Goal: Answer question/provide support

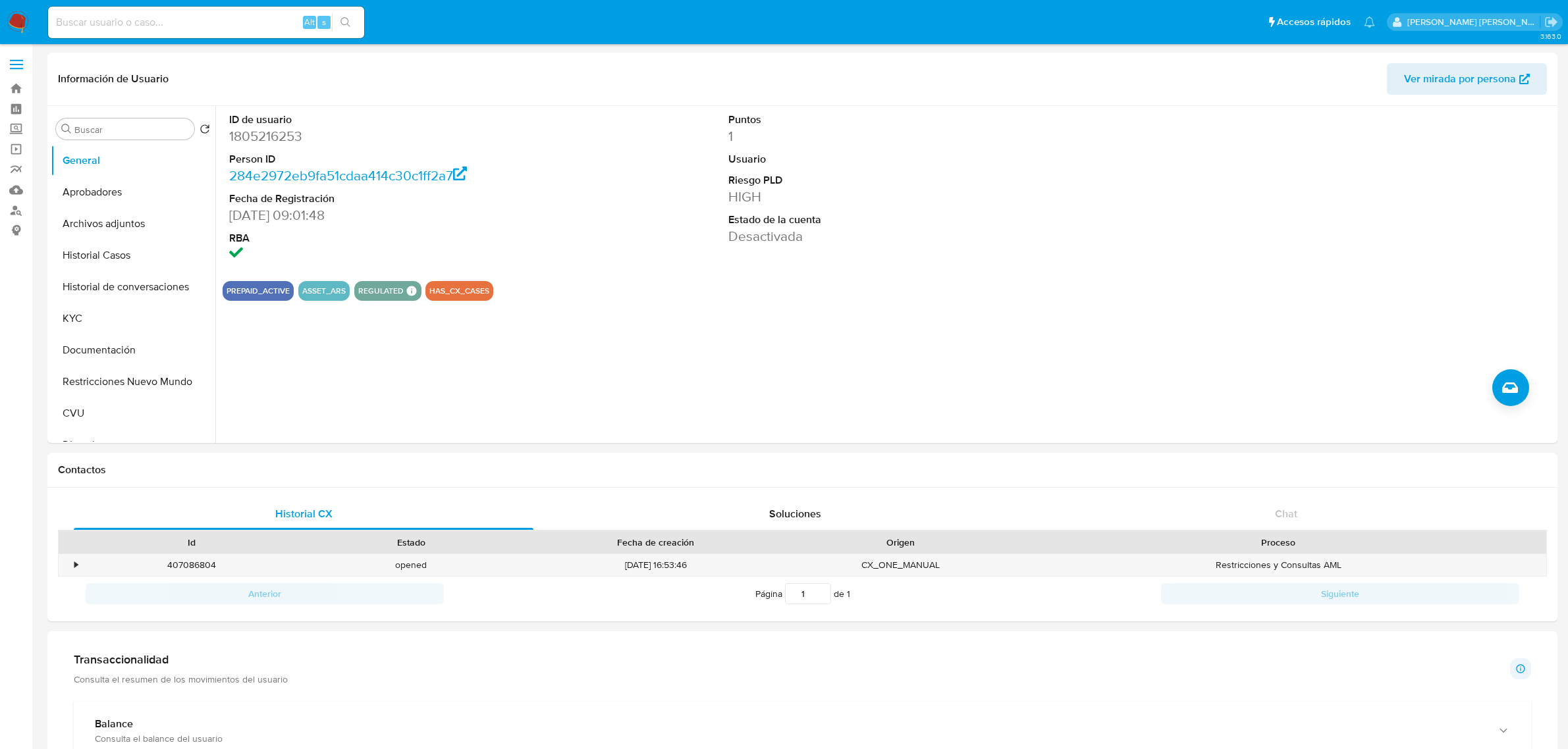
select select "10"
click at [1421, 307] on div "ID de usuario 1805216253 Person ID 284e2972eb9fa51cdaa414c30c1ff2a7 Fecha de Re…" at bounding box center [885, 275] width 1339 height 337
click at [1427, 166] on div at bounding box center [1388, 189] width 333 height 165
click at [1373, 240] on div at bounding box center [1388, 189] width 333 height 165
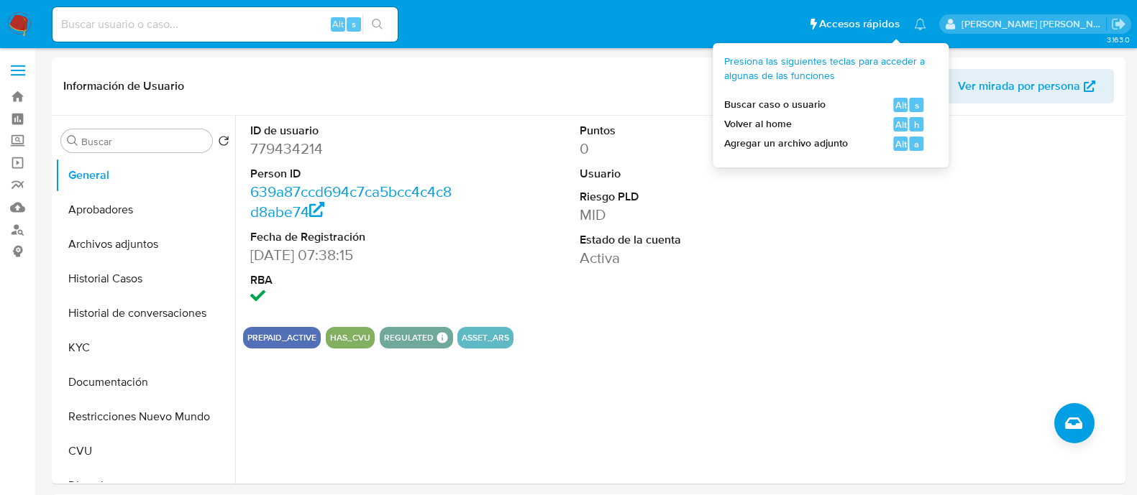
select select "10"
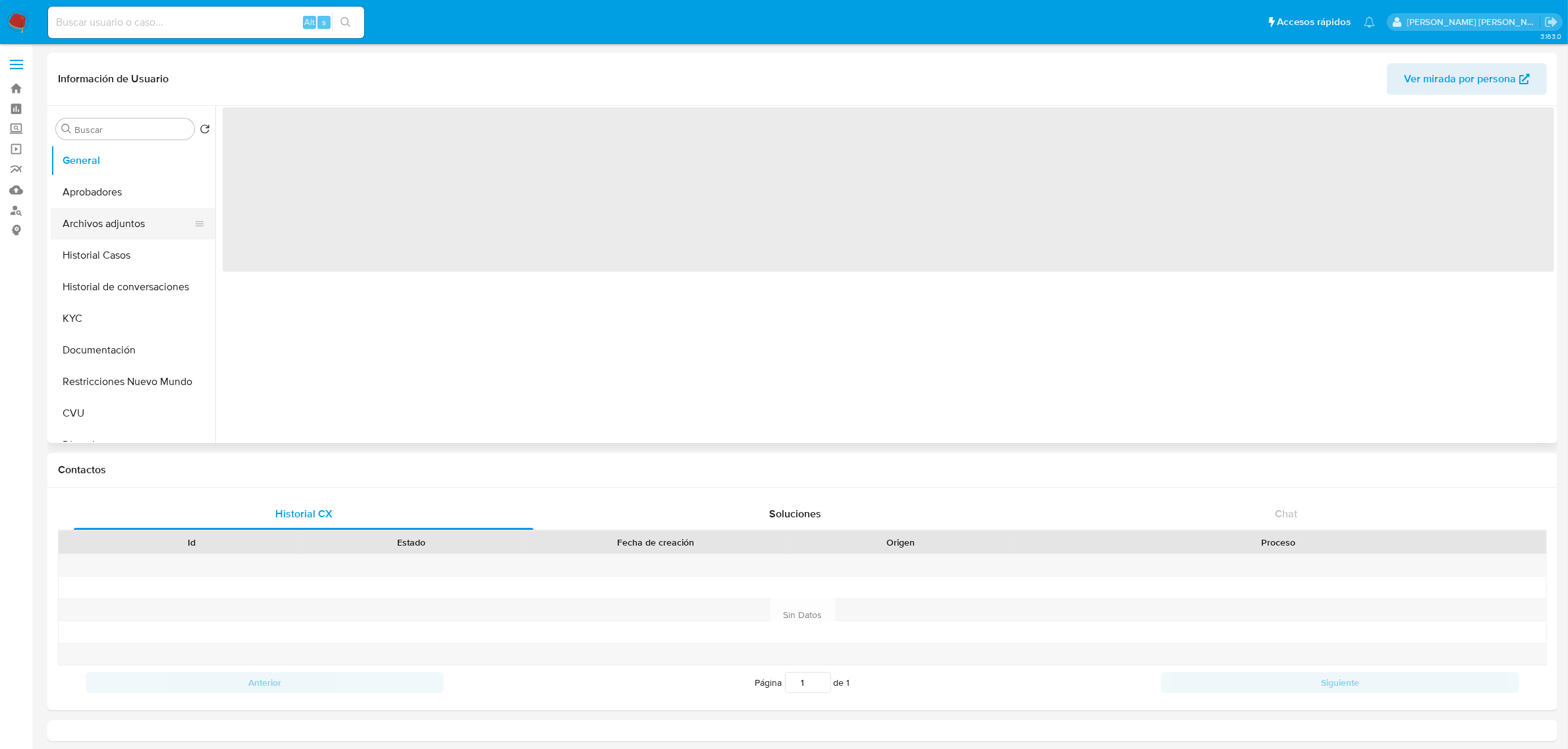
select select "10"
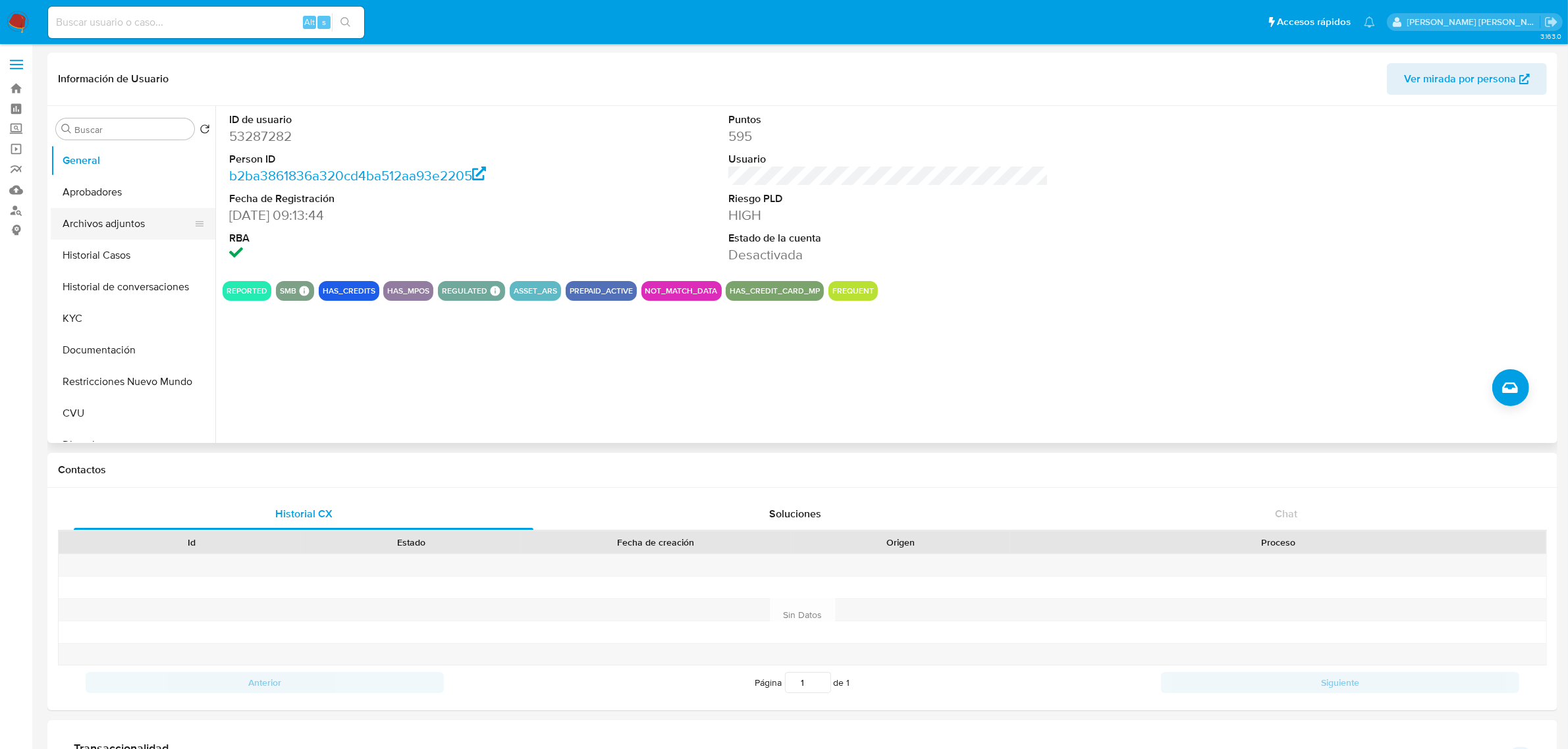
click at [125, 228] on button "Archivos adjuntos" at bounding box center [127, 223] width 154 height 32
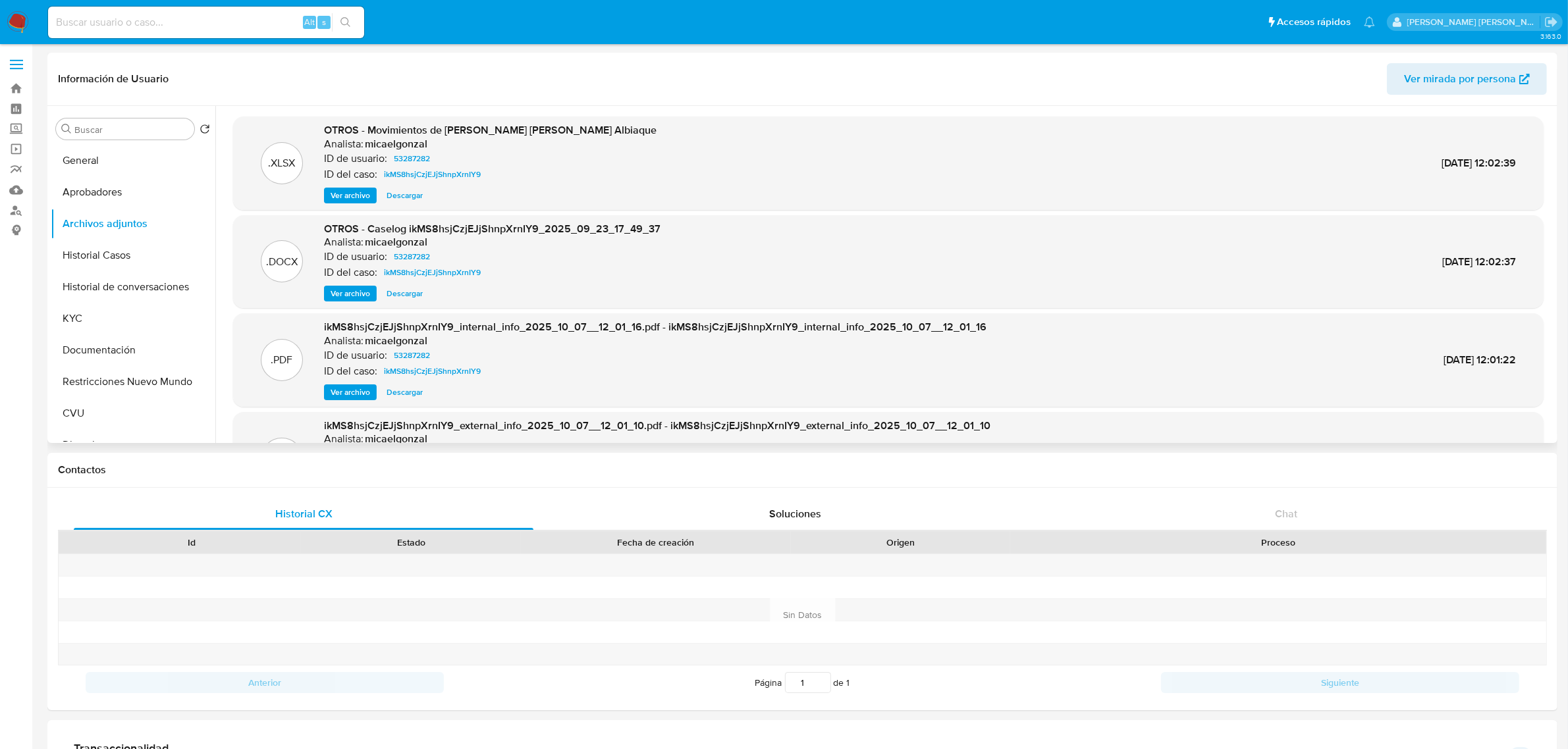
click at [364, 293] on span "Ver archivo" at bounding box center [350, 294] width 39 height 13
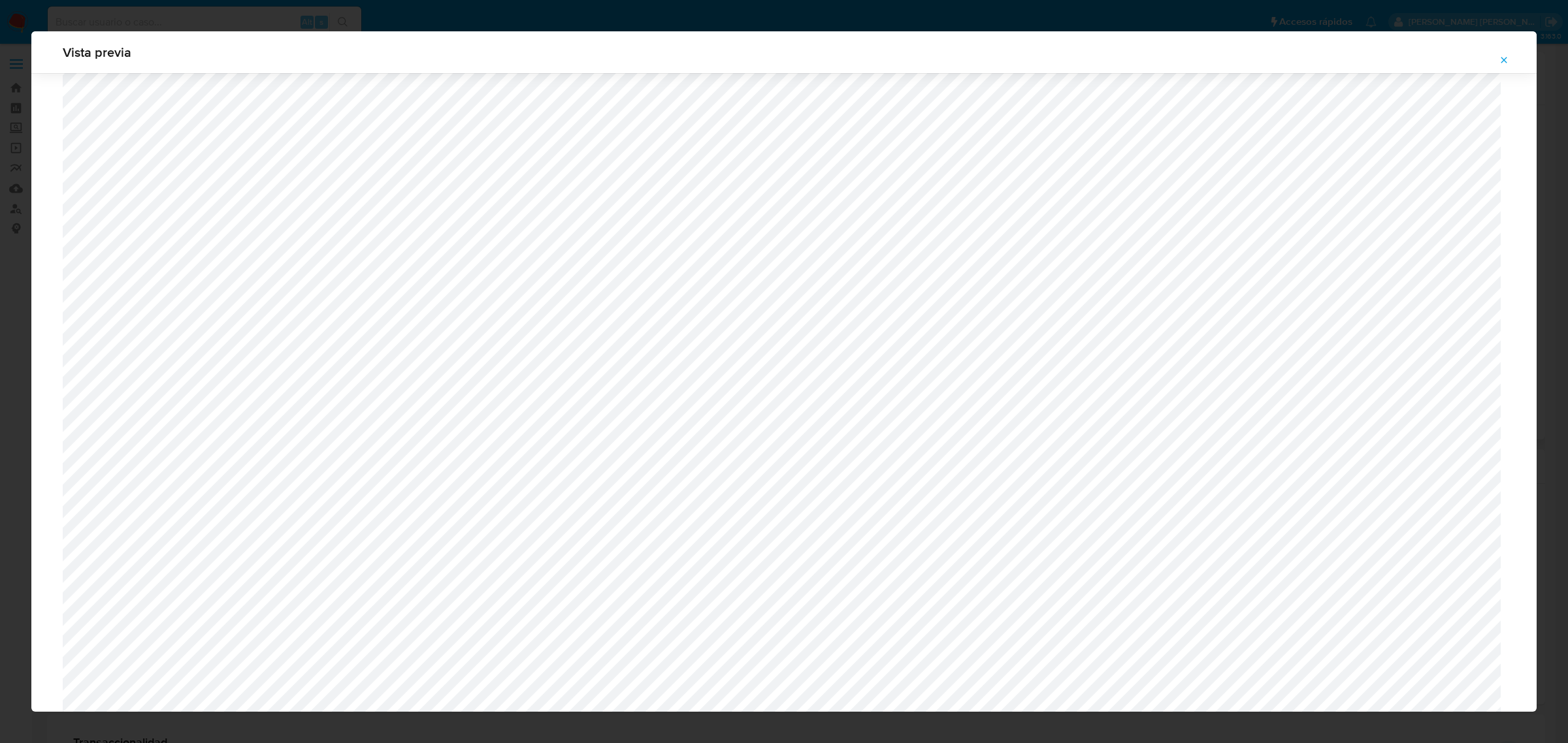
scroll to position [954, 0]
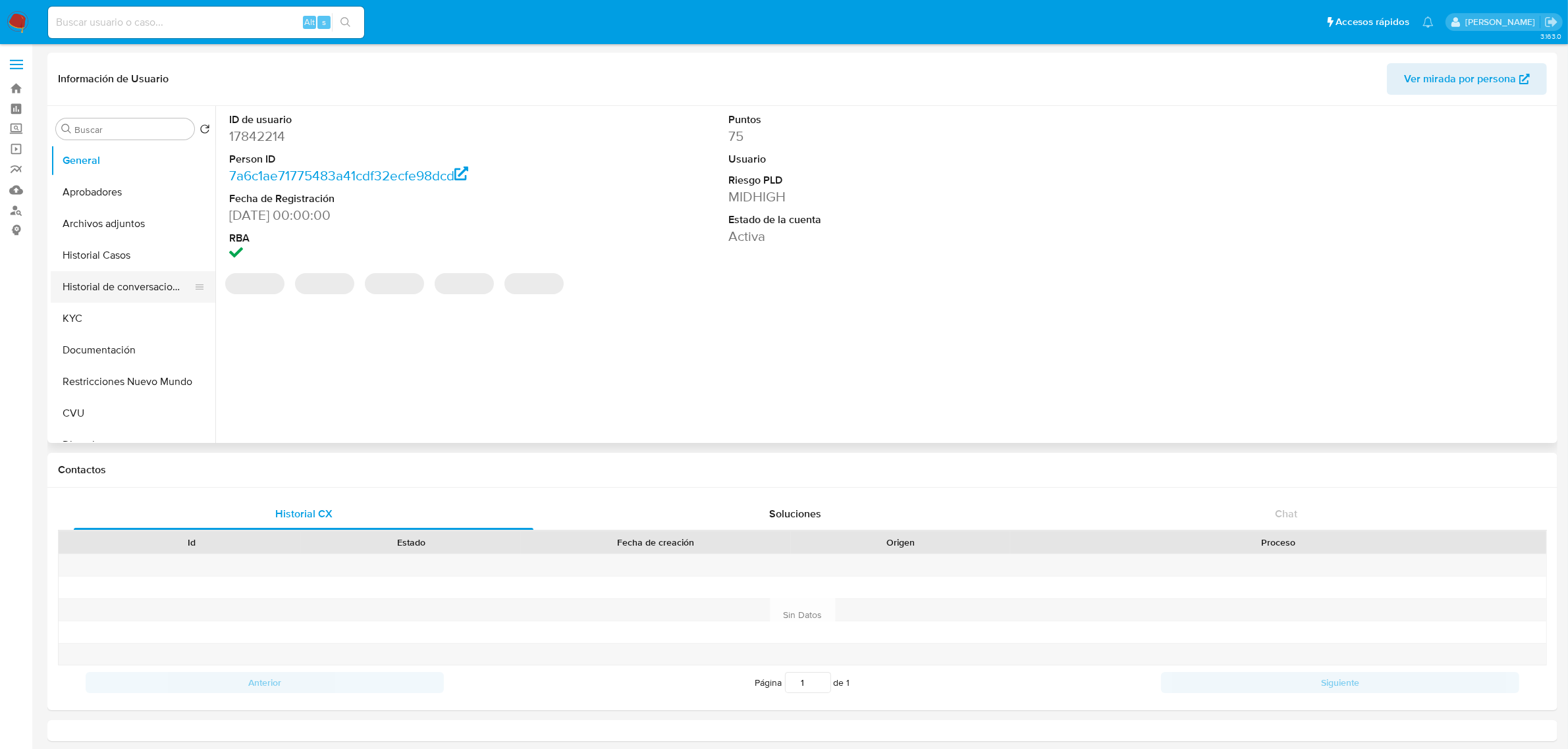
select select "10"
click at [113, 261] on button "Historial Casos" at bounding box center [127, 255] width 154 height 32
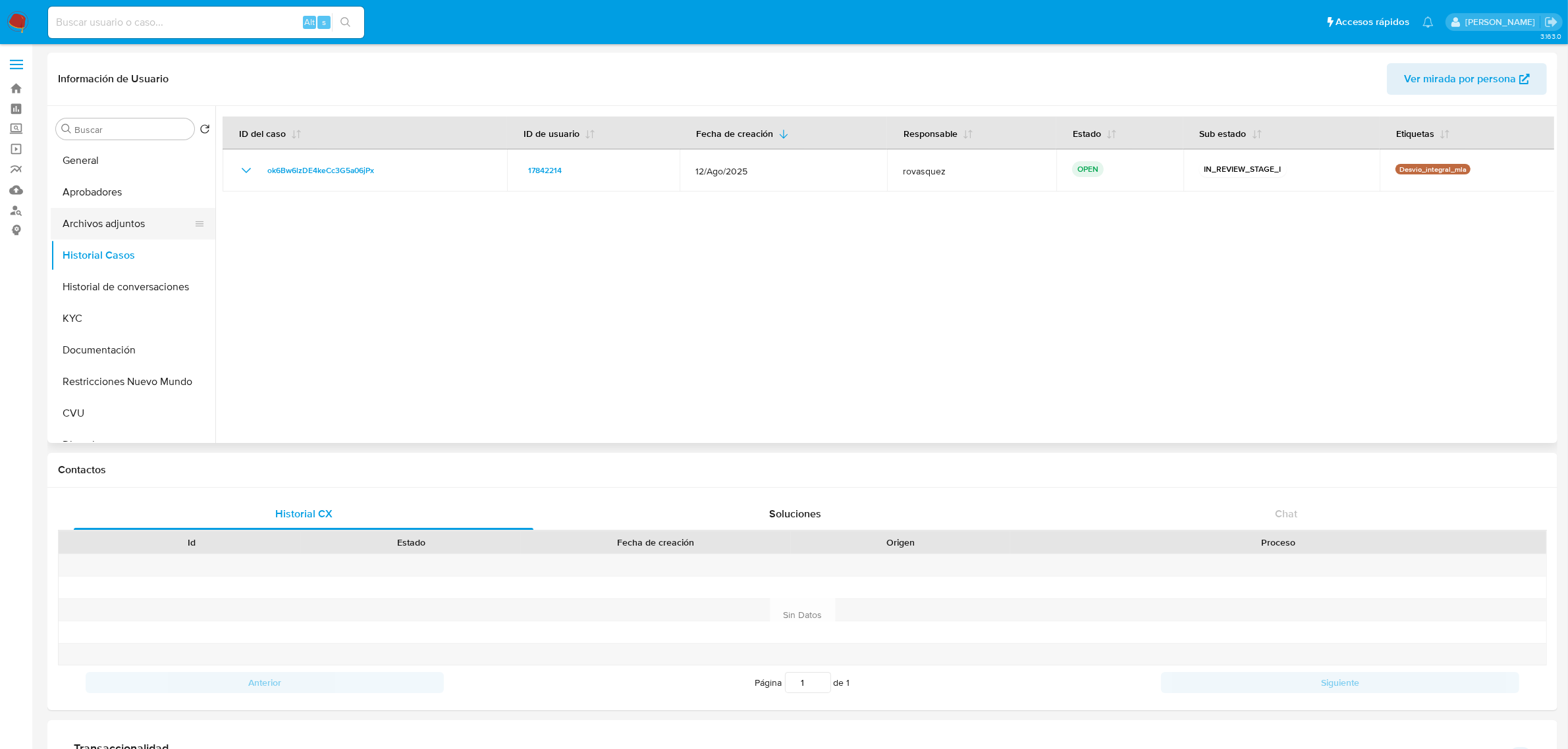
click at [97, 216] on button "Archivos adjuntos" at bounding box center [127, 223] width 154 height 32
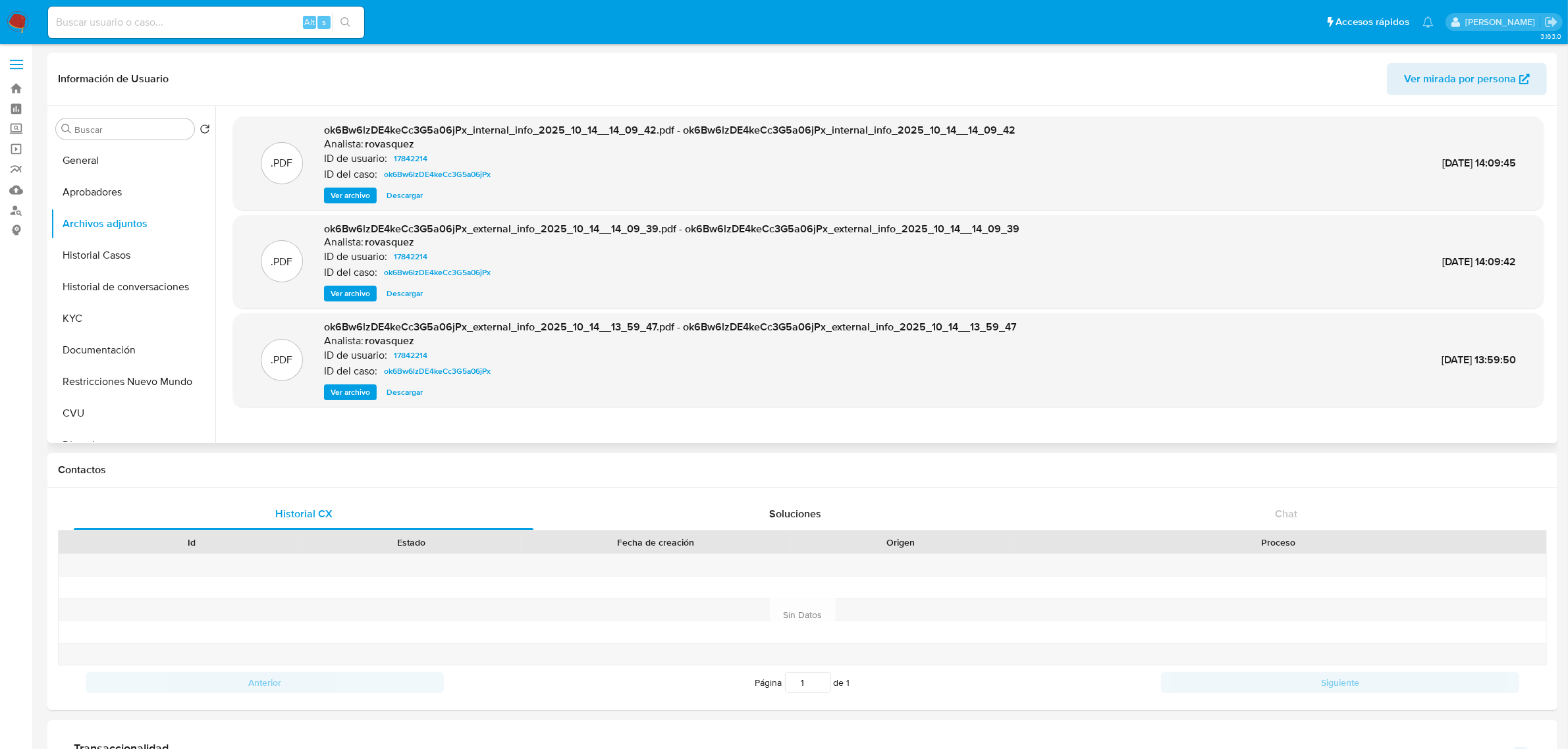
click at [354, 290] on span "Ver archivo" at bounding box center [350, 294] width 39 height 13
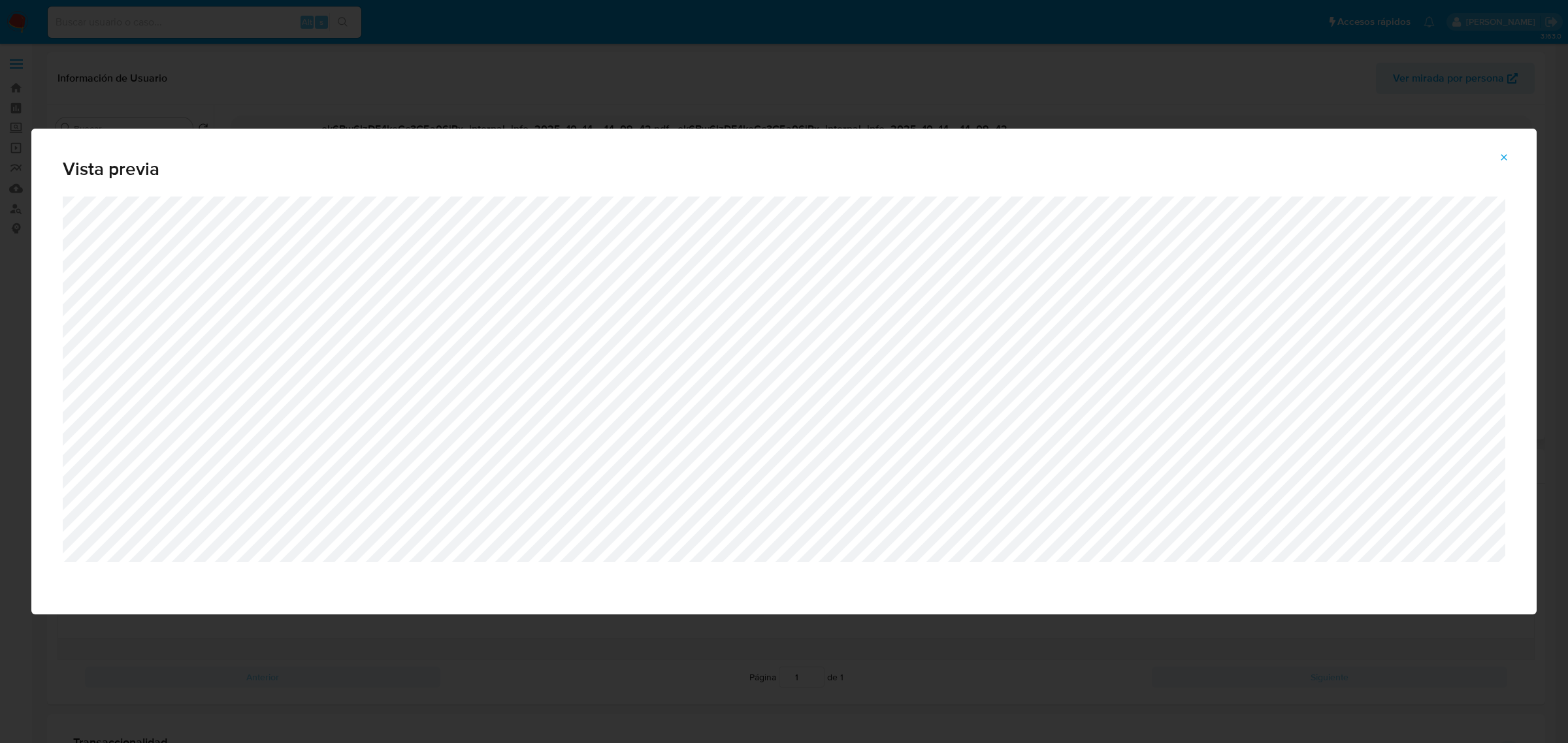
click at [671, 101] on div "Vista previa" at bounding box center [784, 372] width 1568 height 743
click at [1504, 157] on icon "Attachment preview" at bounding box center [1504, 157] width 5 height 5
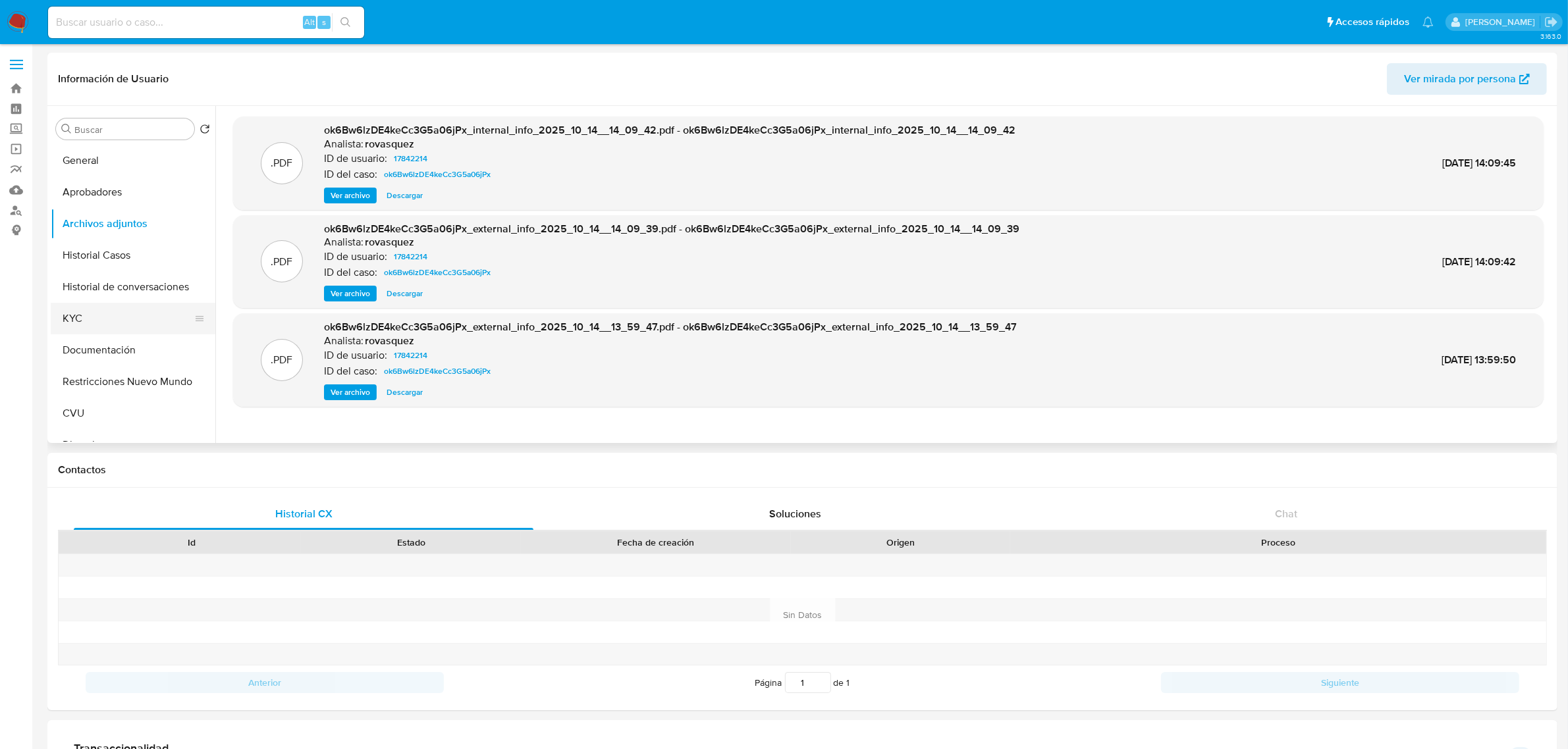
click at [124, 320] on button "KYC" at bounding box center [127, 319] width 154 height 32
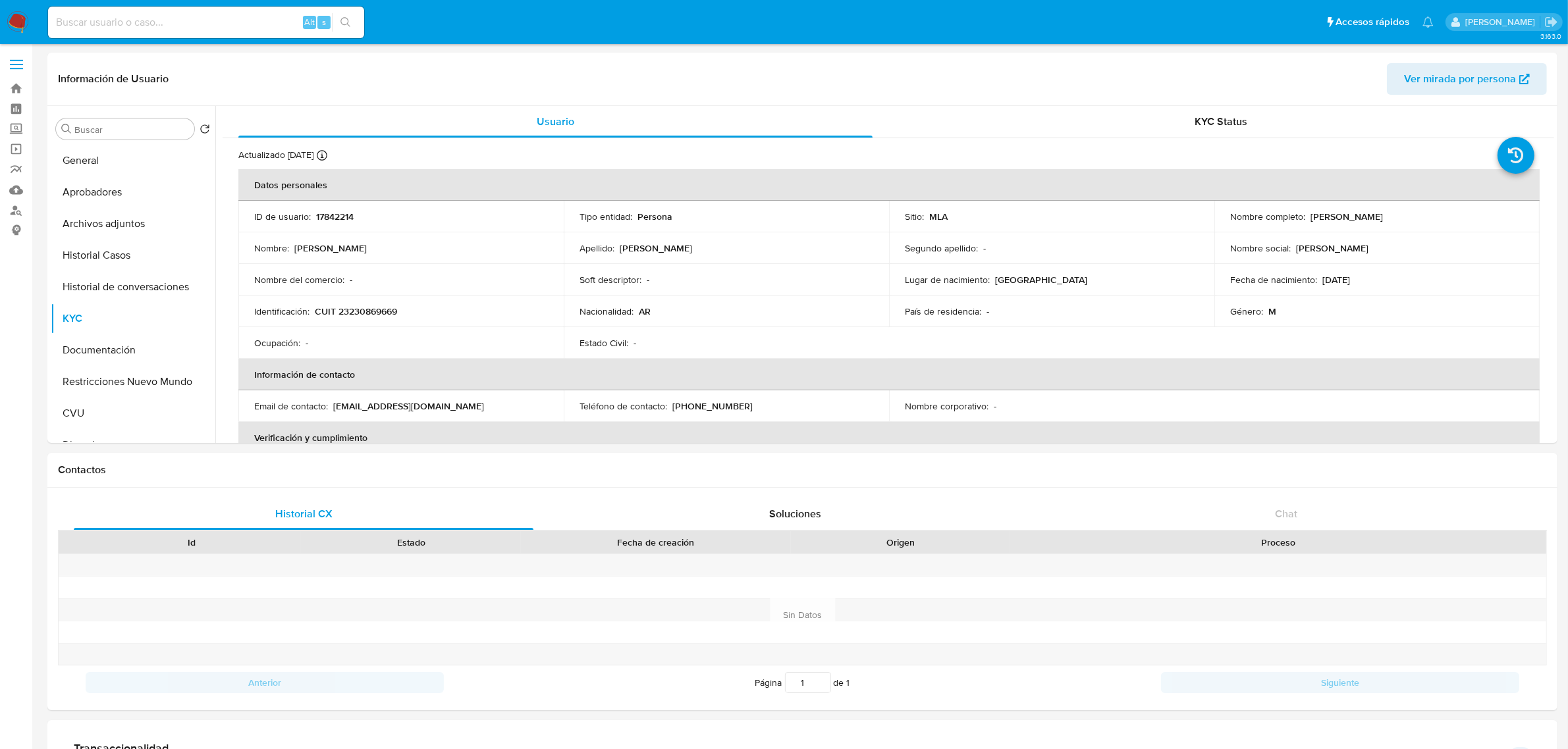
drag, startPoint x: 1306, startPoint y: 219, endPoint x: 1463, endPoint y: 223, distance: 157.1
click at [1463, 223] on td "Nombre completo : Anibal Alejandro Ibarrola" at bounding box center [1377, 216] width 325 height 32
copy p "Anibal Alejandro Ibarrola"
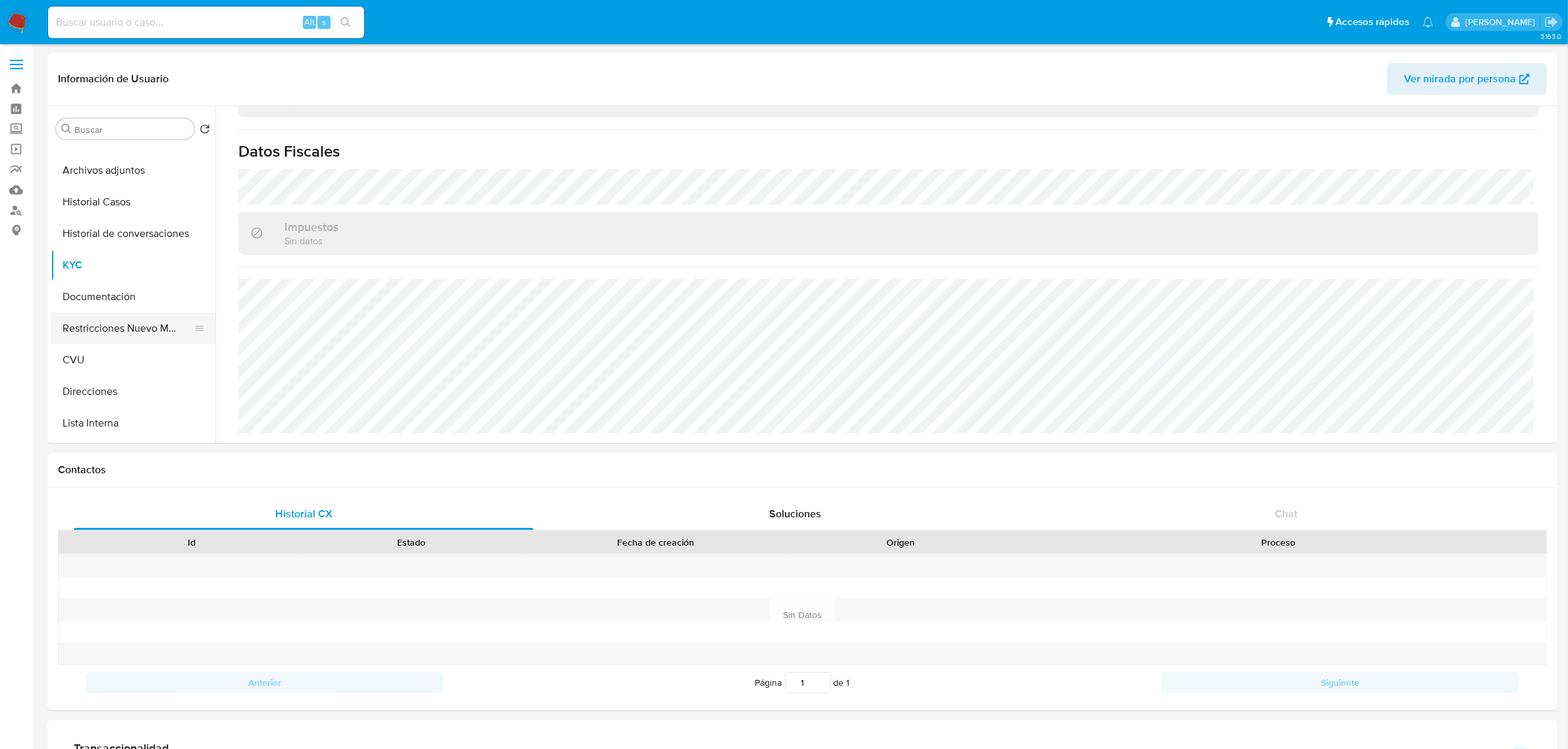
scroll to position [82, 0]
drag, startPoint x: 102, startPoint y: 364, endPoint x: 227, endPoint y: 357, distance: 125.2
click at [102, 364] on button "Direcciones" at bounding box center [133, 363] width 165 height 32
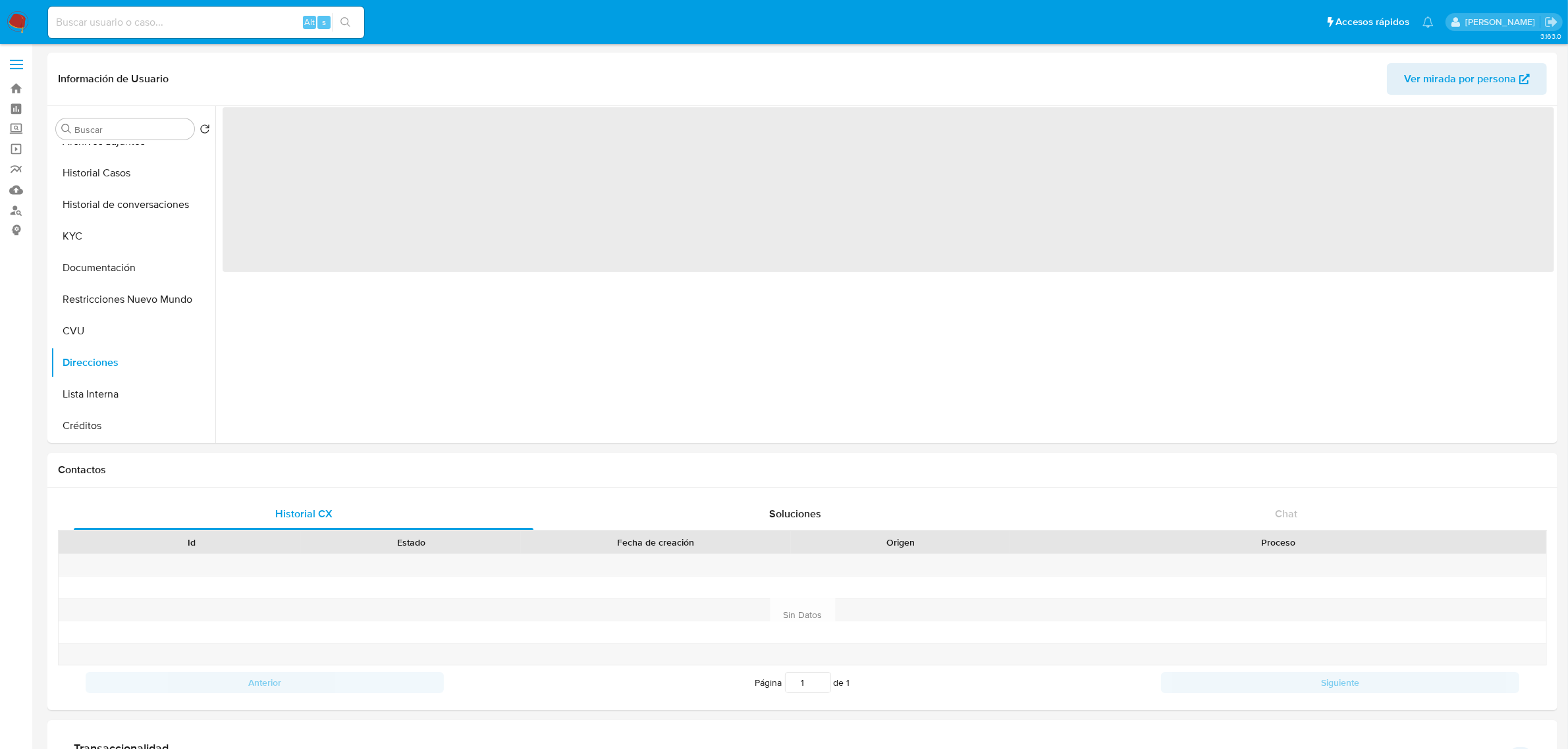
scroll to position [0, 0]
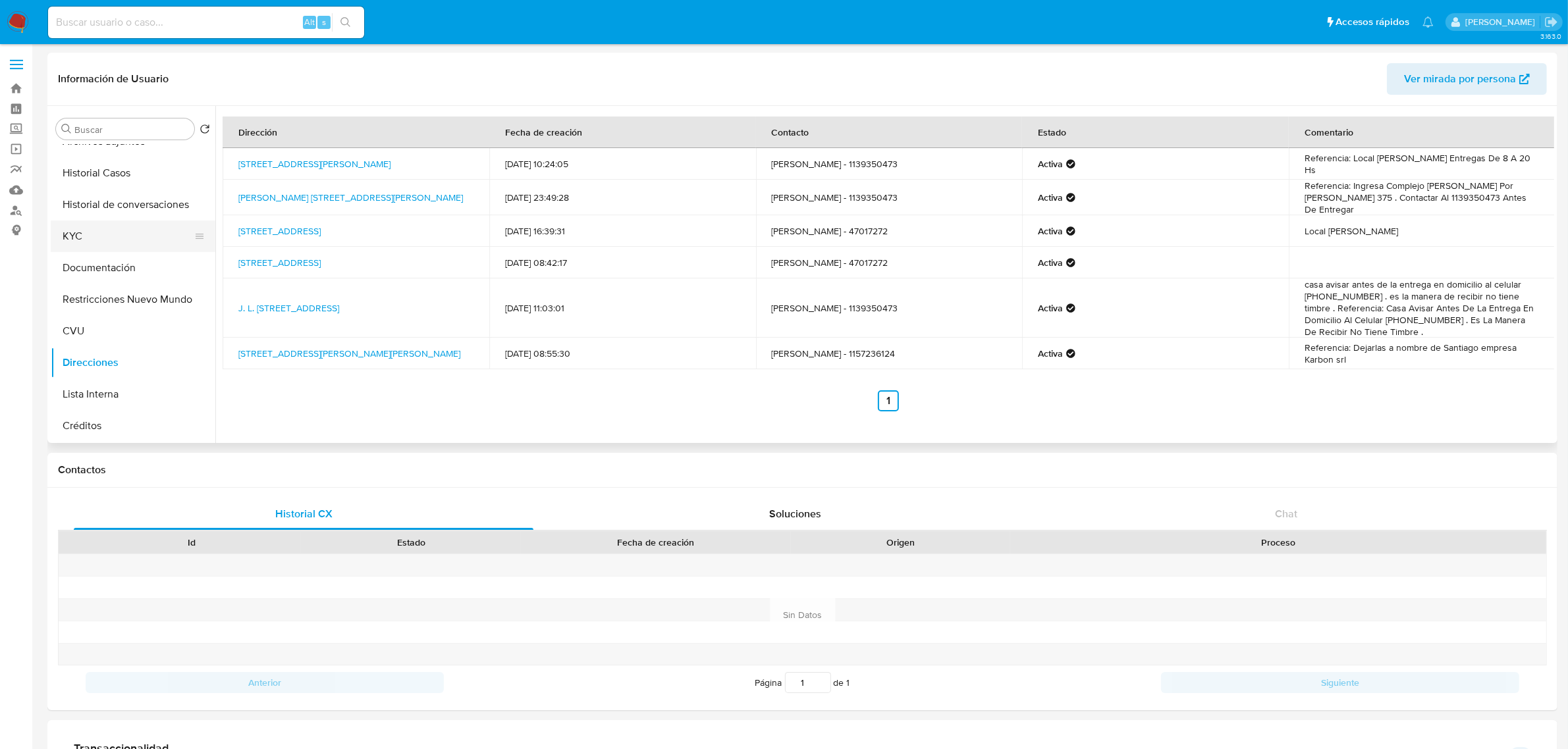
click at [114, 245] on button "KYC" at bounding box center [127, 236] width 154 height 32
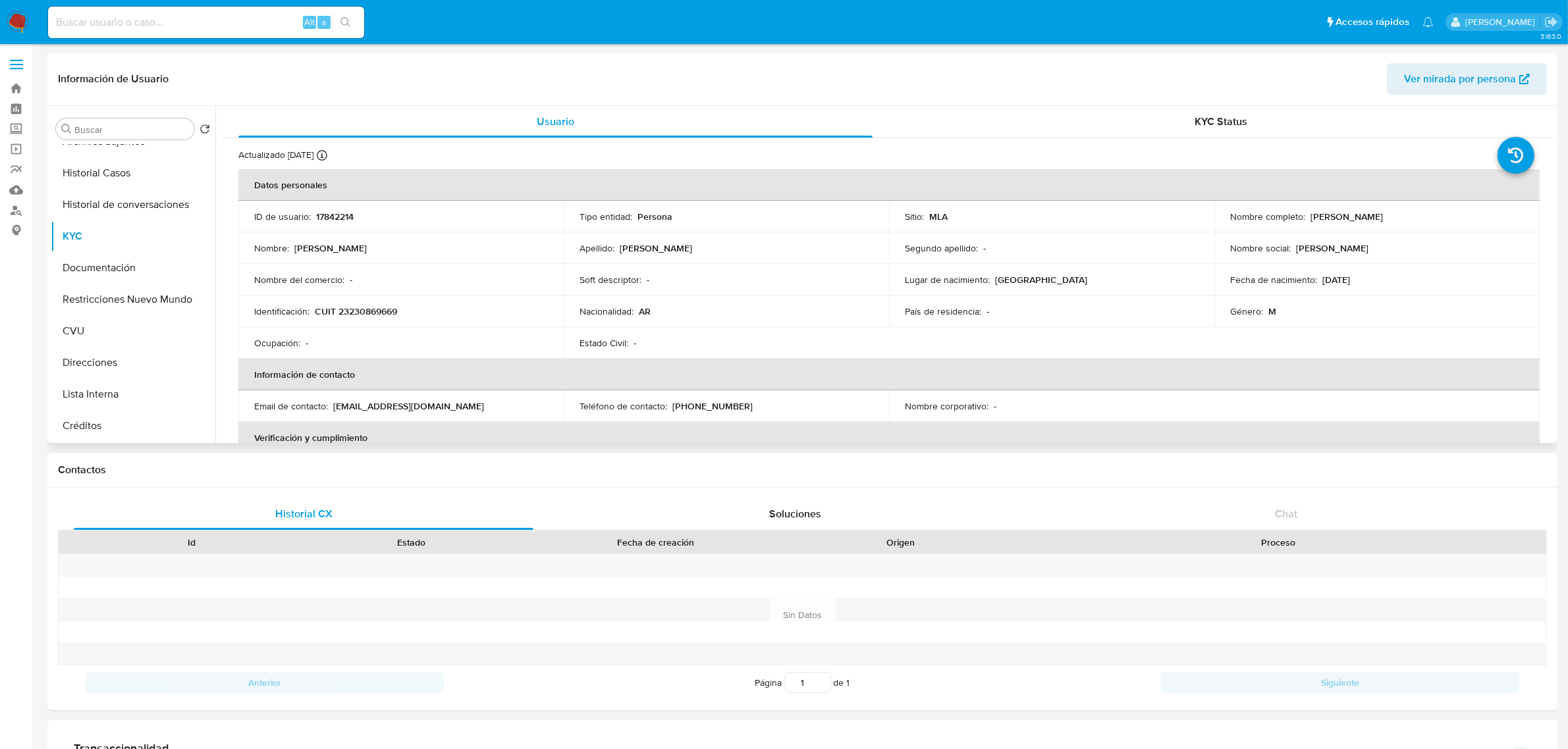
click at [363, 306] on p "CUIT 23230869669" at bounding box center [356, 311] width 82 height 12
copy p "23230869669"
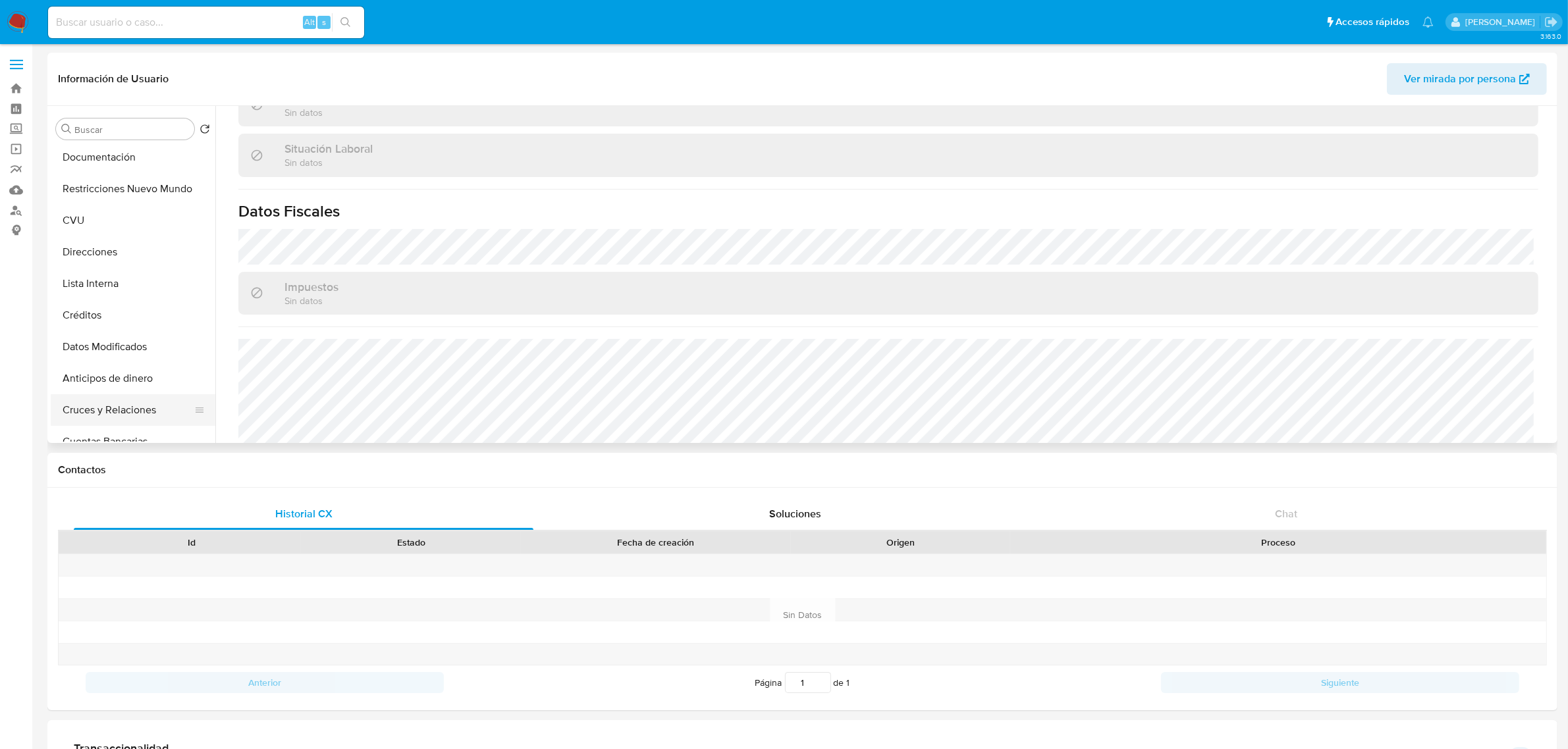
scroll to position [165, 0]
click at [120, 280] on button "Direcciones" at bounding box center [127, 280] width 154 height 32
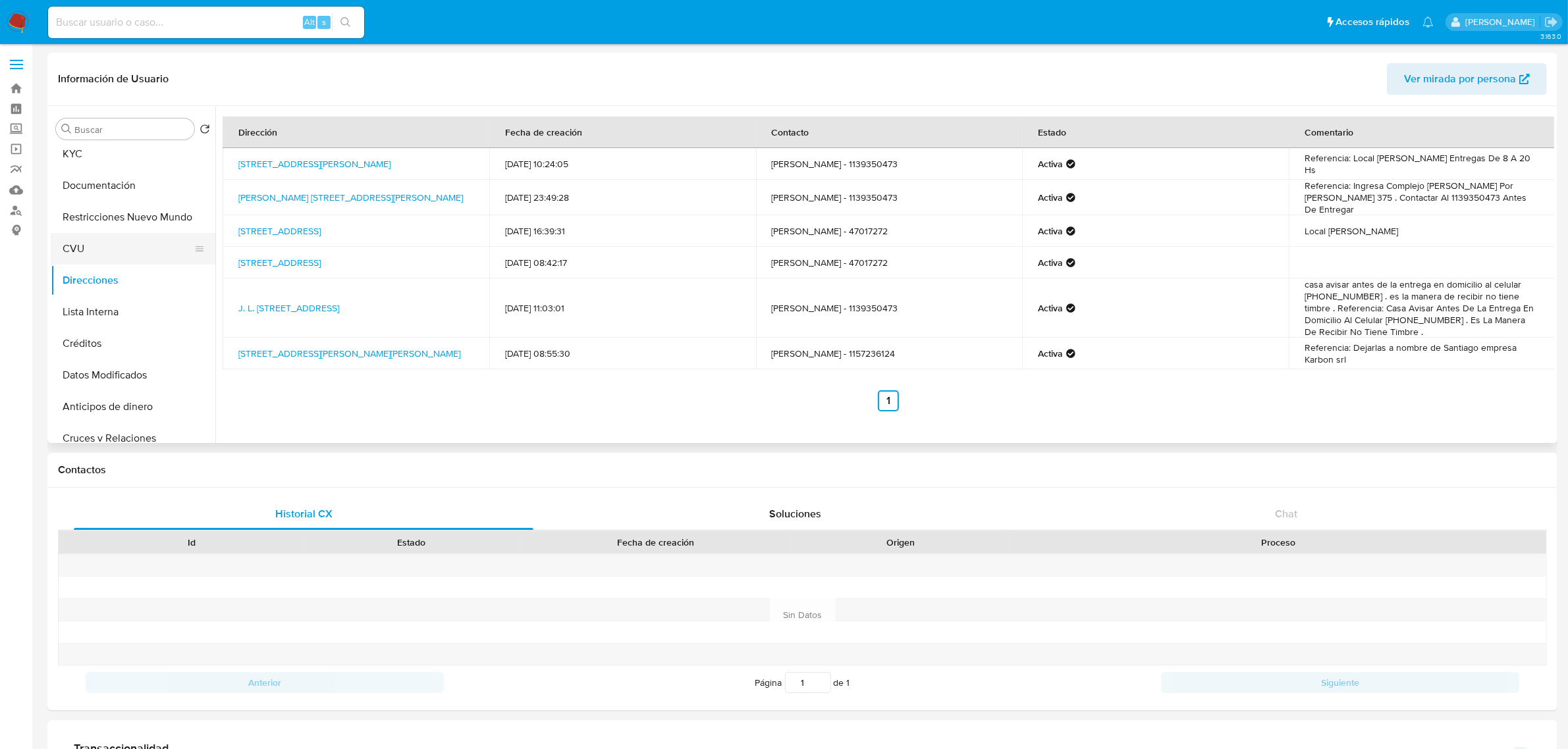
click at [100, 260] on button "CVU" at bounding box center [127, 249] width 154 height 32
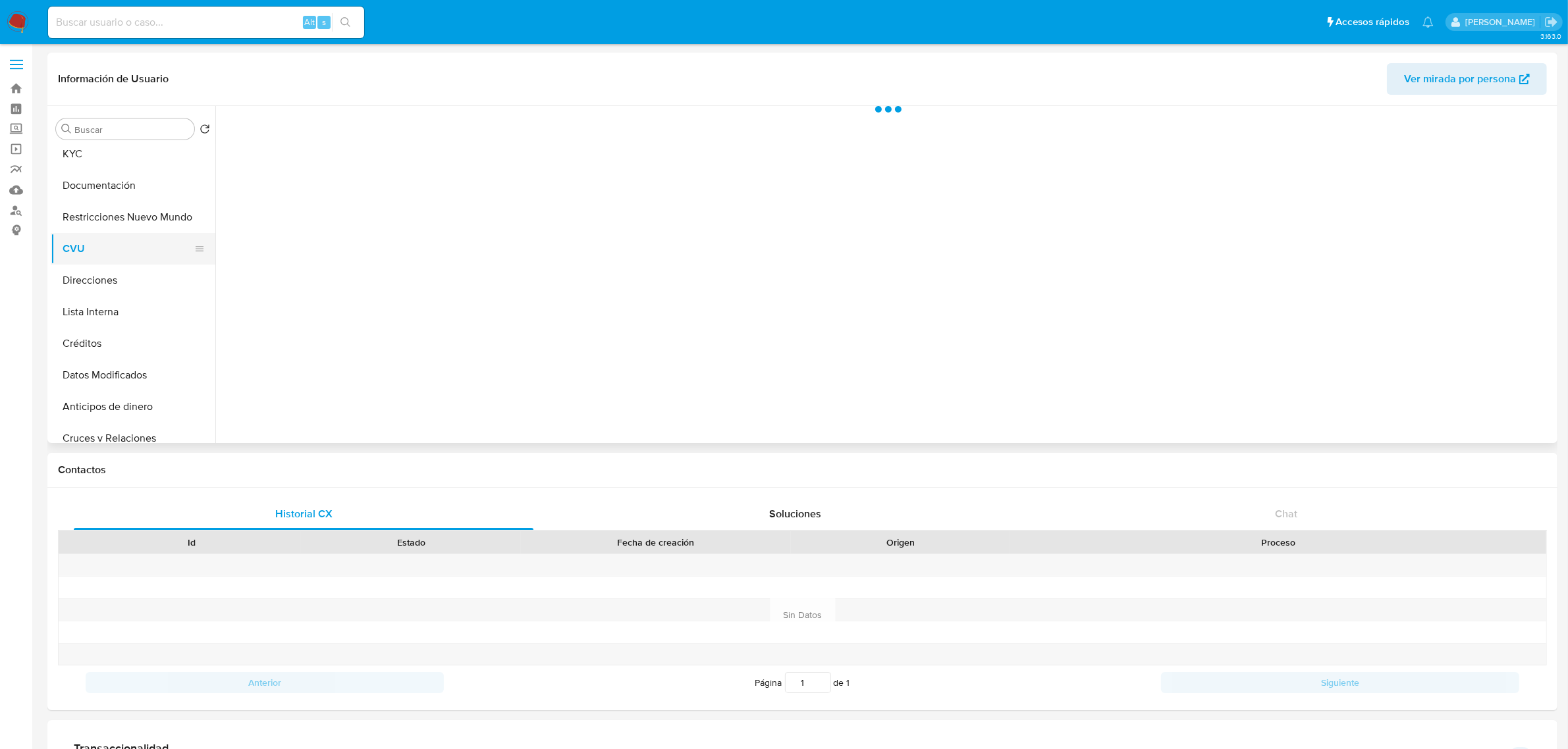
scroll to position [82, 0]
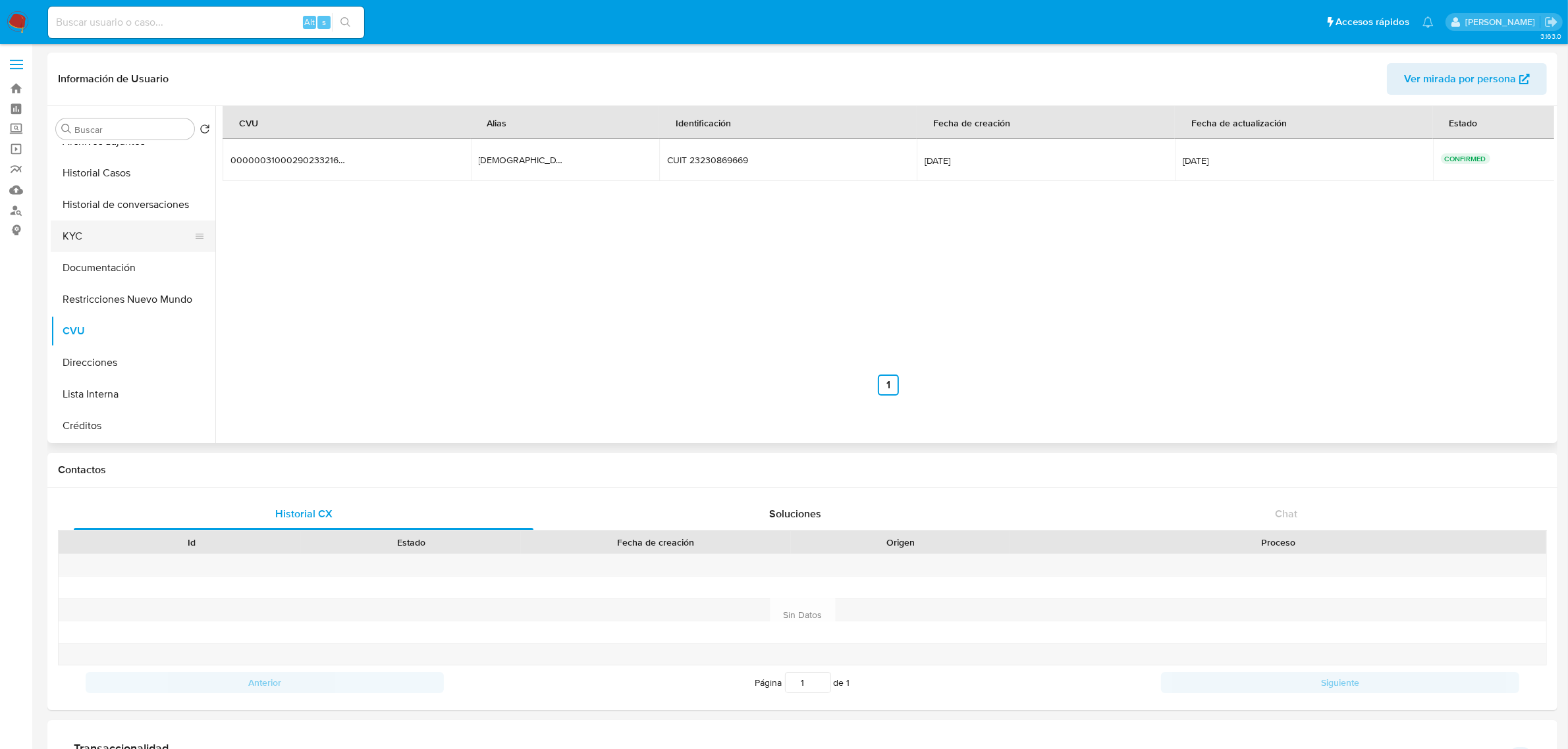
click at [97, 240] on button "KYC" at bounding box center [127, 236] width 154 height 32
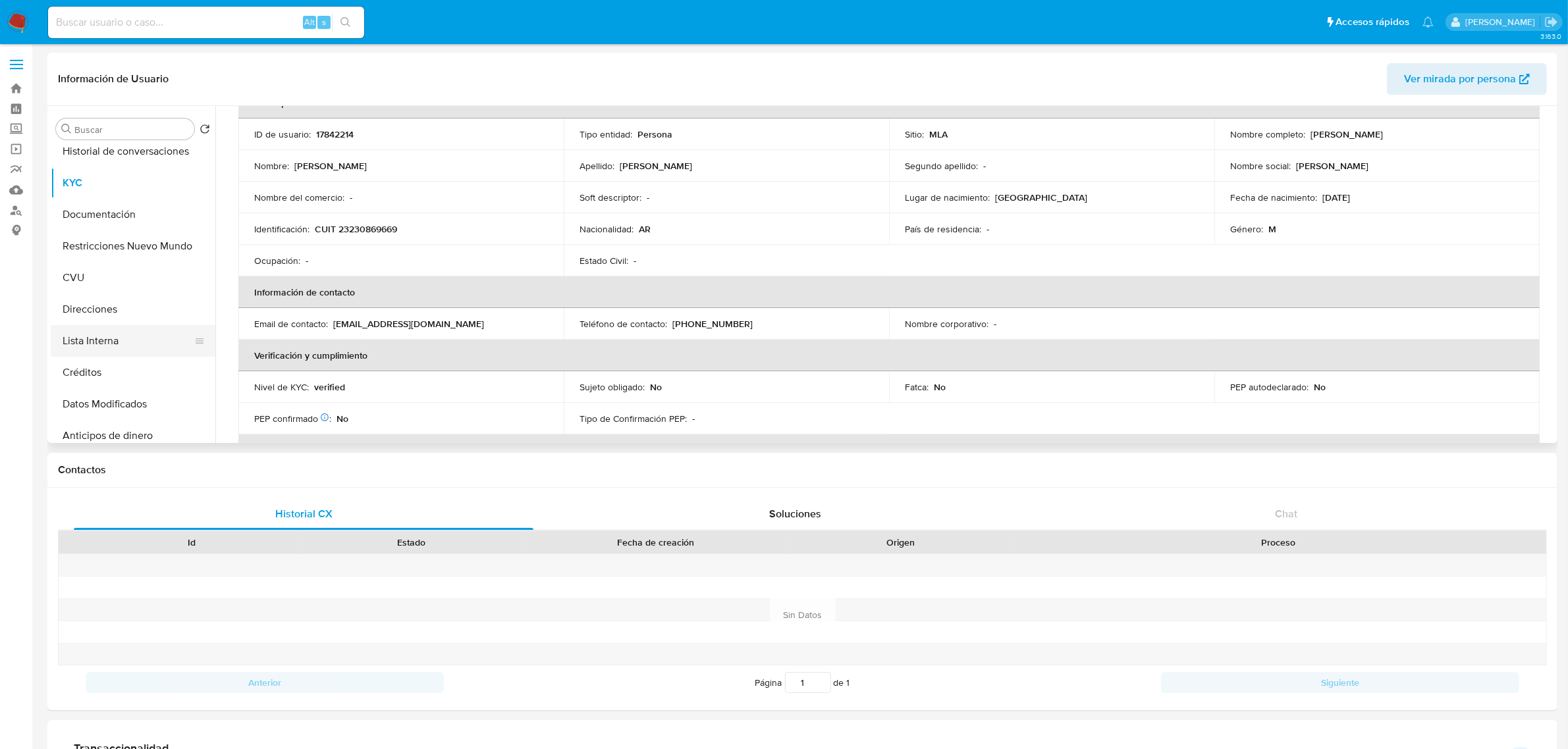
scroll to position [165, 0]
click at [104, 285] on button "Direcciones" at bounding box center [127, 280] width 154 height 32
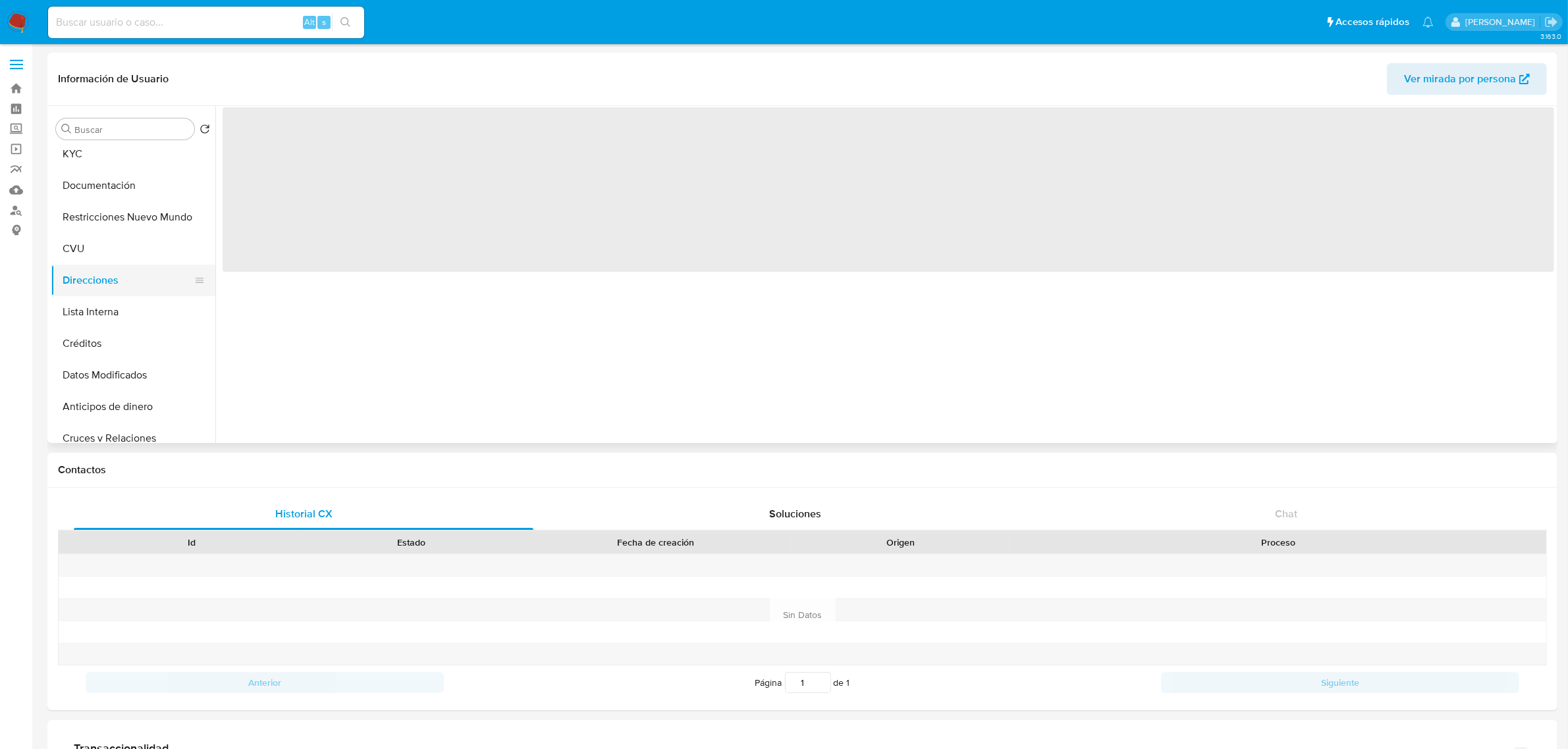
scroll to position [0, 0]
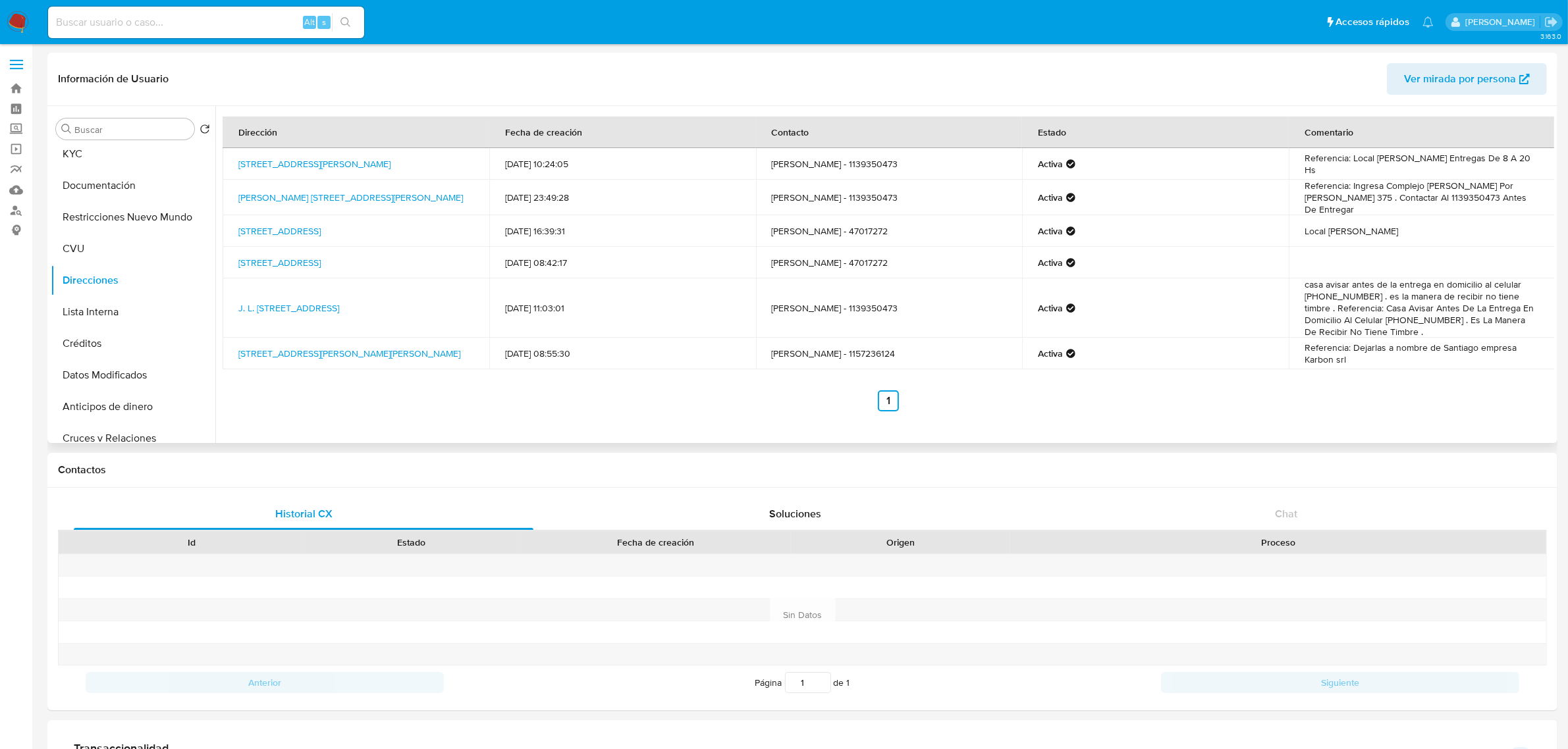
click at [878, 353] on td "Santiago Vallejos - 1157236124" at bounding box center [889, 353] width 267 height 32
drag, startPoint x: 1345, startPoint y: 346, endPoint x: 1520, endPoint y: 355, distance: 175.2
click at [1520, 355] on td "Referencia: Dejarlas a nombre de Santiago empresa Karbon srl" at bounding box center [1421, 353] width 267 height 32
click at [367, 360] on link "Avenida Intendente Francisco Rabanal 3220, Villa Soldati, Capital Federal, 1437…" at bounding box center [349, 353] width 222 height 13
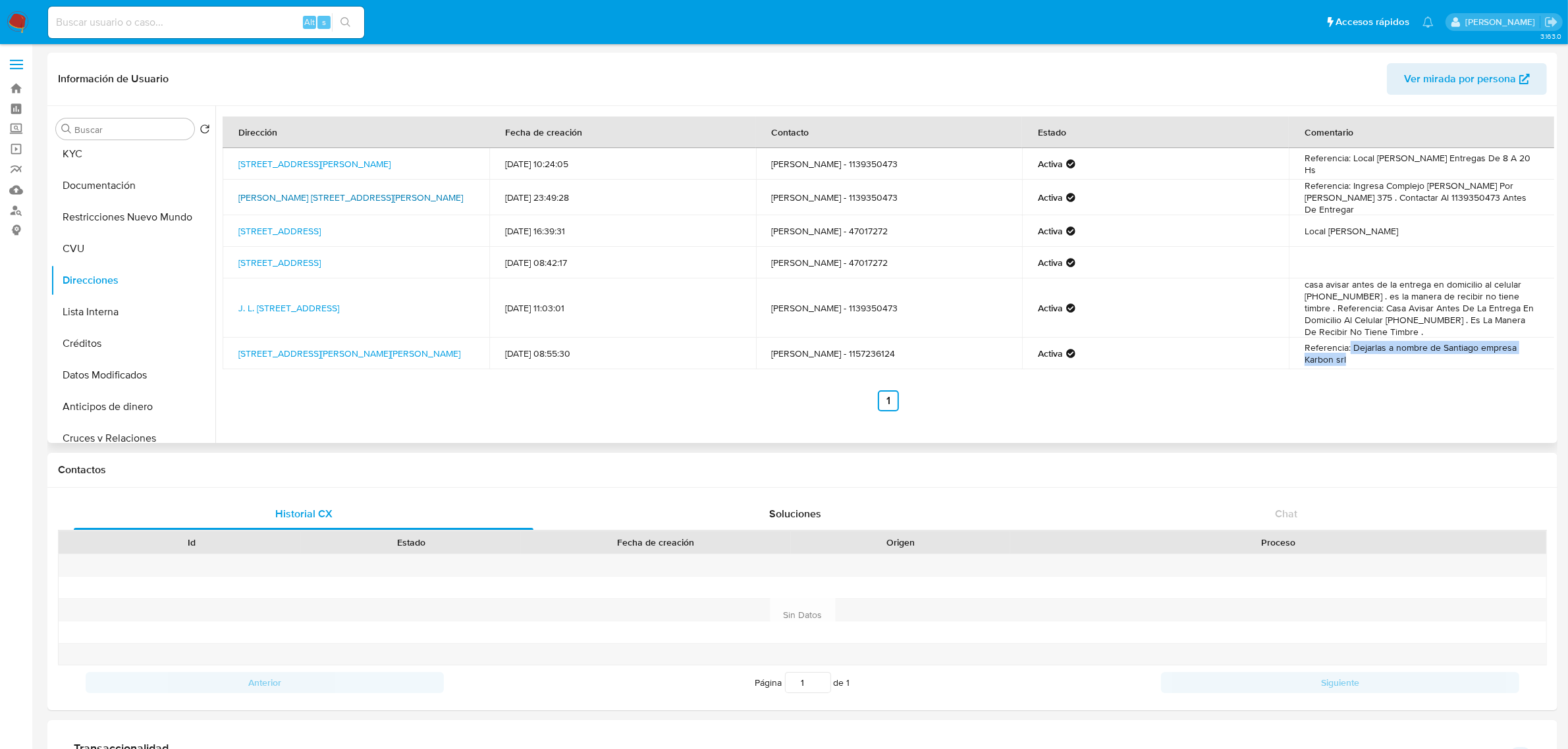
click at [310, 191] on link "Darwin 375, Villa Crespo, Capital Federal, 1414, Argentina 375" at bounding box center [350, 198] width 224 height 13
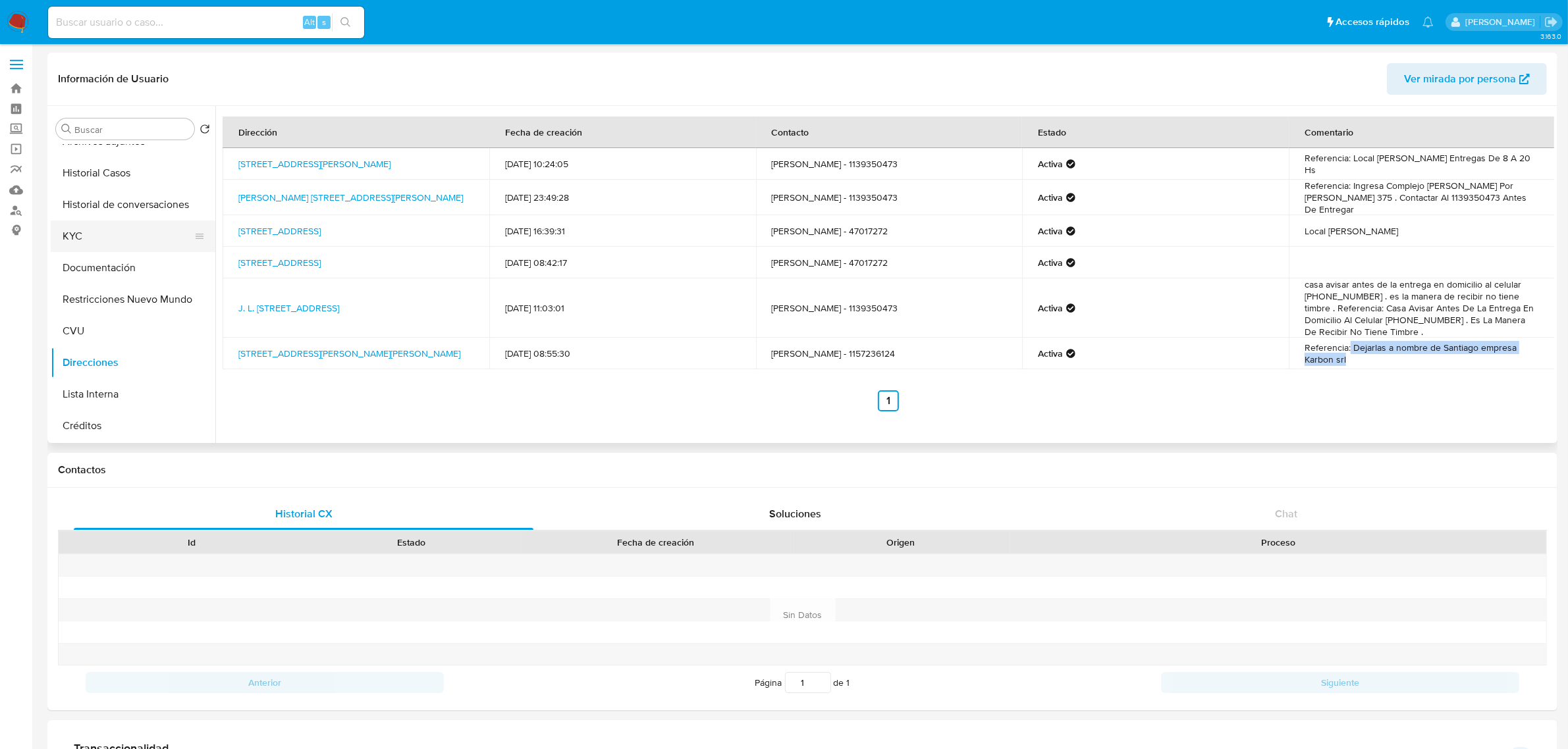
click at [106, 228] on button "KYC" at bounding box center [127, 236] width 154 height 32
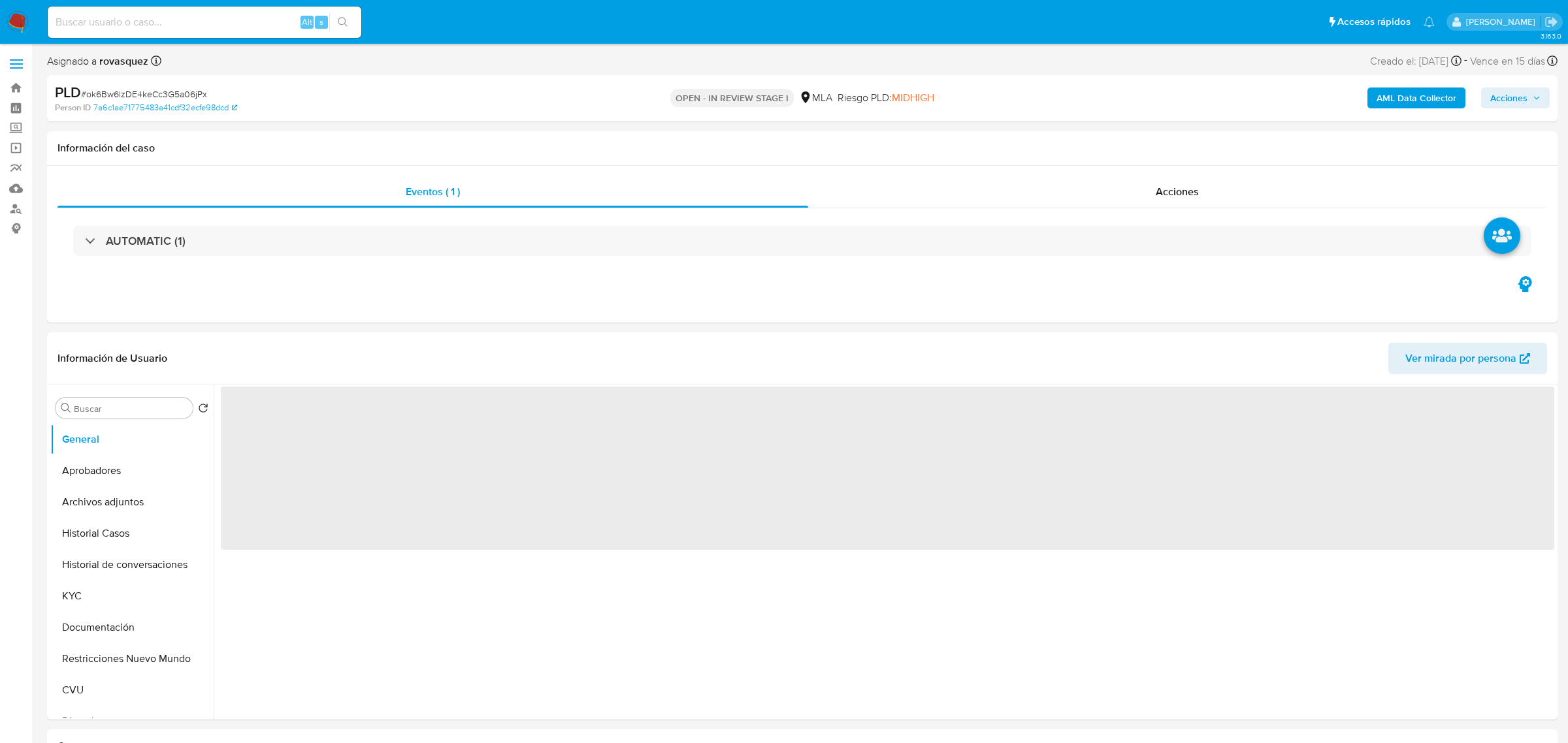
select select "10"
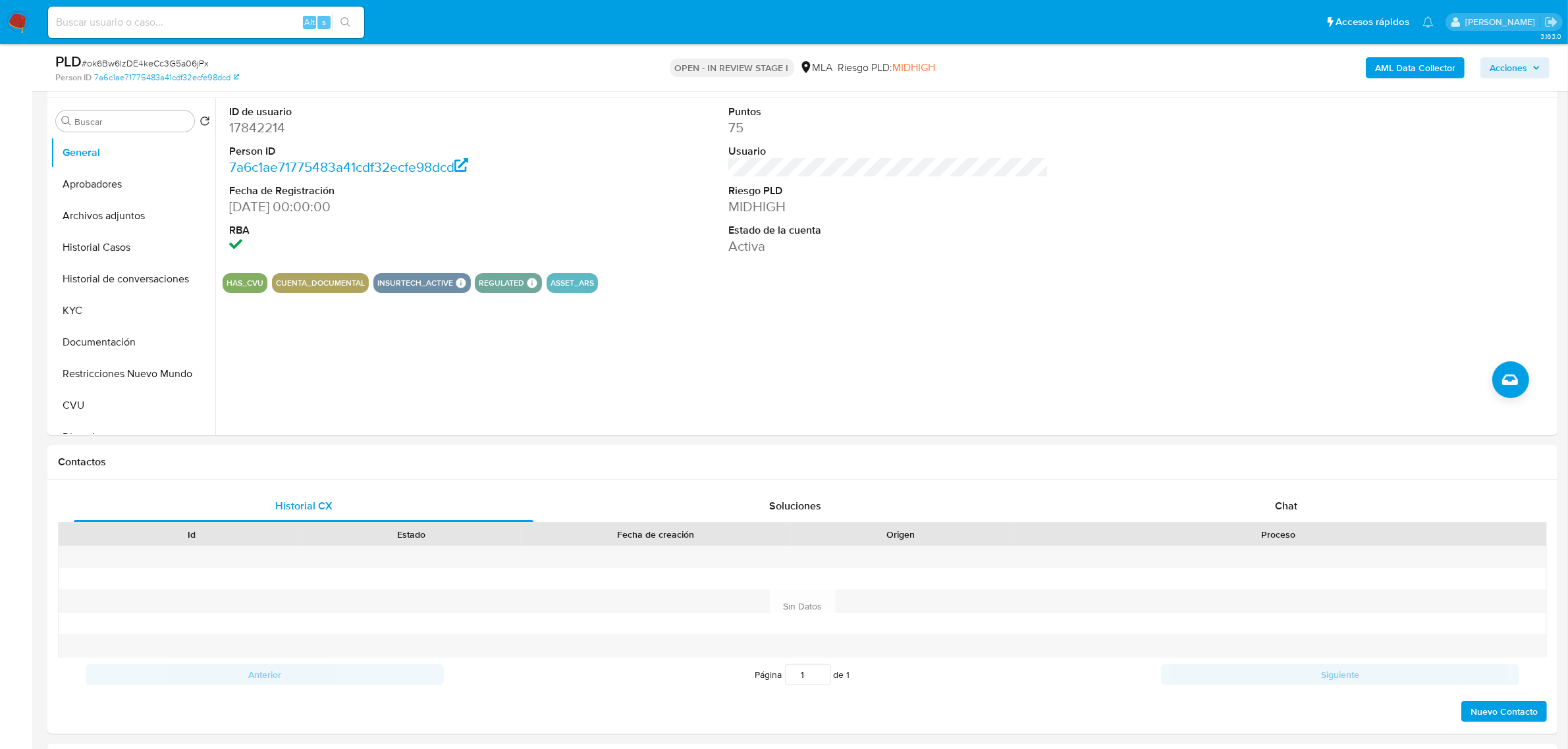
scroll to position [82, 0]
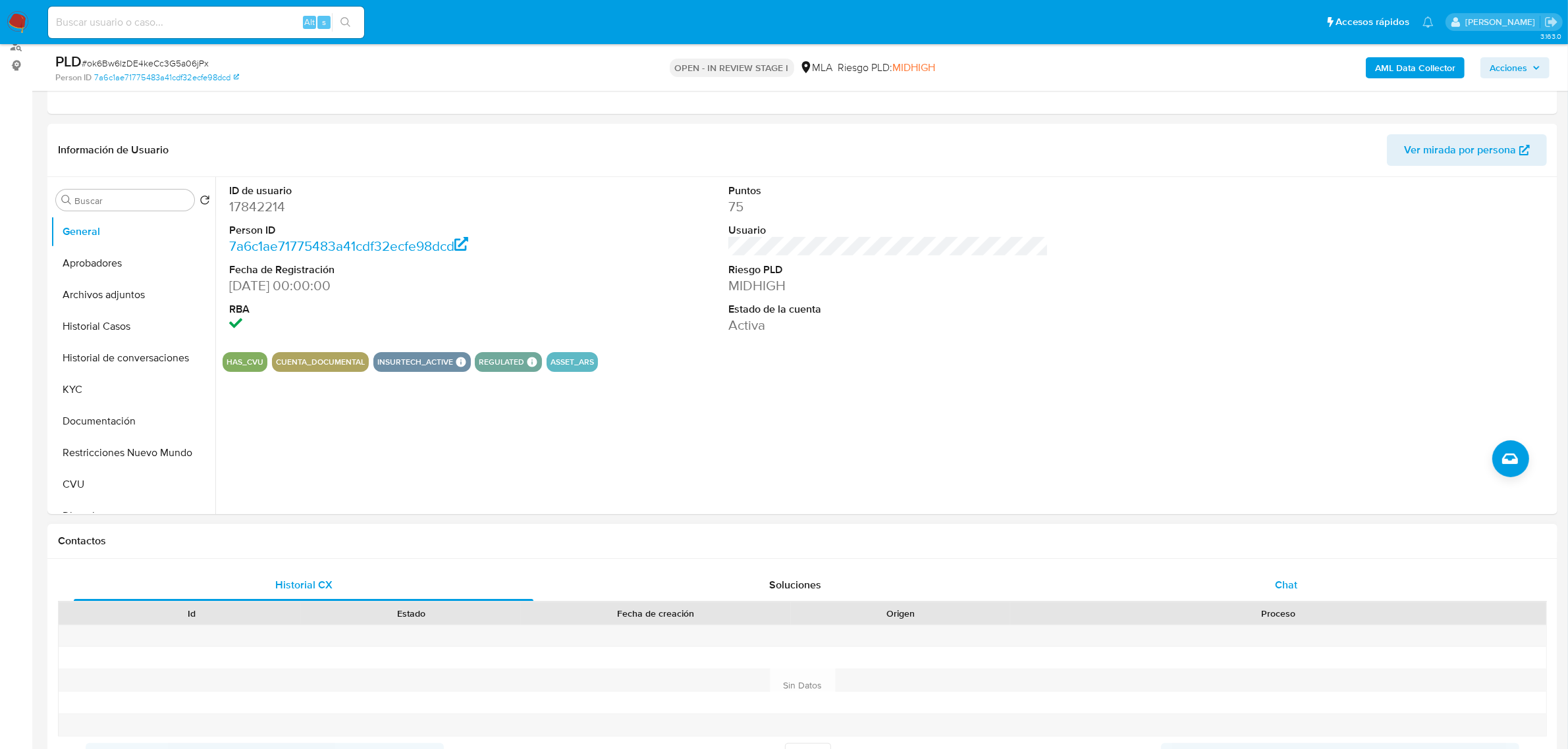
click at [1281, 596] on div "Chat" at bounding box center [1286, 585] width 460 height 32
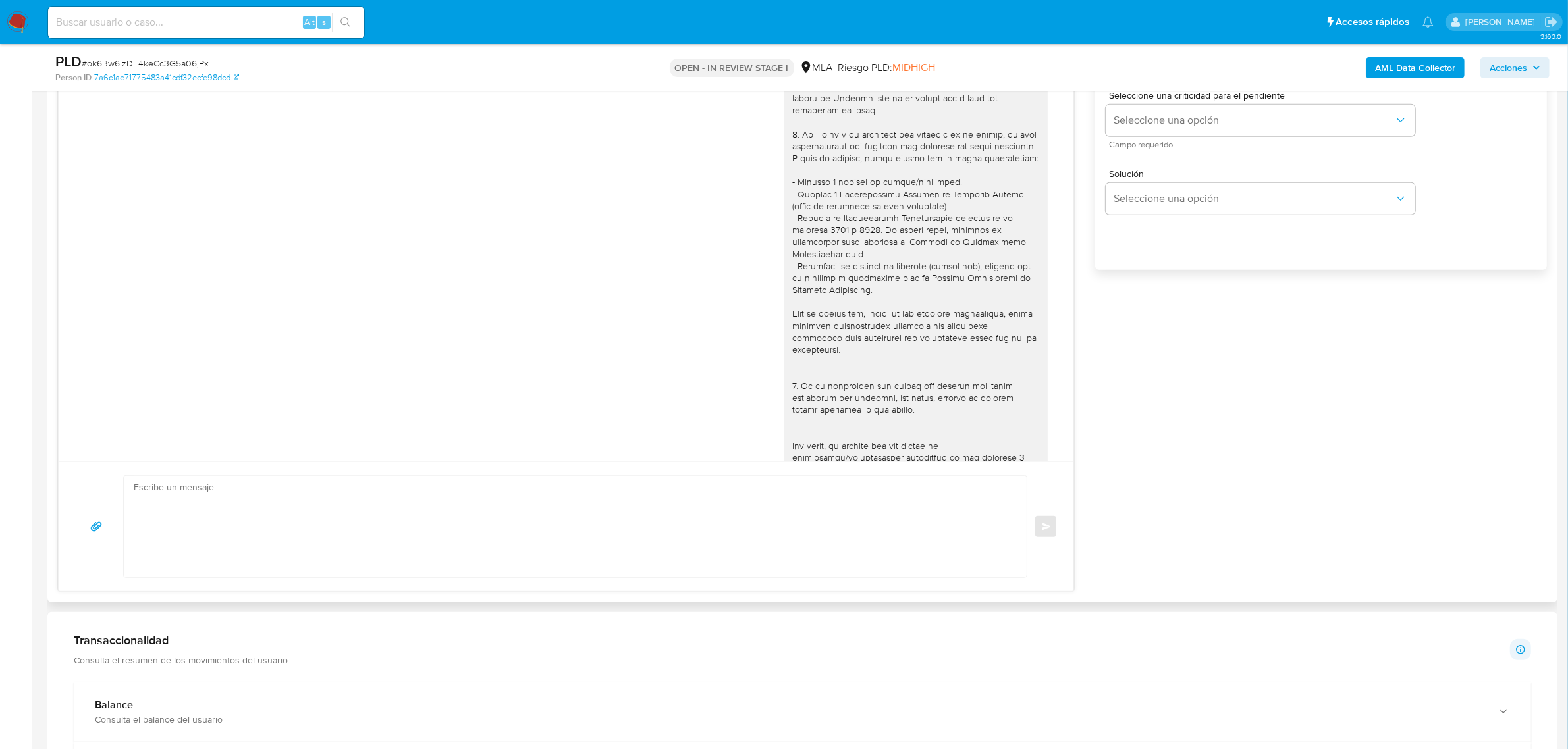
scroll to position [494, 0]
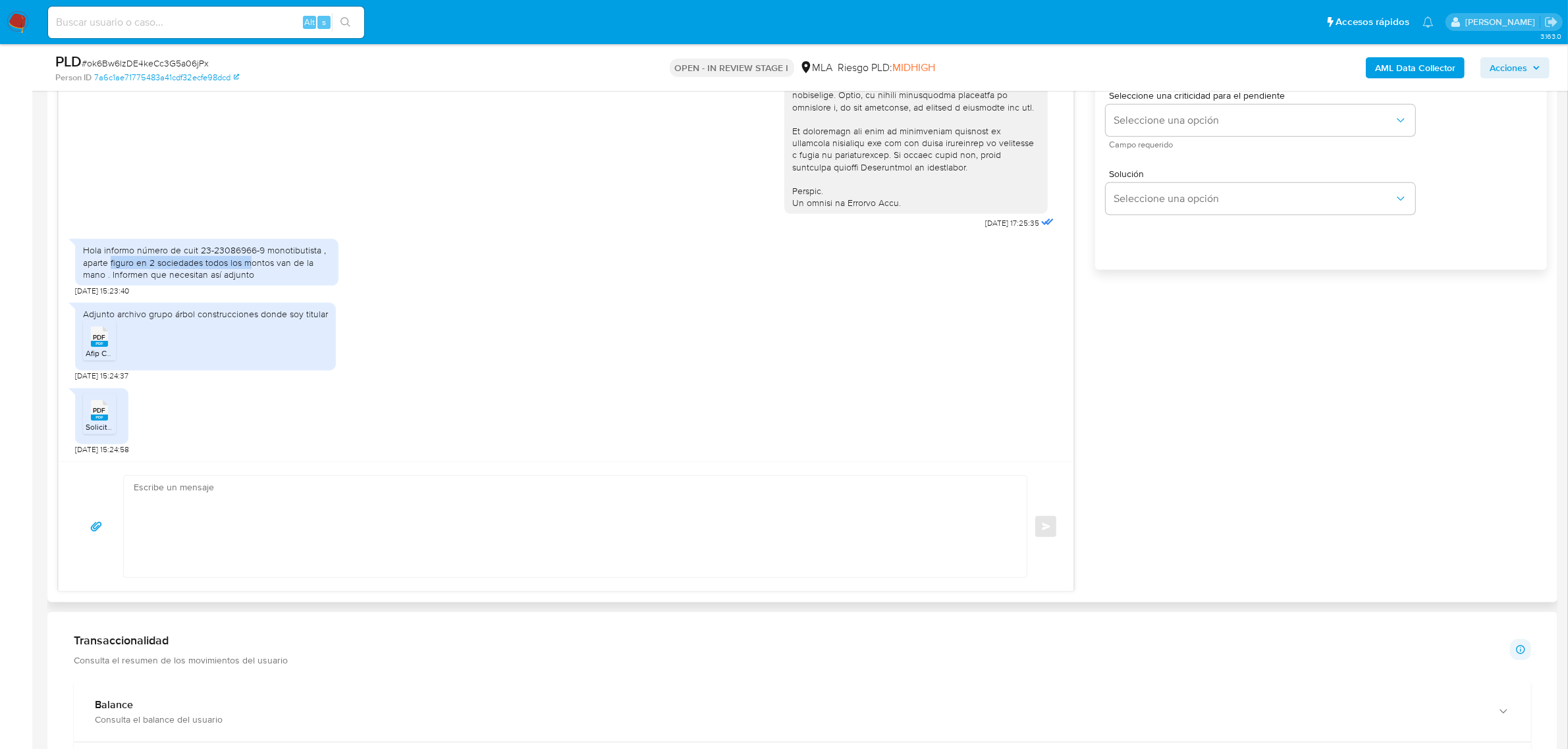
drag, startPoint x: 110, startPoint y: 261, endPoint x: 250, endPoint y: 264, distance: 140.0
click at [250, 264] on div "Hola informo número de cuit 23-23086966-9 monotibutista , aparte figuro en 2 so…" at bounding box center [207, 263] width 247 height 37
click at [657, 342] on div "Adjunto archivo grupo árbol construcciones donde soy titular PDF PDF Afip Const…" at bounding box center [566, 339] width 982 height 85
click at [277, 498] on textarea at bounding box center [572, 526] width 877 height 102
click at [224, 487] on textarea "Buenas tardes," at bounding box center [572, 526] width 877 height 102
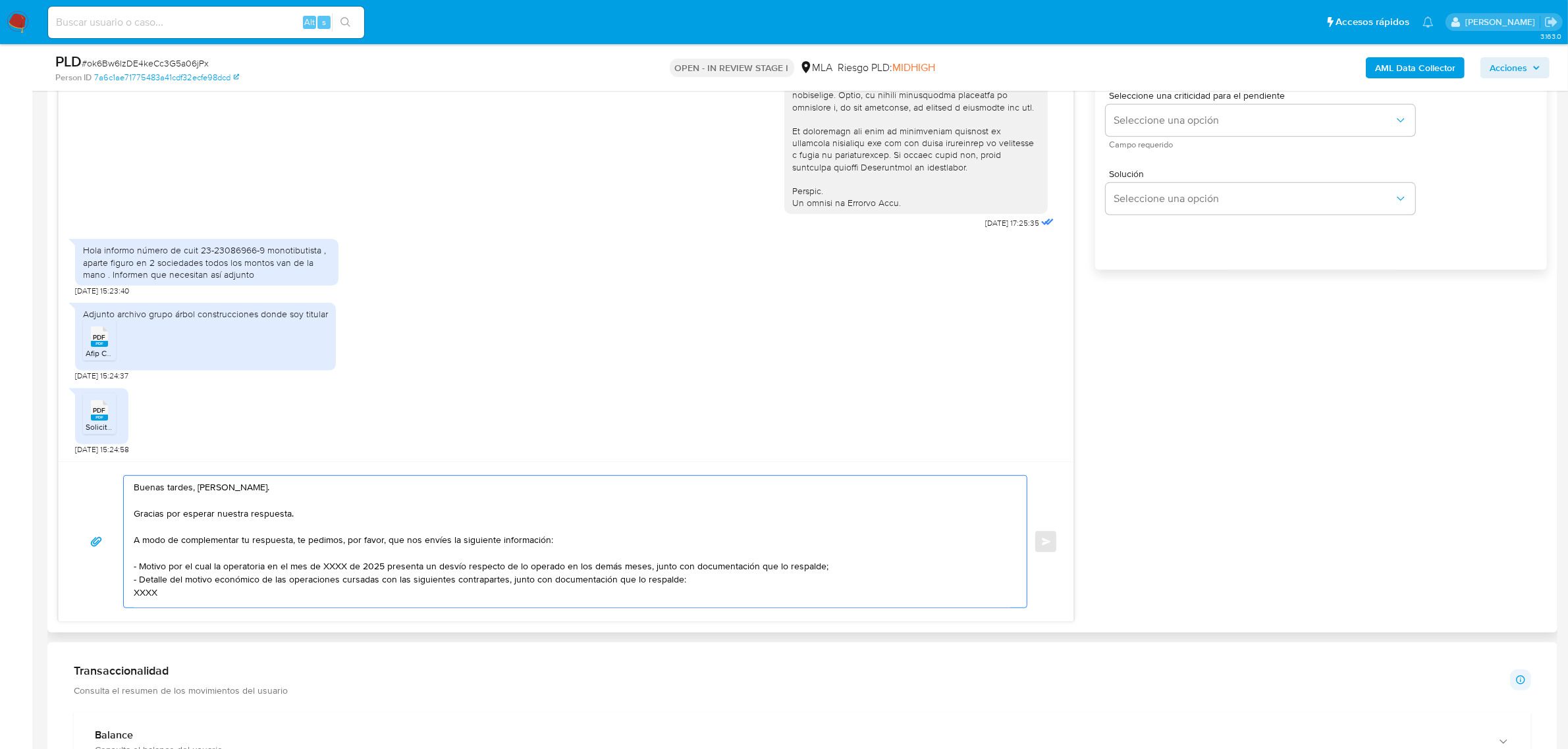
click at [266, 522] on textarea "Buenas tardes, Anibal. Gracias por esperar nuestra respuesta. A modo de complem…" at bounding box center [572, 542] width 877 height 132
click at [301, 515] on textarea "Buenas tardes, Anibal. Gracias por esperar nuestra respuesta. A modo de complem…" at bounding box center [572, 542] width 877 height 132
click at [147, 593] on textarea "Buenas tardes, Anibal. Gracias por esperar nuestra respuesta, y por la informac…" at bounding box center [572, 542] width 877 height 132
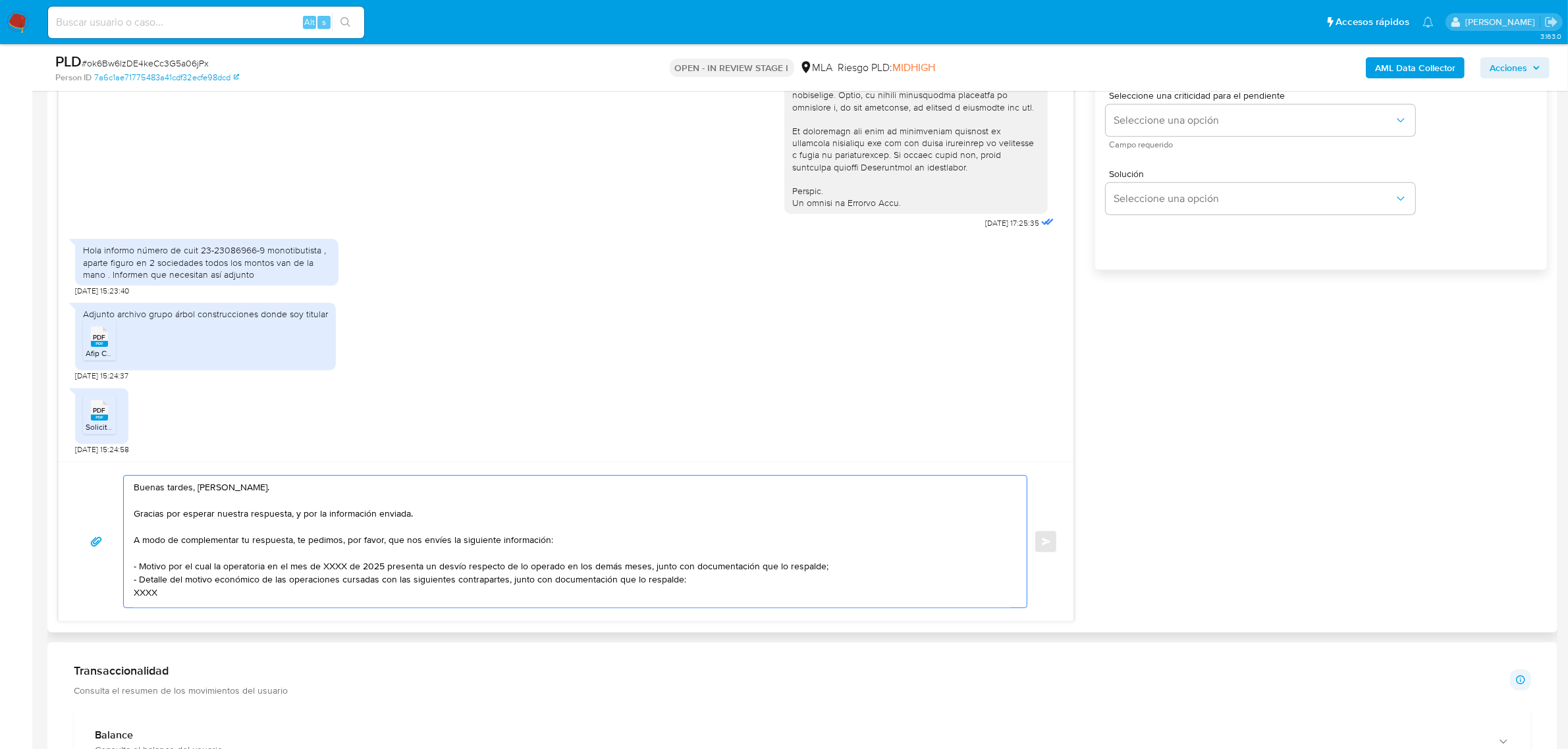
click at [147, 593] on textarea "Buenas tardes, Anibal. Gracias por esperar nuestra respuesta, y por la informac…" at bounding box center [572, 542] width 877 height 132
paste textarea "20129803828 name: ENRIQUE PINEYRO || alias:"
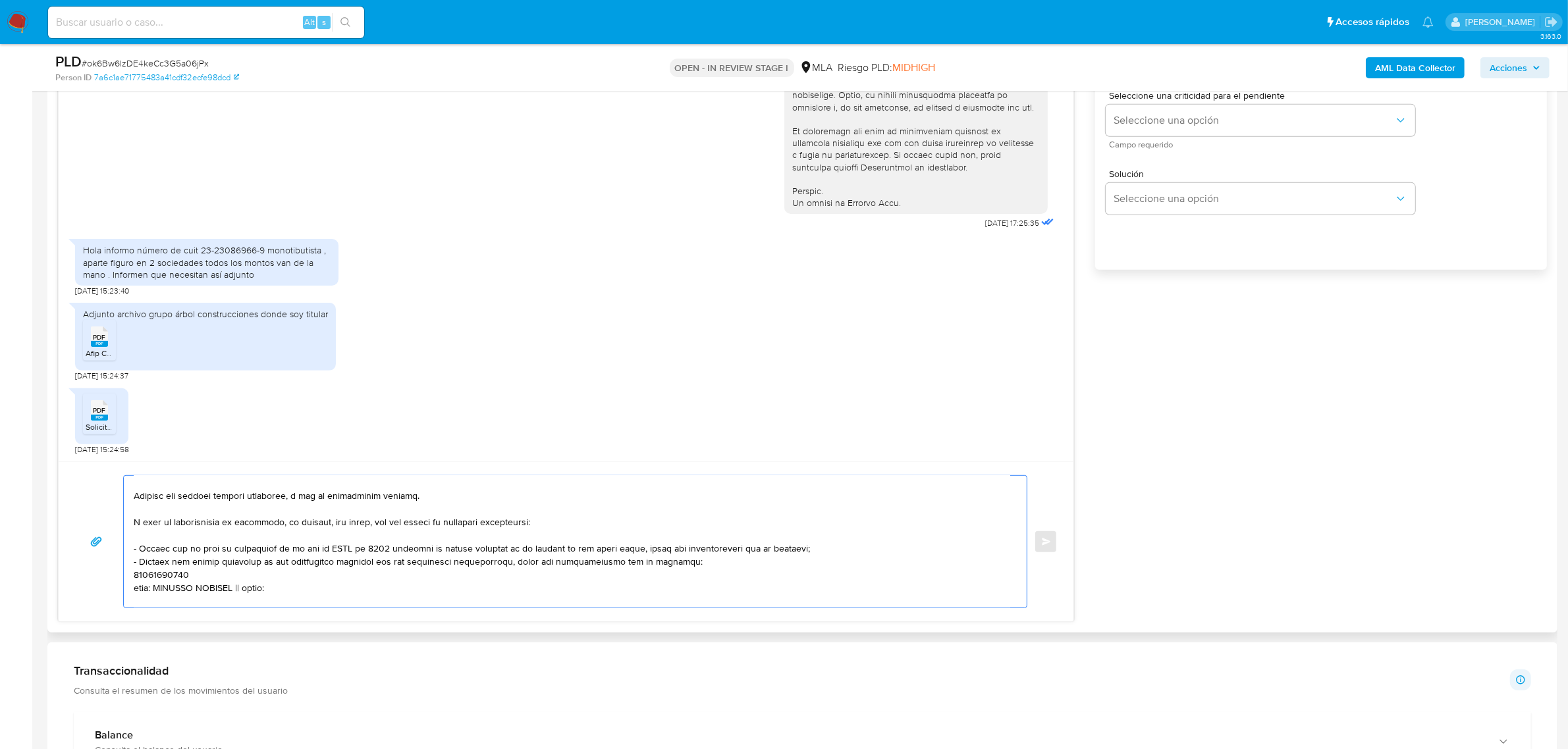
paste textarea "30716174243 name: BARXA SRL || alias:"
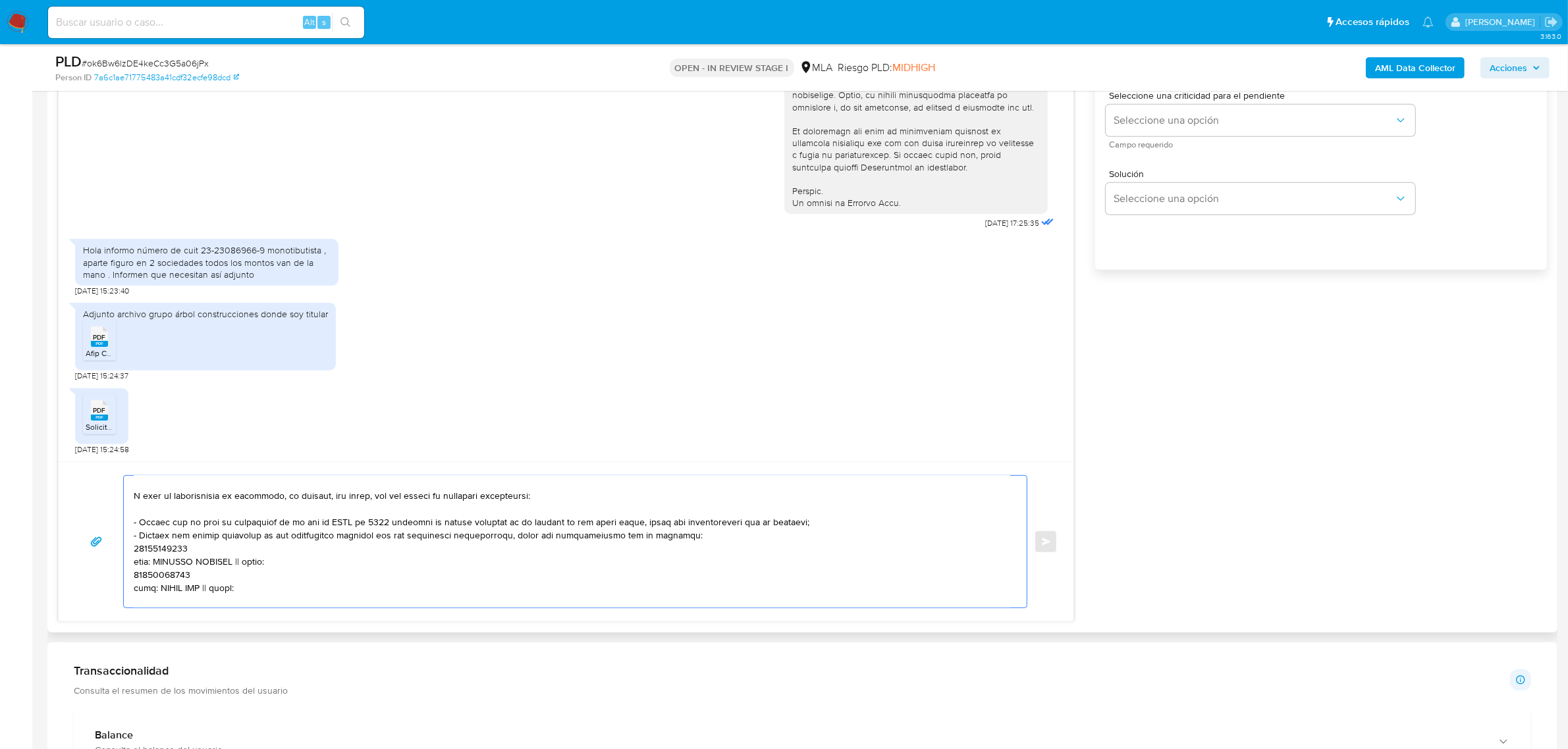
paste textarea "30718545133 name: Grupo Spot Srl || alias:"
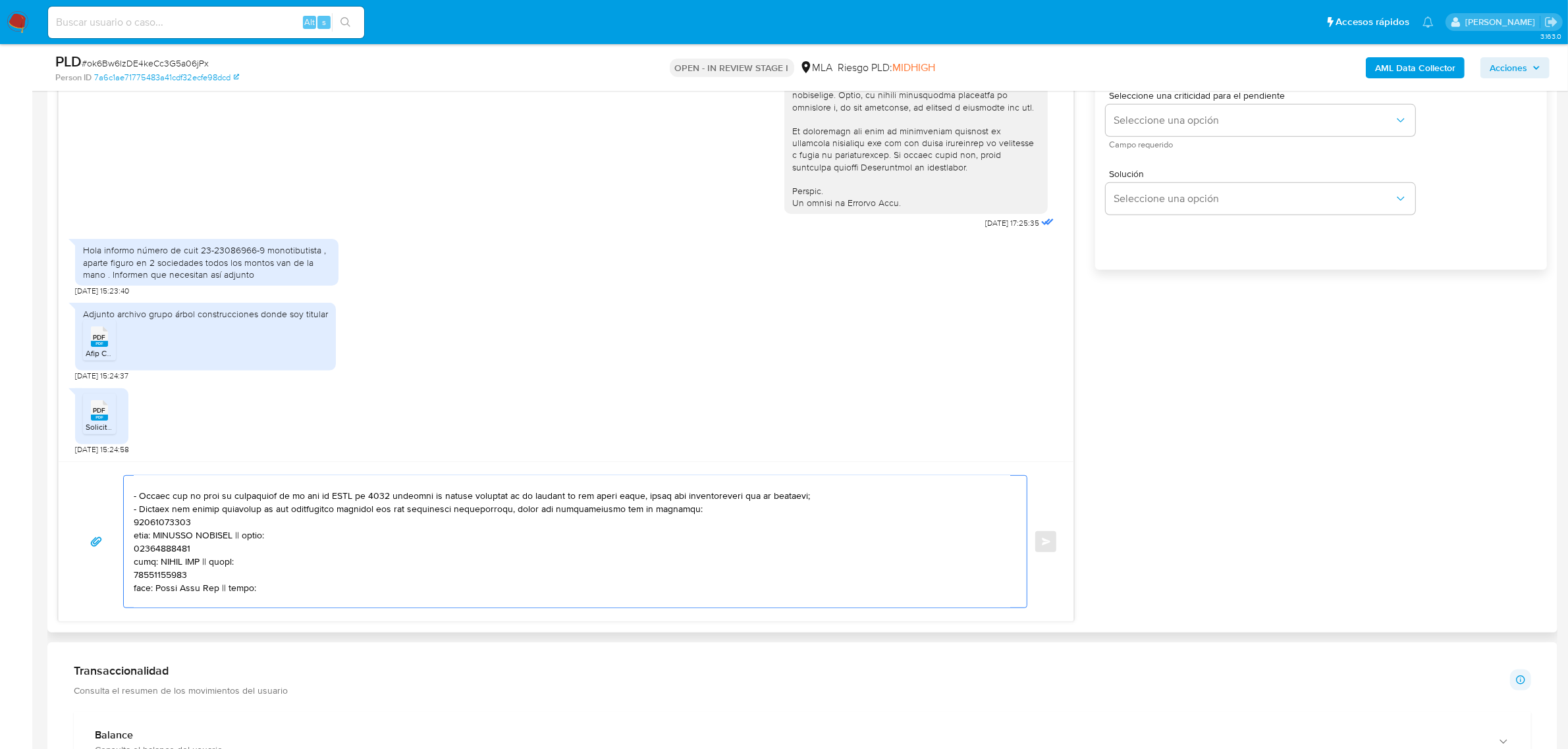
paste textarea "20954072909 name: Vallejos R Santiago A || alias: 23294906479 Facundo Hector Sa…"
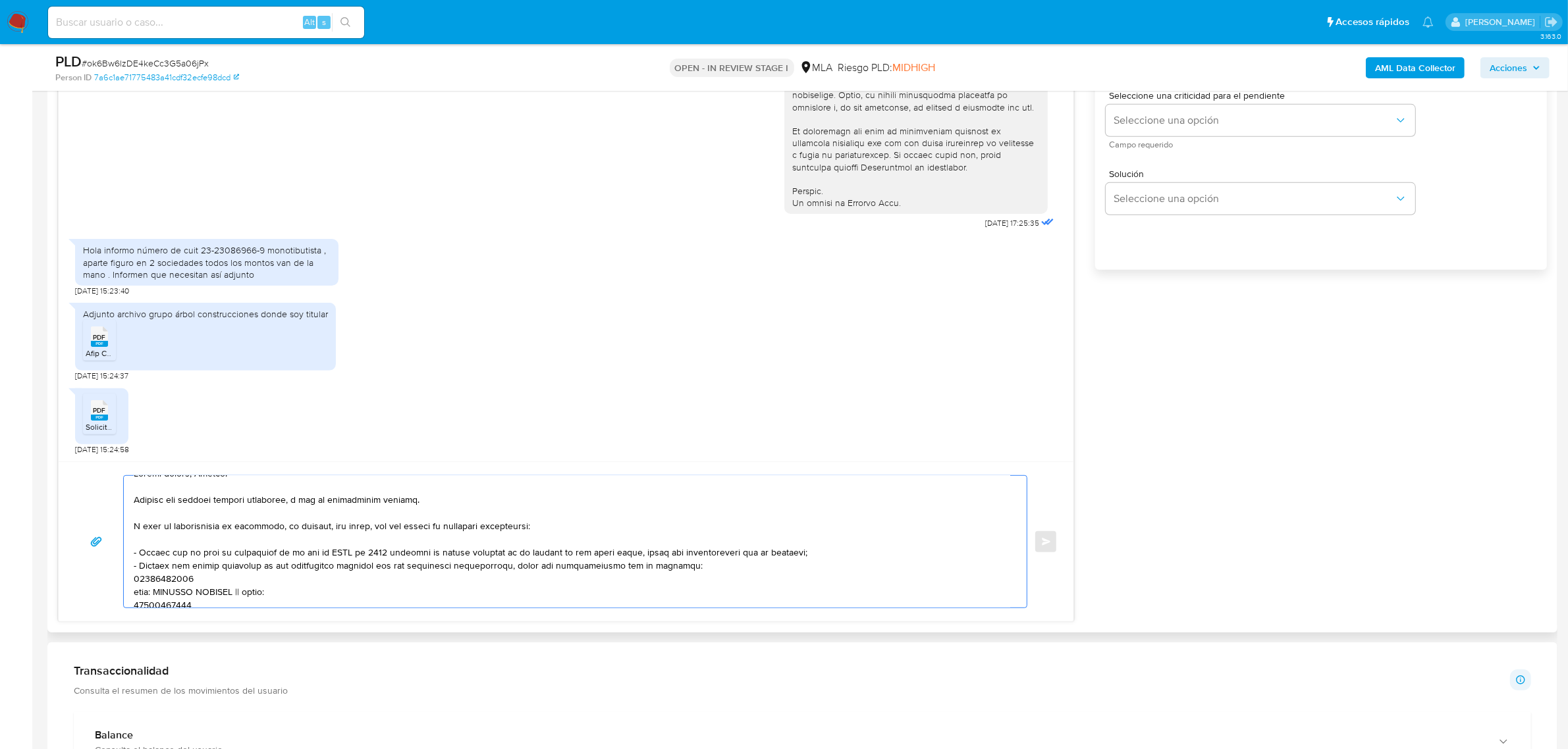
scroll to position [0, 0]
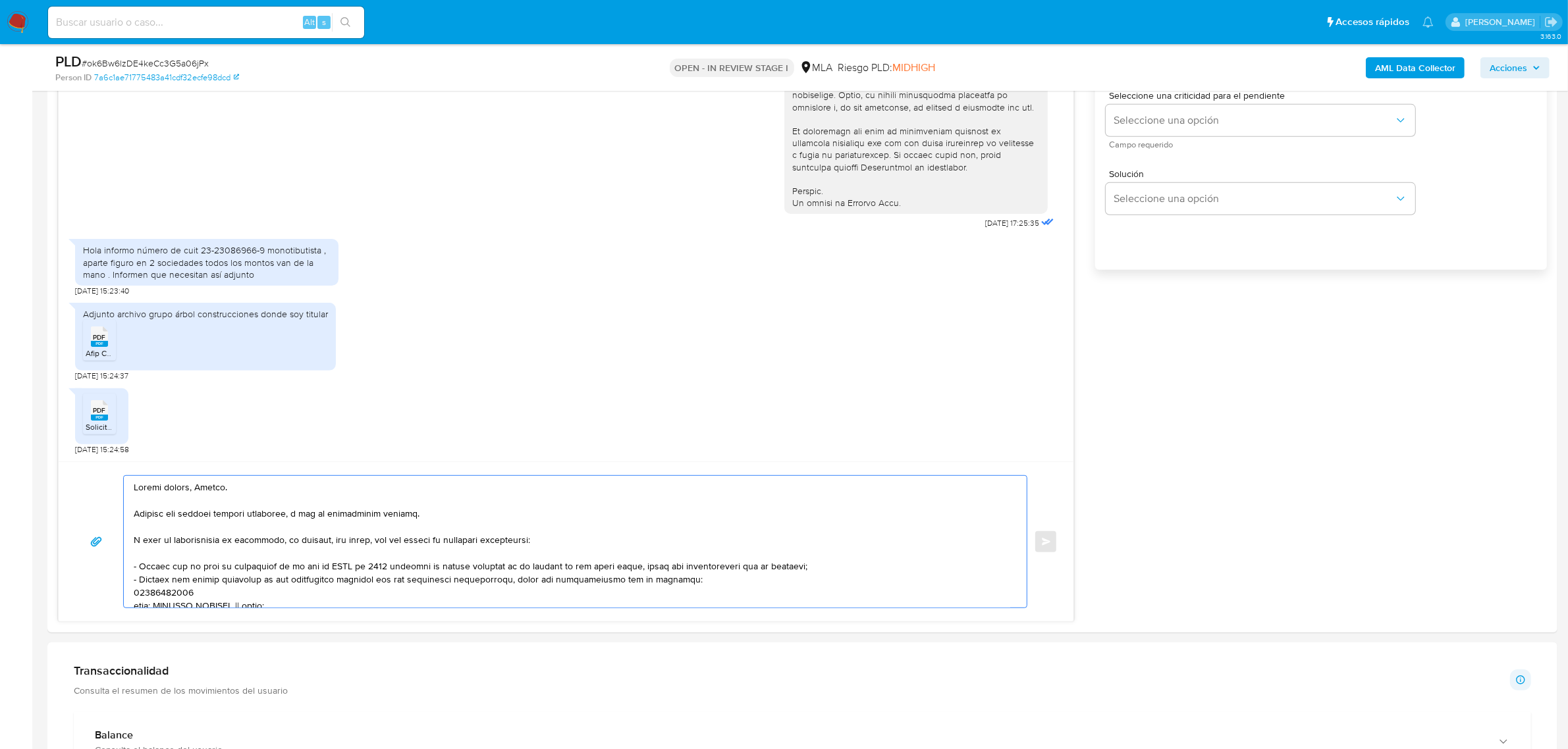
click at [1401, 70] on b "AML Data Collector" at bounding box center [1416, 68] width 81 height 21
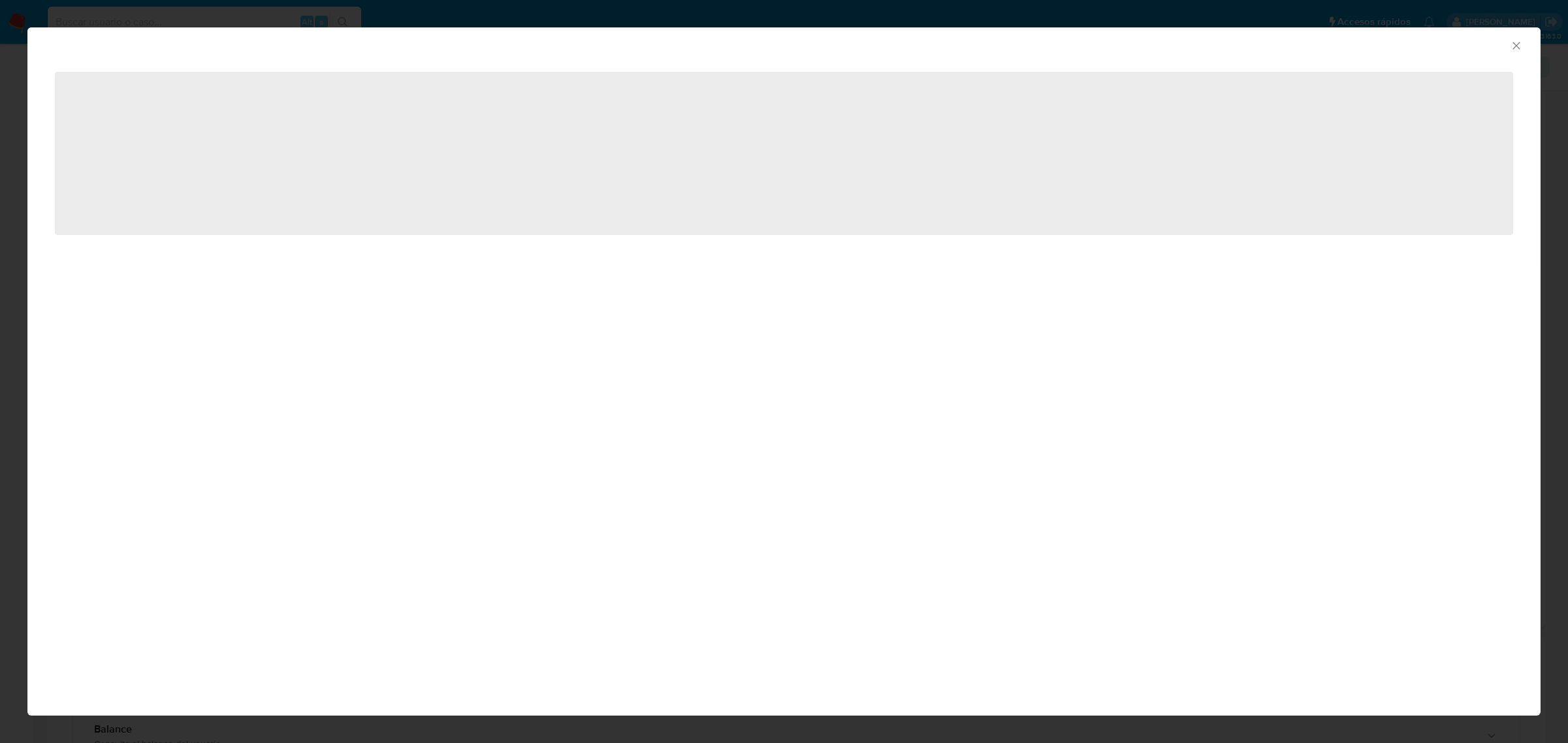
click at [1517, 47] on icon "Cerrar ventana" at bounding box center [1516, 45] width 7 height 7
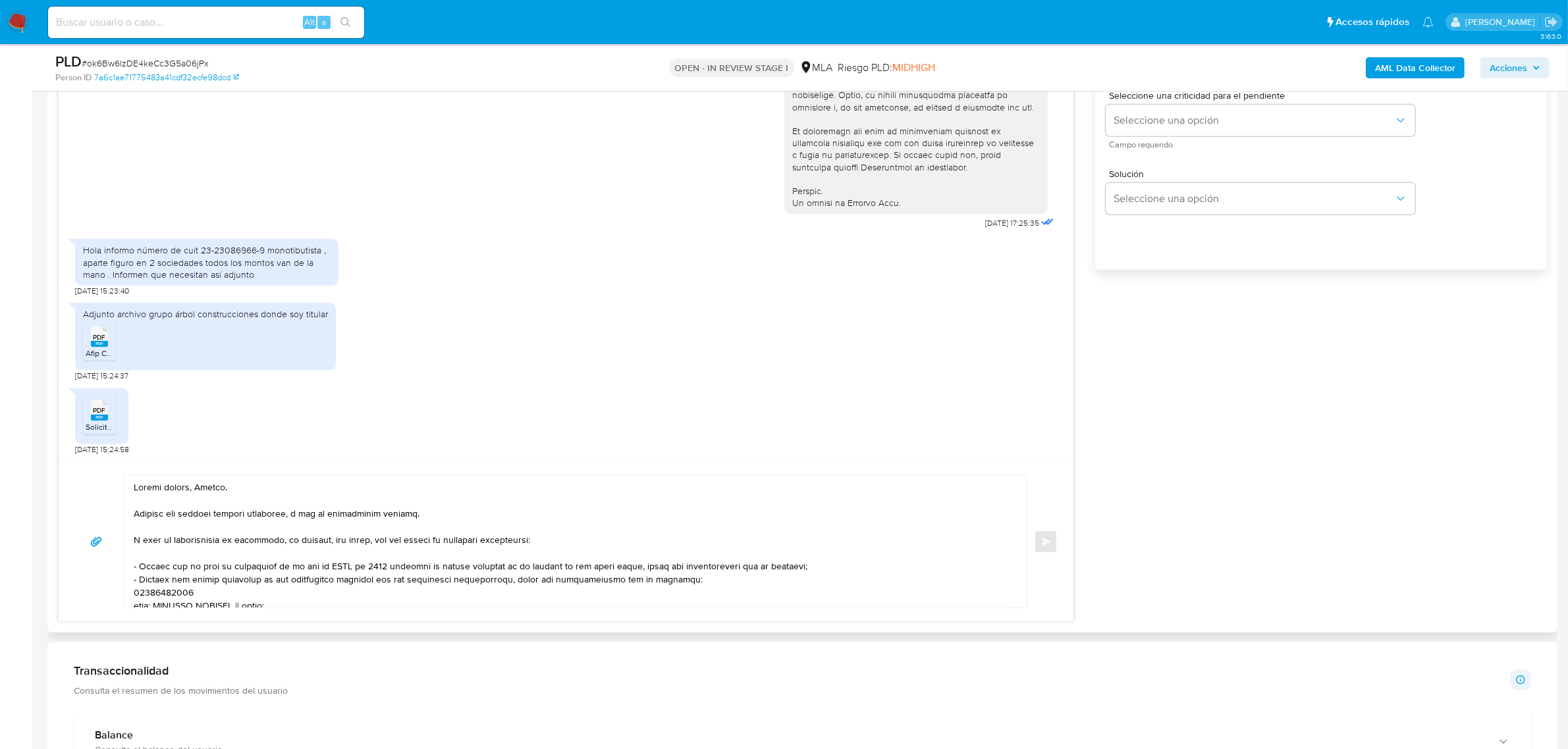
click at [99, 423] on span "Solicitud_de_baja.pdf" at bounding box center [124, 427] width 77 height 11
click at [569, 544] on textarea at bounding box center [572, 542] width 877 height 132
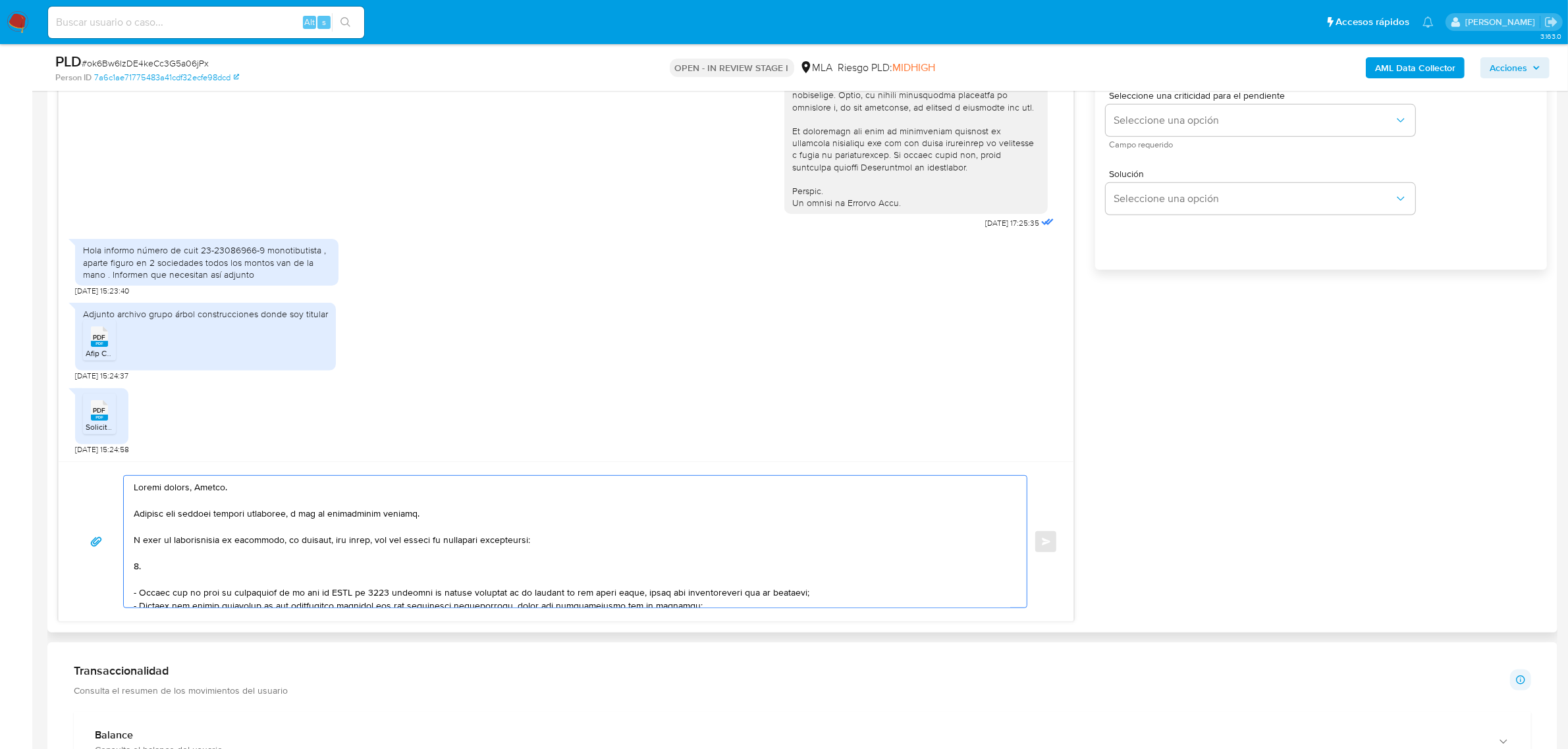
click at [175, 573] on textarea at bounding box center [572, 542] width 877 height 132
paste textarea "Detalla la actividad que realizas a través de tu cuenta. De corresponder a una …"
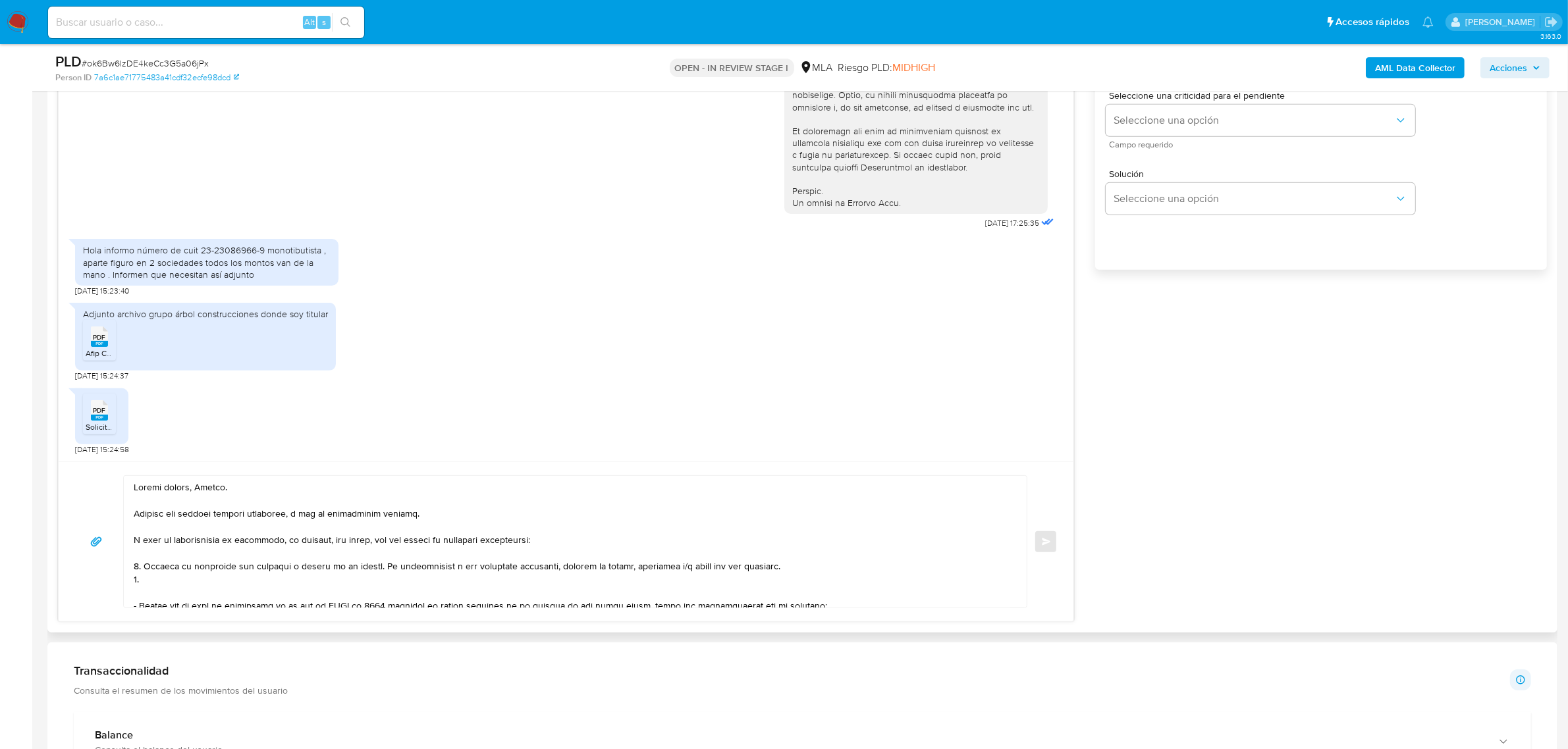
click at [162, 581] on textarea at bounding box center [572, 542] width 877 height 132
paste textarea "Últimas 6 Declaraciones Juradas de Ingresos Brutos (donde se visualice la base …"
click at [153, 592] on textarea at bounding box center [572, 542] width 877 height 132
paste textarea "Resumen de Comprobantes Electrónicos emitidos de los períodos 2024 y 2025. Si t…"
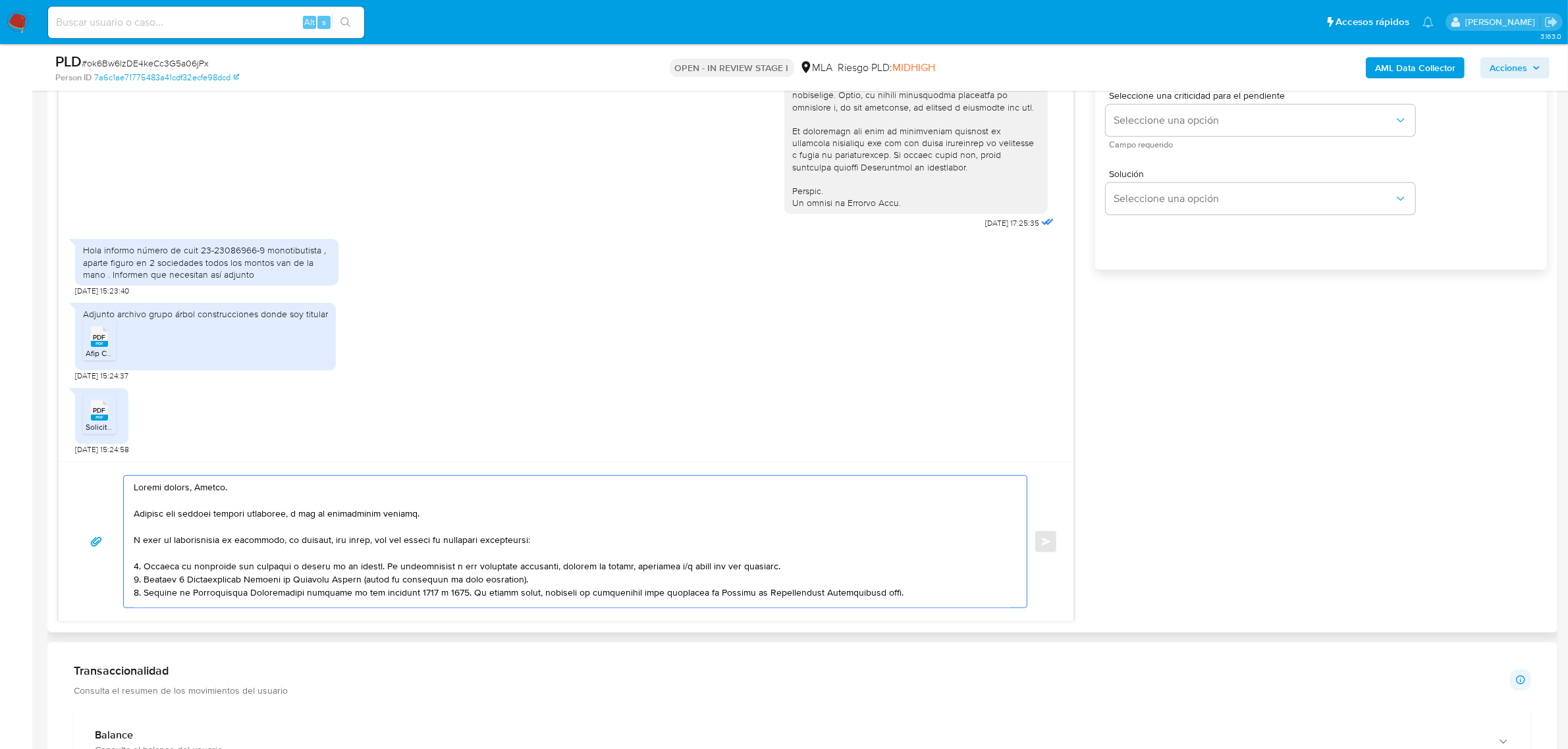
scroll to position [5, 0]
click at [908, 592] on textarea at bounding box center [572, 542] width 877 height 132
paste textarea "[URL][DOMAIN_NAME]"
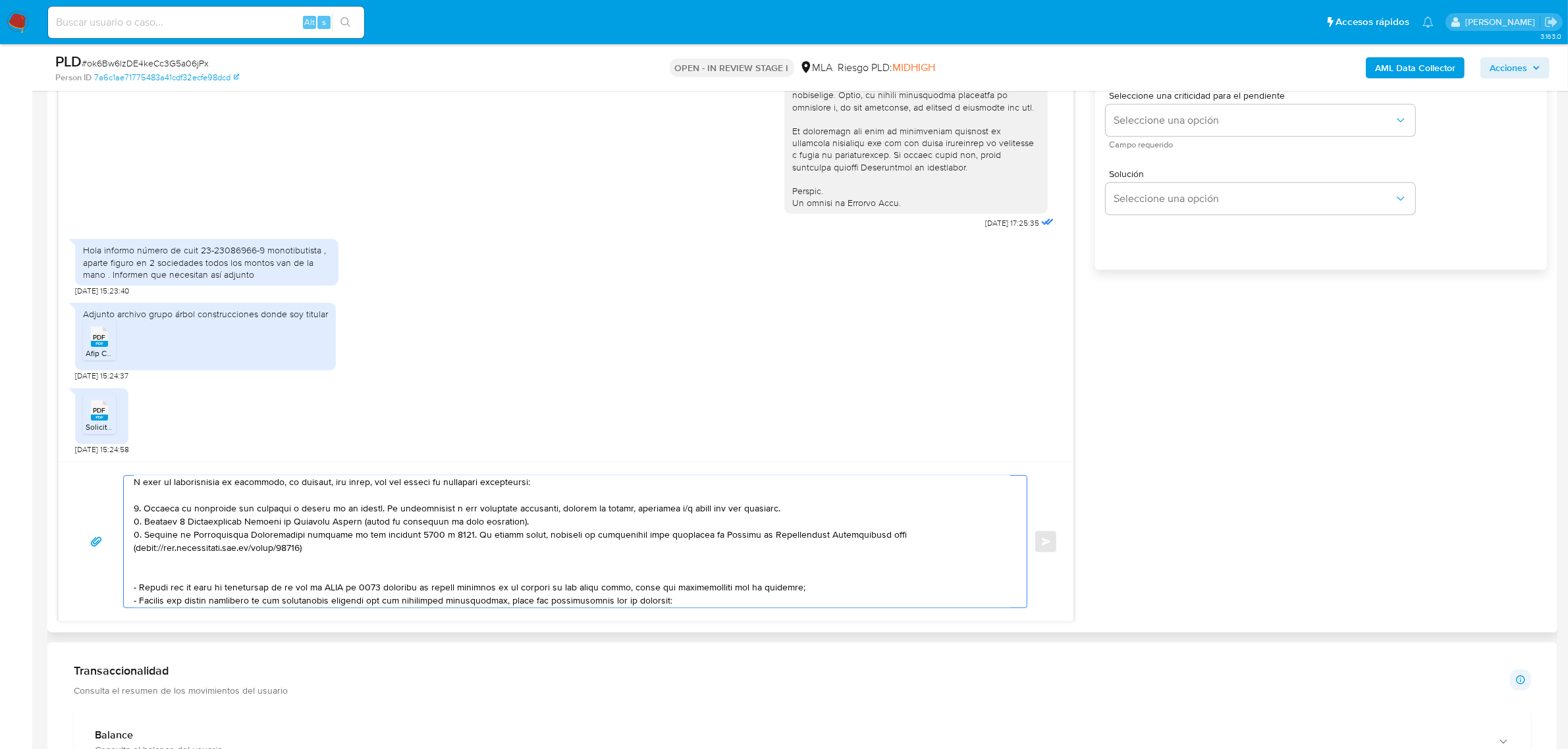
scroll to position [87, 0]
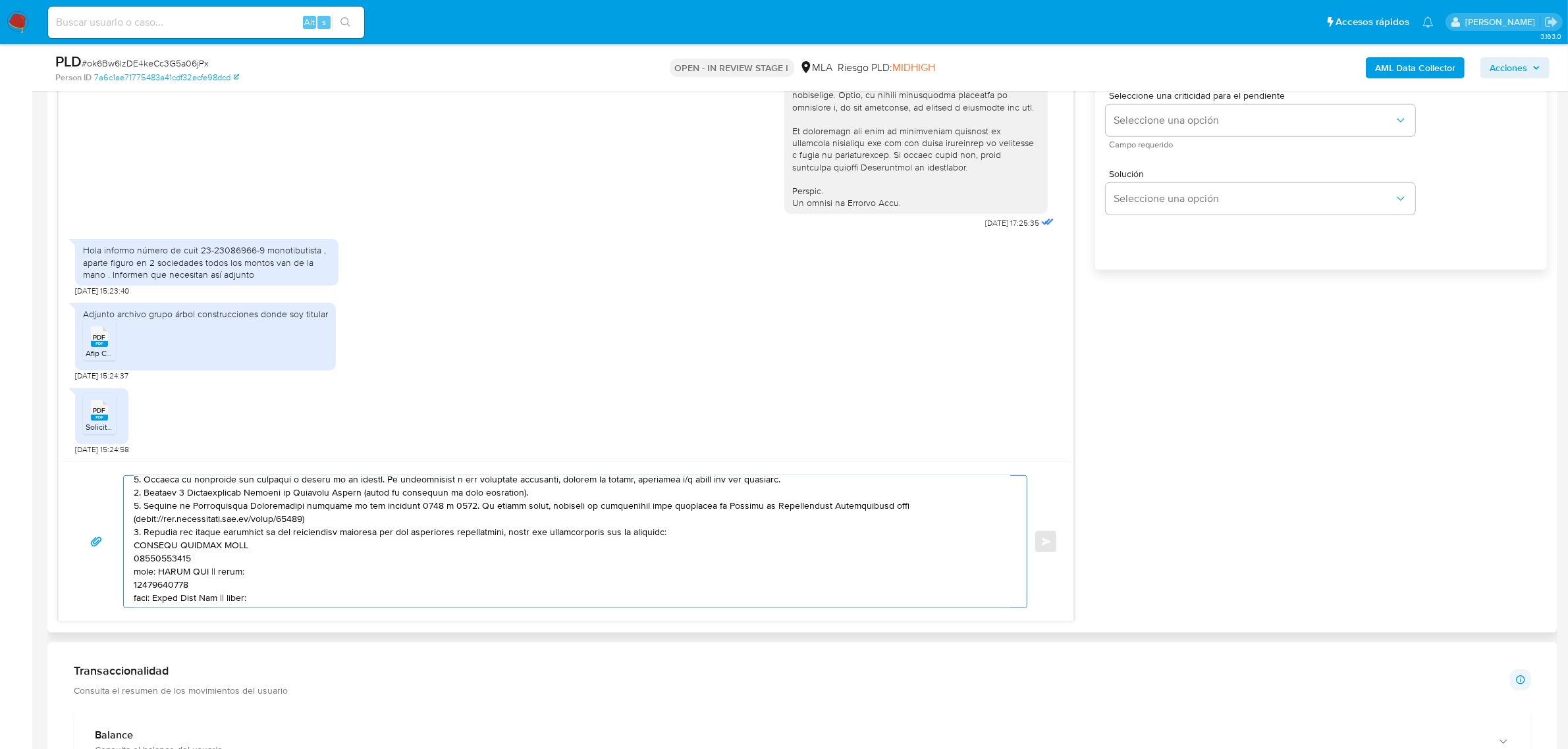
paste textarea "20129803828"
paste textarea "30716174243"
paste textarea "30718545133"
paste textarea "20954072909"
paste textarea "23294906479"
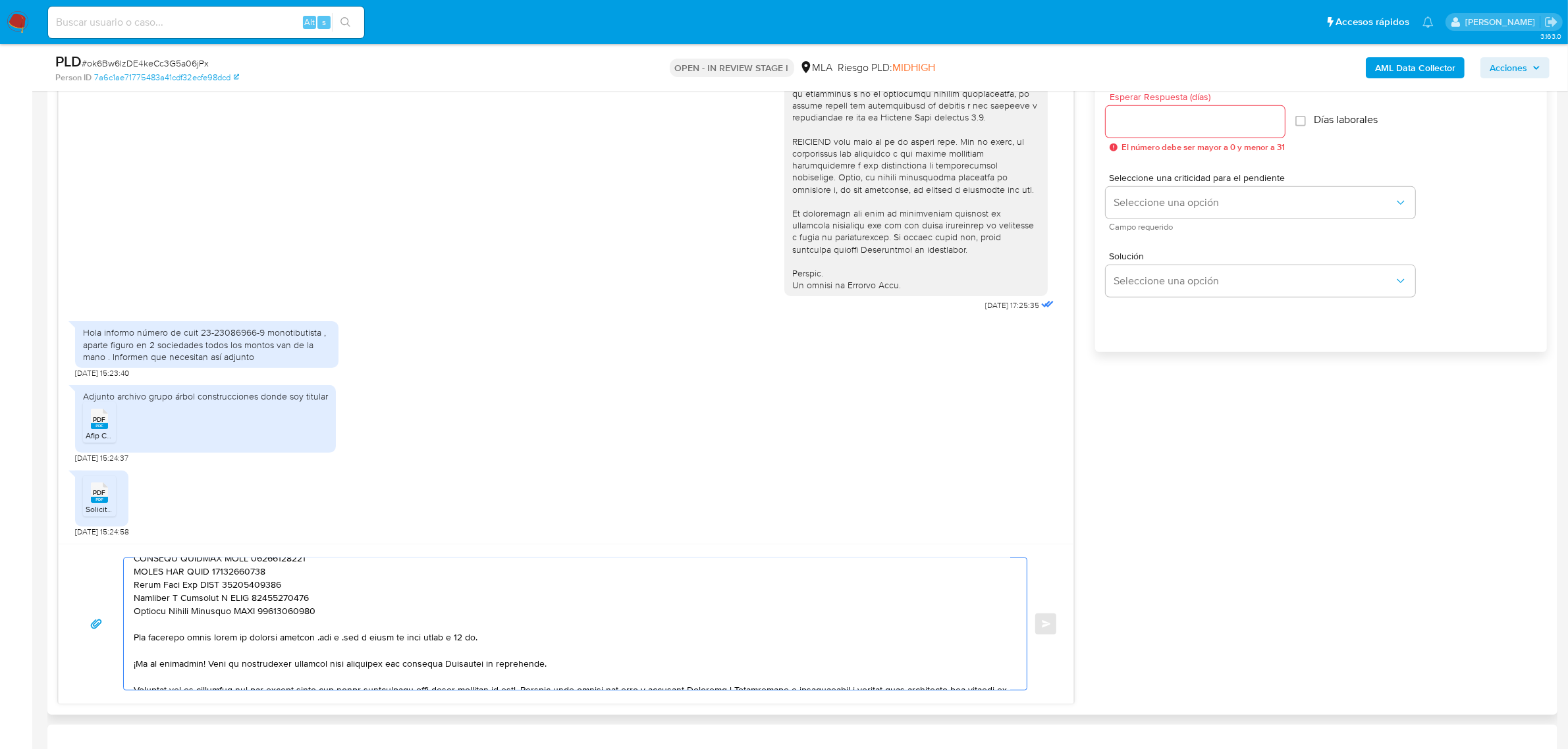
scroll to position [128, 0]
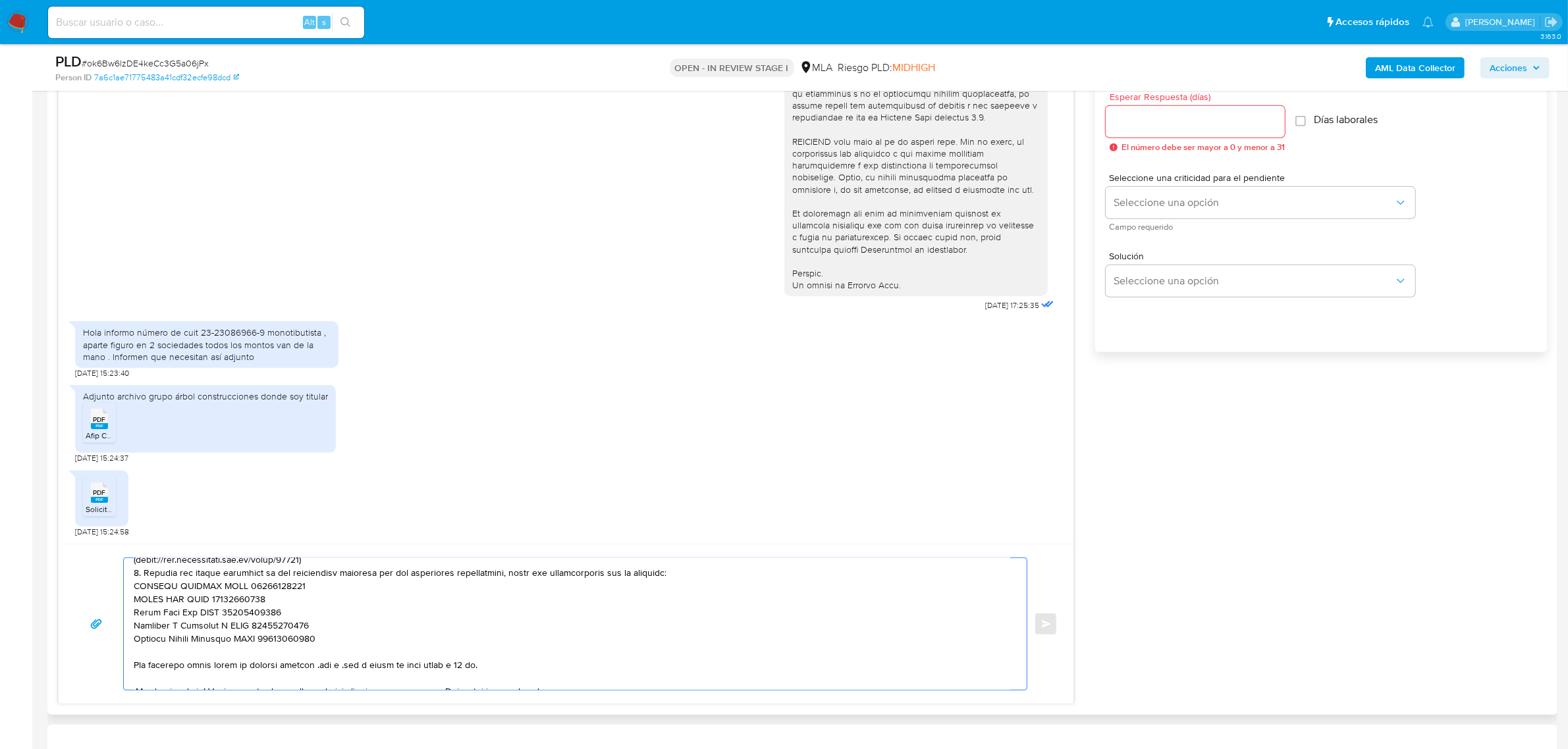
drag, startPoint x: 195, startPoint y: 602, endPoint x: 121, endPoint y: 649, distance: 87.7
click at [121, 649] on div "Enviar" at bounding box center [566, 624] width 984 height 133
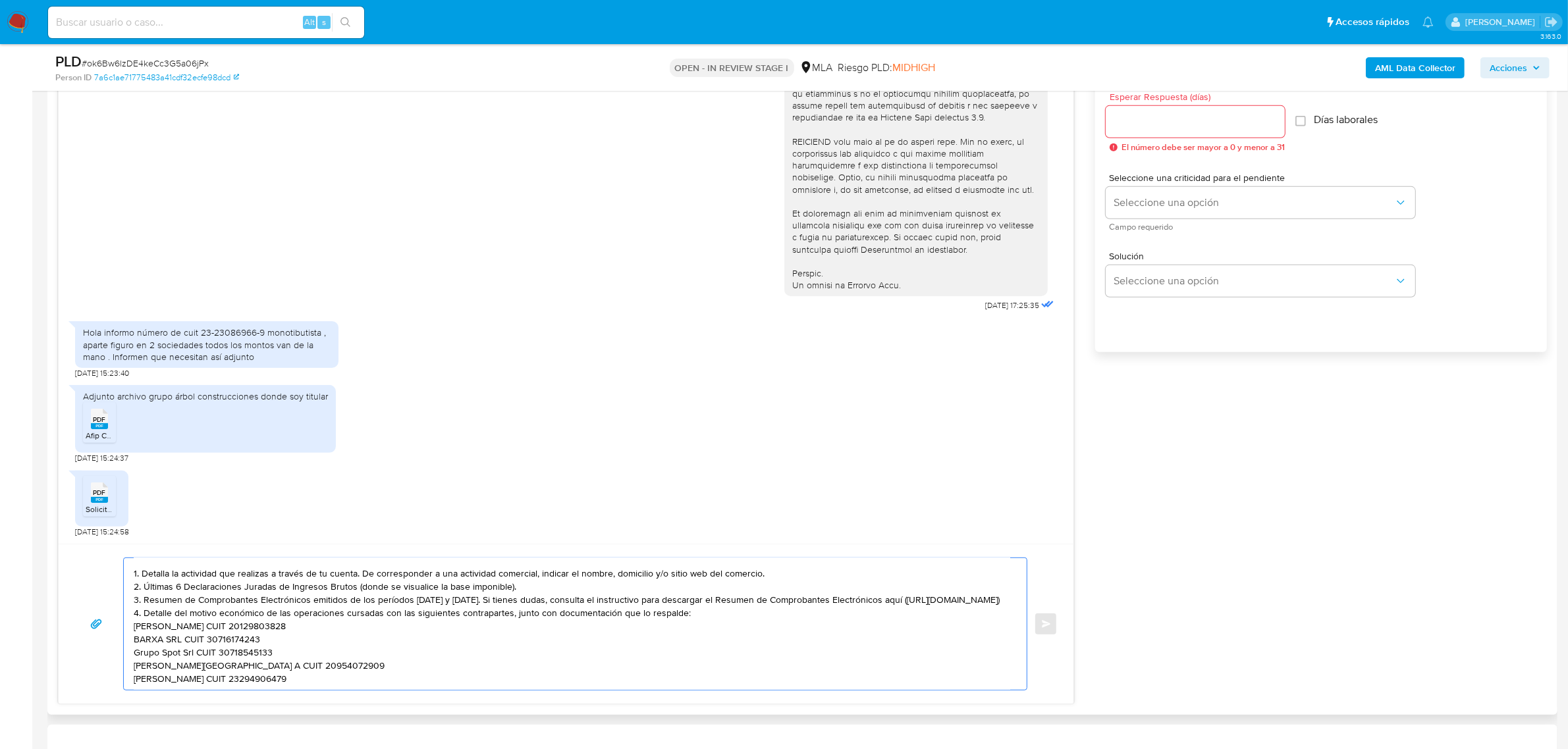
paste textarea "Es importante que sepas que, en caso de no responder a lo solicitado o si lo pr…"
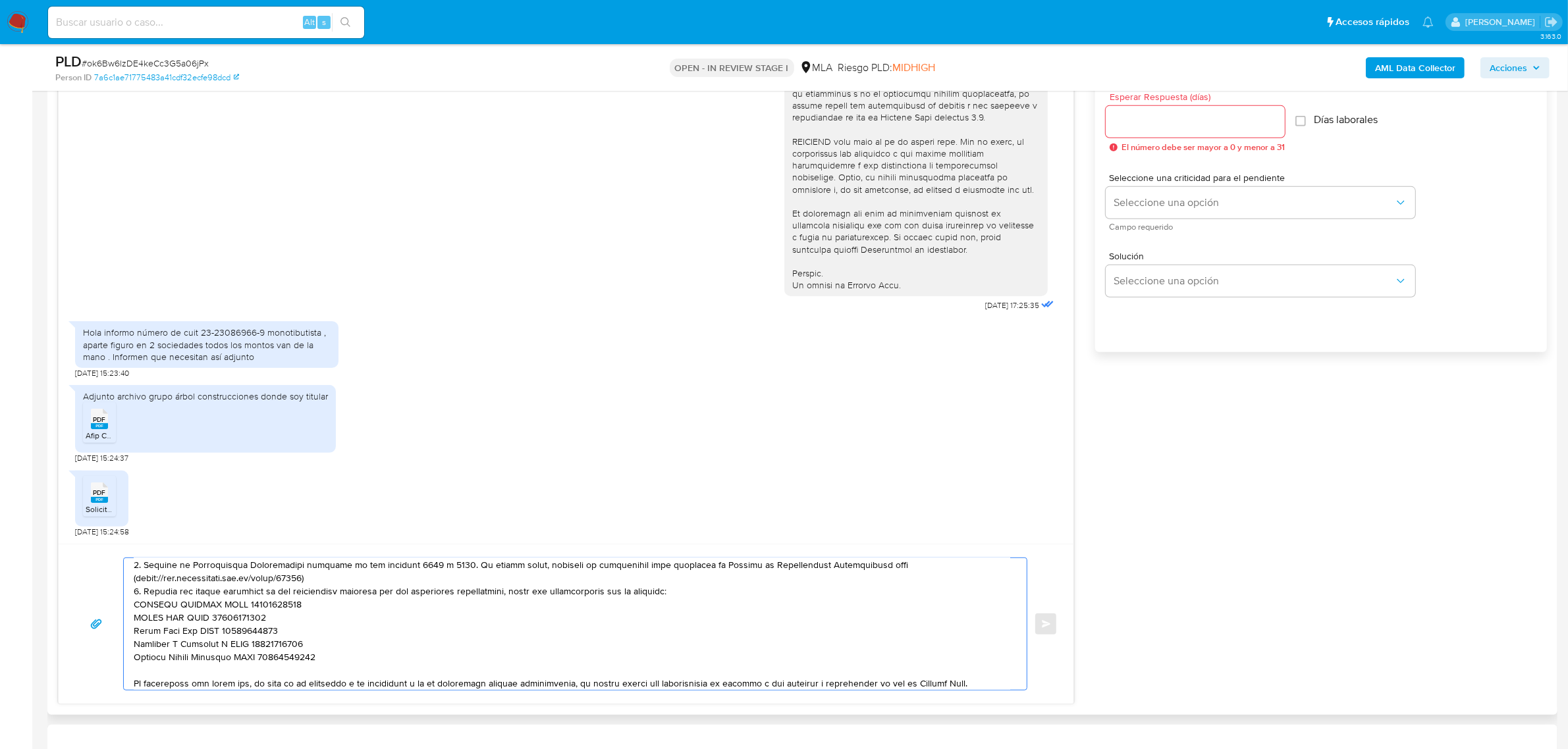
scroll to position [320, 0]
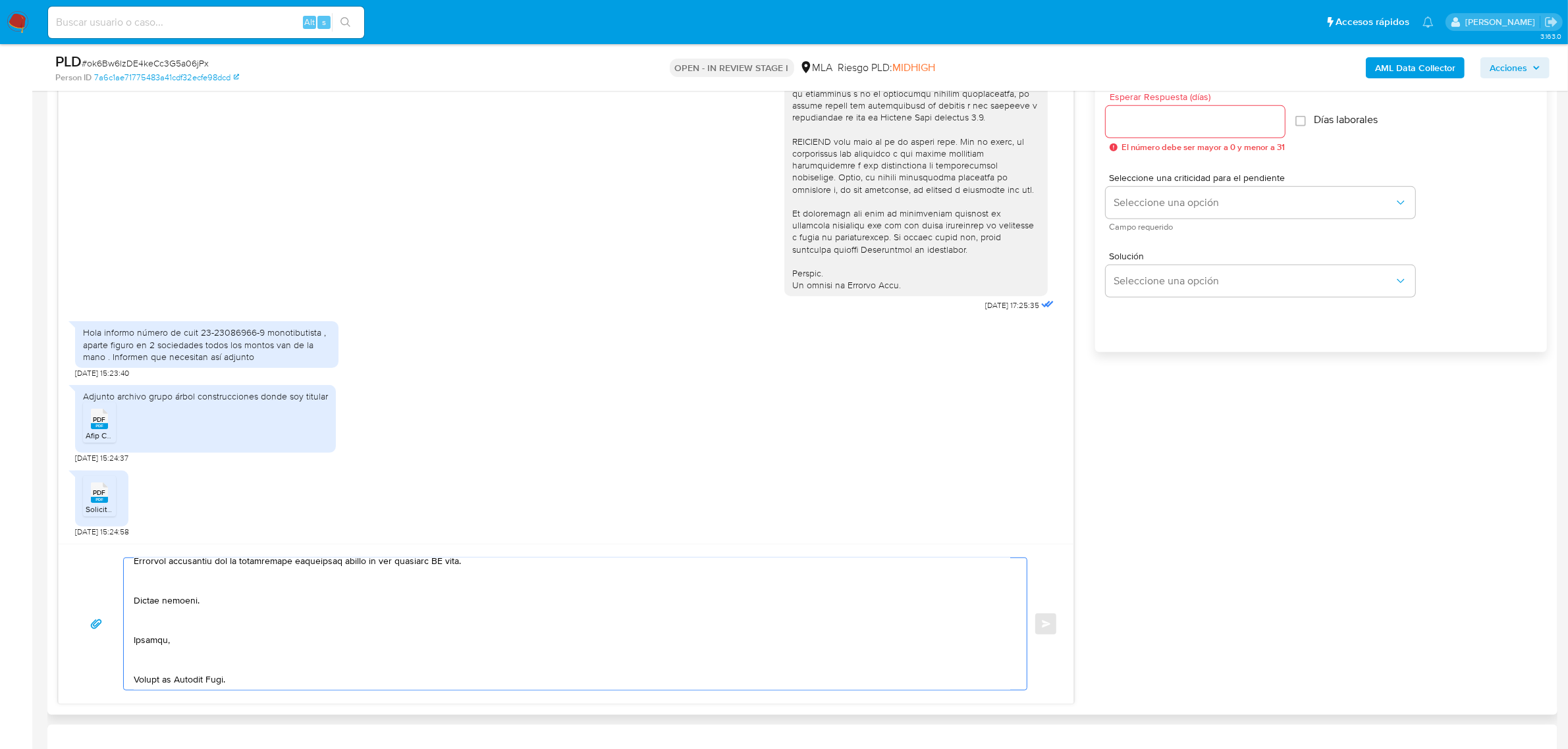
click at [181, 667] on textarea at bounding box center [572, 624] width 877 height 132
click at [163, 658] on textarea at bounding box center [572, 624] width 877 height 132
click at [169, 625] on textarea at bounding box center [572, 624] width 877 height 132
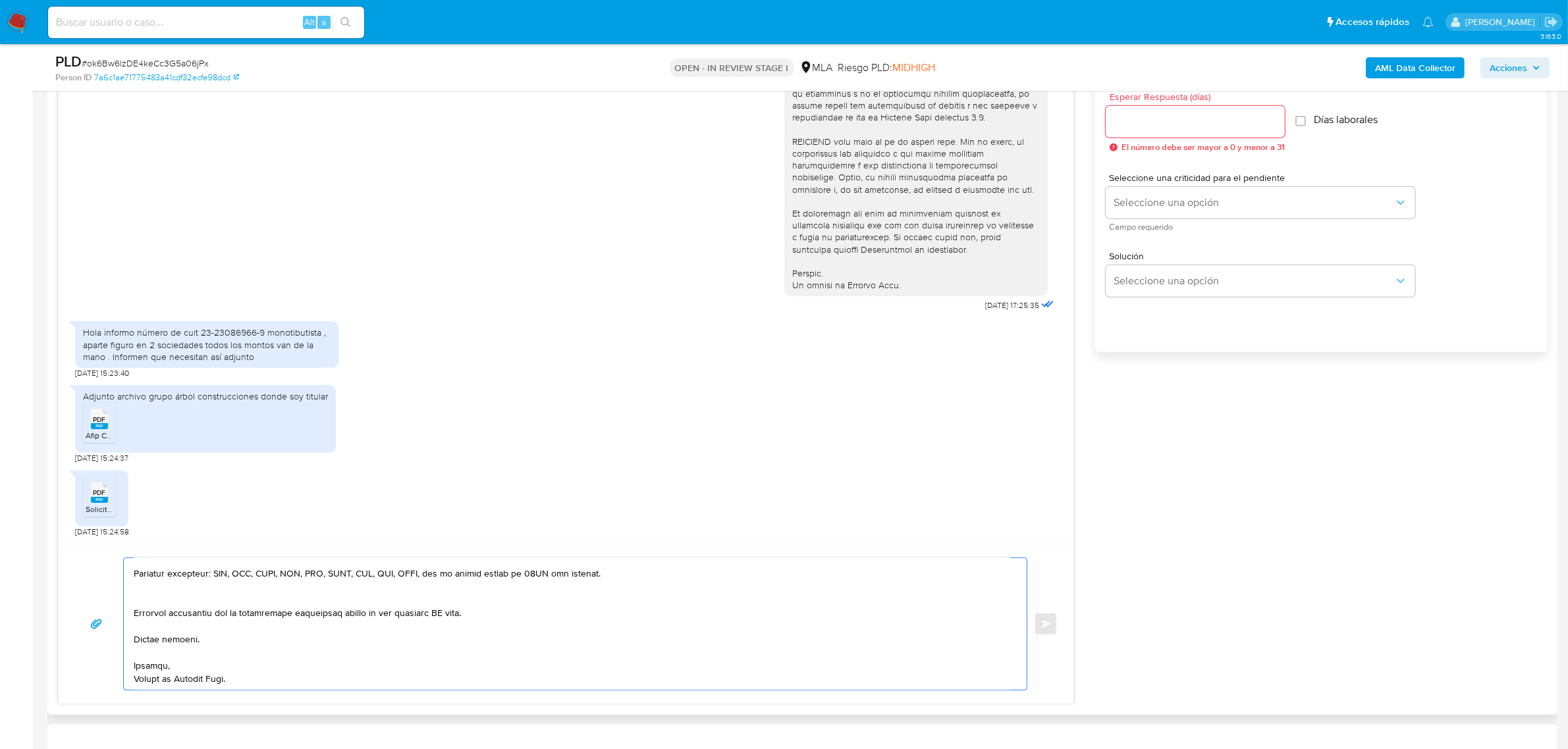
scroll to position [259, 0]
drag, startPoint x: 351, startPoint y: 613, endPoint x: 578, endPoint y: 610, distance: 227.0
click at [578, 610] on textarea at bounding box center [572, 624] width 877 height 132
click at [233, 599] on textarea at bounding box center [572, 624] width 877 height 132
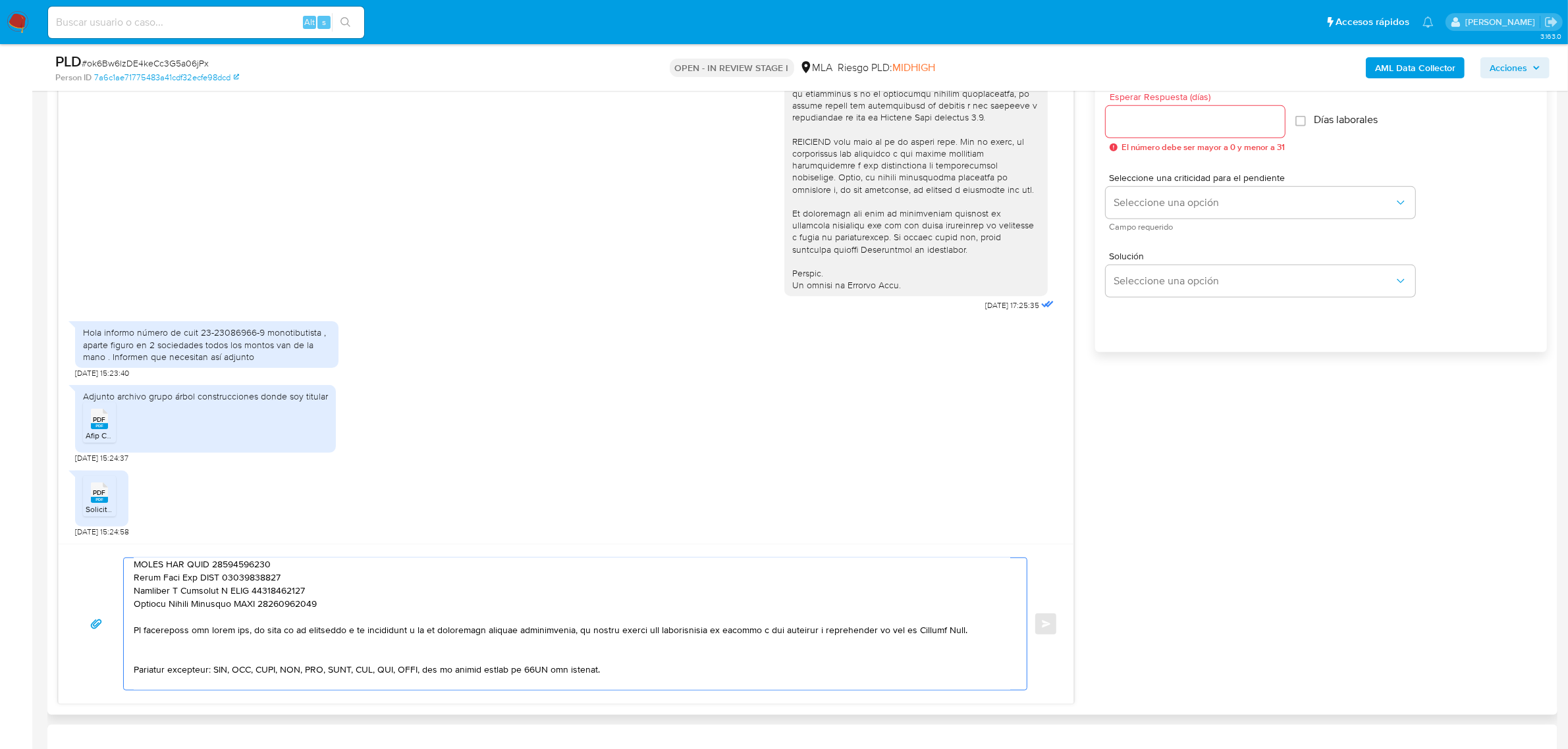
click at [181, 654] on textarea at bounding box center [572, 624] width 877 height 132
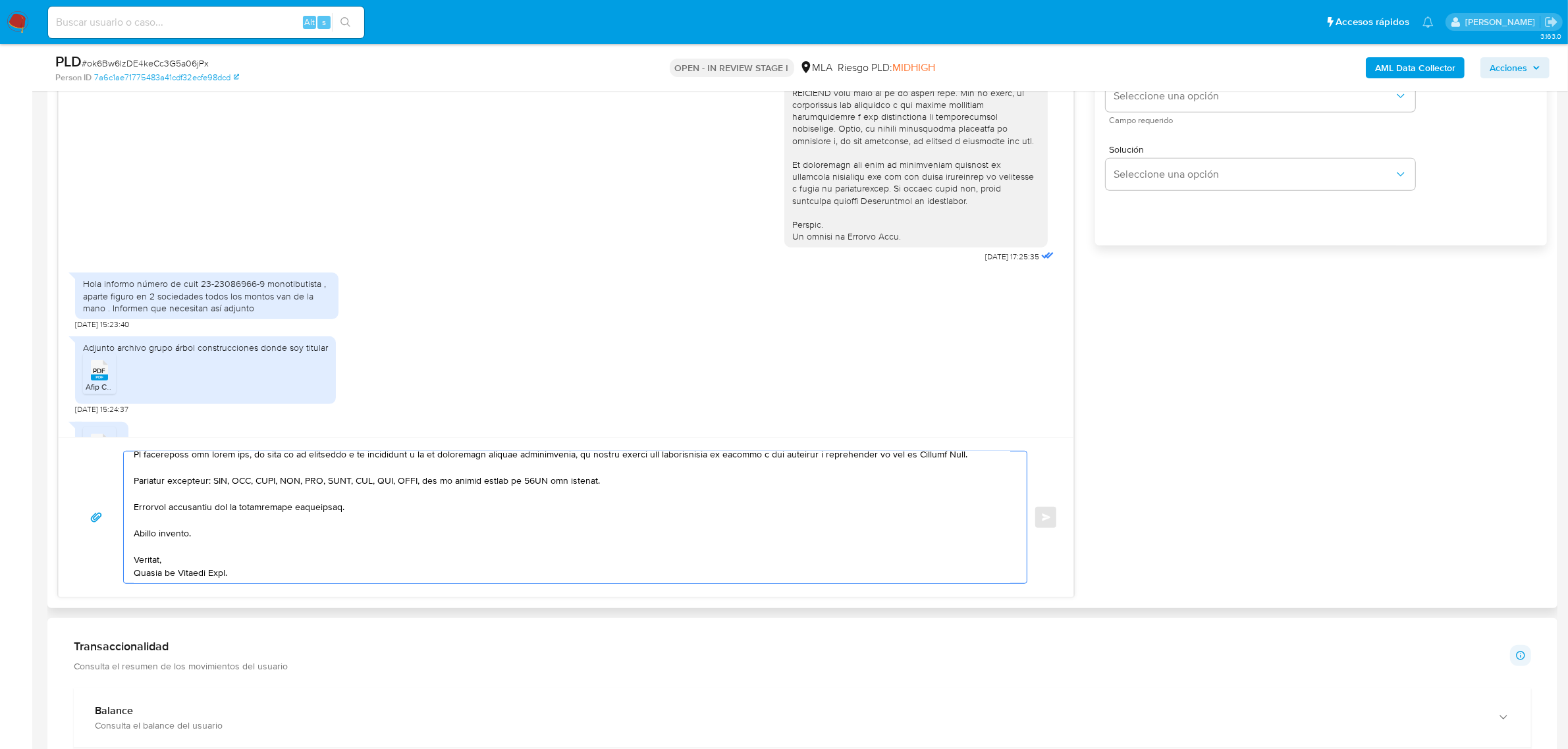
scroll to position [741, 0]
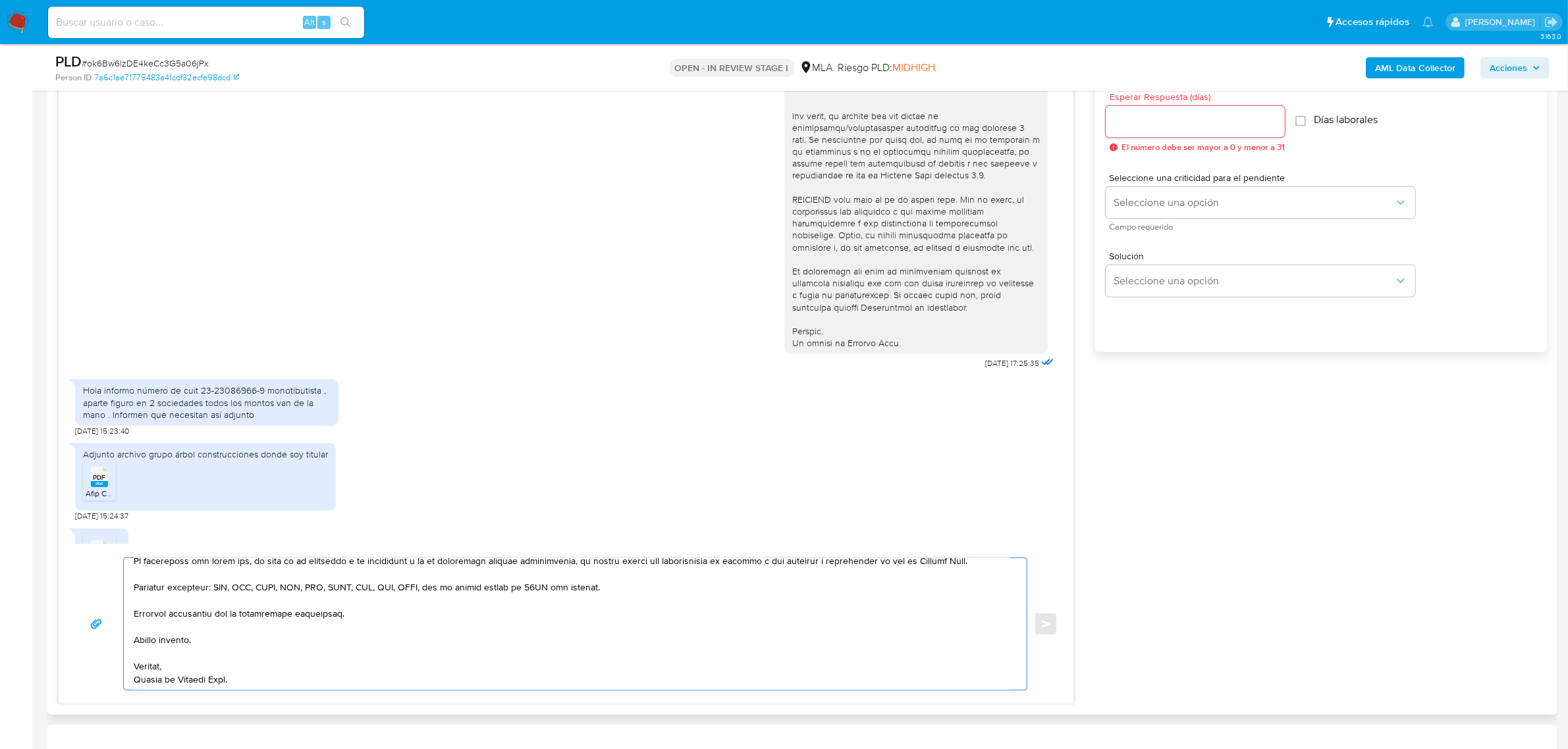
type textarea "Buenas tardes, Anibal. Gracias por esperar nuestra respuesta, y por la informac…"
click at [1127, 128] on input "Esperar Respuesta (días)" at bounding box center [1195, 122] width 180 height 17
type input "1"
click at [1125, 205] on span "Seleccione una opción" at bounding box center [1254, 202] width 280 height 13
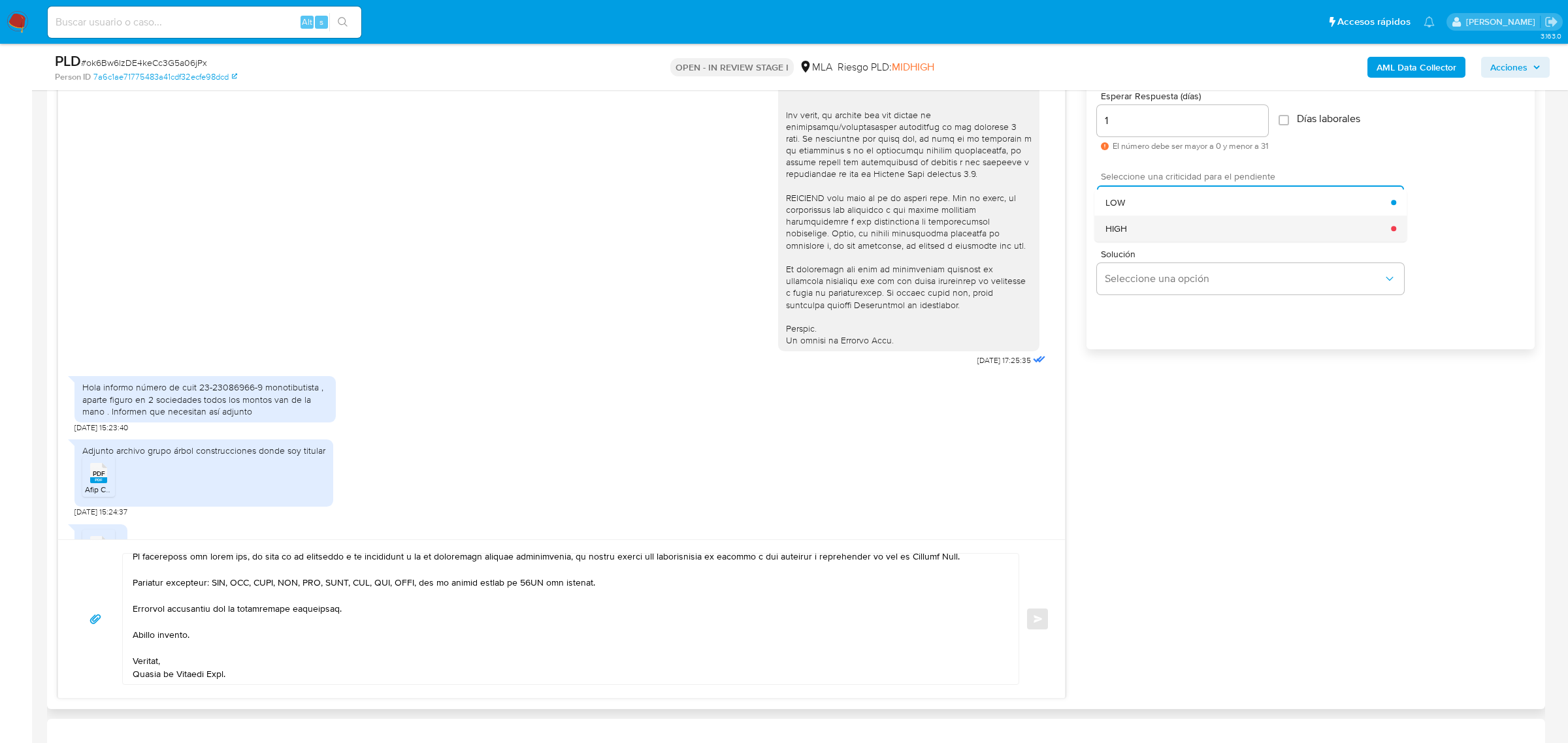
click at [1129, 237] on div "HIGH" at bounding box center [1248, 228] width 286 height 26
click at [1040, 625] on button "Enviar" at bounding box center [1037, 619] width 24 height 24
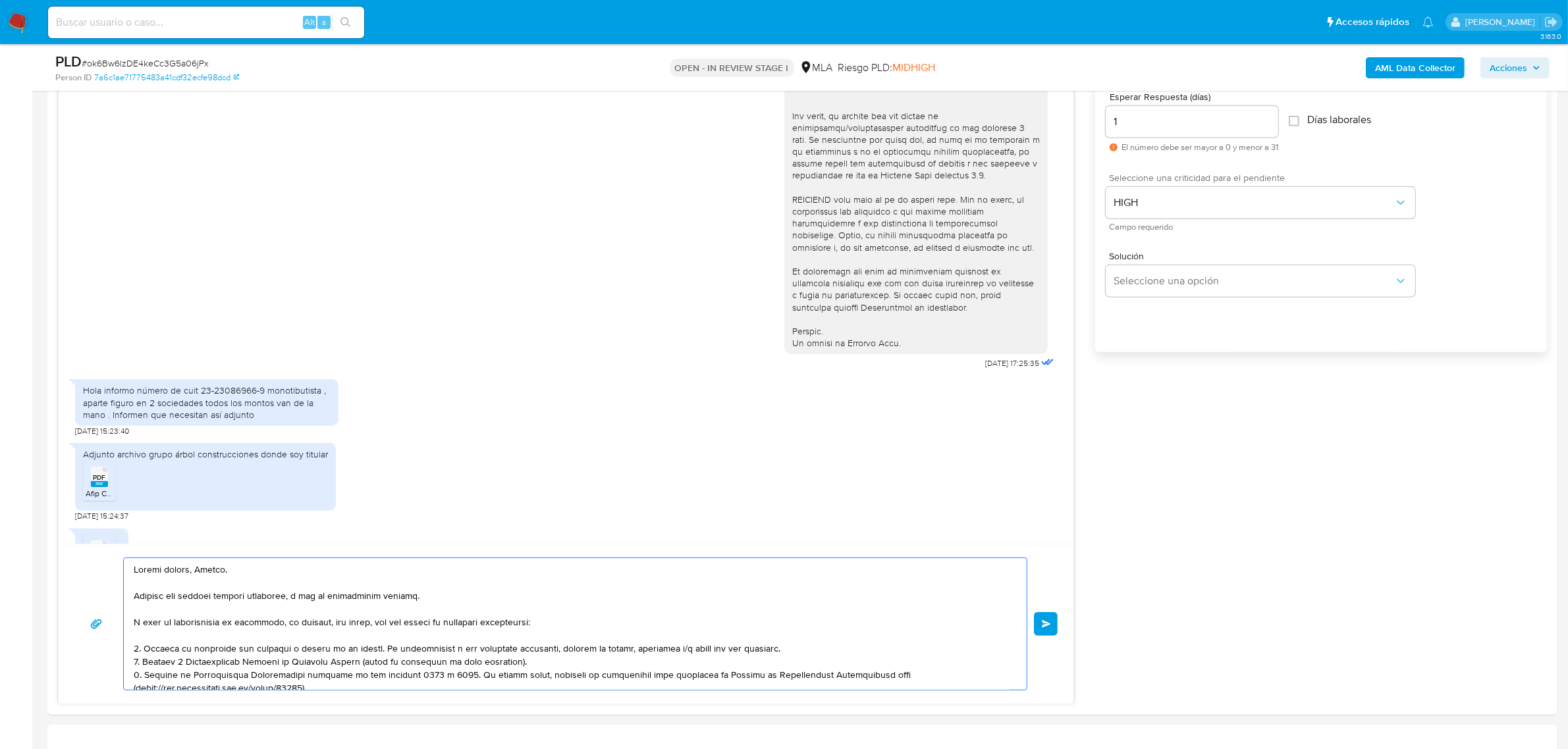
drag, startPoint x: 267, startPoint y: 688, endPoint x: 2, endPoint y: 477, distance: 338.7
click at [2, 477] on section "Bandeja Tablero Screening Búsqueda en Listas Watchlist Herramientas Operaciones…" at bounding box center [784, 657] width 1568 height 2795
click at [1047, 626] on span "Enviar" at bounding box center [1047, 624] width 9 height 8
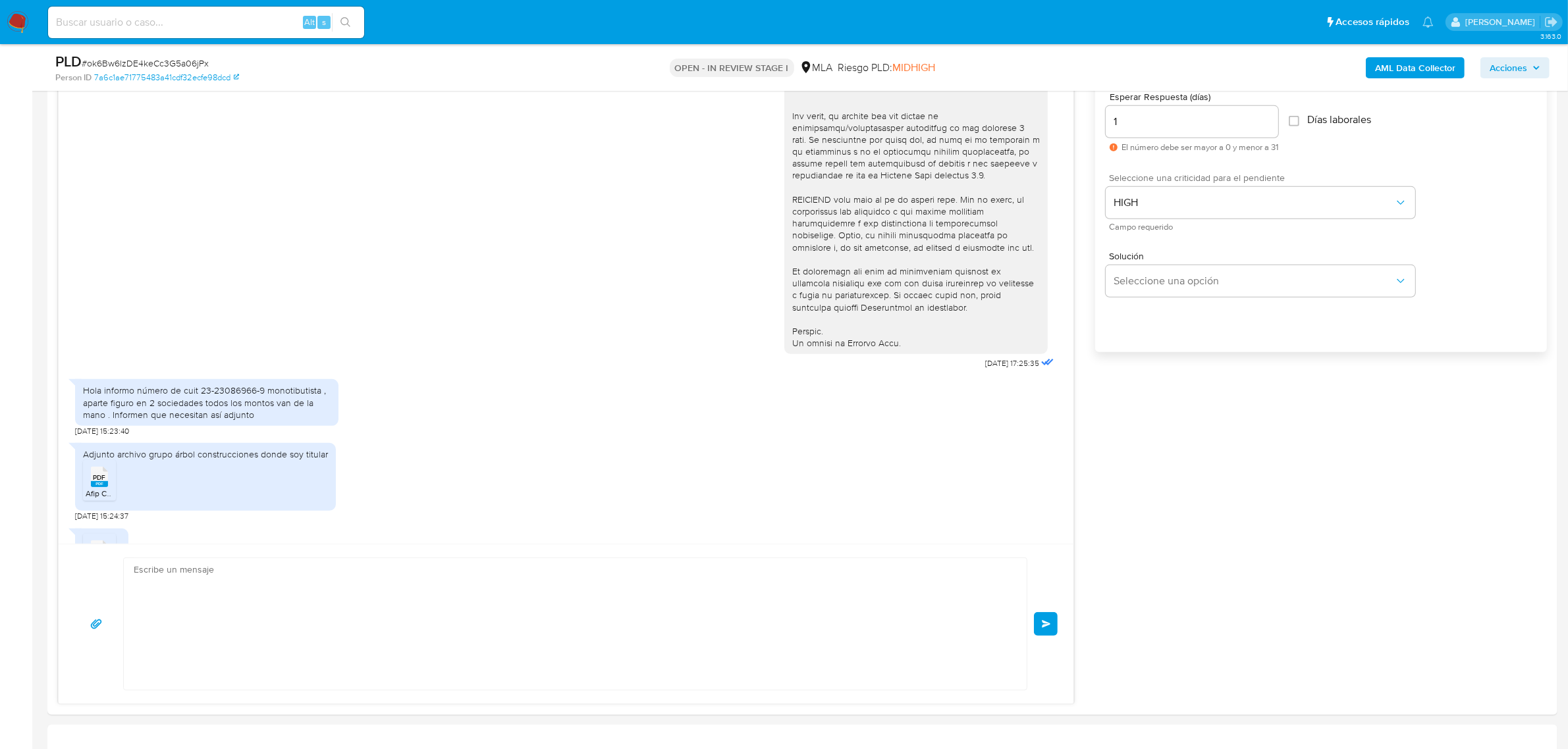
scroll to position [1013, 0]
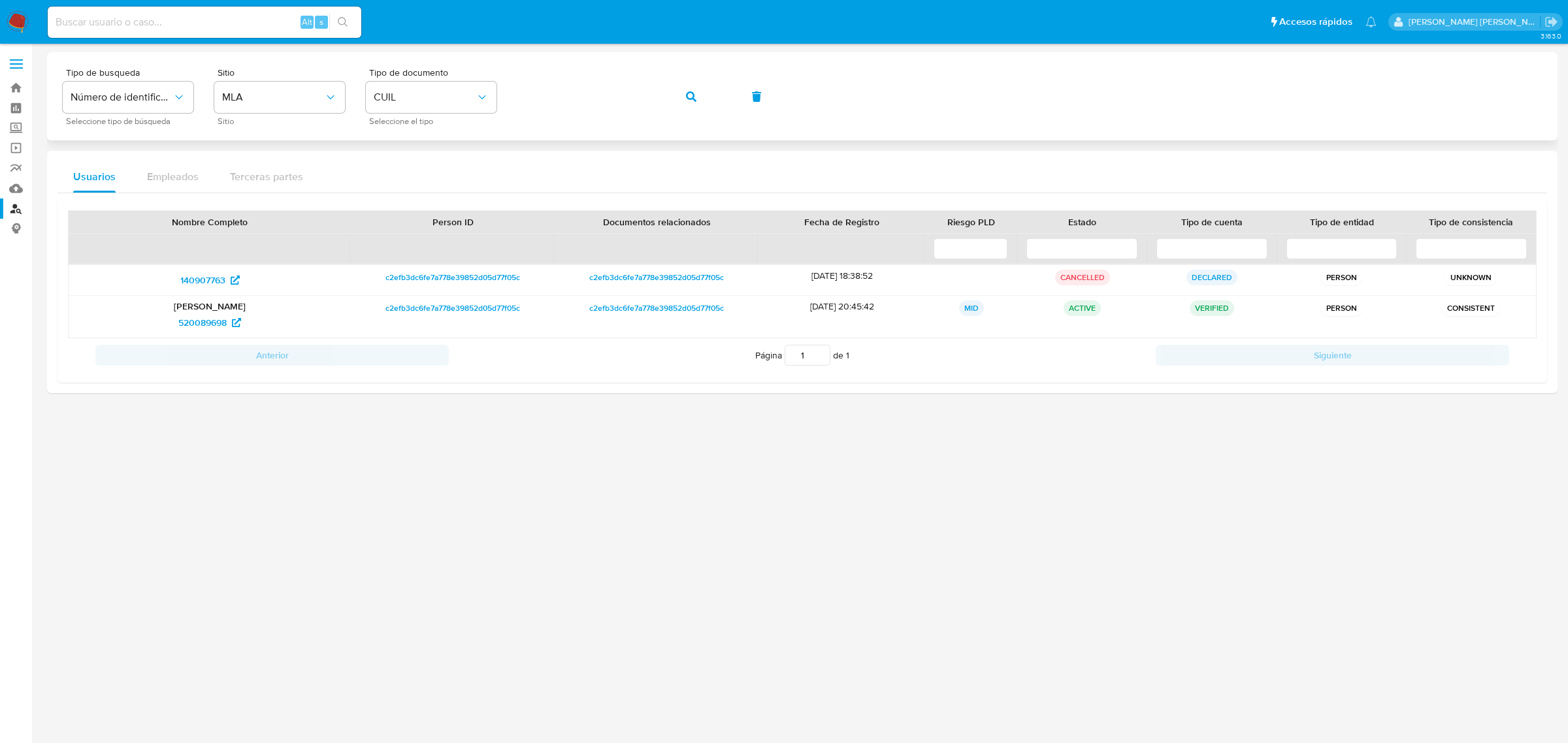
click at [719, 92] on div "Tipo de busqueda Número de identificación Seleccione tipo de búsqueda Sitio MLA…" at bounding box center [802, 96] width 1479 height 57
click at [698, 92] on button "button" at bounding box center [690, 96] width 45 height 32
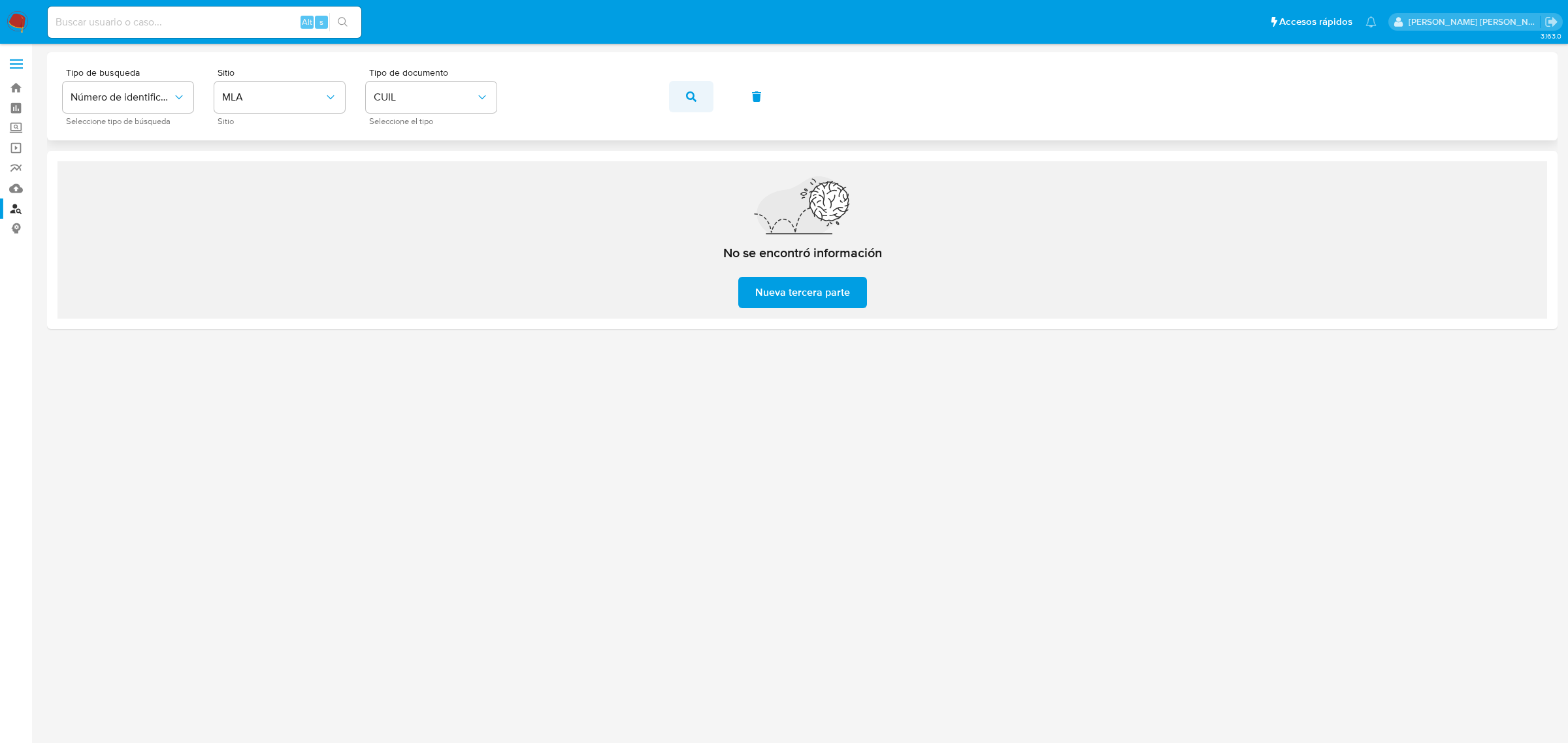
click at [687, 101] on icon "button" at bounding box center [691, 97] width 11 height 11
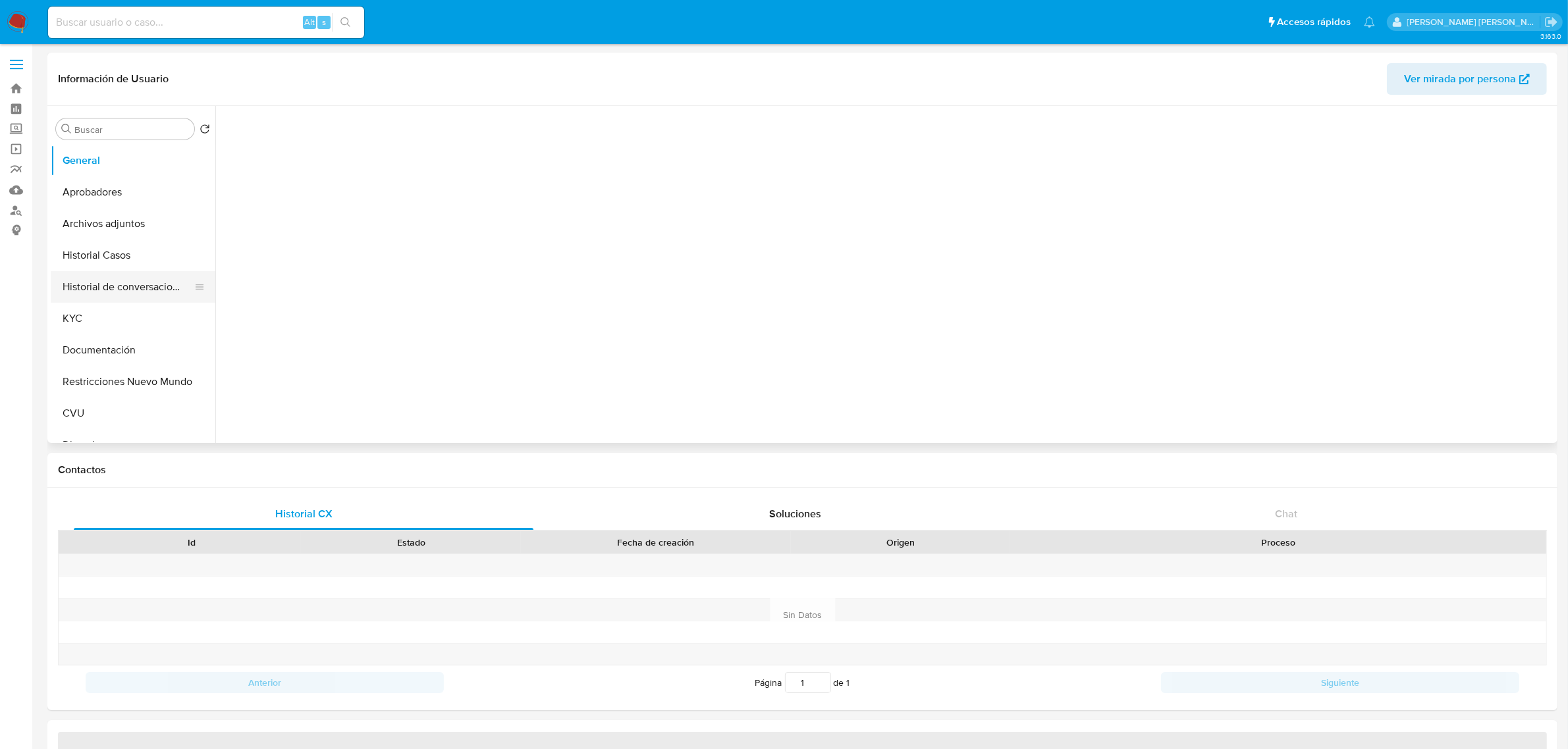
select select "10"
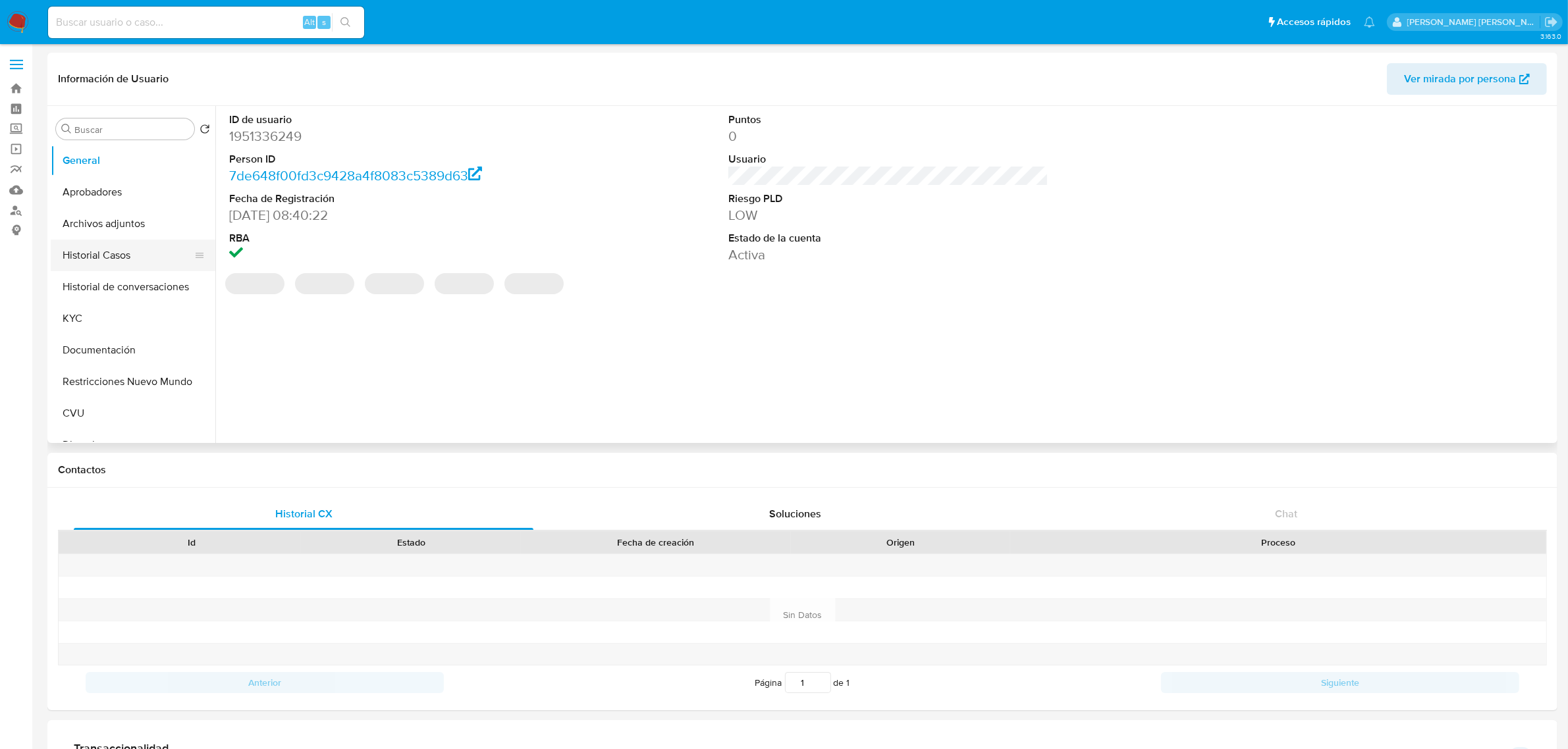
click at [139, 260] on button "Historial Casos" at bounding box center [127, 255] width 154 height 32
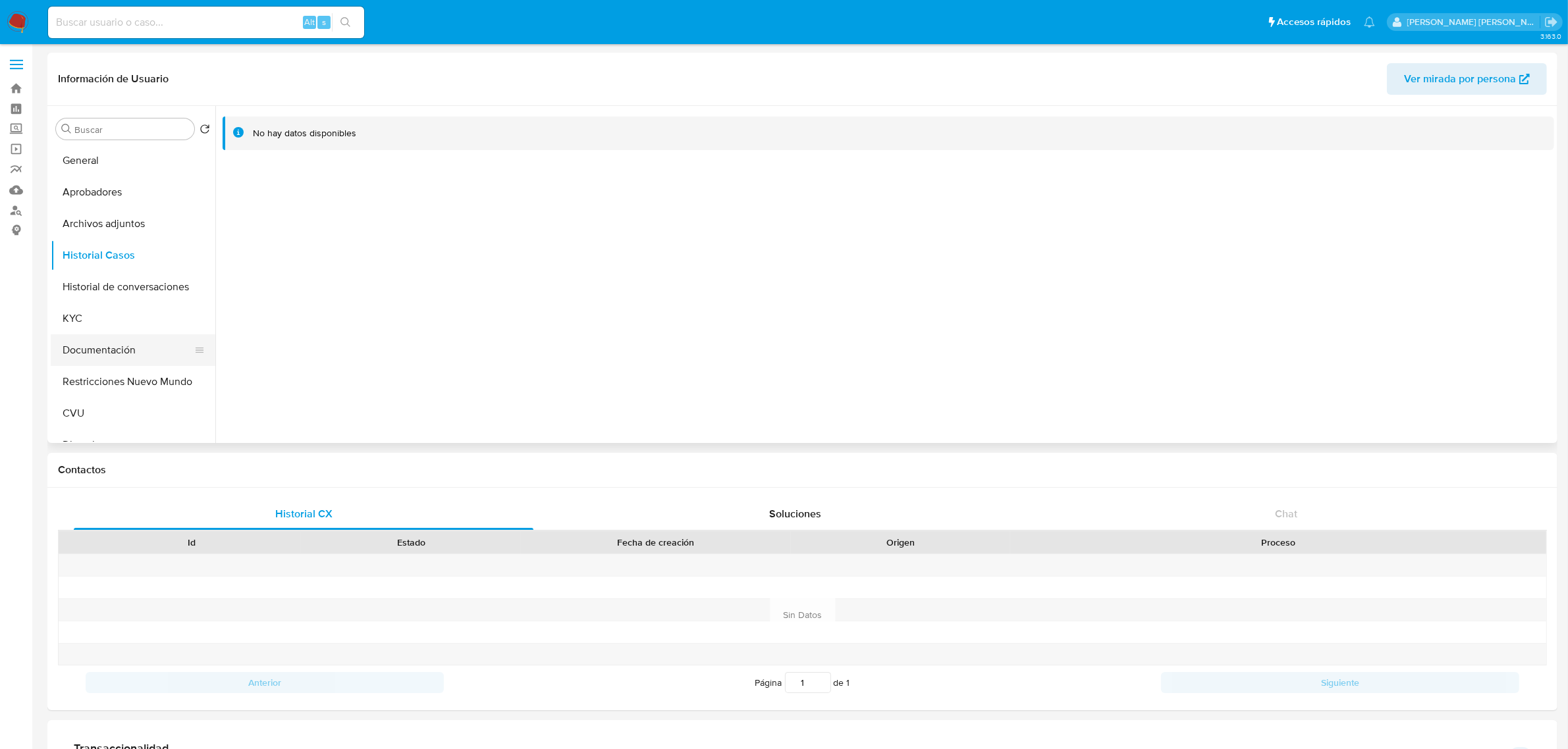
click at [134, 336] on button "Documentación" at bounding box center [127, 350] width 154 height 32
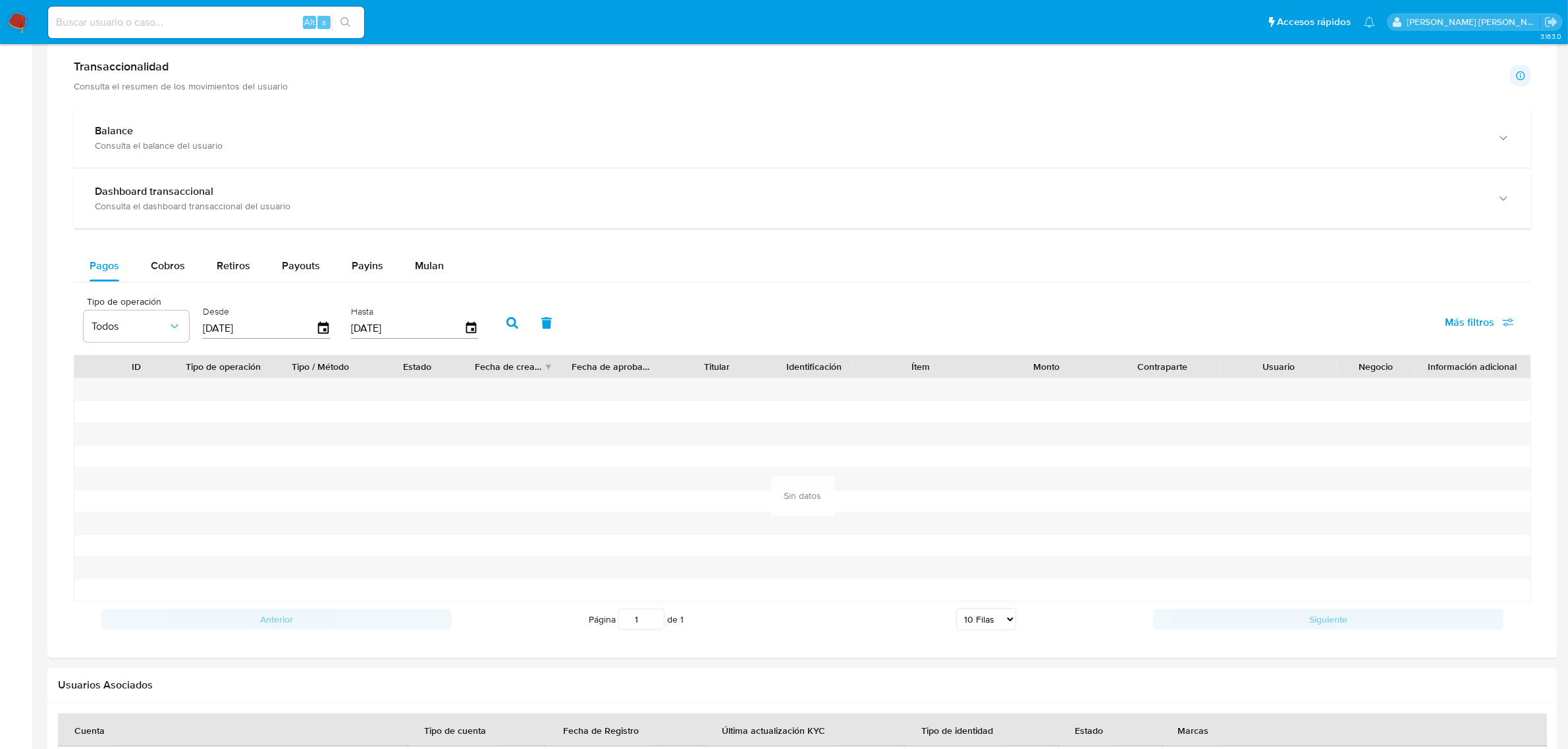
scroll to position [842, 0]
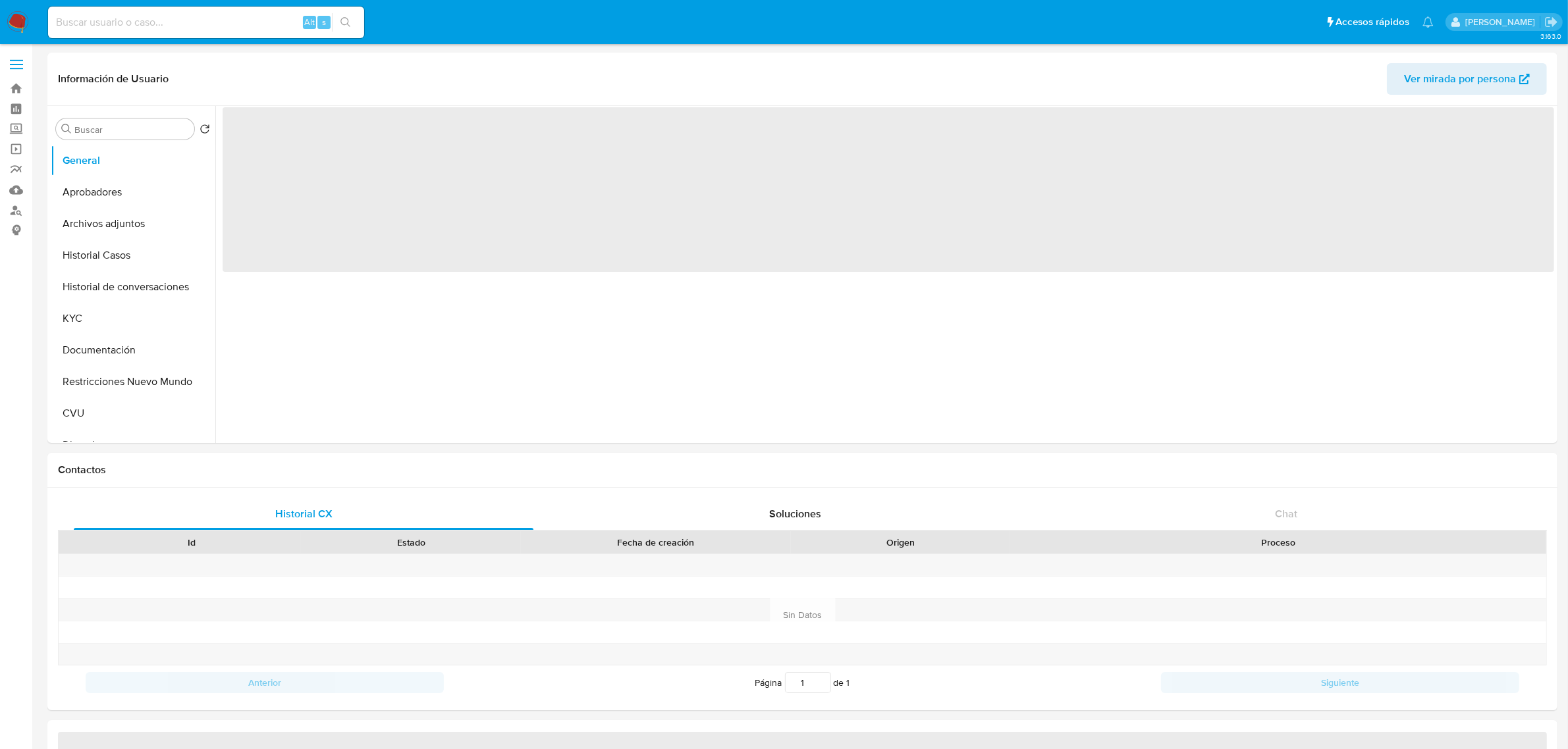
select select "10"
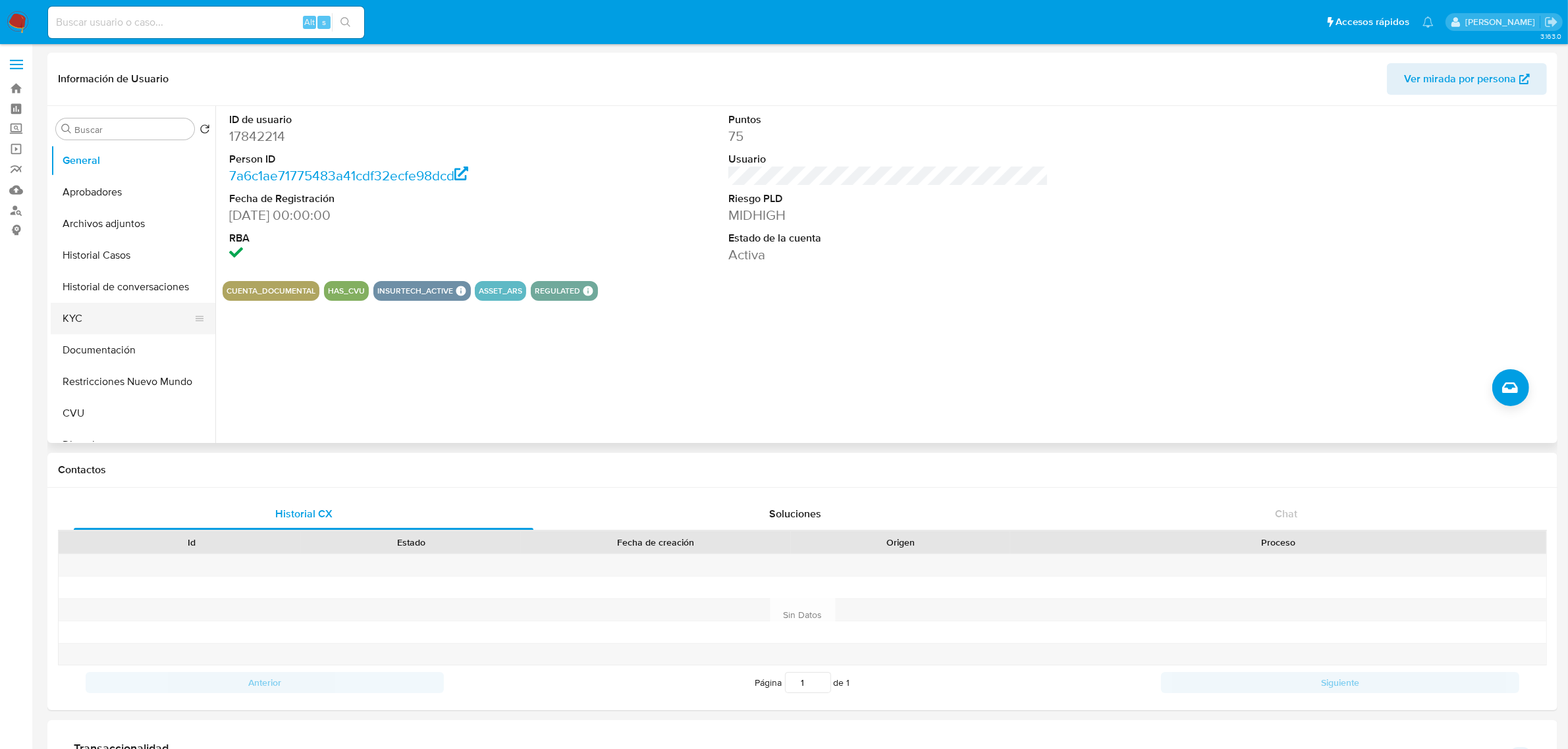
click at [93, 325] on button "KYC" at bounding box center [127, 319] width 154 height 32
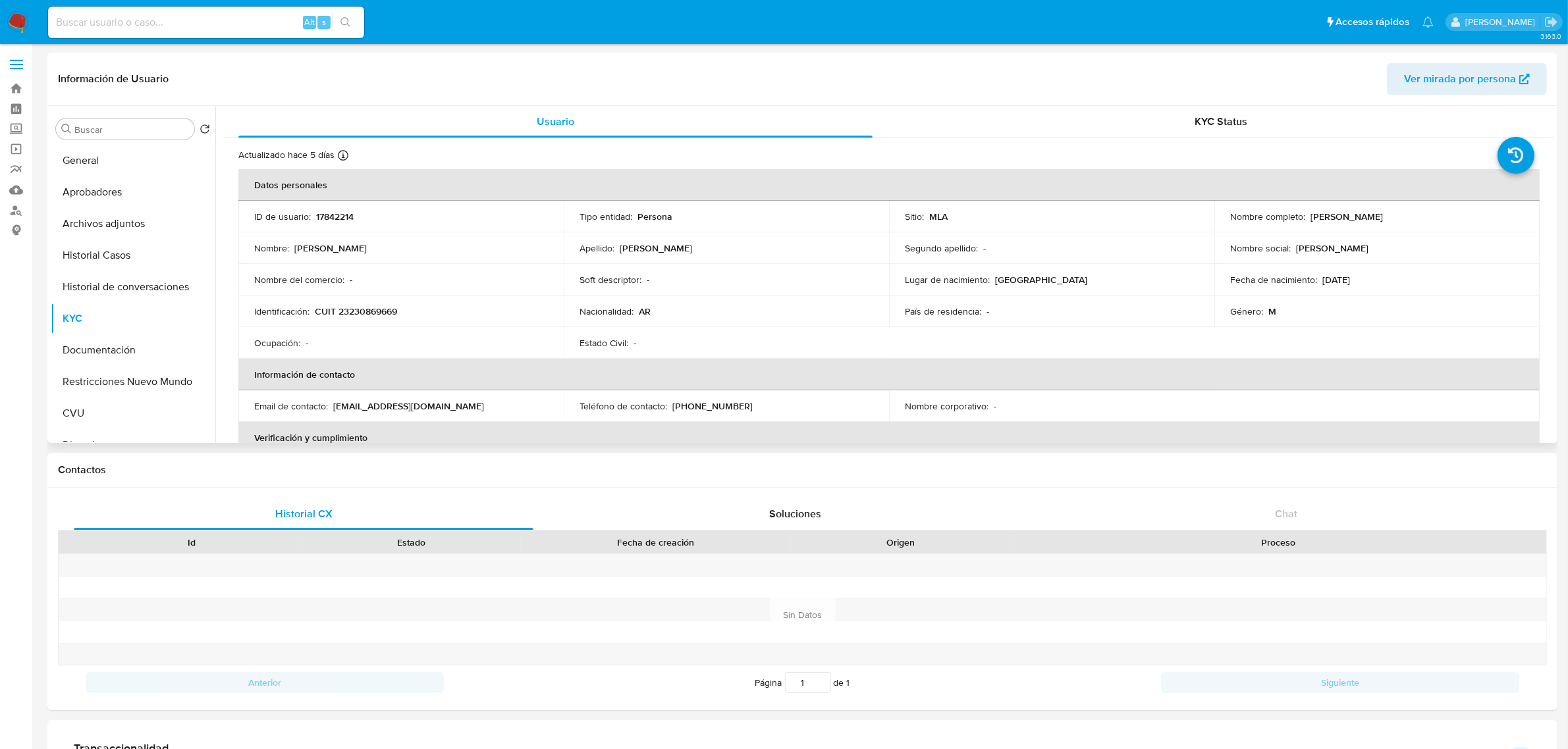
drag, startPoint x: 332, startPoint y: 409, endPoint x: 489, endPoint y: 409, distance: 157.0
click at [489, 409] on div "Email de contacto : ibarrolaalejandro@hotmail.com" at bounding box center [401, 406] width 294 height 12
copy p "ibarrolaalejandro@hotmail.com"
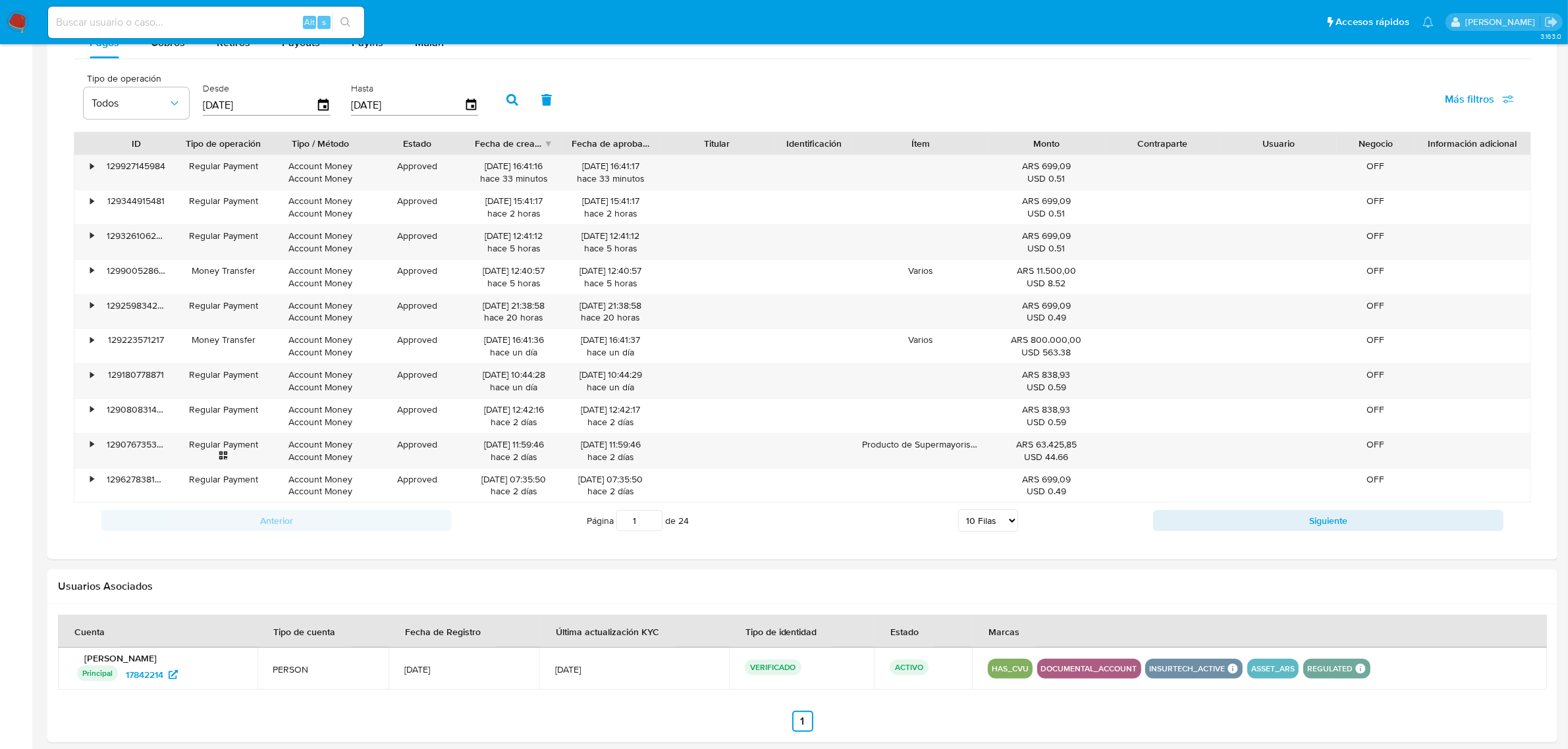
scroll to position [967, 0]
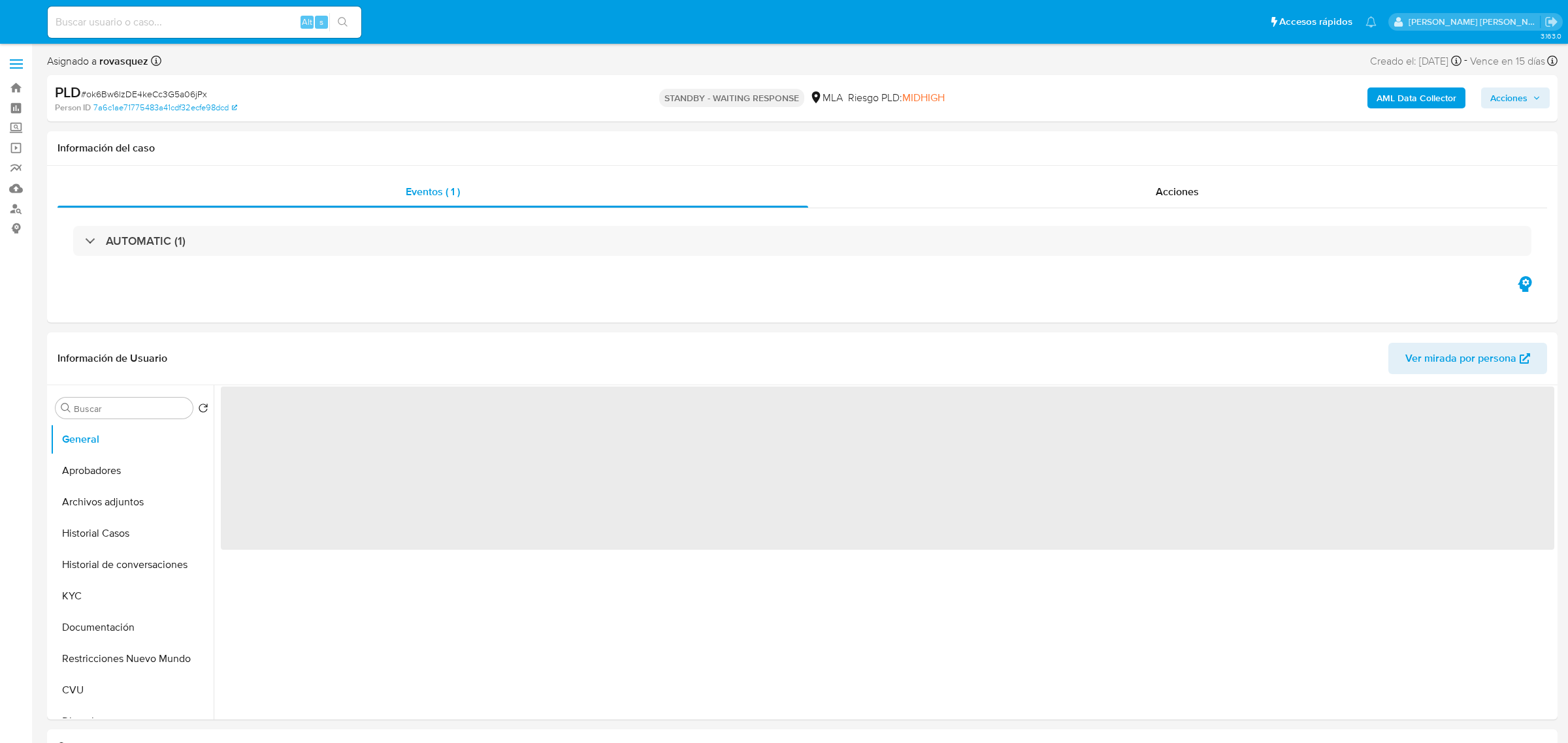
select select "10"
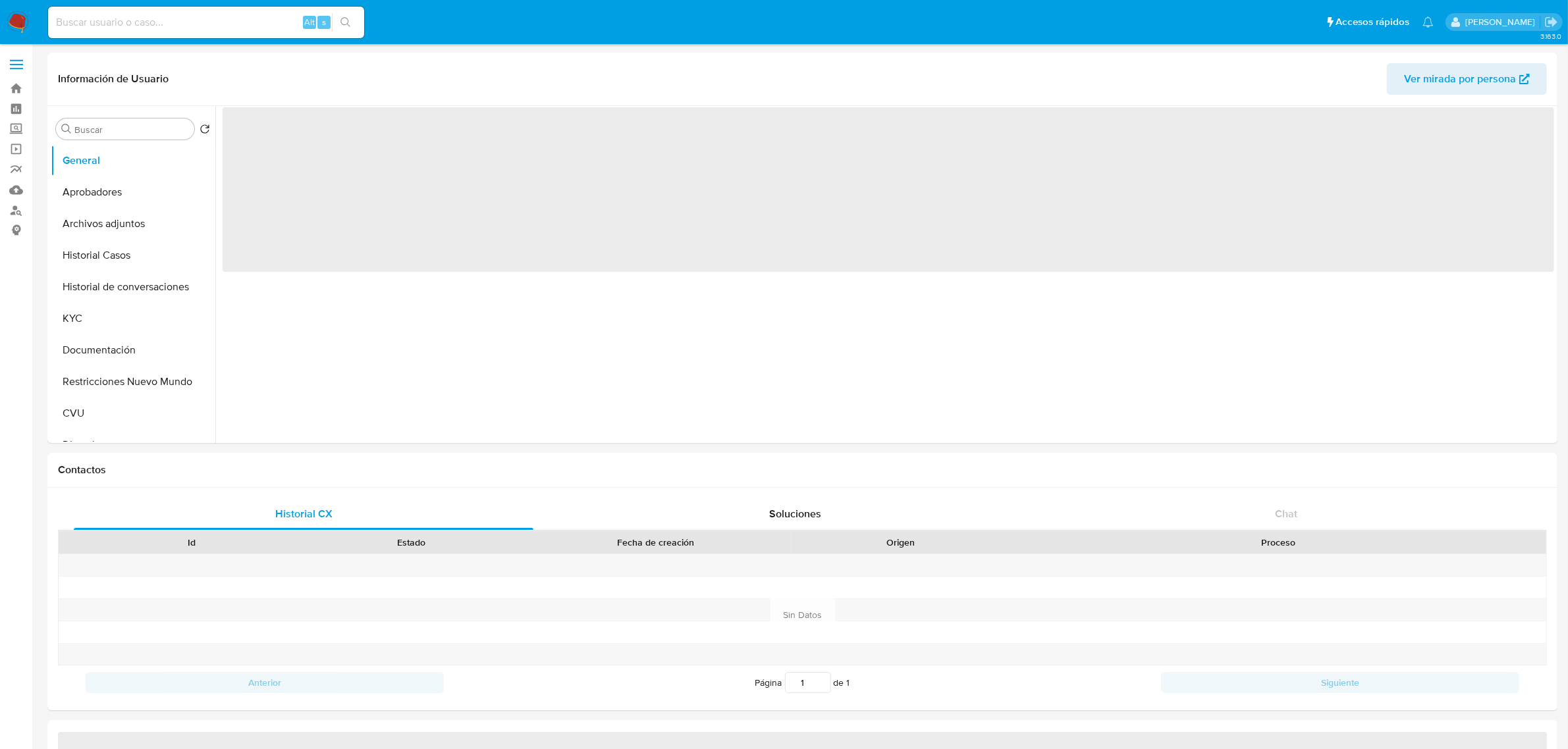
select select "10"
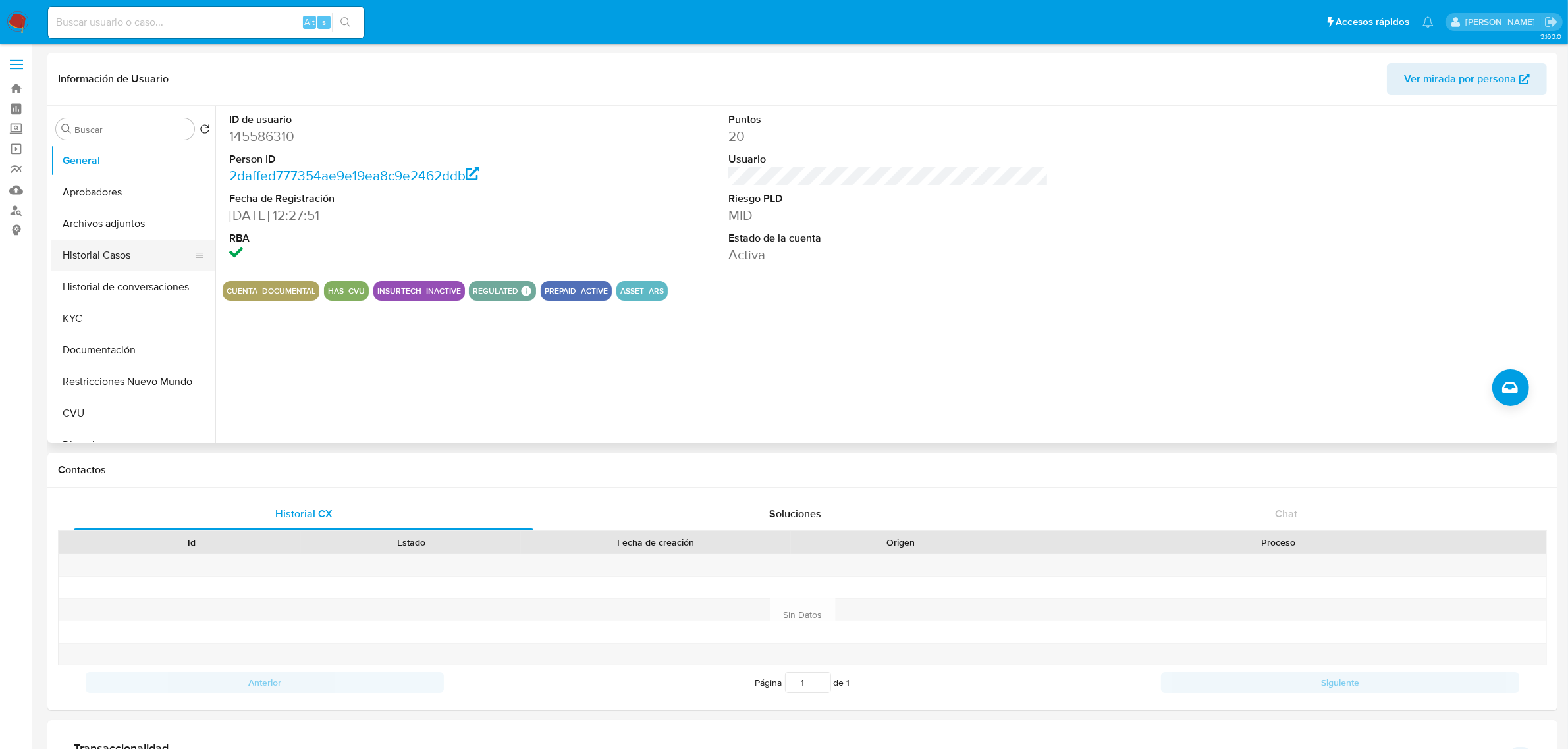
click at [120, 255] on button "Historial Casos" at bounding box center [127, 255] width 154 height 32
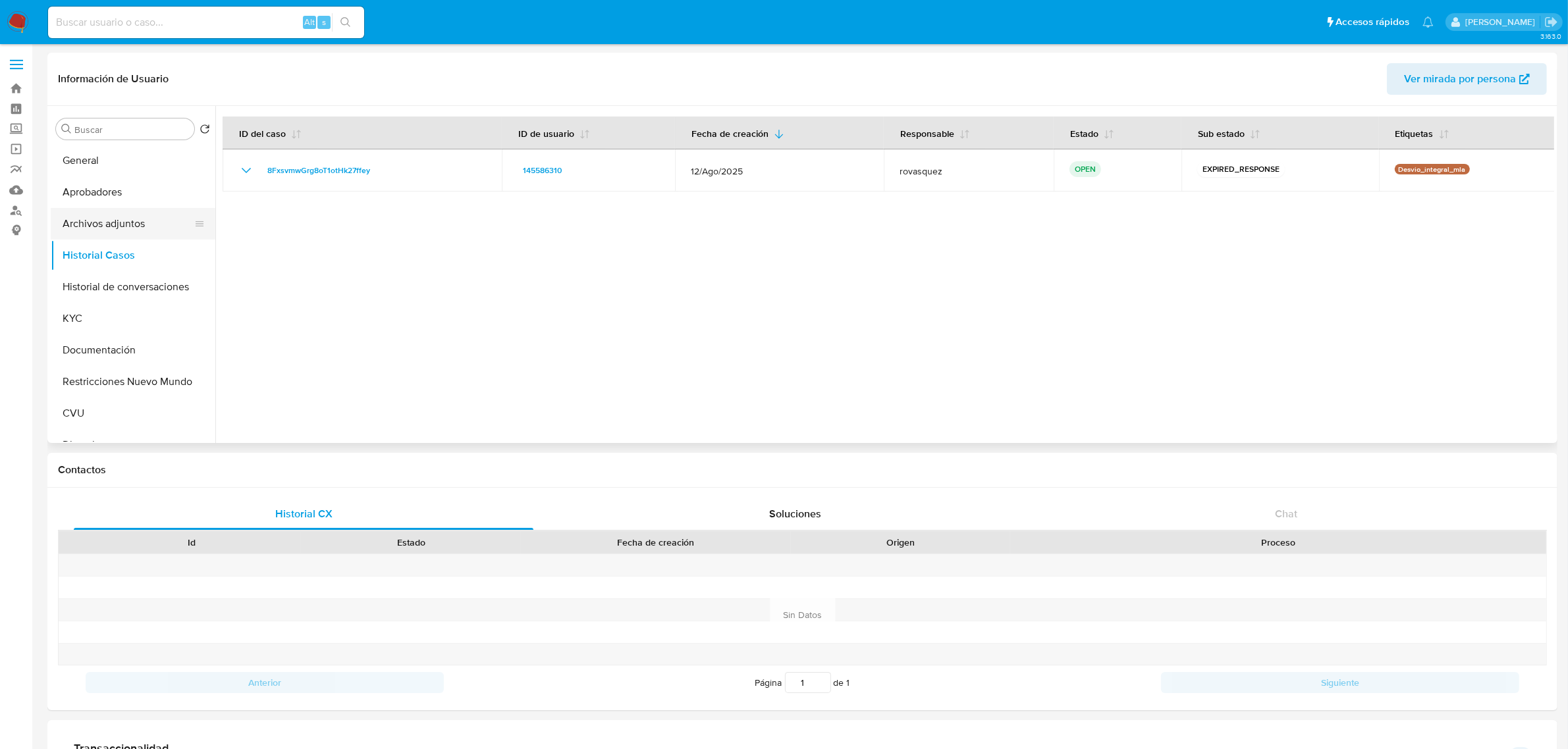
click at [145, 212] on button "Archivos adjuntos" at bounding box center [127, 223] width 154 height 32
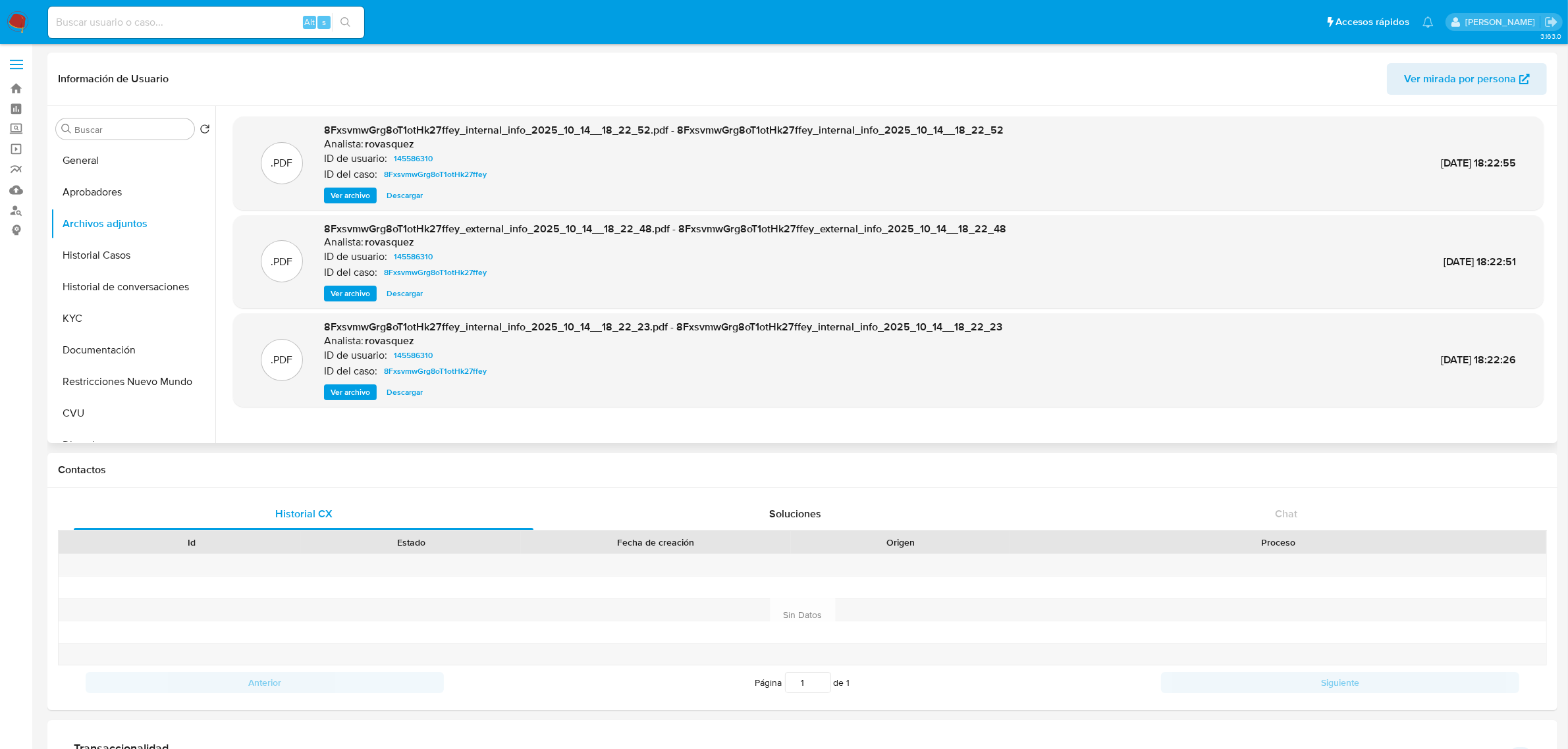
click at [357, 393] on span "Ver archivo" at bounding box center [350, 392] width 39 height 13
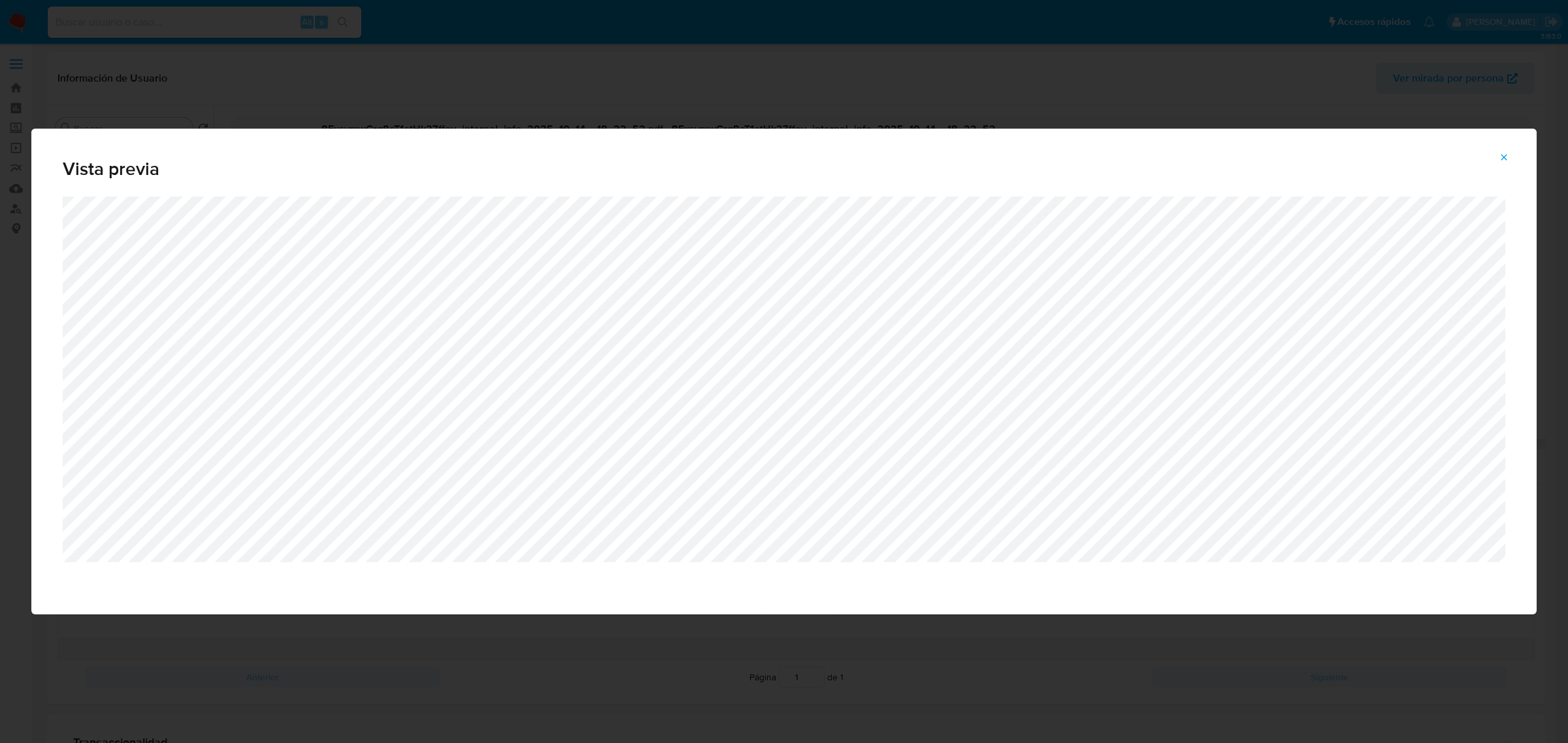
click at [1507, 154] on icon "Attachment preview" at bounding box center [1504, 158] width 11 height 11
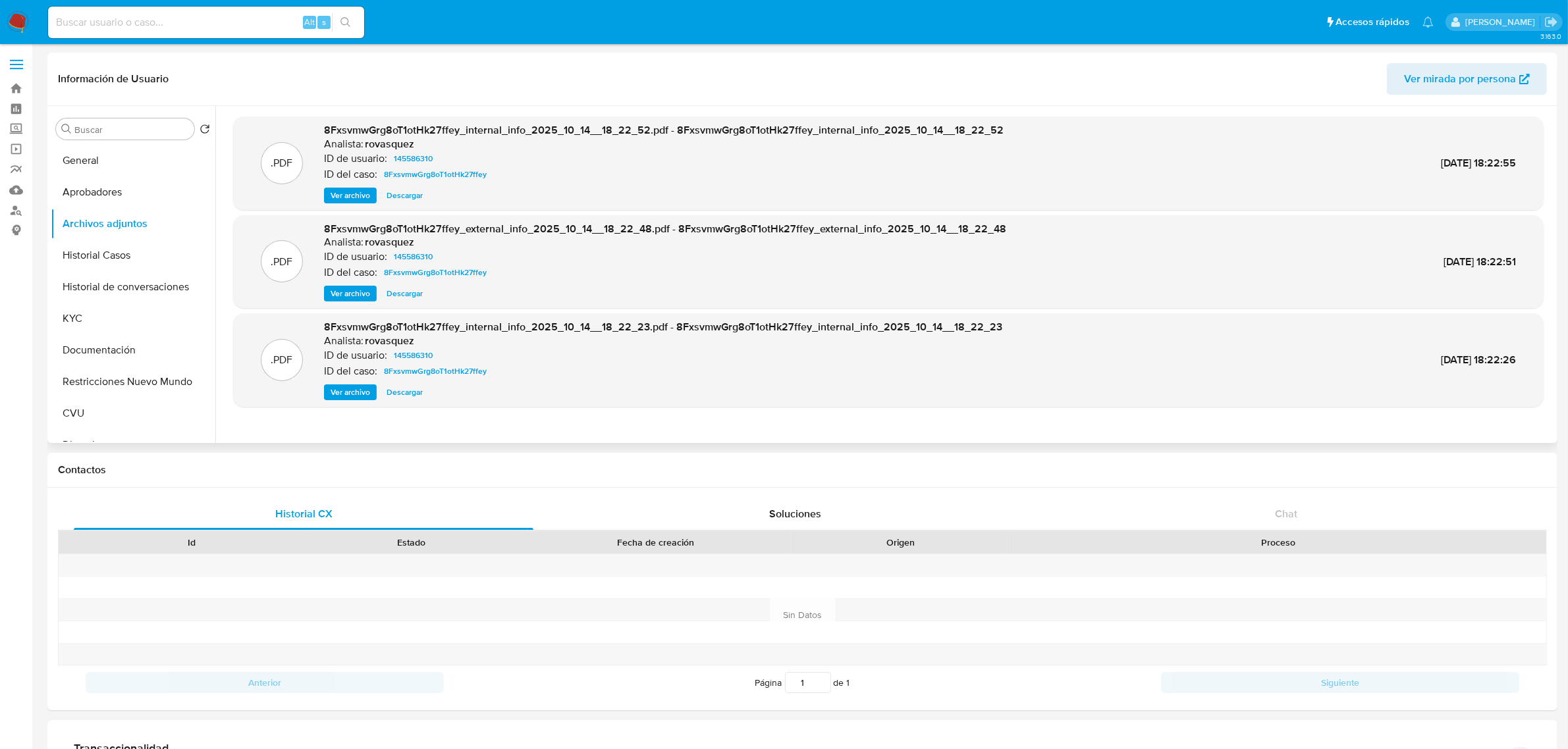
click at [360, 291] on span "Ver archivo" at bounding box center [350, 294] width 39 height 13
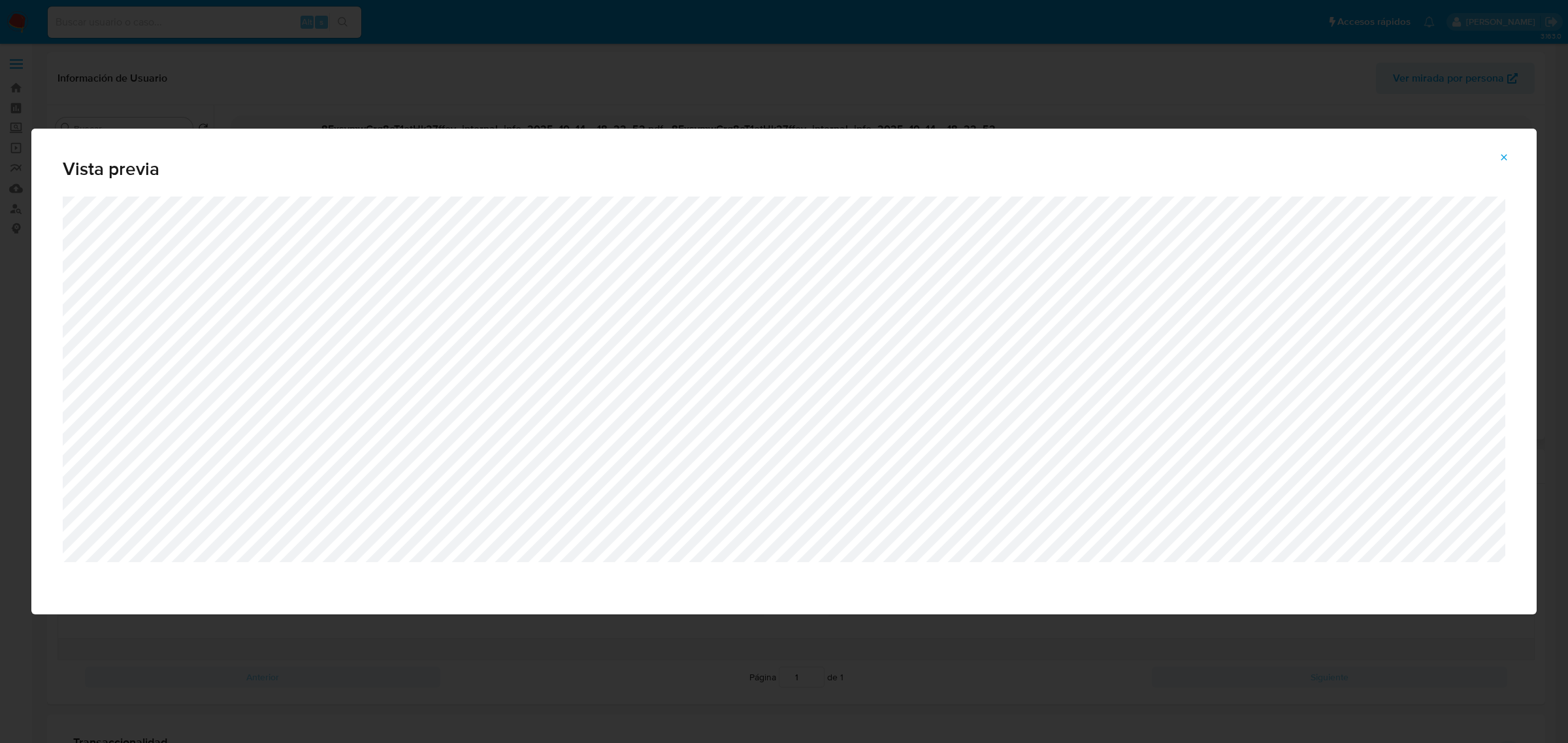
click at [1502, 158] on icon "Attachment preview" at bounding box center [1504, 158] width 11 height 11
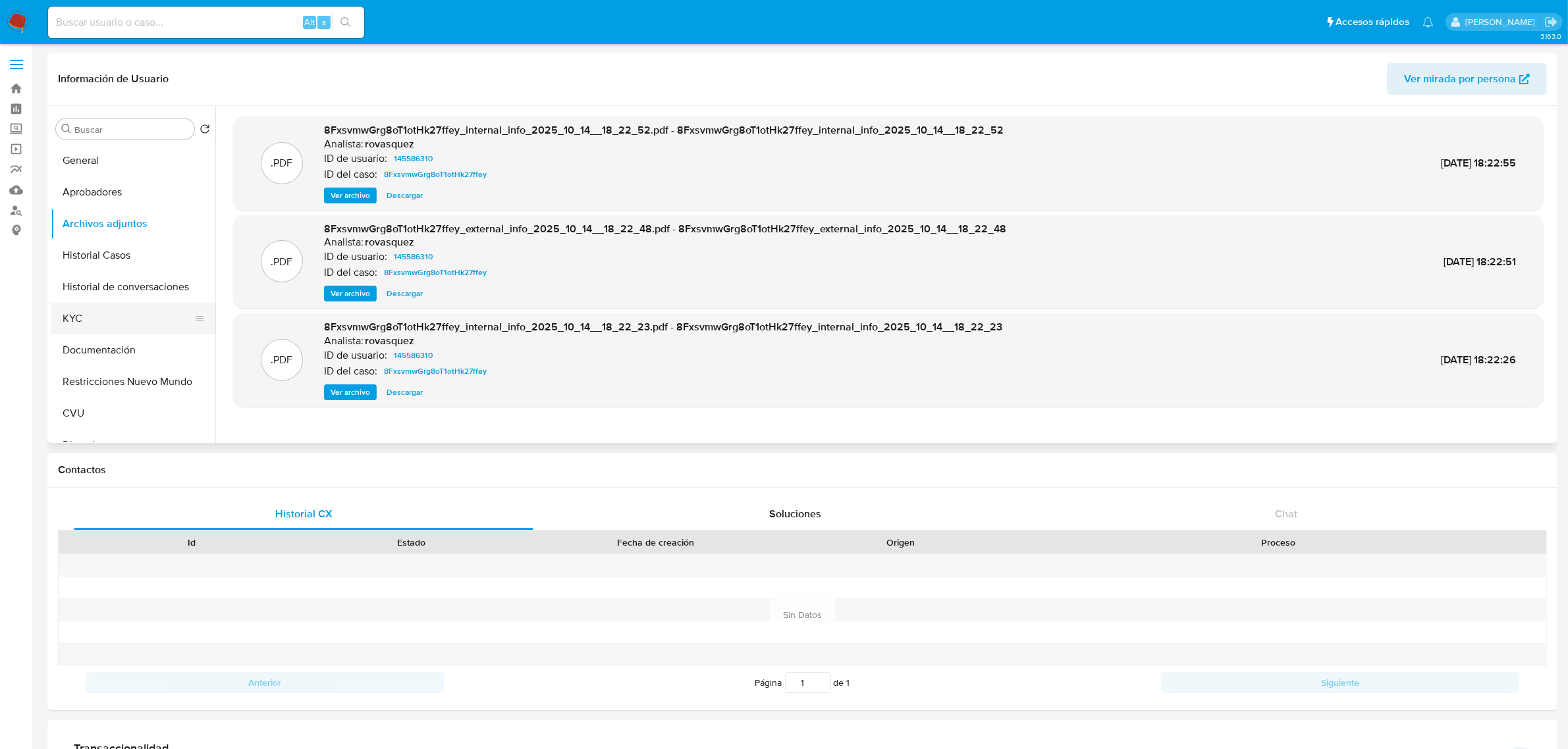
click at [107, 325] on button "KYC" at bounding box center [127, 319] width 154 height 32
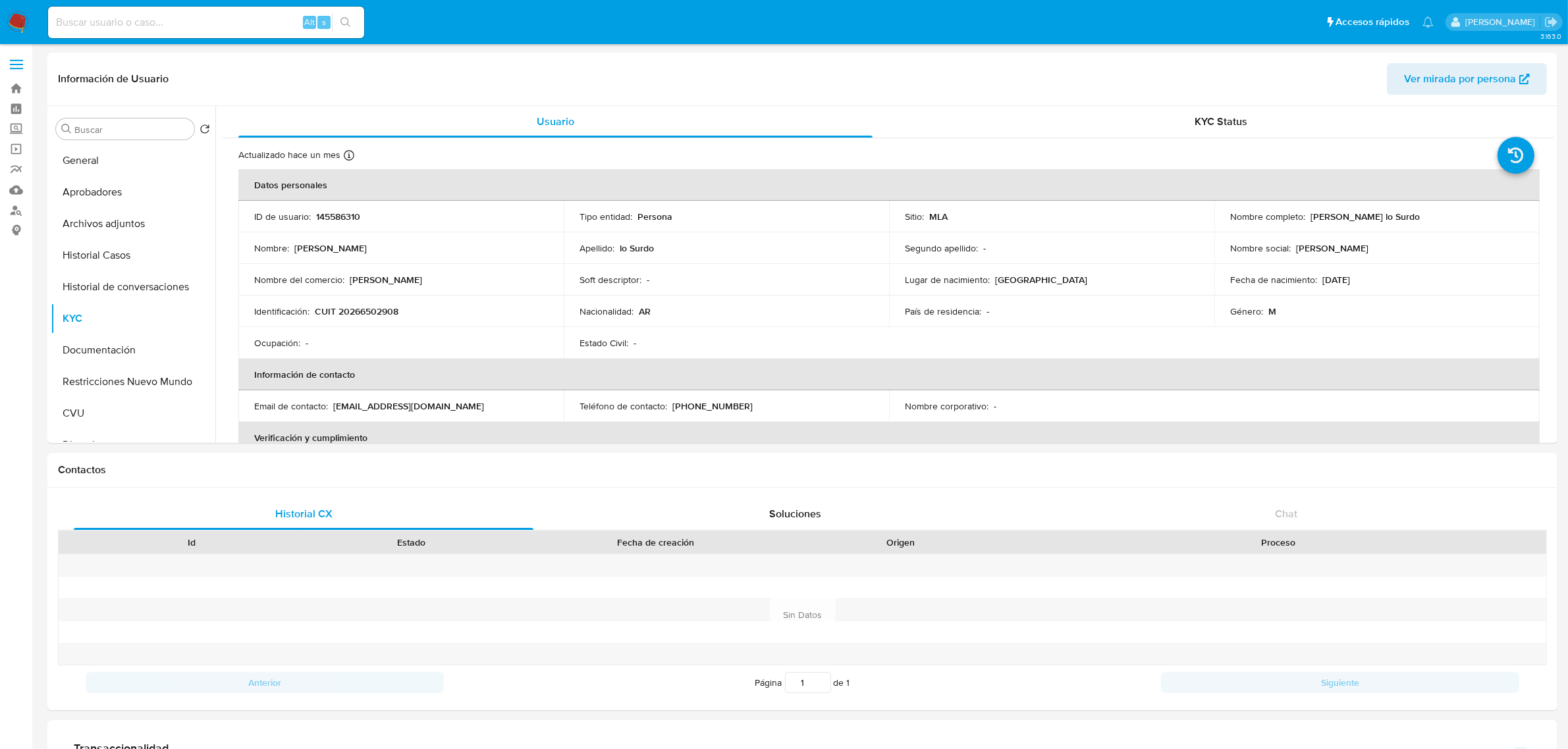
drag, startPoint x: 1306, startPoint y: 214, endPoint x: 1417, endPoint y: 216, distance: 111.0
click at [1417, 216] on div "Nombre completo : Fernando Javier lo Surdo" at bounding box center [1377, 216] width 294 height 12
copy p "[PERSON_NAME] lo Surdo"
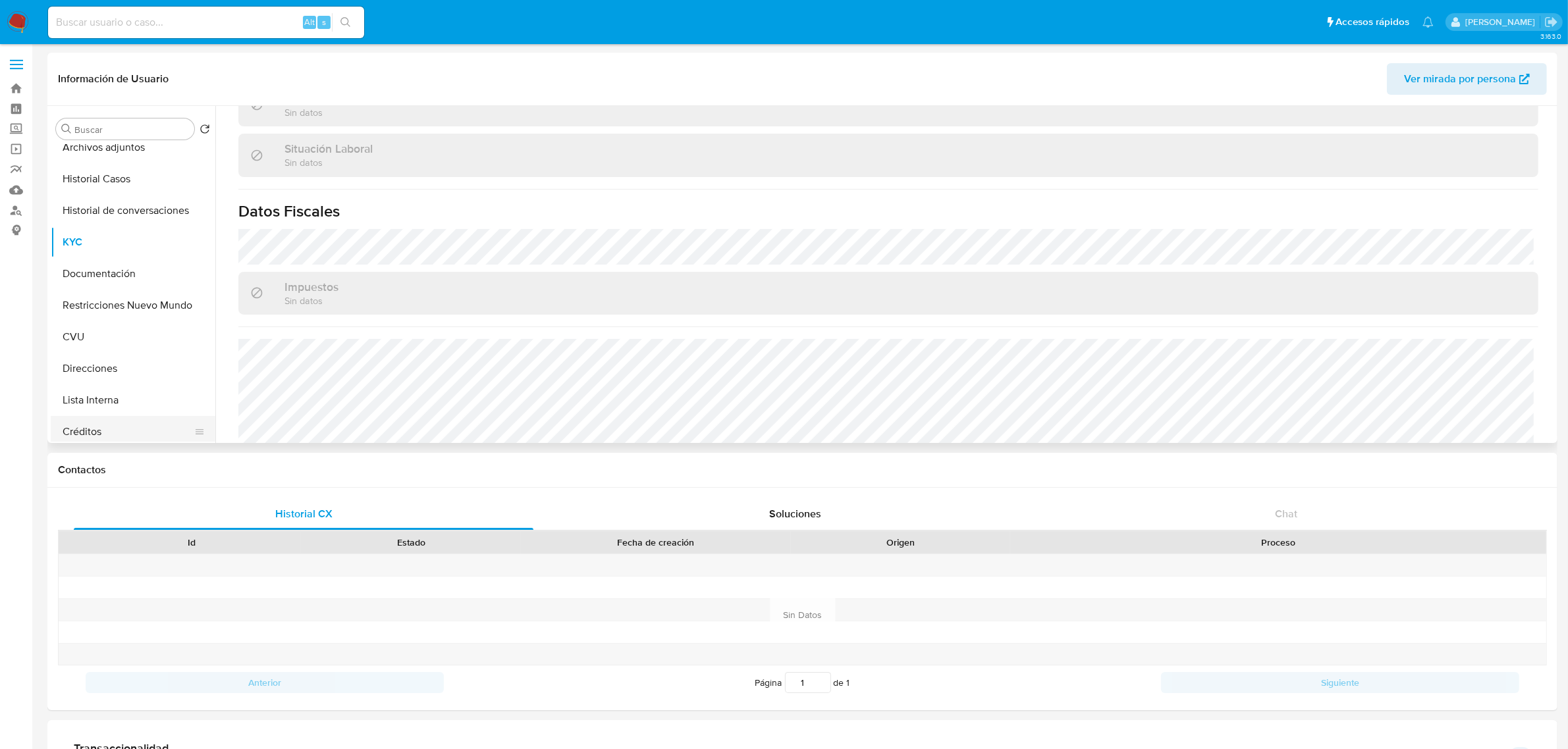
scroll to position [165, 0]
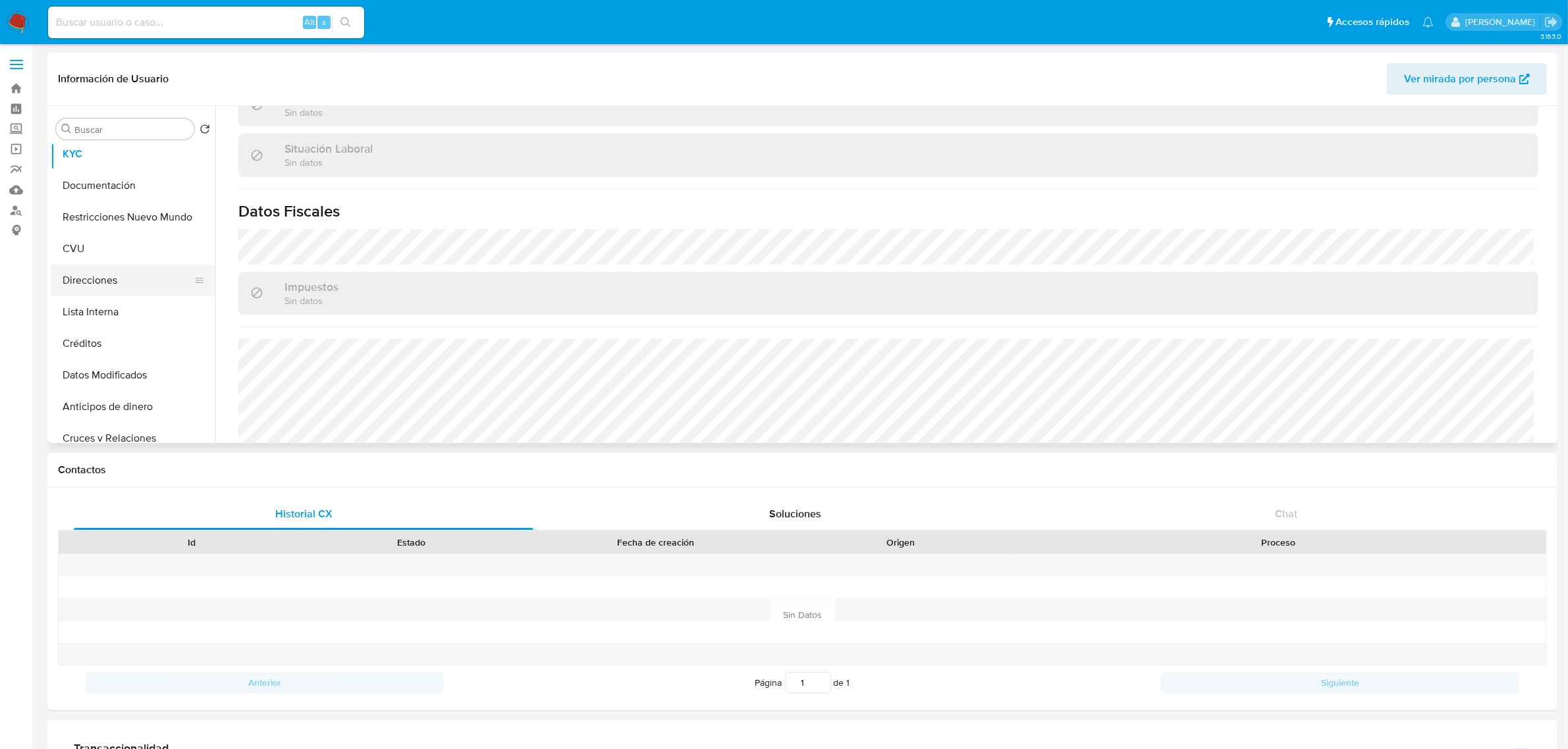
click at [118, 277] on button "Direcciones" at bounding box center [127, 280] width 154 height 32
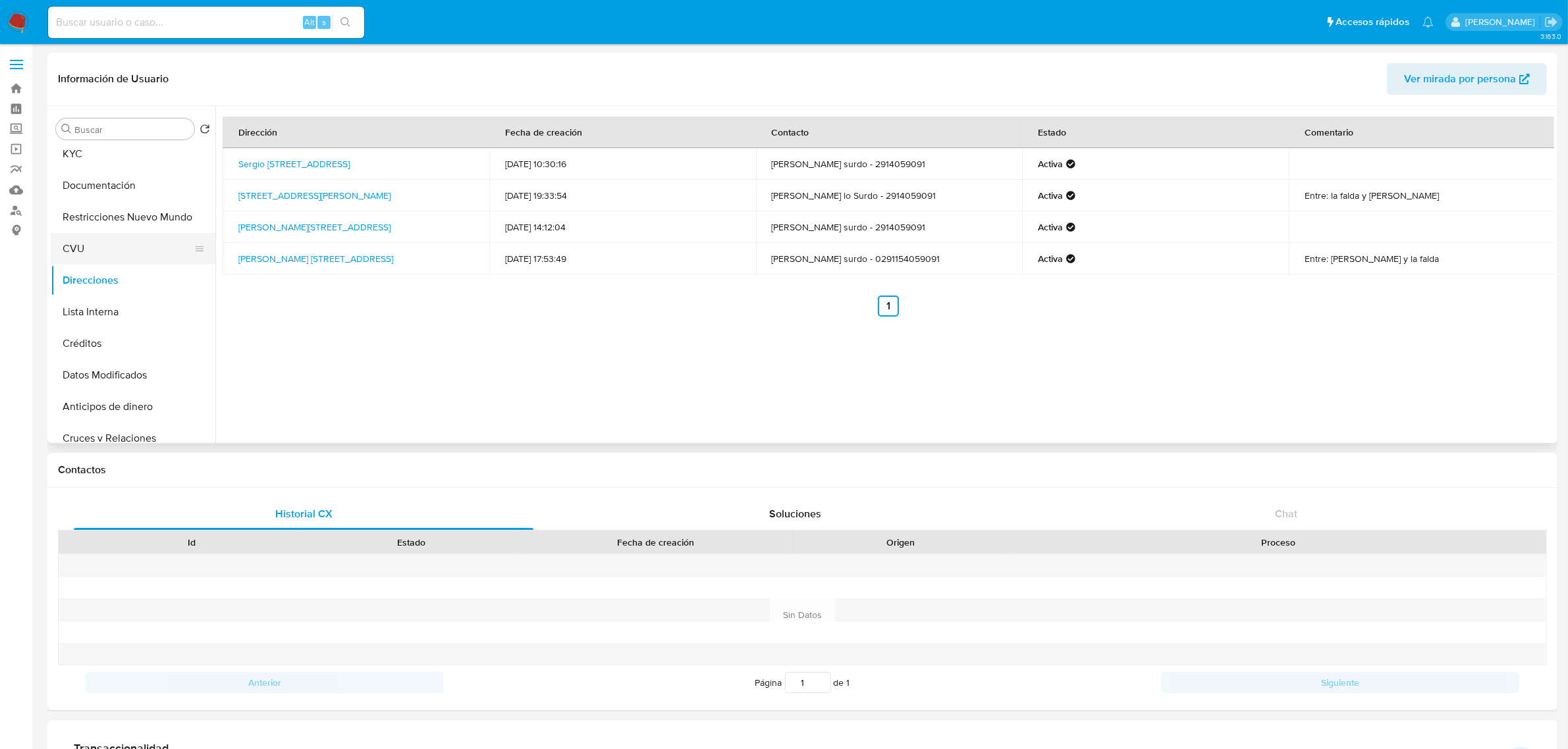
click at [101, 245] on button "CVU" at bounding box center [127, 249] width 154 height 32
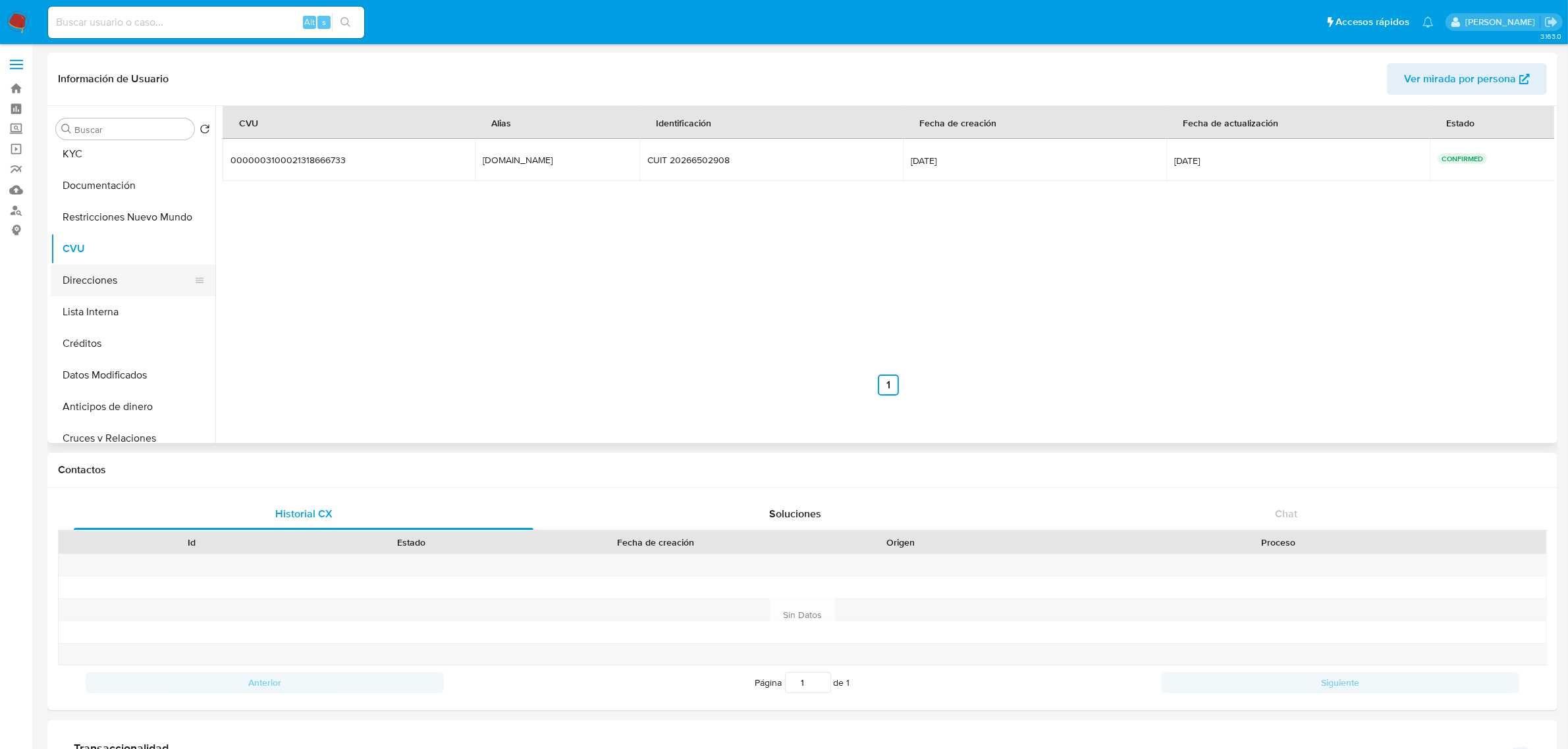
click at [119, 288] on button "Direcciones" at bounding box center [127, 280] width 154 height 32
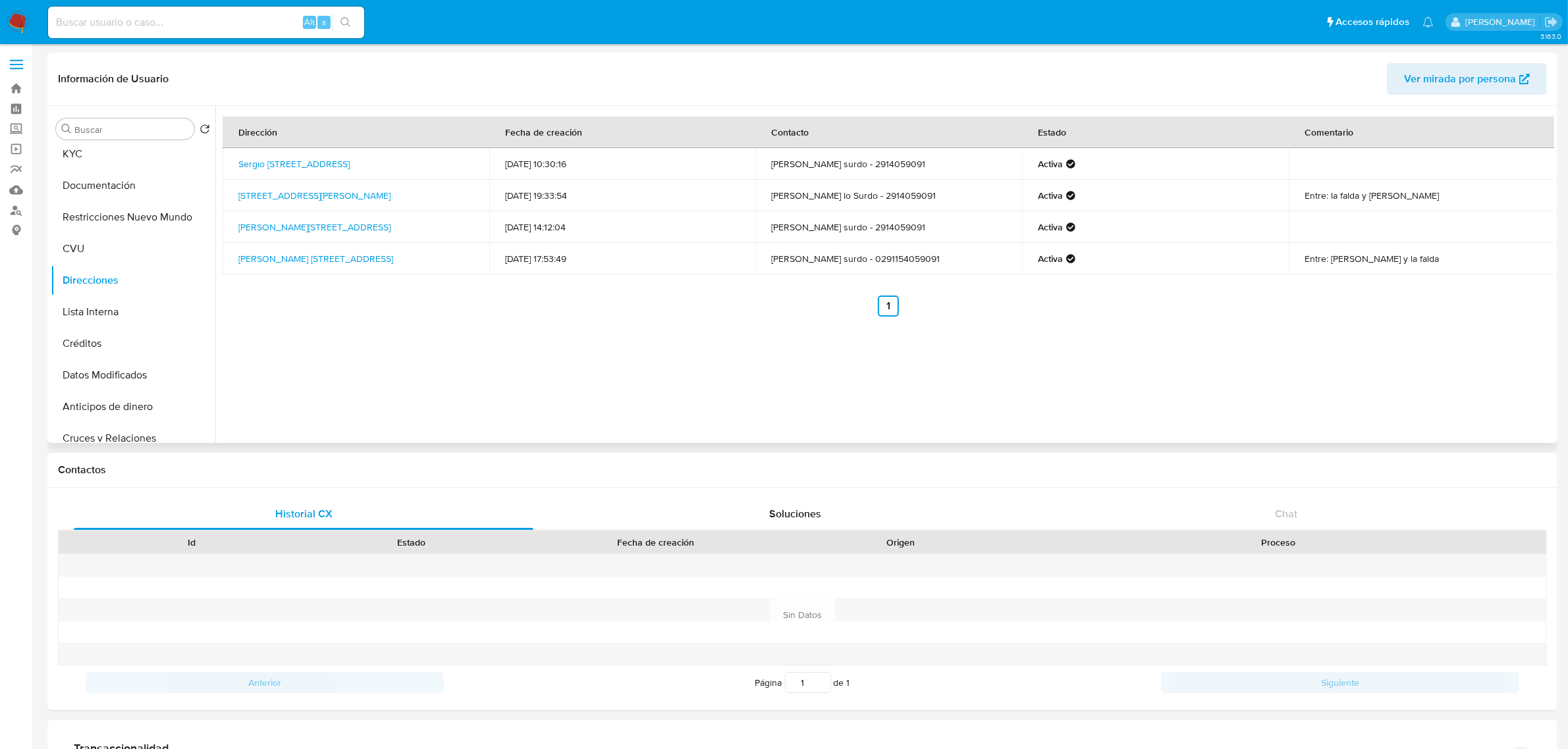
drag, startPoint x: 356, startPoint y: 168, endPoint x: 227, endPoint y: 159, distance: 129.3
click at [227, 159] on td "Sergio Karakachoff 1080, Bahía Blanca, Buenos Aires, 8000, Argentina 1080" at bounding box center [355, 164] width 267 height 32
copy link "Sergio Karakachoff 1080, Bahía Blanca, Buenos Aires, 8000, Argentina 1080"
click at [110, 260] on button "CVU" at bounding box center [127, 249] width 154 height 32
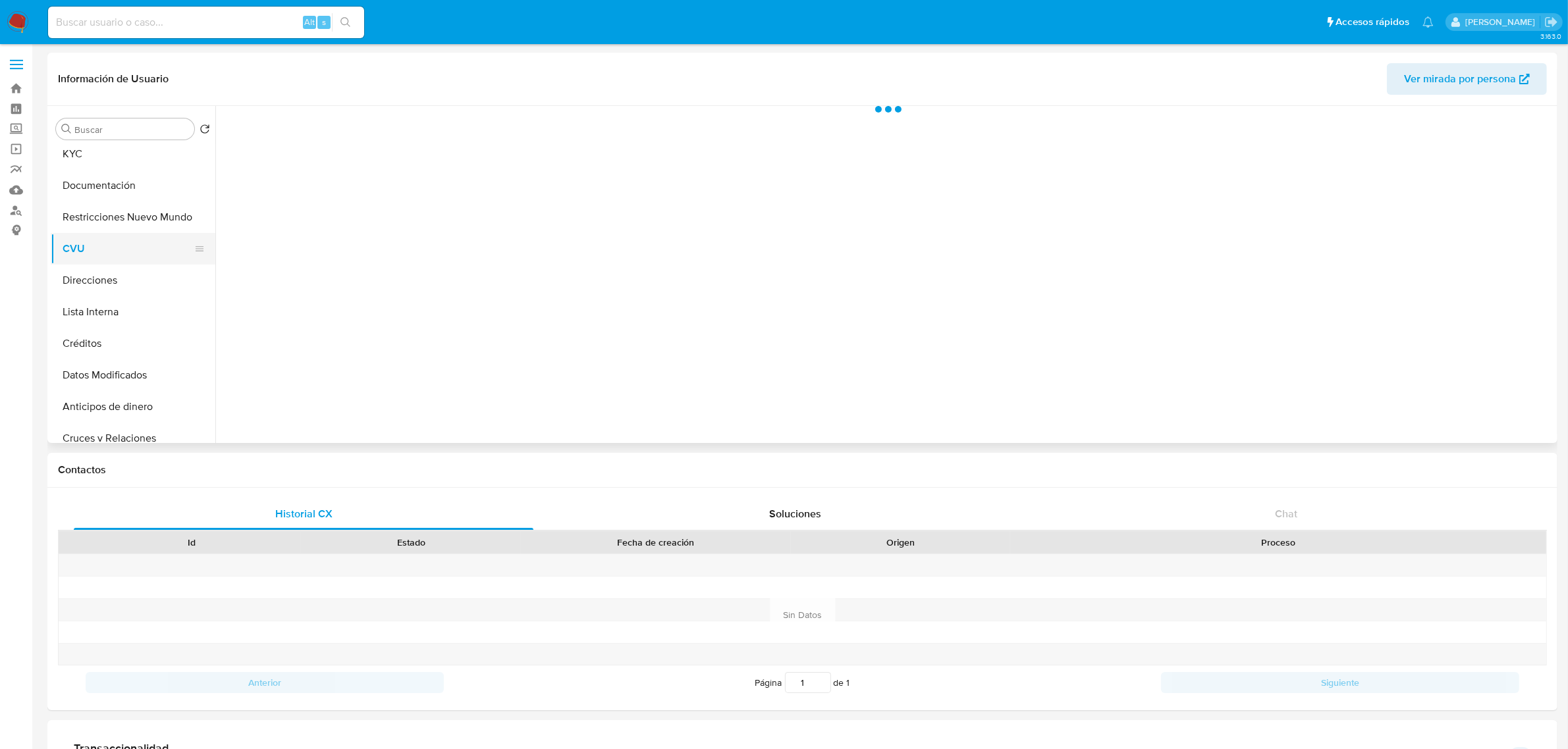
scroll to position [82, 0]
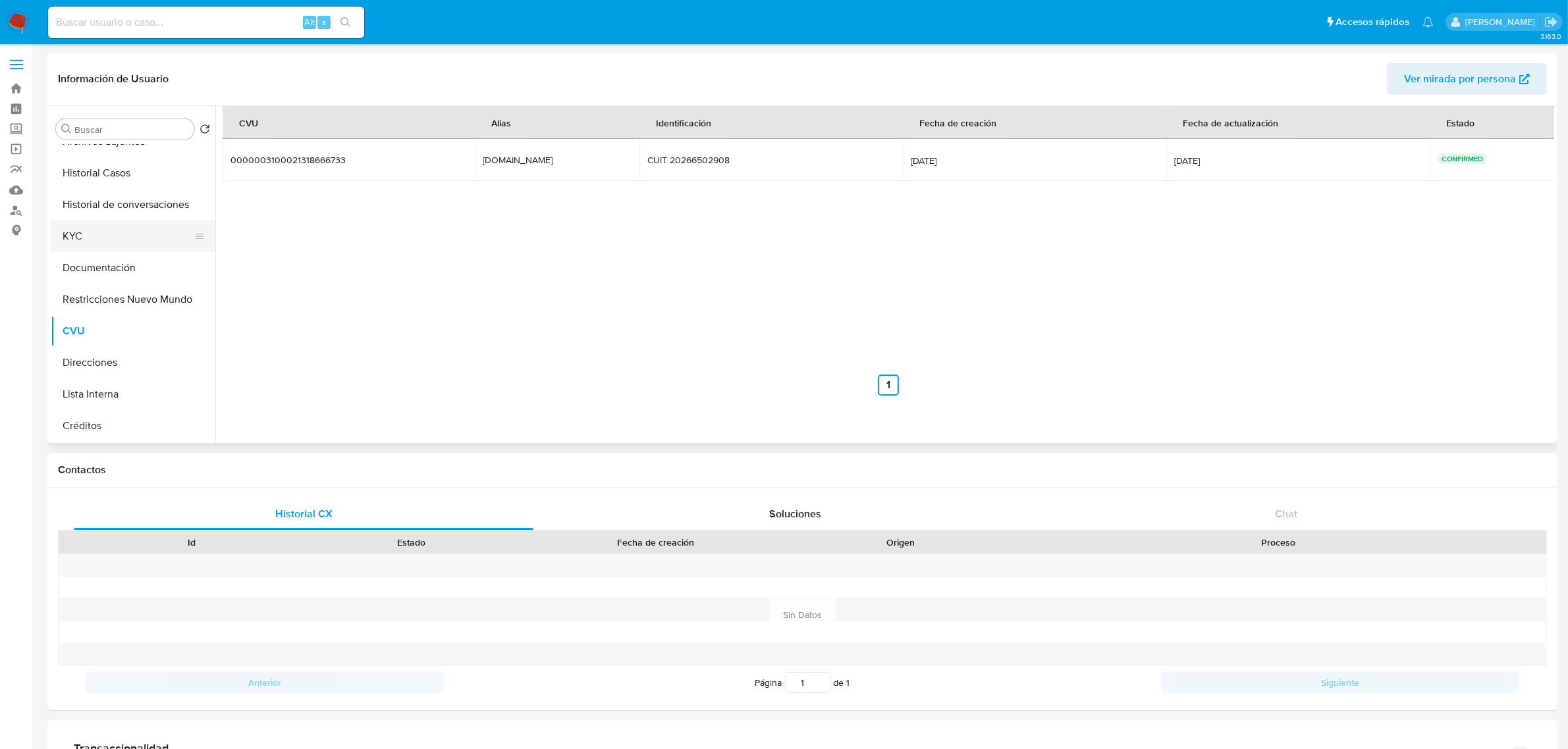
click at [112, 235] on button "KYC" at bounding box center [127, 236] width 154 height 32
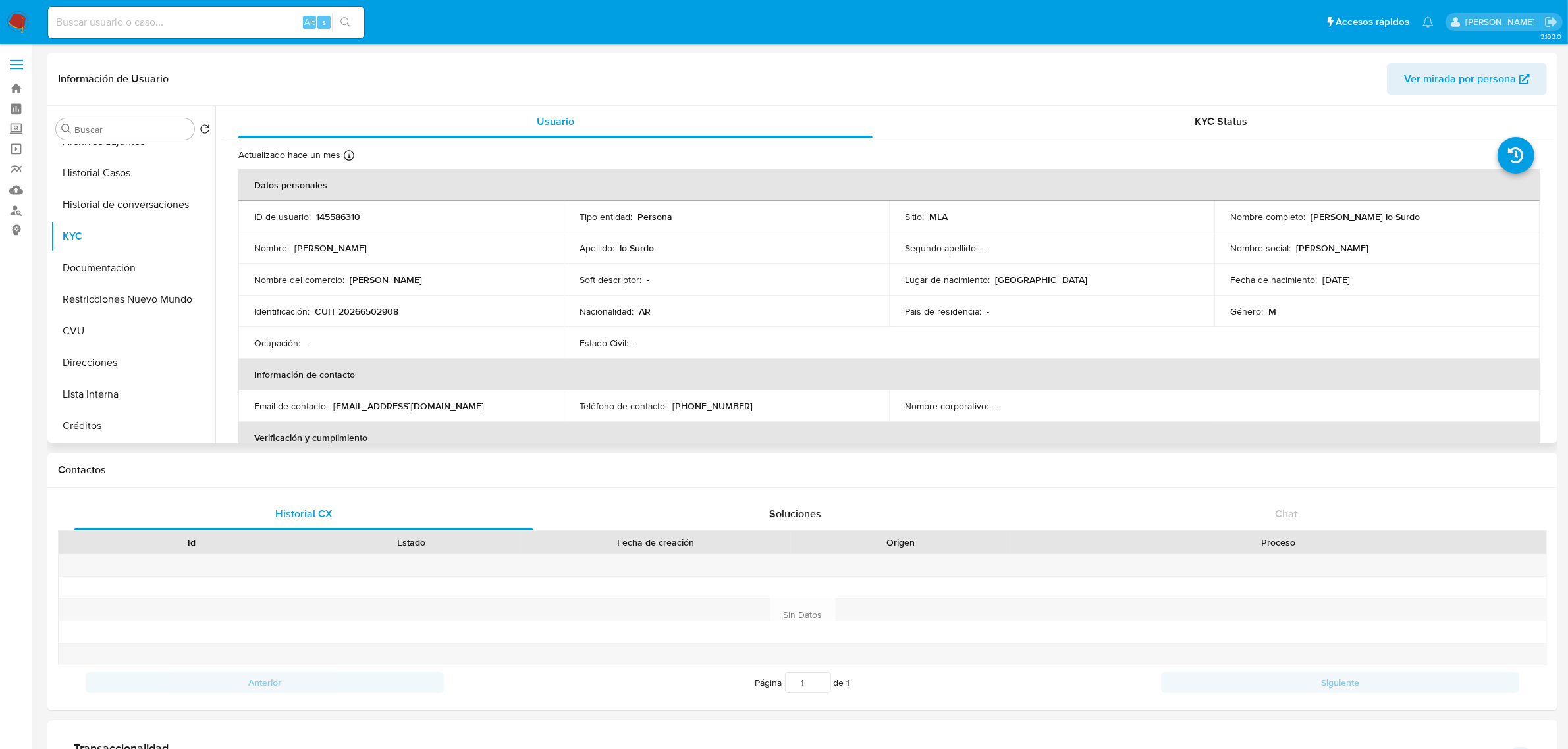
drag, startPoint x: 1306, startPoint y: 218, endPoint x: 1415, endPoint y: 223, distance: 109.1
click at [1415, 223] on td "Nombre completo : Fernando Javier lo Surdo" at bounding box center [1377, 216] width 325 height 32
copy p "Fernando Javier lo Surdo"
drag, startPoint x: 333, startPoint y: 409, endPoint x: 422, endPoint y: 409, distance: 89.0
click at [422, 409] on div "Email de contacto : fjlosurdo@gmail.com" at bounding box center [401, 406] width 294 height 12
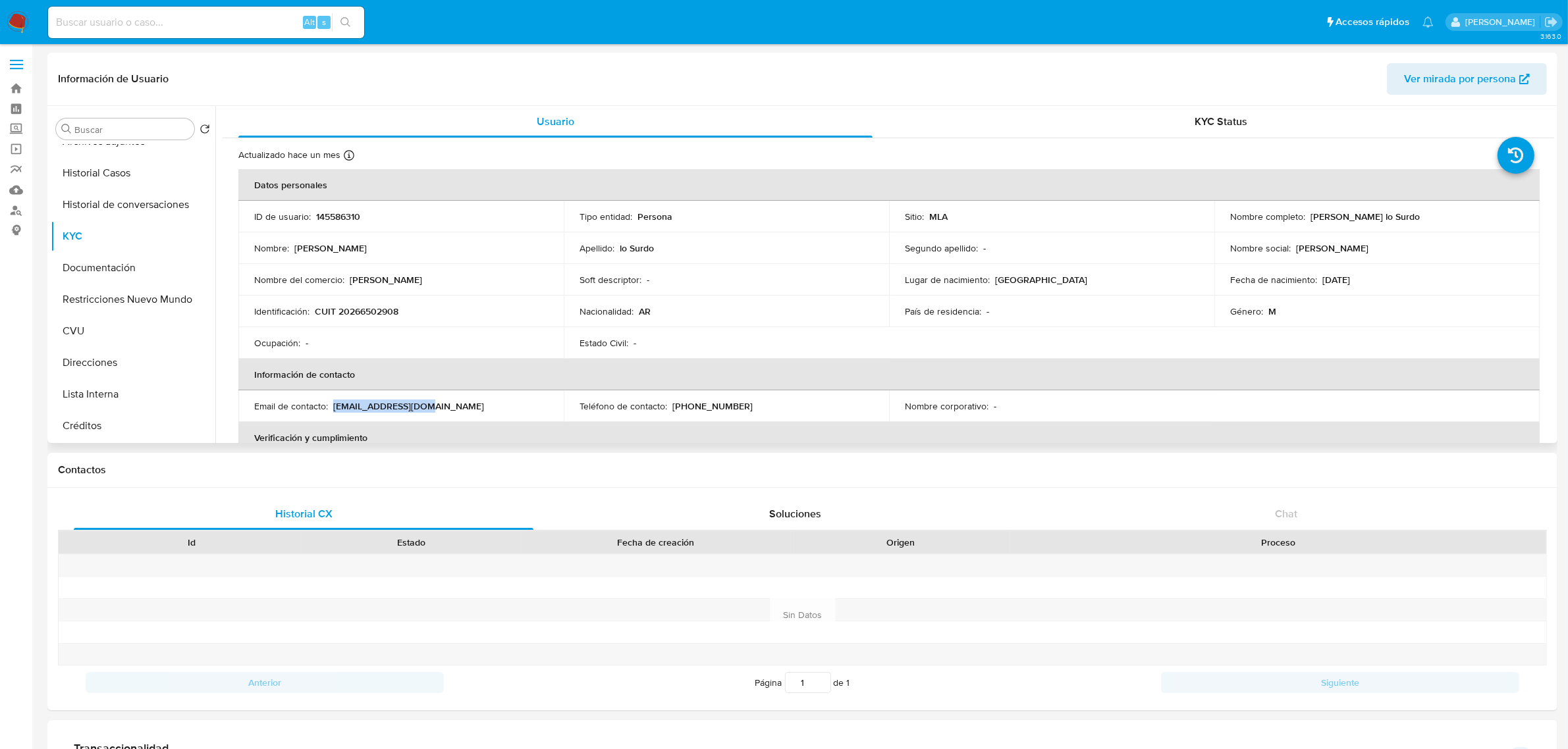
copy p "fjlosurdo@gmail.com"
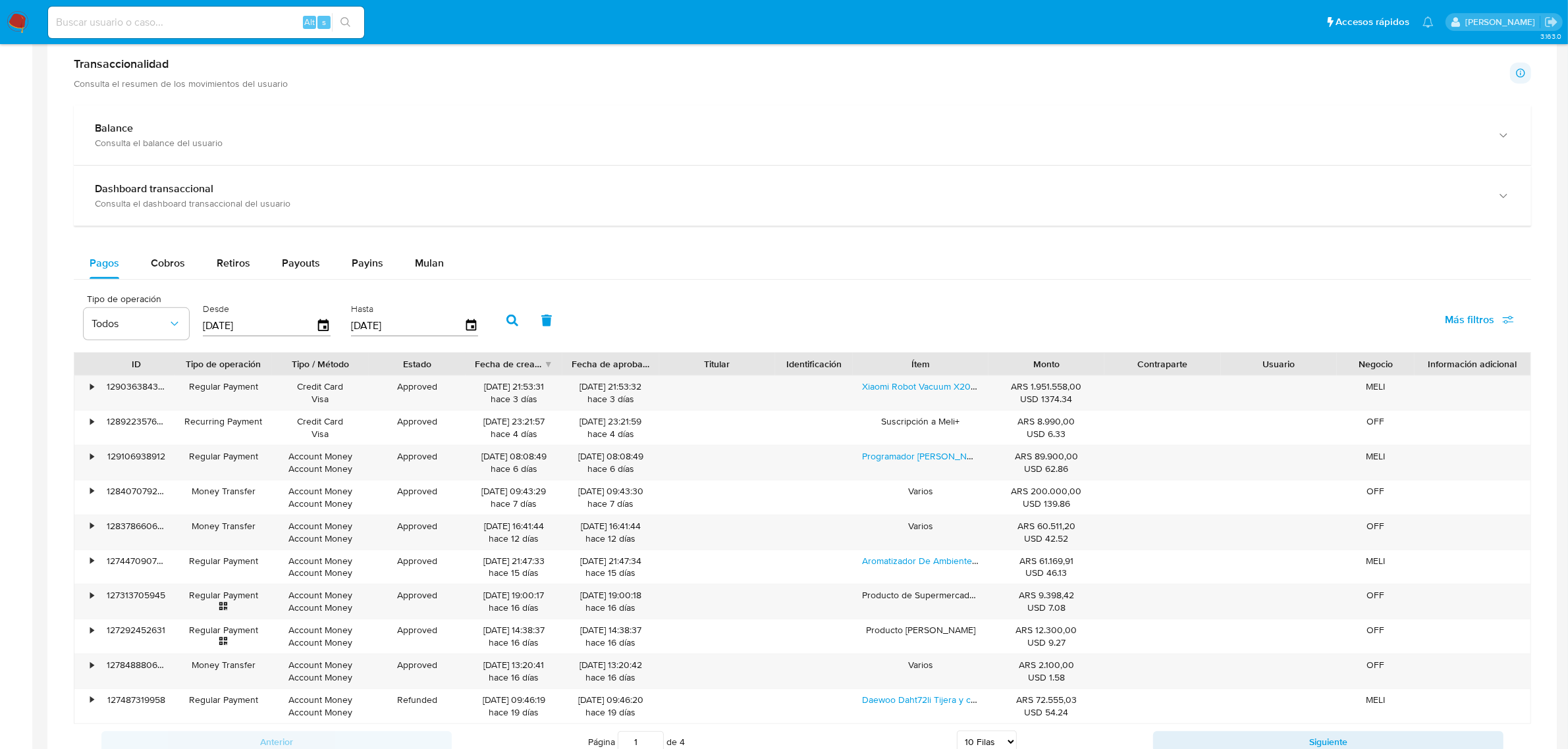
scroll to position [968, 0]
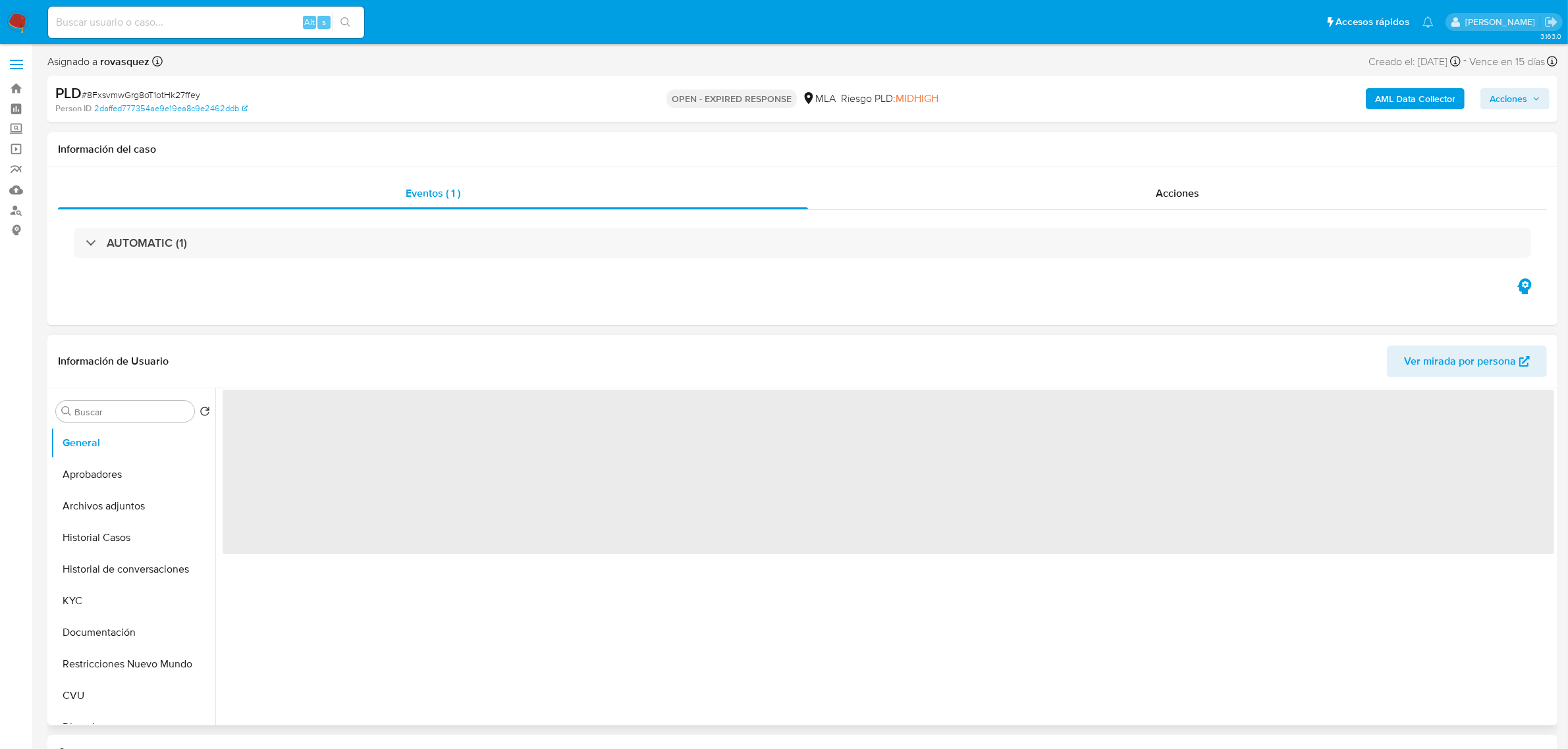
select select "10"
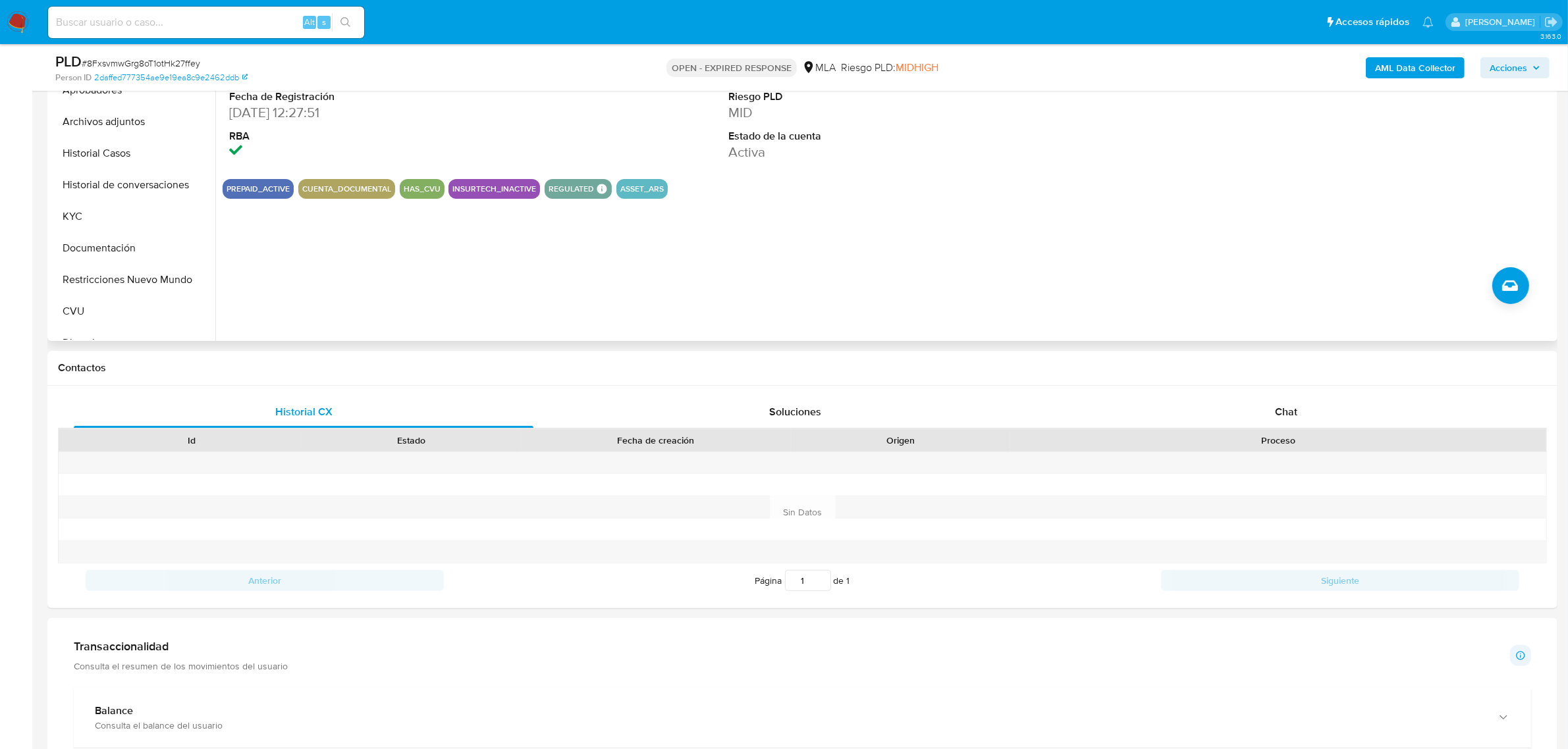
scroll to position [247, 0]
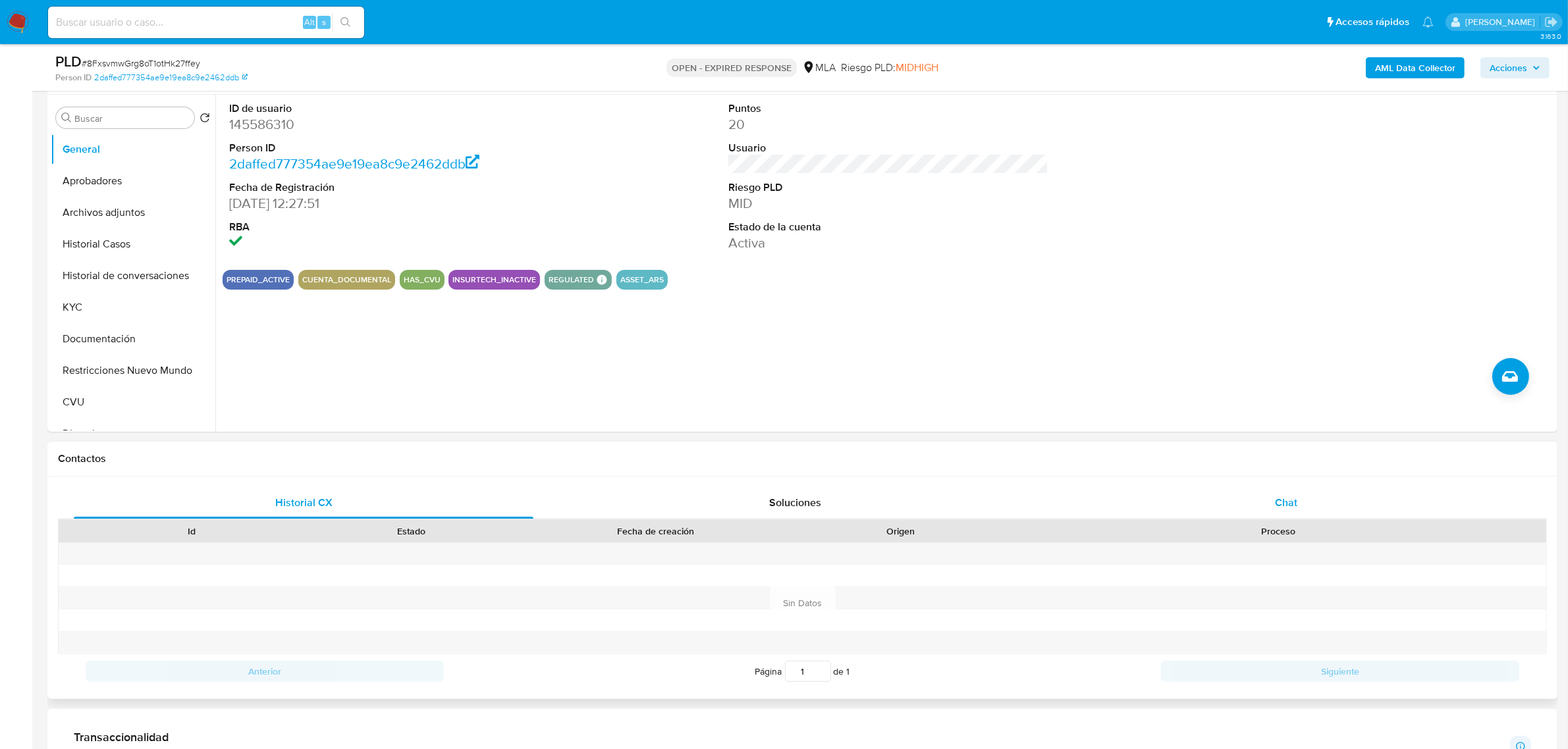
click at [1278, 495] on span "Chat" at bounding box center [1286, 503] width 22 height 16
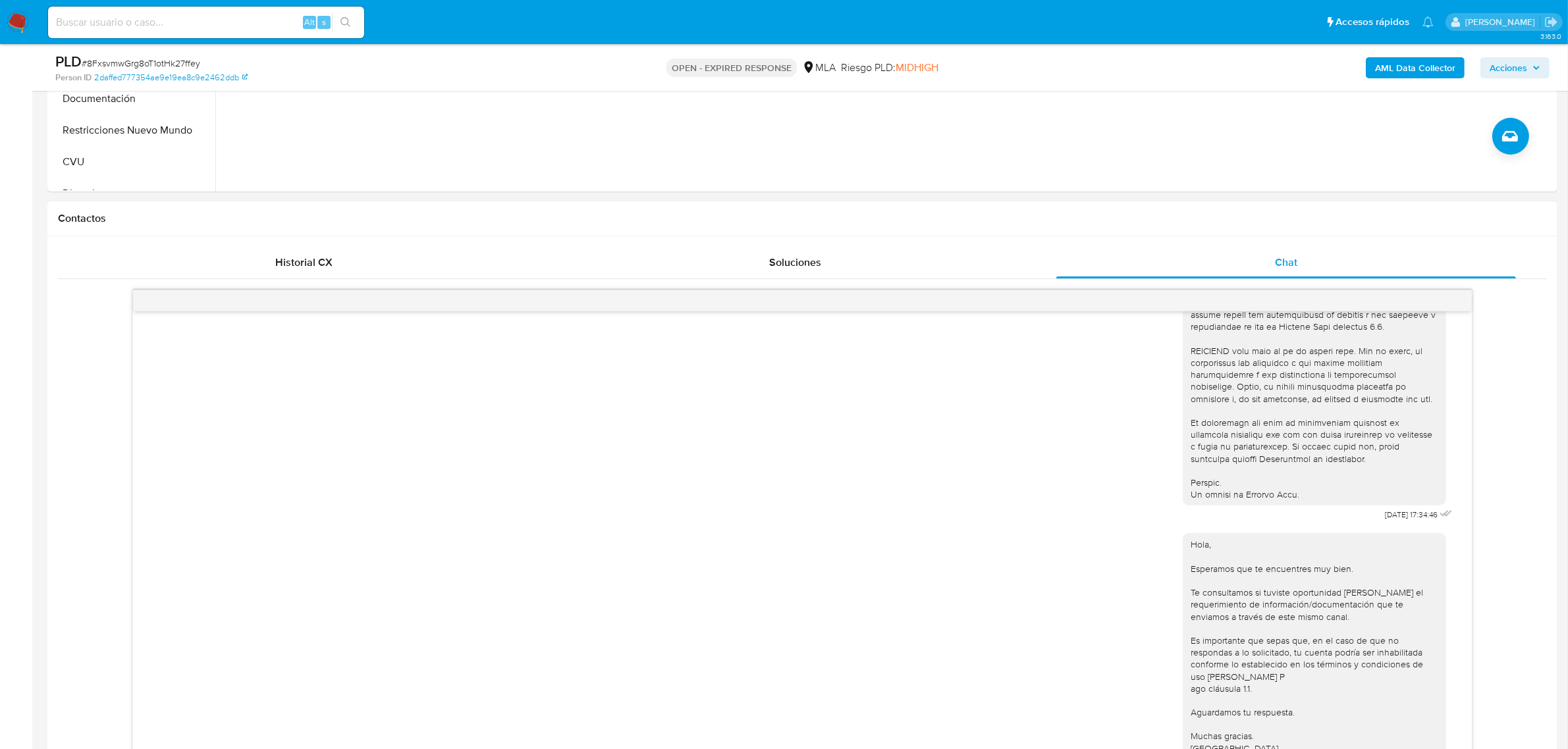
scroll to position [658, 0]
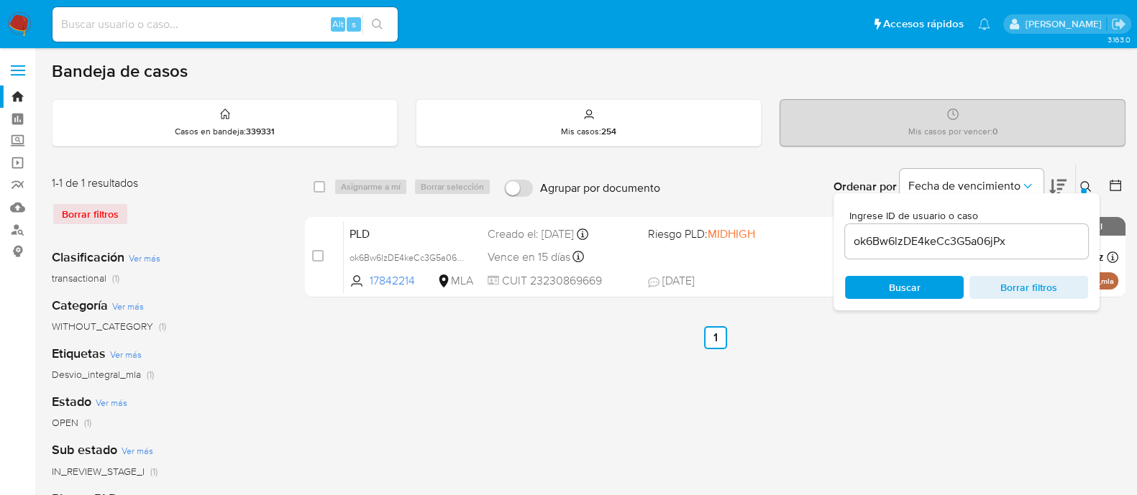
click at [946, 252] on div "ok6Bw6lzDE4keCc3G5a06jPx" at bounding box center [966, 241] width 243 height 35
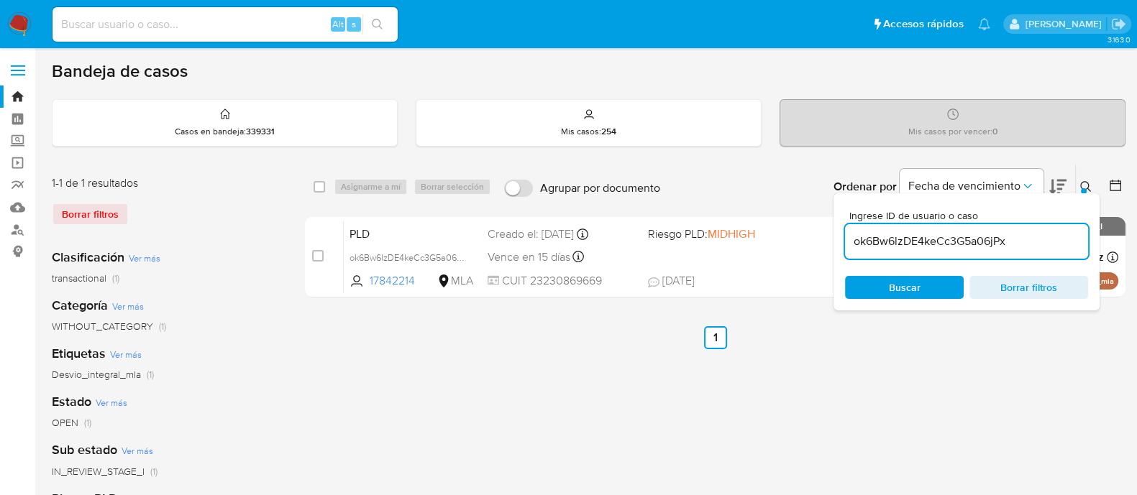
click at [947, 239] on input "ok6Bw6lzDE4keCc3G5a06jPx" at bounding box center [966, 241] width 243 height 19
paste input "8FxsvmwGrg8oT1otHk27ffey"
type input "8FxsvmwGrg8oT1otHk27ffey"
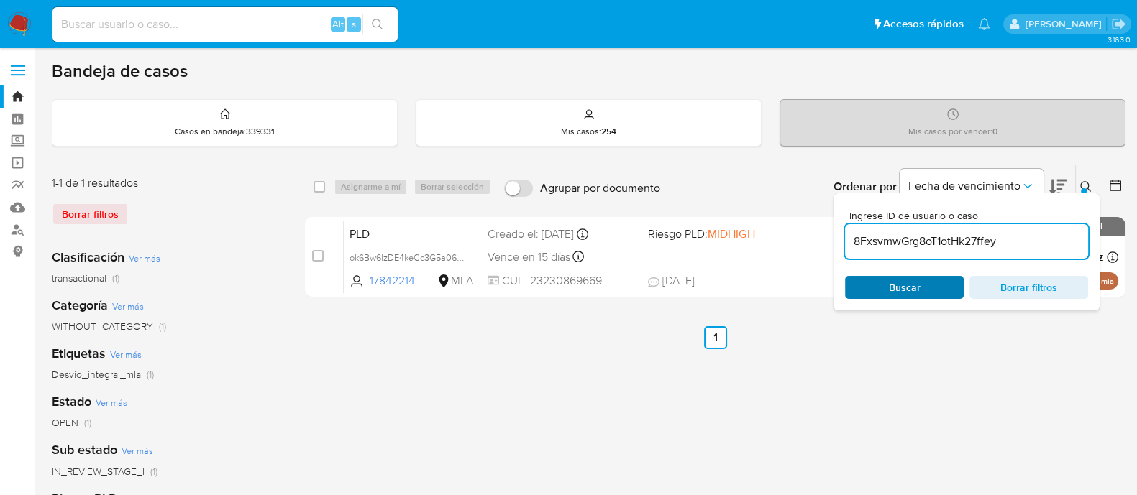
click at [869, 285] on span "Buscar" at bounding box center [904, 288] width 99 height 20
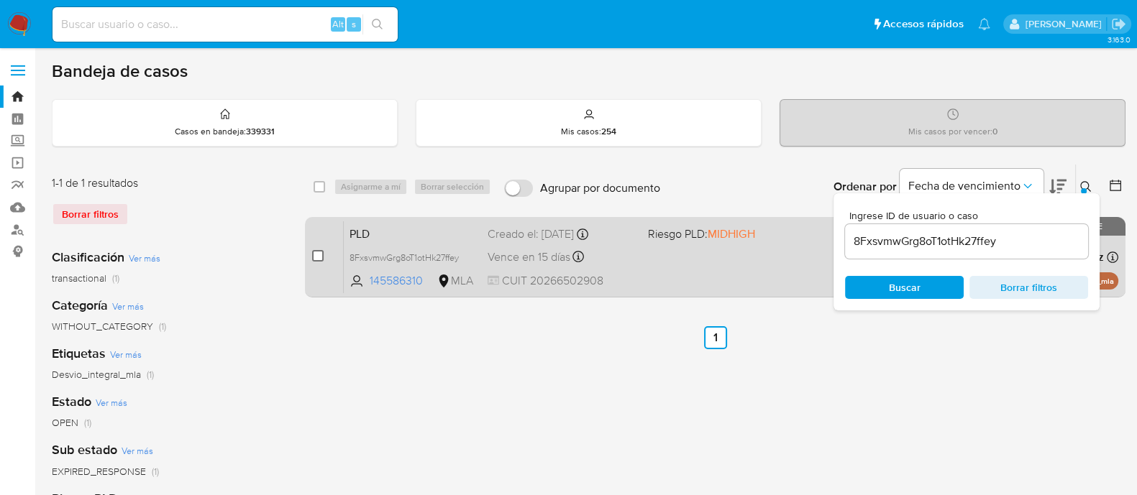
click at [321, 257] on input "checkbox" at bounding box center [318, 256] width 12 height 12
checkbox input "true"
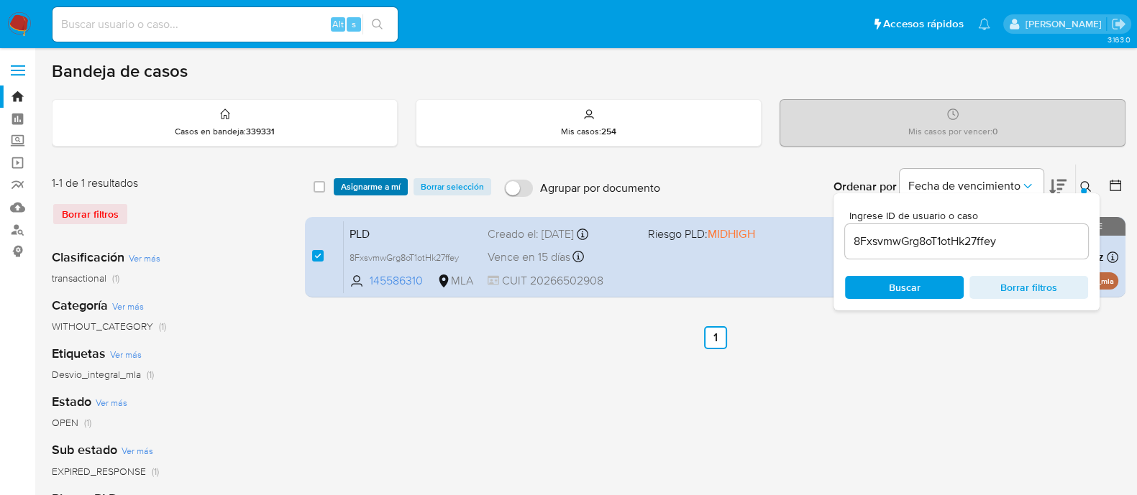
click at [377, 192] on span "Asignarme a mí" at bounding box center [371, 187] width 60 height 14
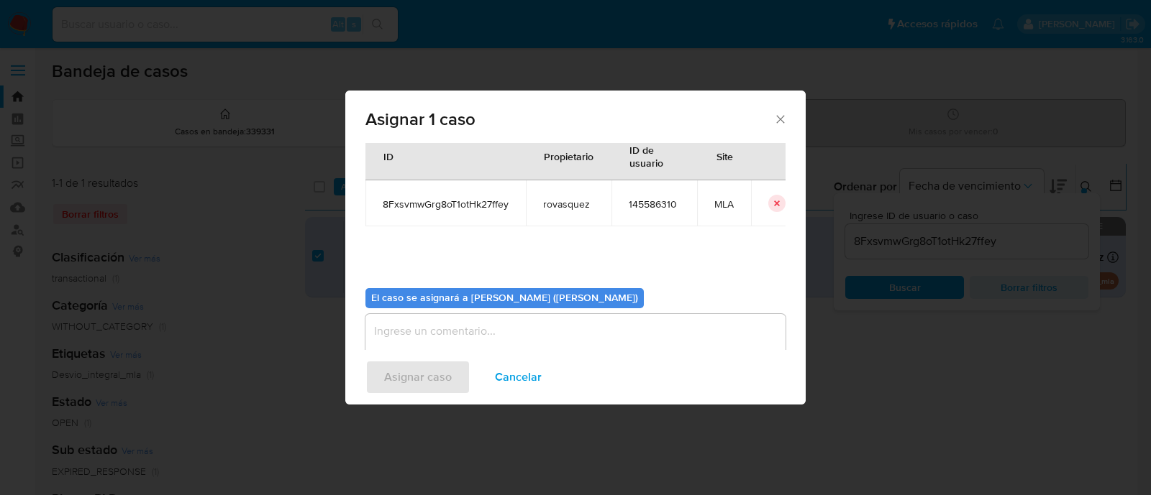
scroll to position [74, 0]
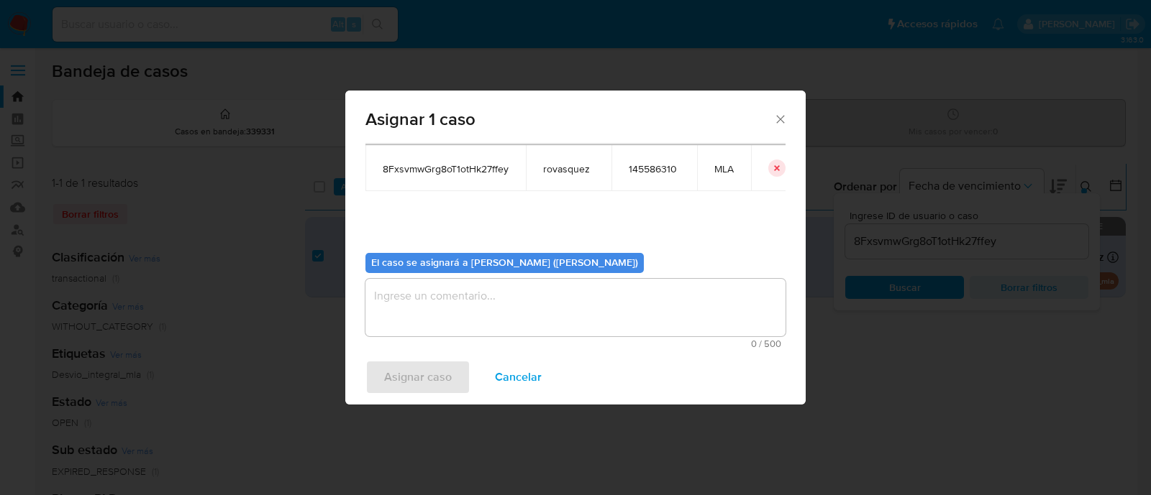
click at [518, 313] on textarea "assign-modal" at bounding box center [575, 308] width 420 height 58
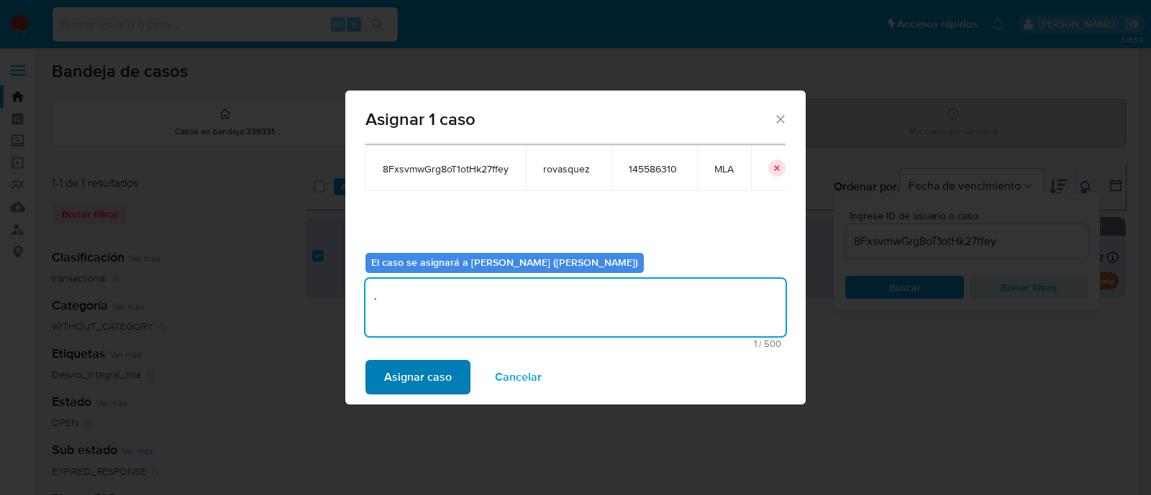
type textarea "."
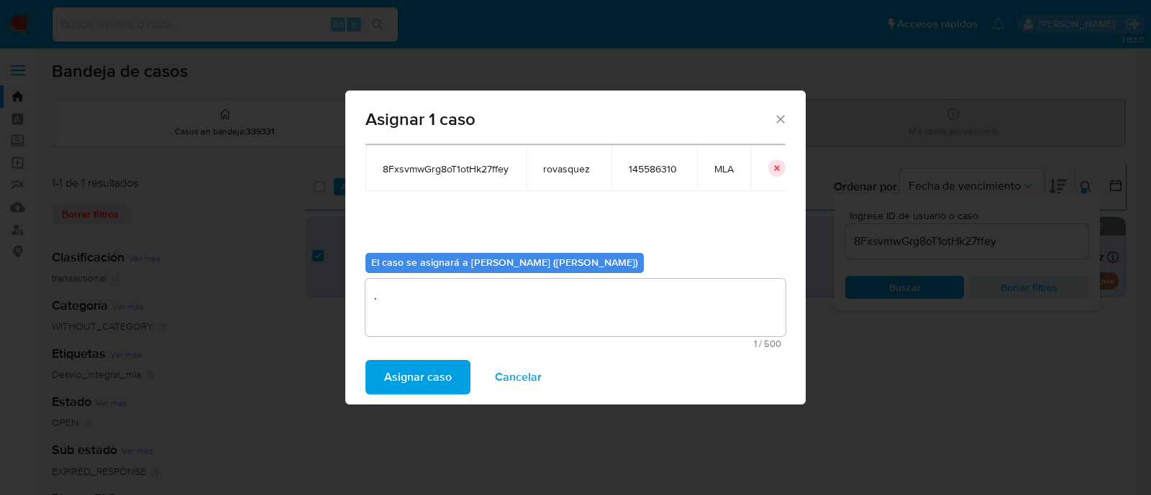
click at [412, 386] on span "Asignar caso" at bounding box center [418, 378] width 68 height 32
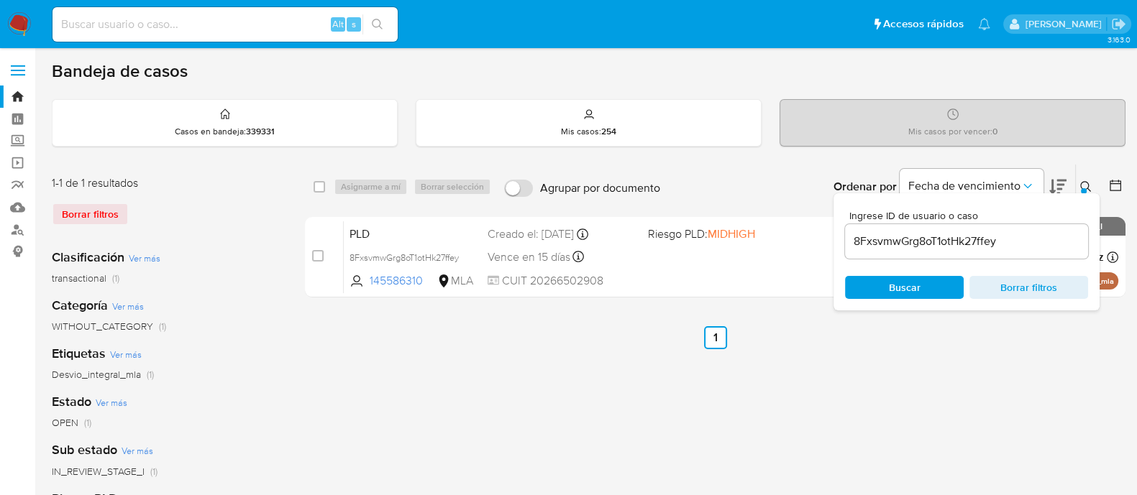
click at [959, 243] on input "8FxsvmwGrg8oT1otHk27ffey" at bounding box center [966, 241] width 243 height 19
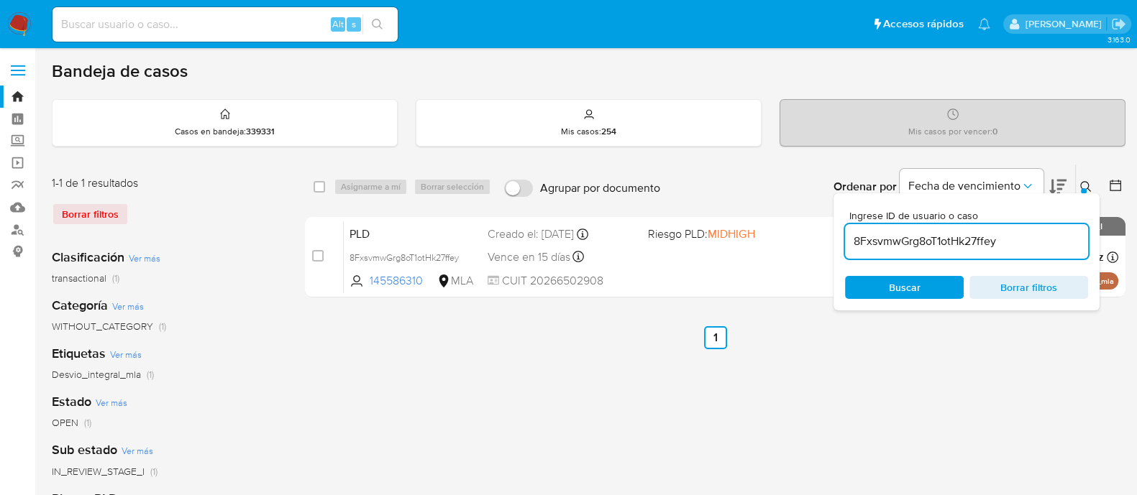
click at [959, 242] on input "8FxsvmwGrg8oT1otHk27ffey" at bounding box center [966, 241] width 243 height 19
paste input "iRBmG9Y2QcaT5P9PXNCUjsrh"
type input "iRBmG9Y2QcaT5P9PXNCUjsrh"
click at [910, 289] on span "Buscar" at bounding box center [905, 287] width 32 height 23
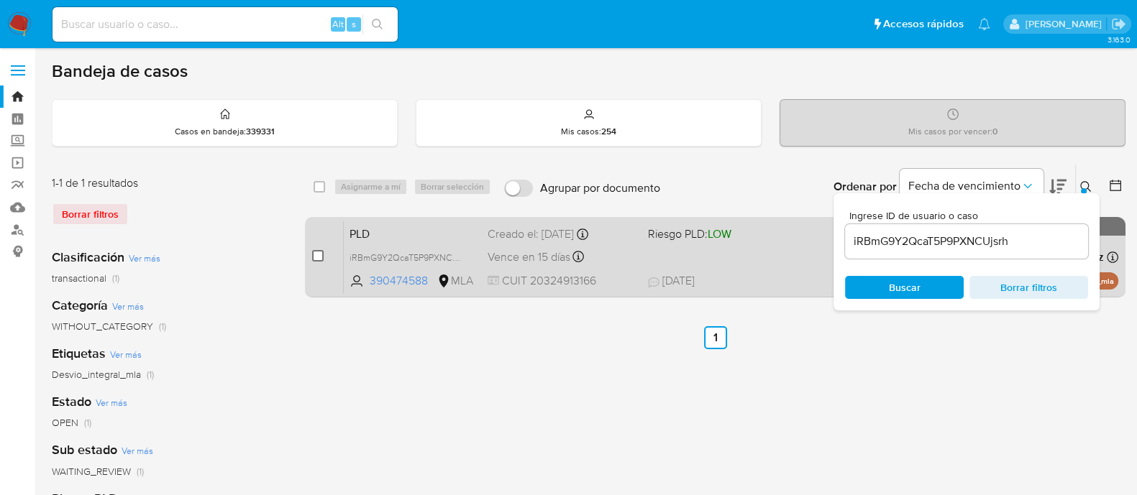
click at [312, 257] on input "checkbox" at bounding box center [318, 256] width 12 height 12
checkbox input "true"
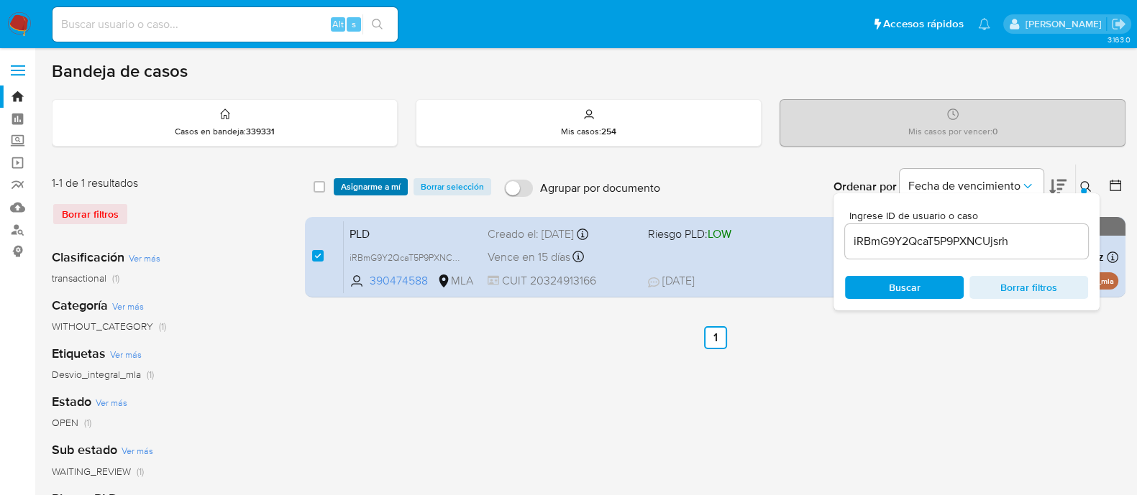
click at [378, 181] on span "Asignarme a mí" at bounding box center [371, 187] width 60 height 14
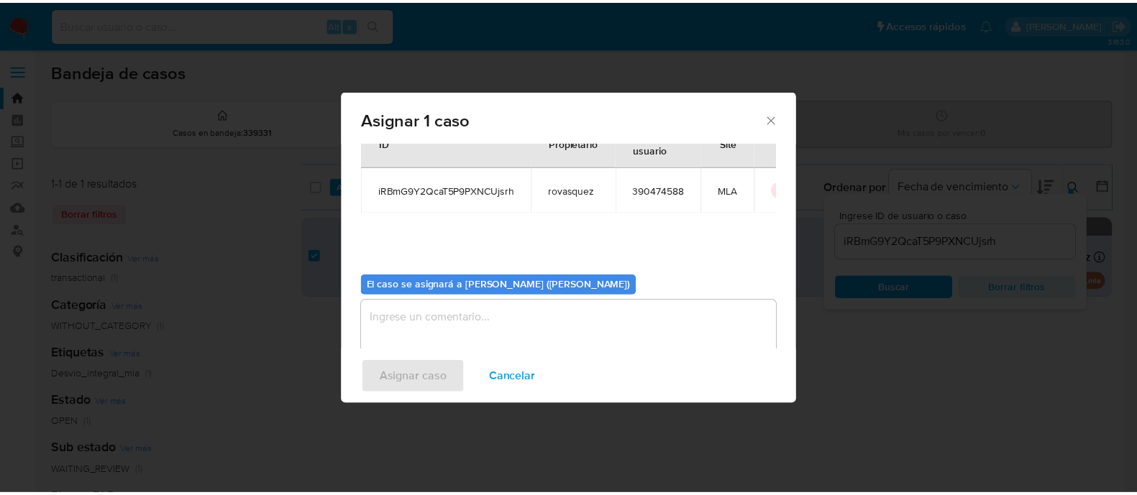
scroll to position [74, 0]
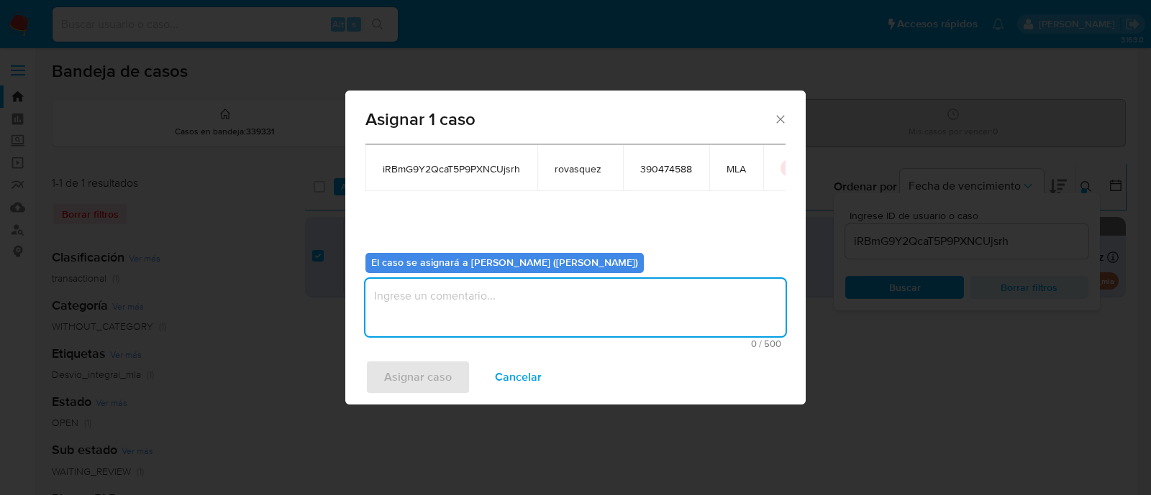
click at [439, 295] on textarea "assign-modal" at bounding box center [575, 308] width 420 height 58
type textarea "."
click at [405, 369] on span "Asignar caso" at bounding box center [418, 378] width 68 height 32
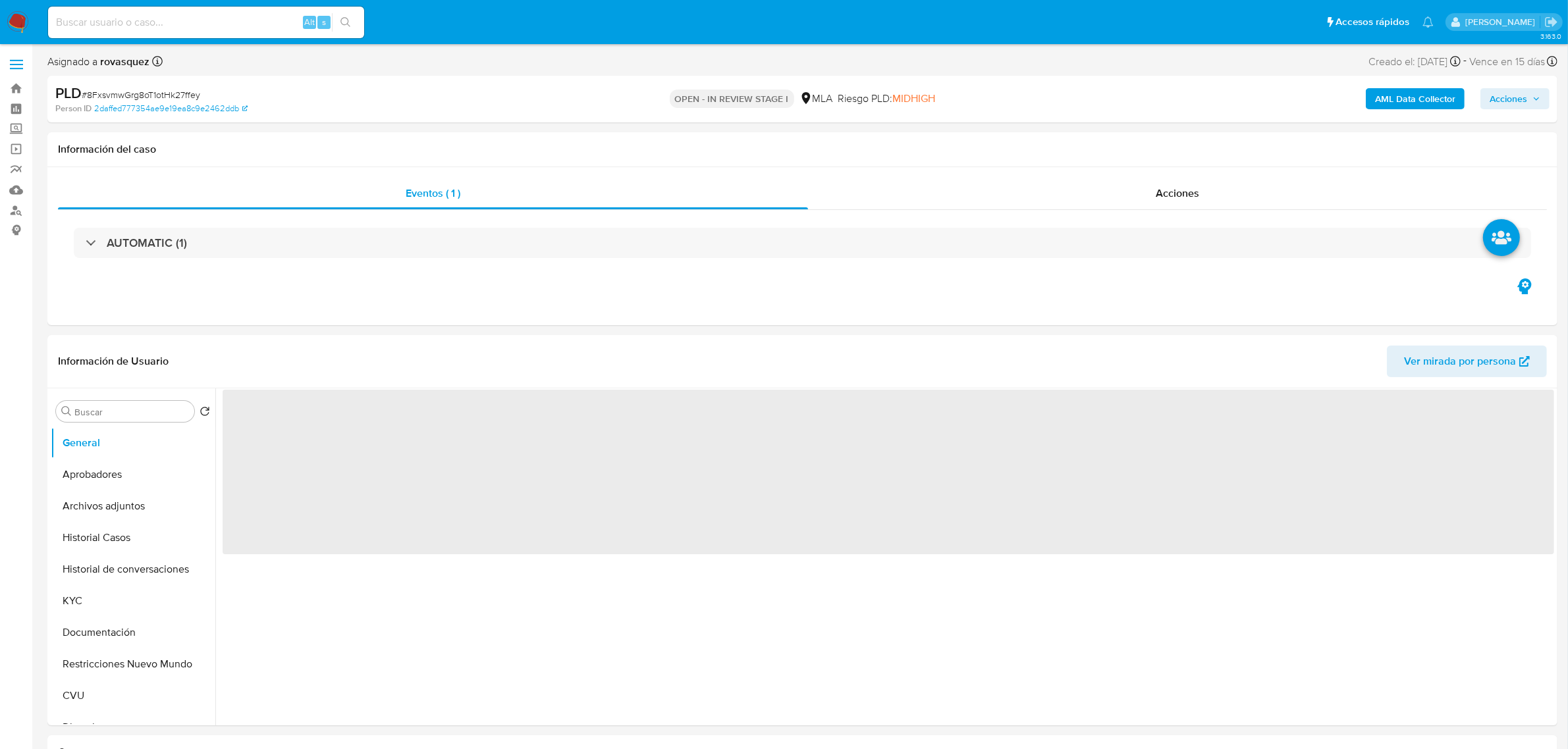
click at [1406, 96] on b "AML Data Collector" at bounding box center [1416, 98] width 81 height 21
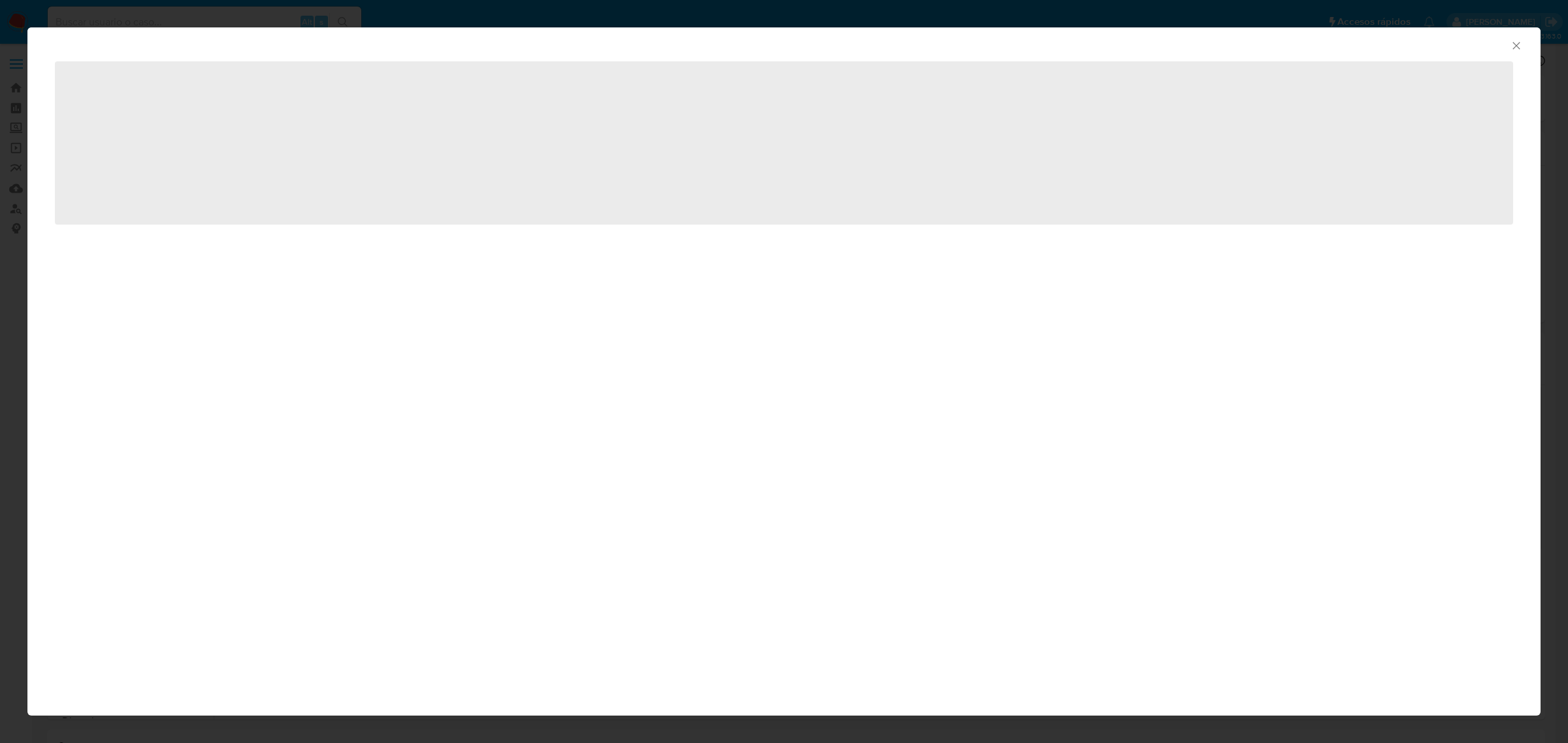
select select "10"
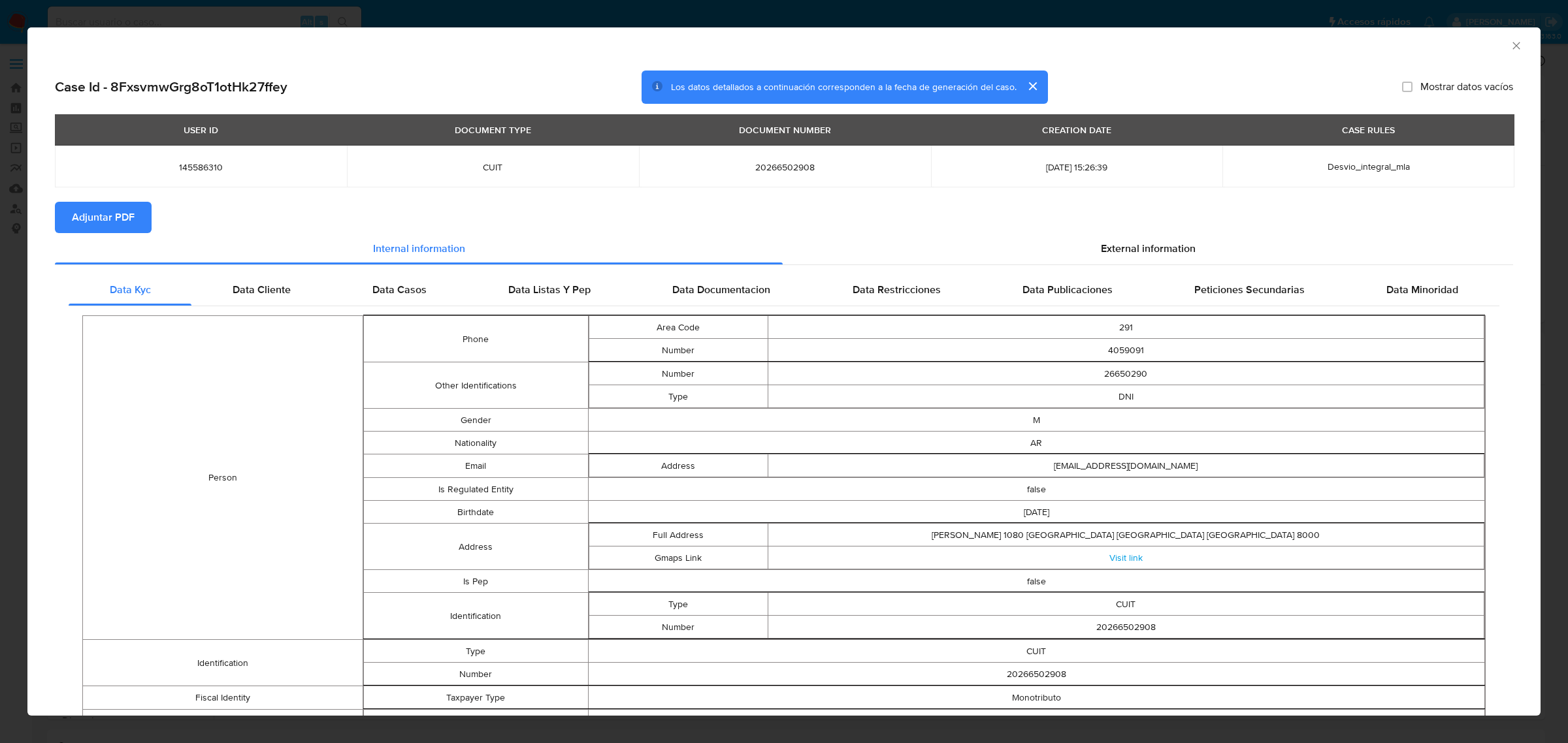
click at [108, 223] on span "Adjuntar PDF" at bounding box center [103, 218] width 63 height 29
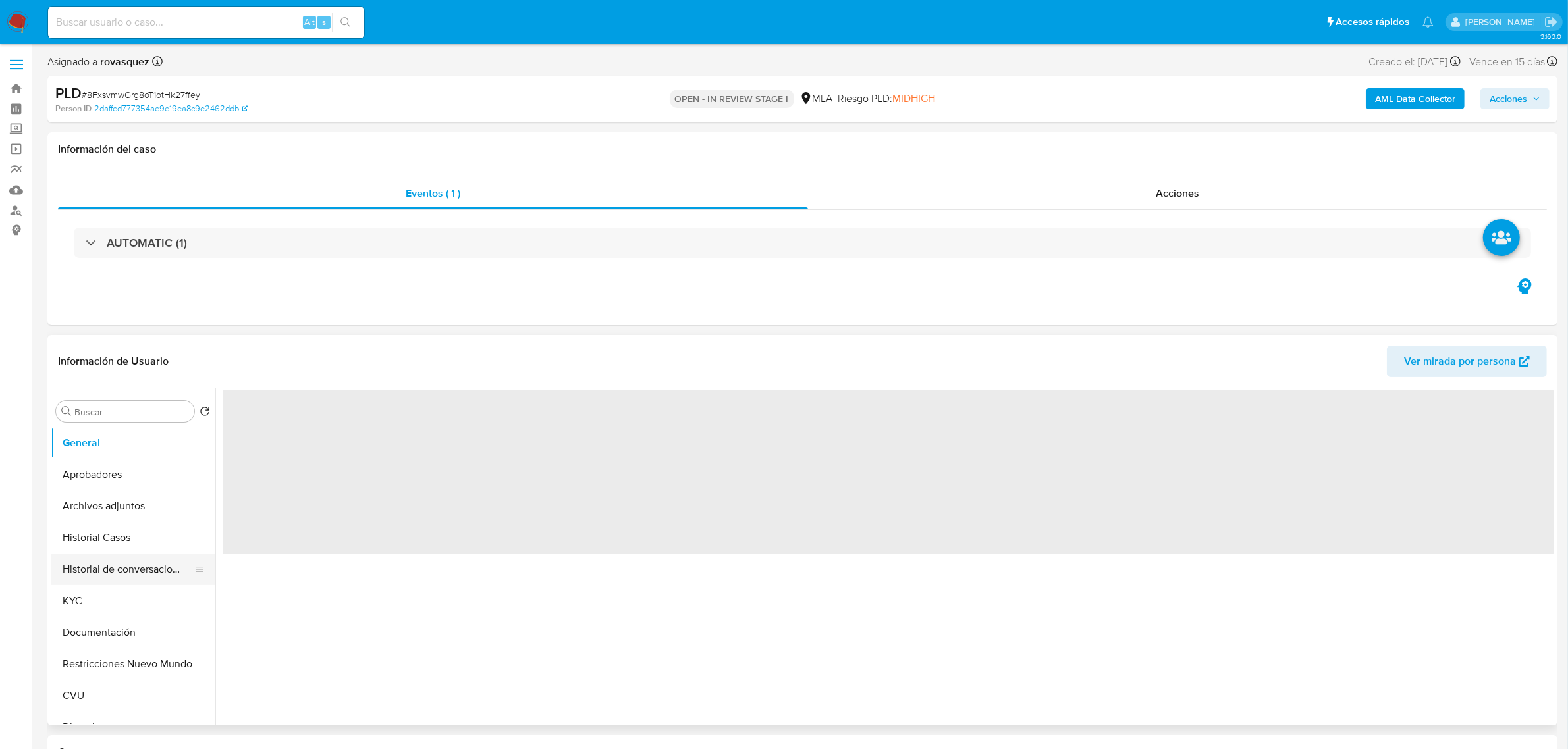
select select "10"
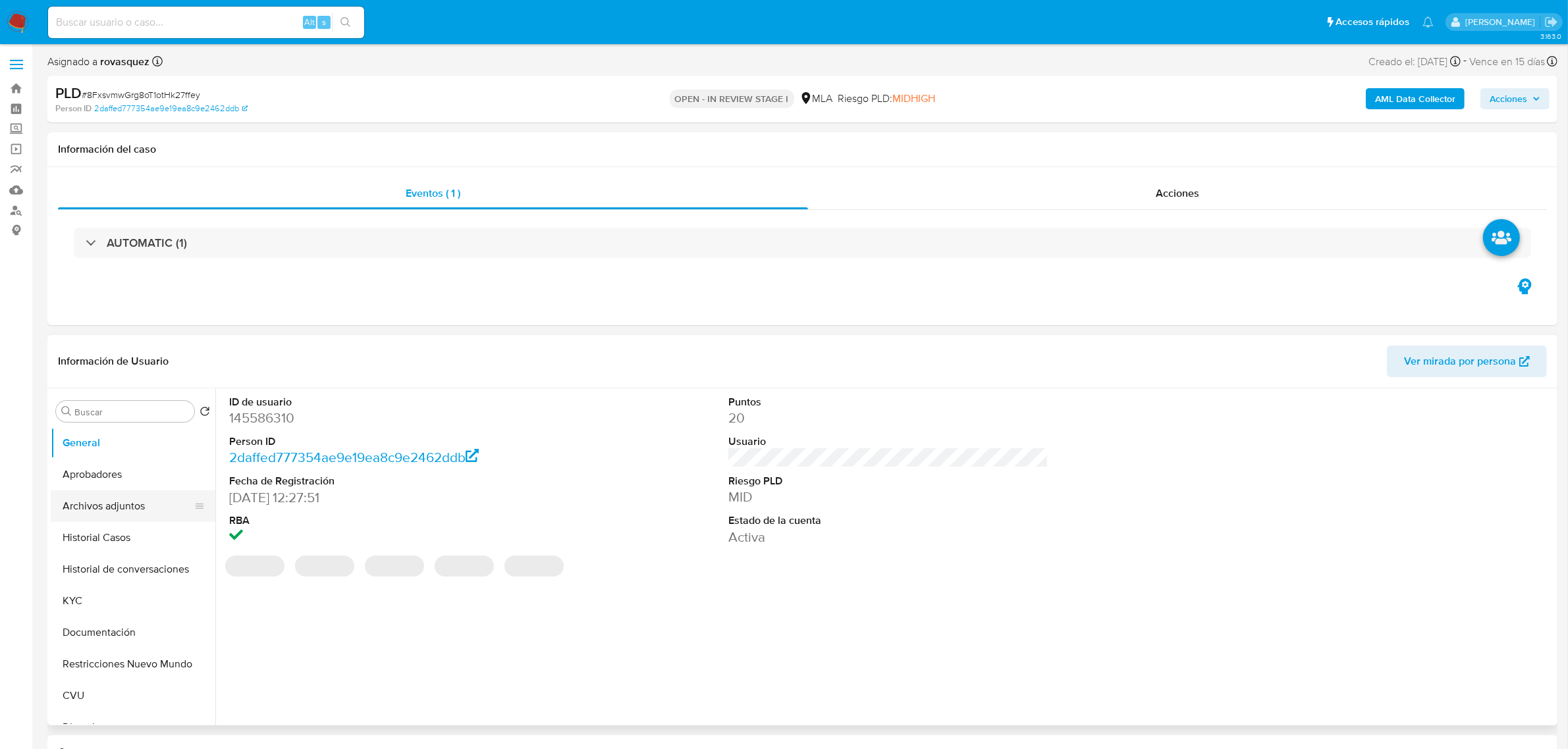
click at [112, 507] on button "Archivos adjuntos" at bounding box center [127, 506] width 154 height 32
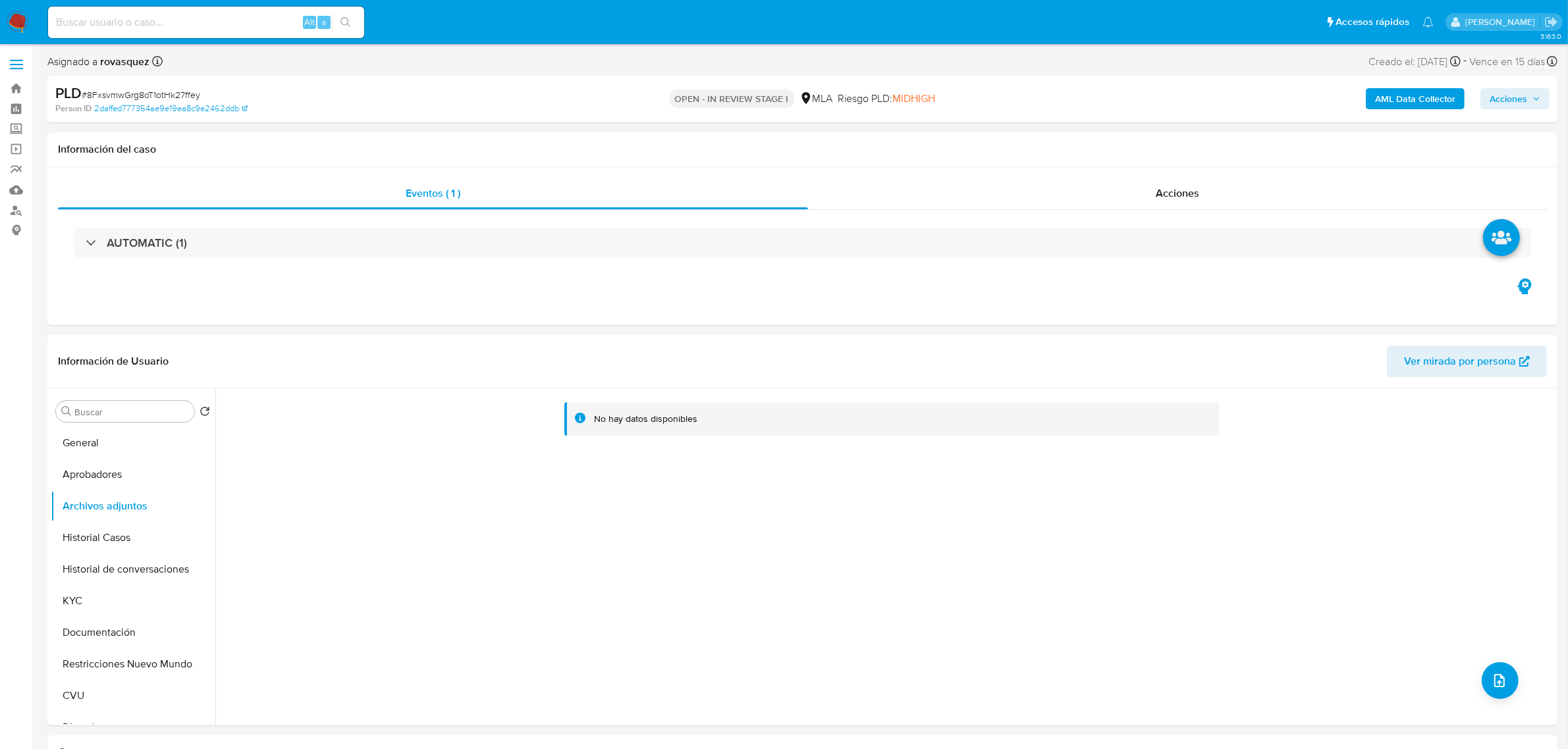
click at [1385, 92] on b "AML Data Collector" at bounding box center [1416, 98] width 81 height 21
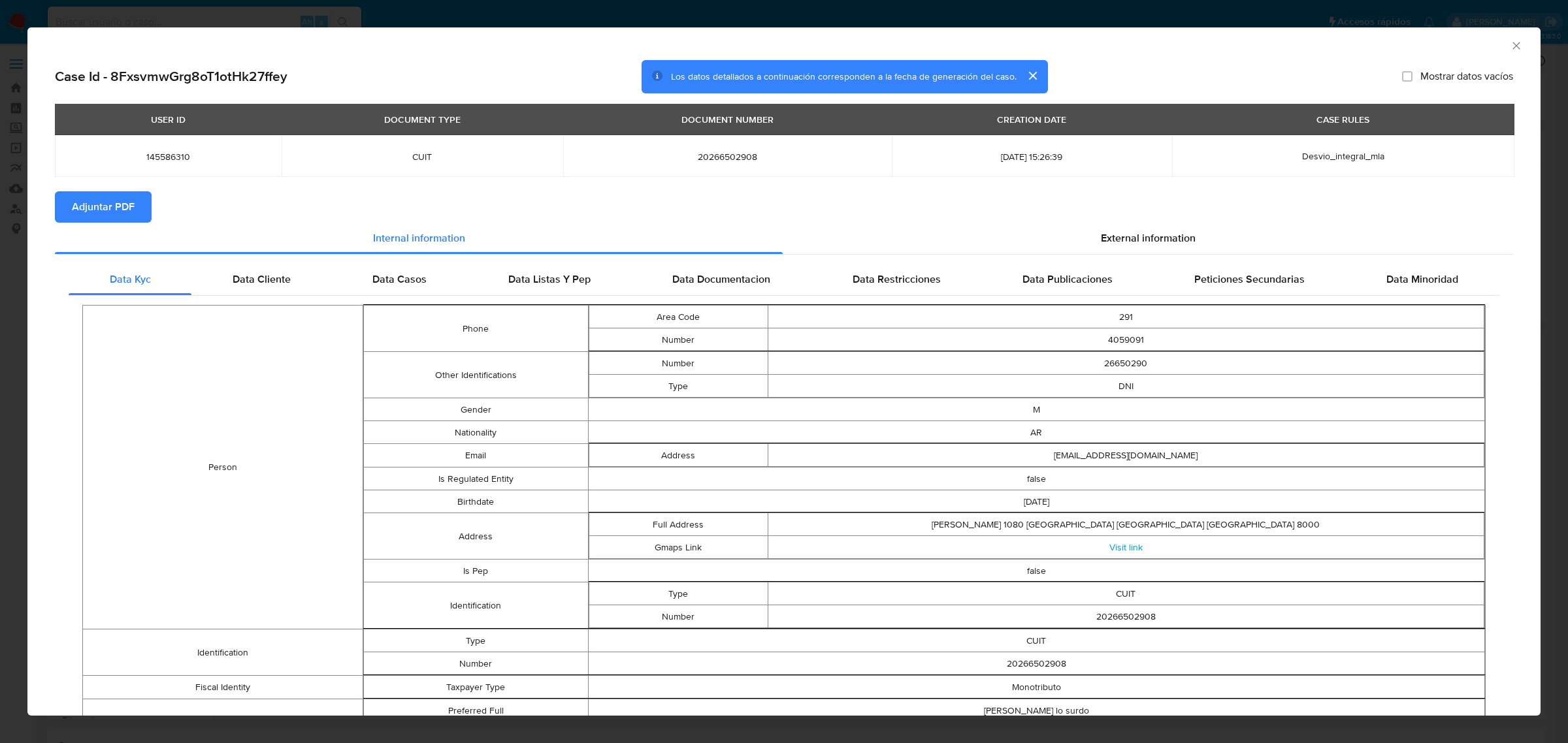
click at [116, 213] on span "Adjuntar PDF" at bounding box center [103, 207] width 63 height 29
click at [1510, 50] on icon "Cerrar ventana" at bounding box center [1516, 45] width 13 height 13
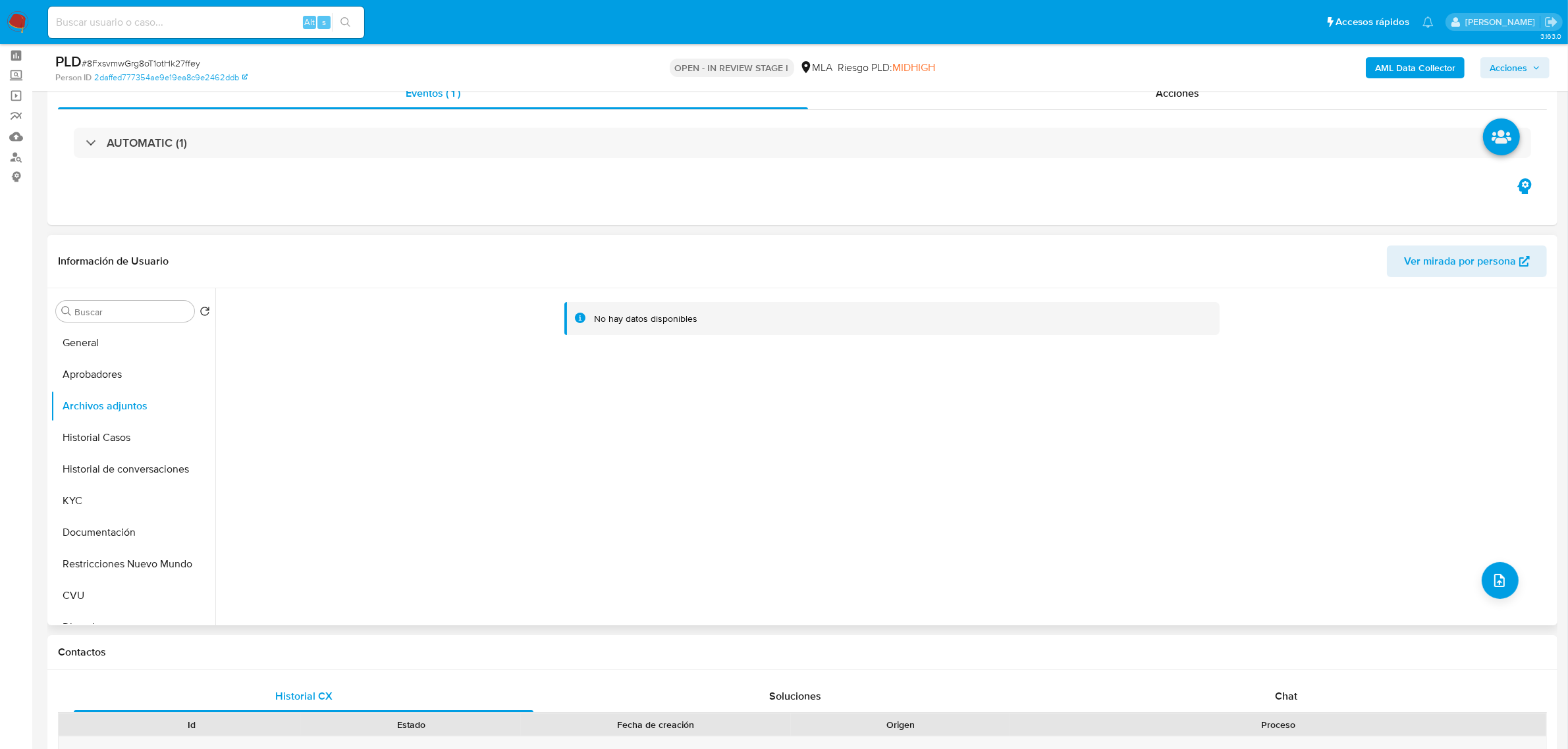
scroll to position [82, 0]
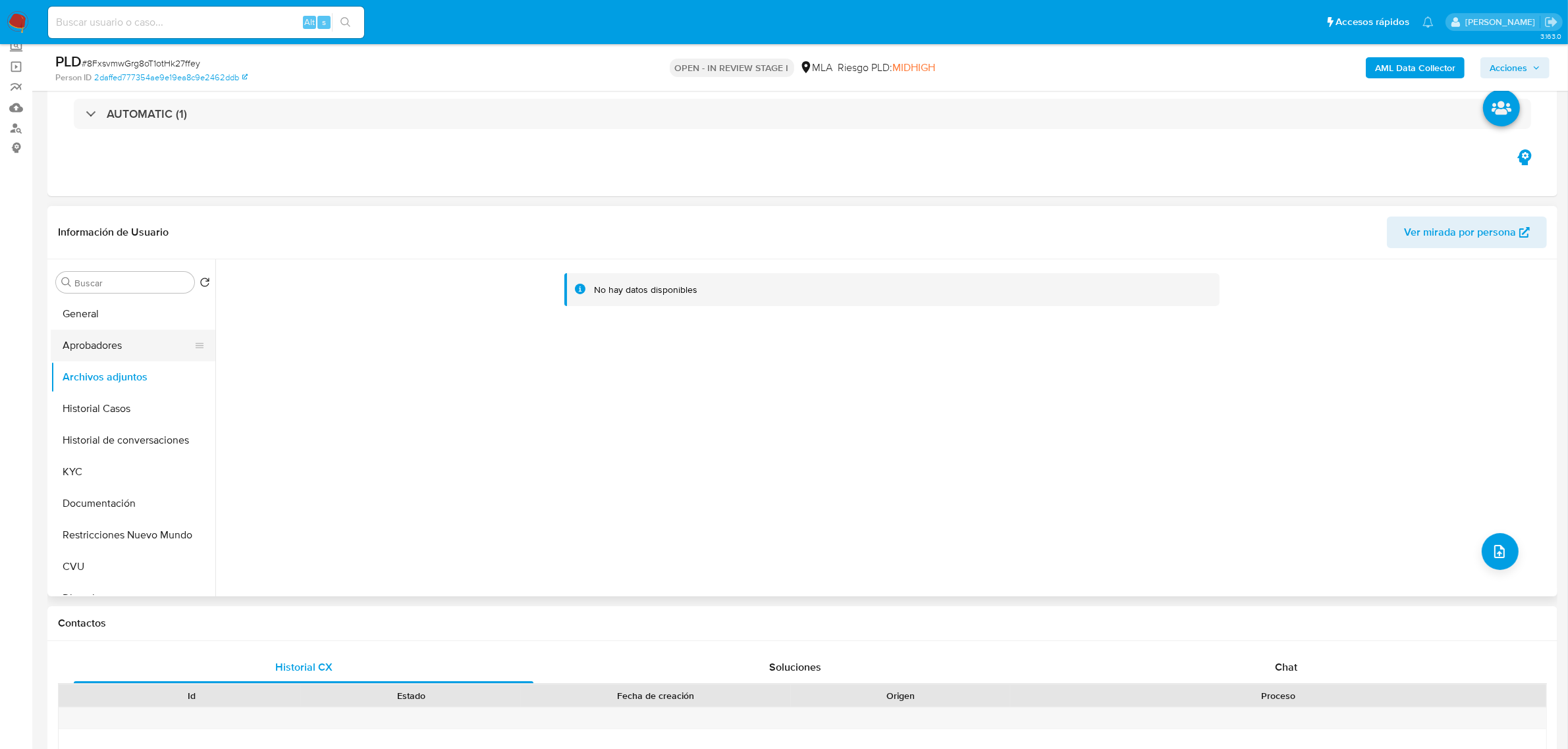
click at [133, 349] on button "Aprobadores" at bounding box center [127, 345] width 154 height 32
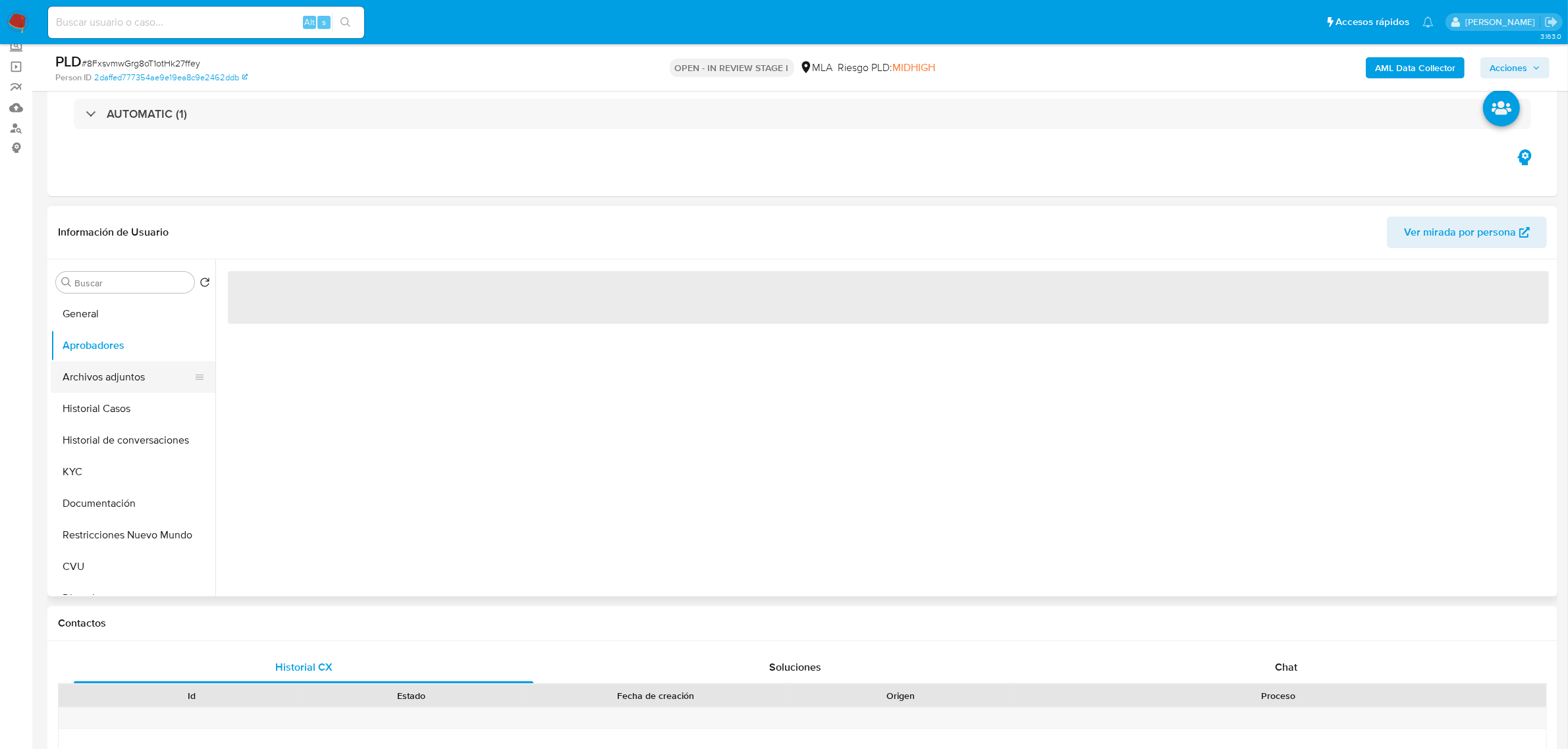
click at [133, 367] on button "Archivos adjuntos" at bounding box center [127, 377] width 154 height 32
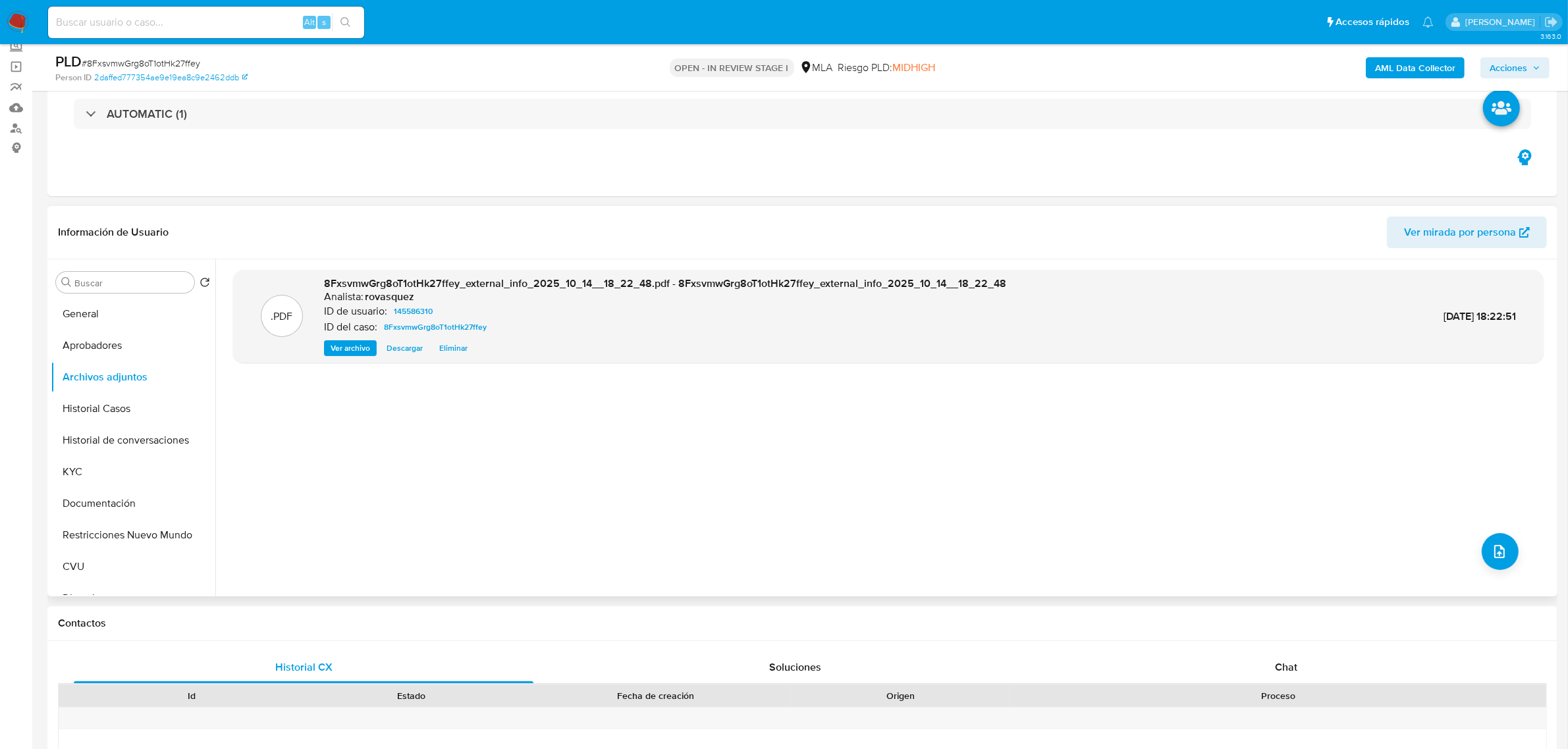
click at [353, 344] on span "Ver archivo" at bounding box center [350, 348] width 39 height 13
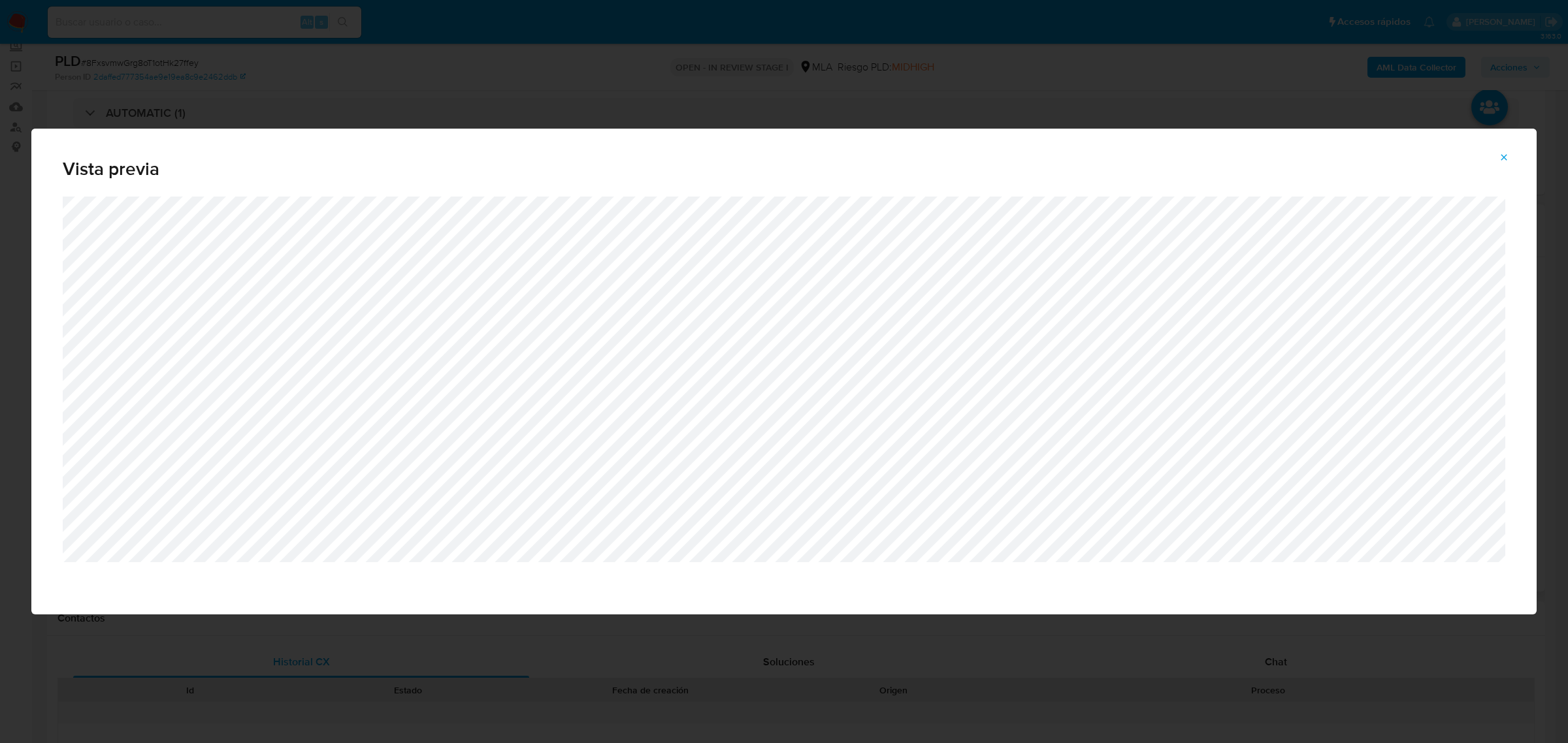
click at [1496, 155] on button "Attachment preview" at bounding box center [1504, 157] width 29 height 21
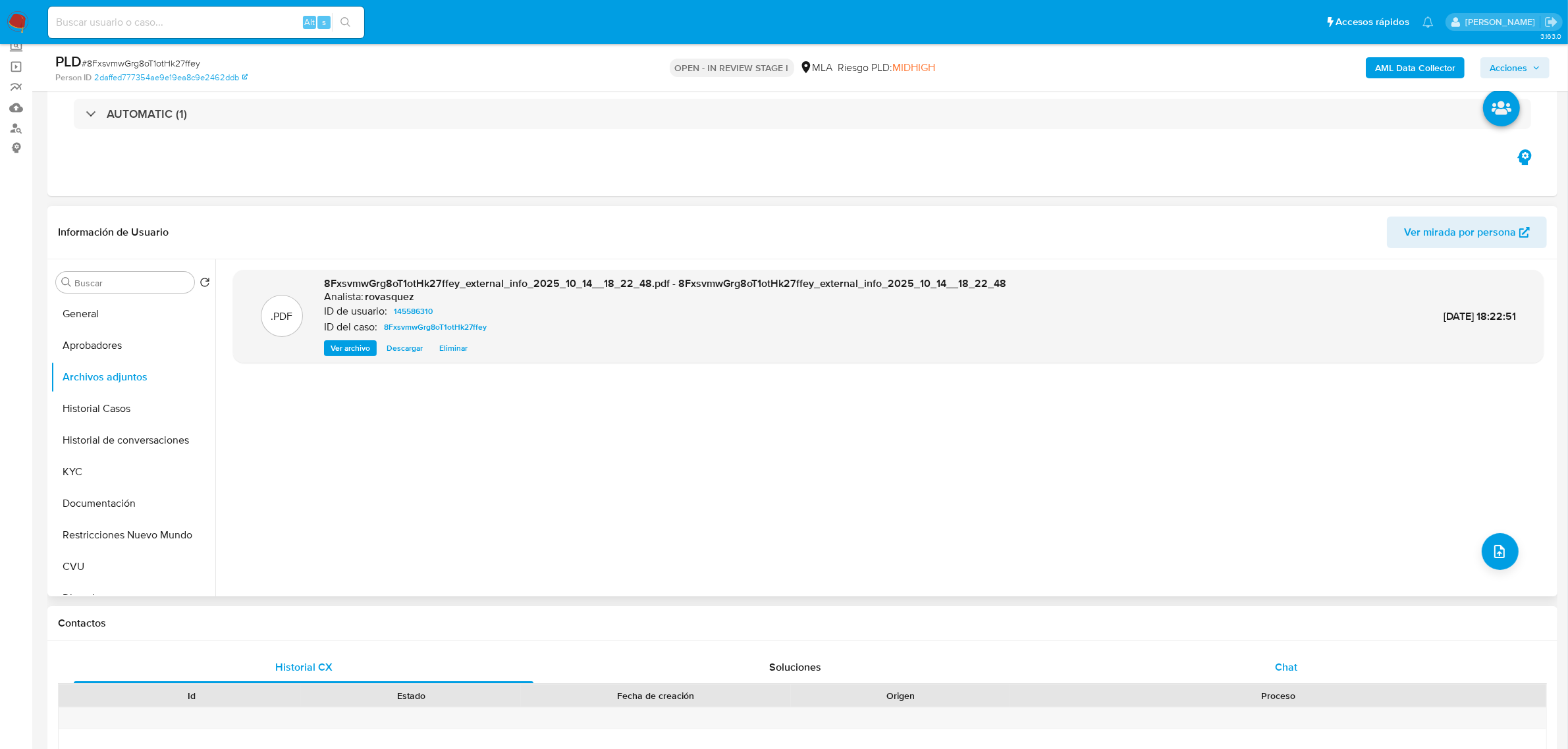
click at [1289, 674] on span "Chat" at bounding box center [1286, 668] width 22 height 16
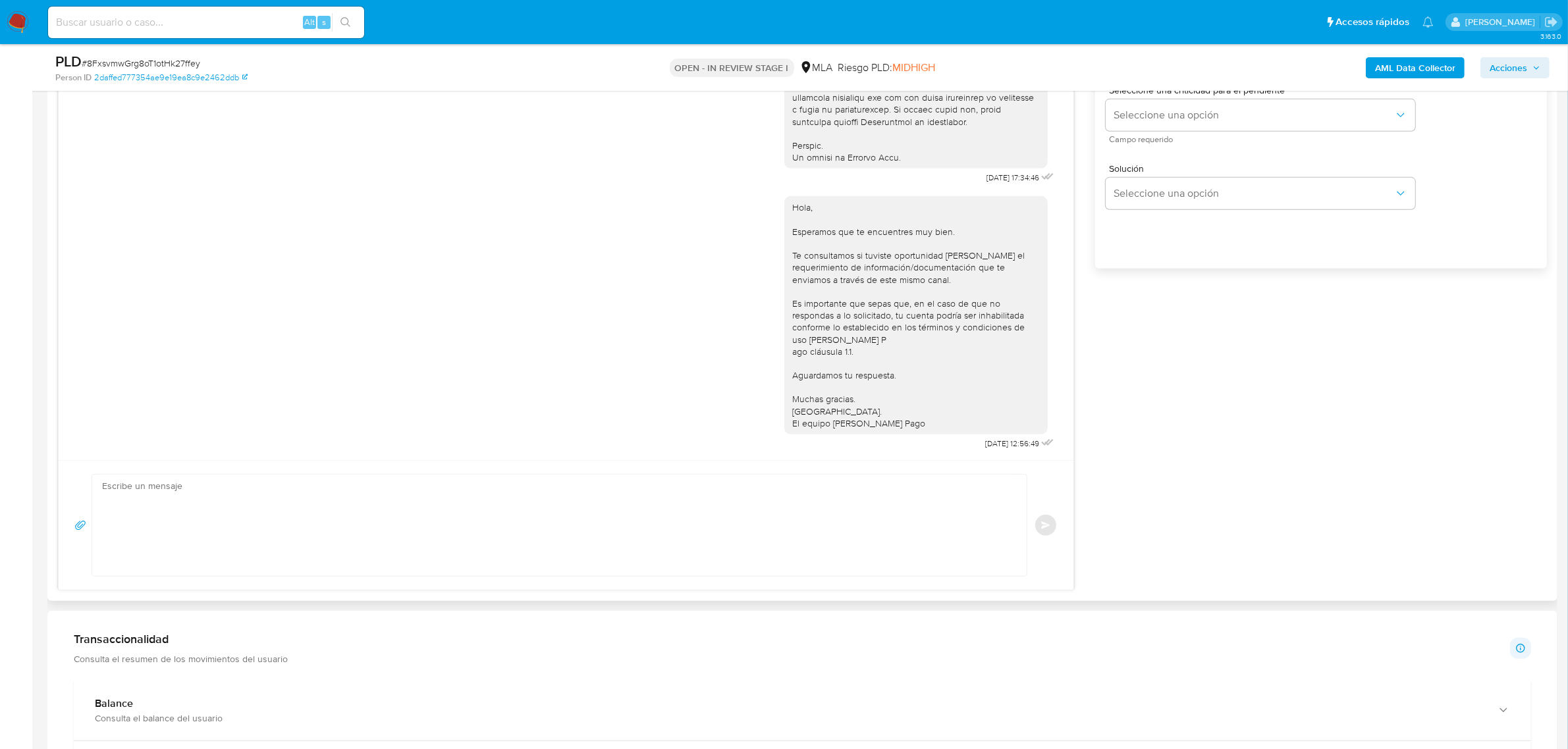
scroll to position [823, 0]
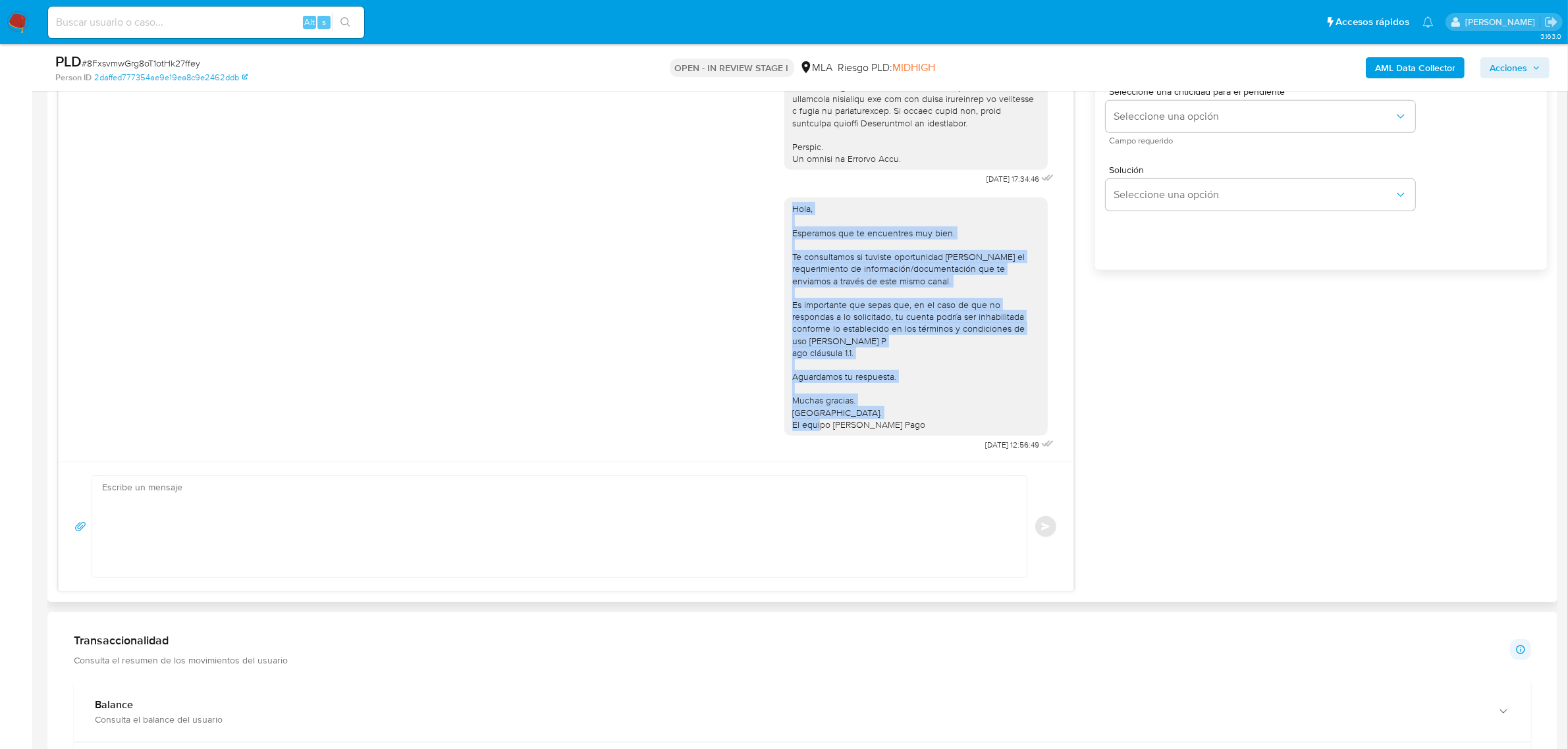
drag, startPoint x: 899, startPoint y: 419, endPoint x: 755, endPoint y: 199, distance: 262.9
click at [755, 199] on div "Hola, Esperamos que te encuentres muy bien. Te consultamos si tuviste oportunid…" at bounding box center [566, 321] width 982 height 266
copy div "Hola, Esperamos que te encuentres muy bien. Te consultamos si tuviste oportunid…"
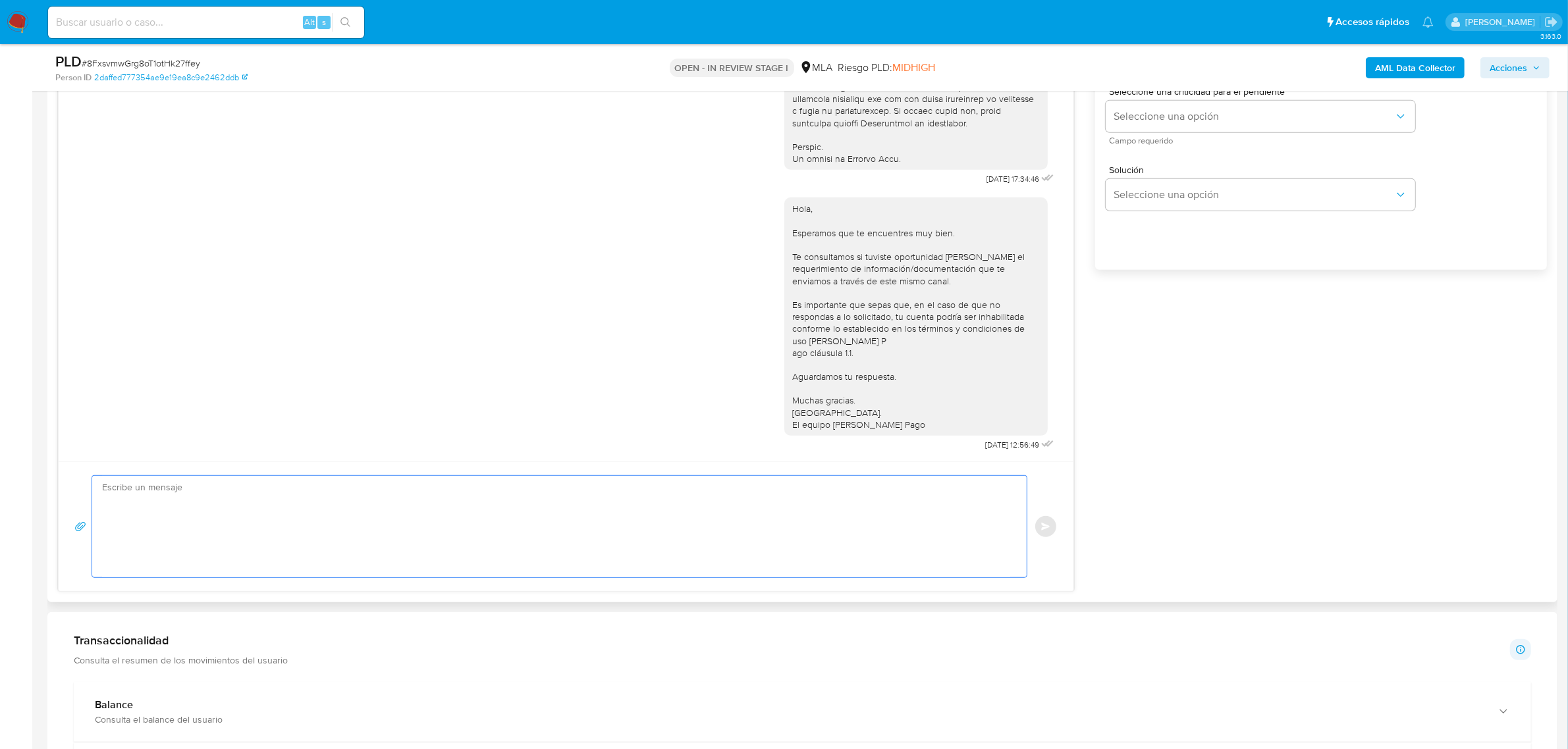
click at [331, 515] on textarea at bounding box center [556, 526] width 909 height 102
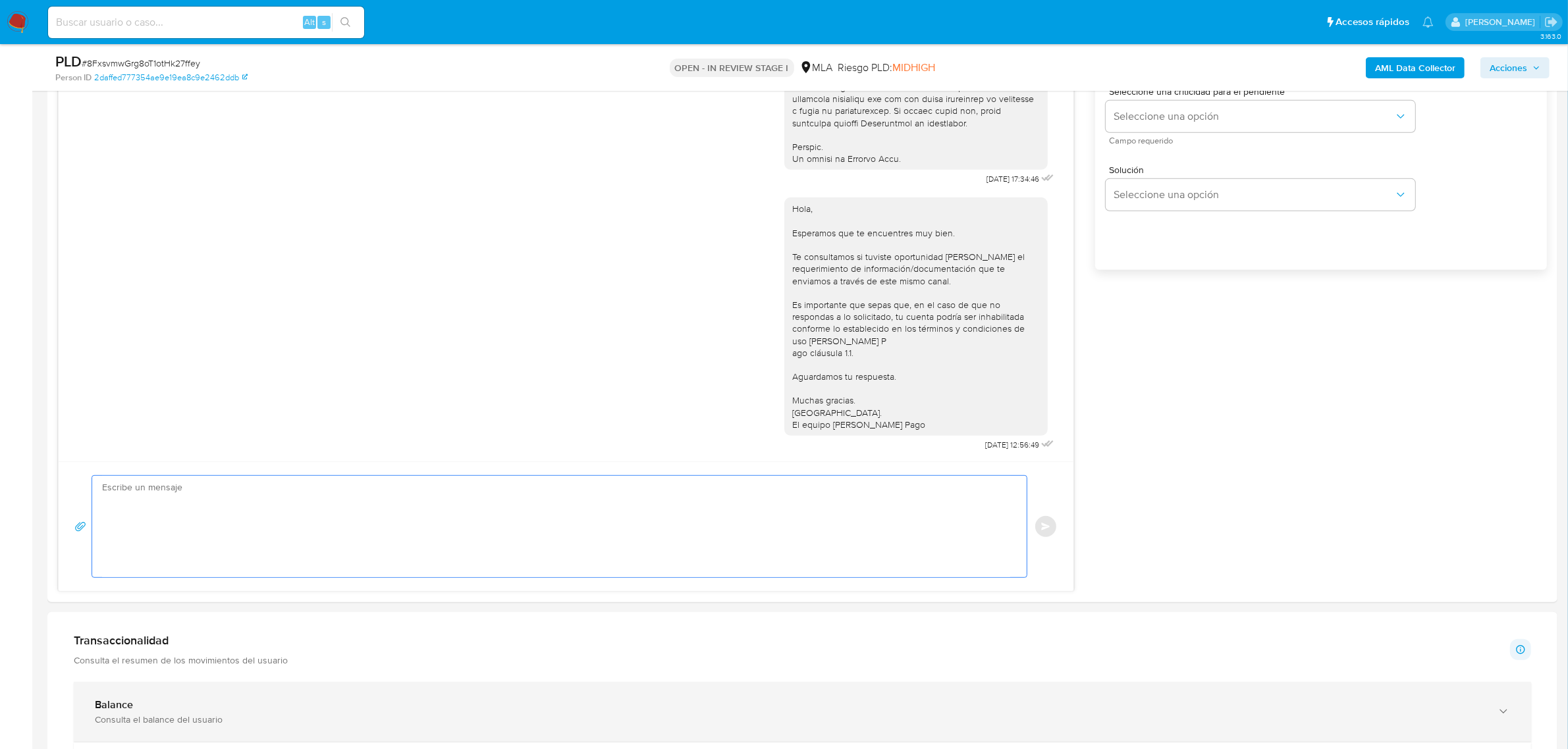
paste textarea "Hola, Esperamos que te encuentres muy bien. Te consultamos si tuviste oportunid…"
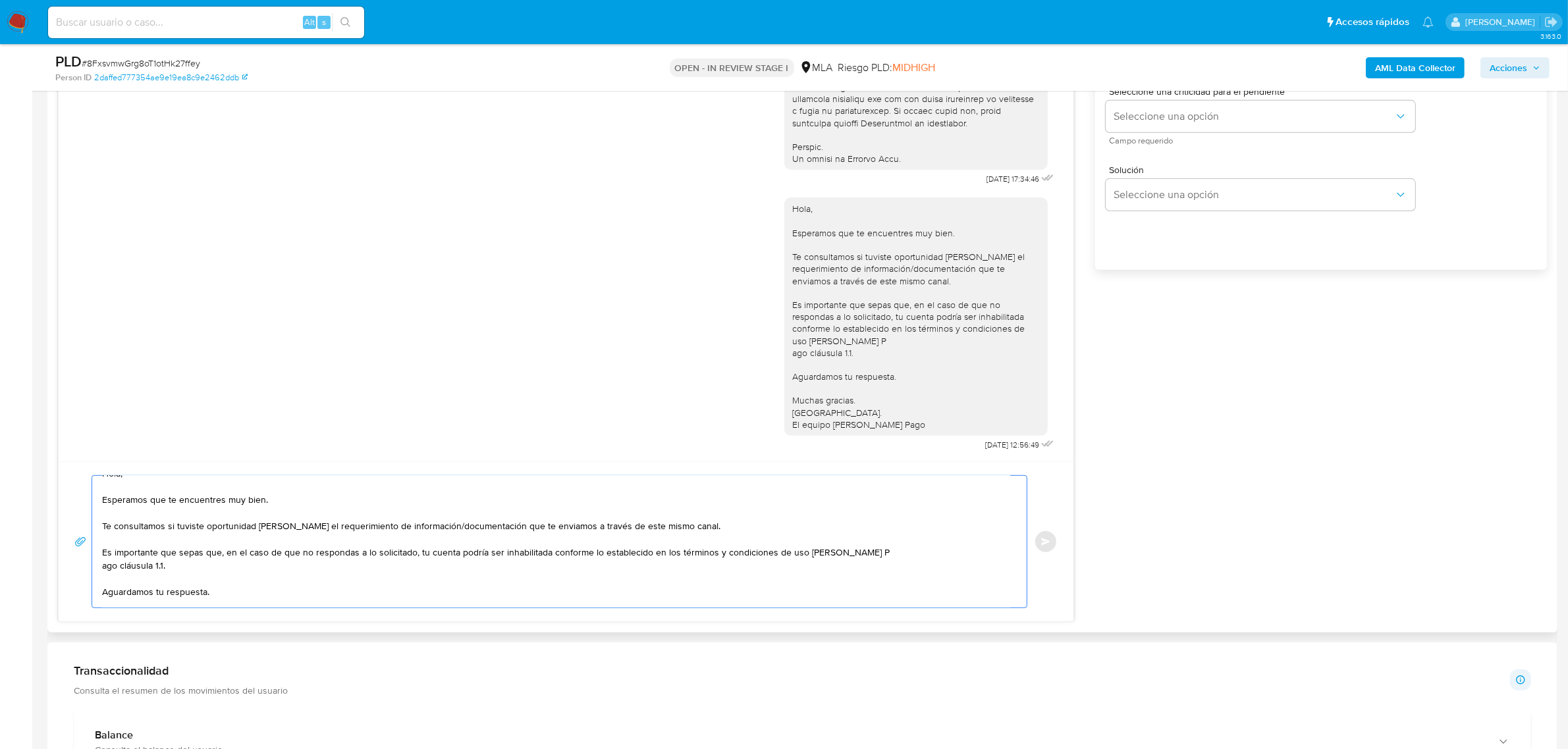
scroll to position [0, 0]
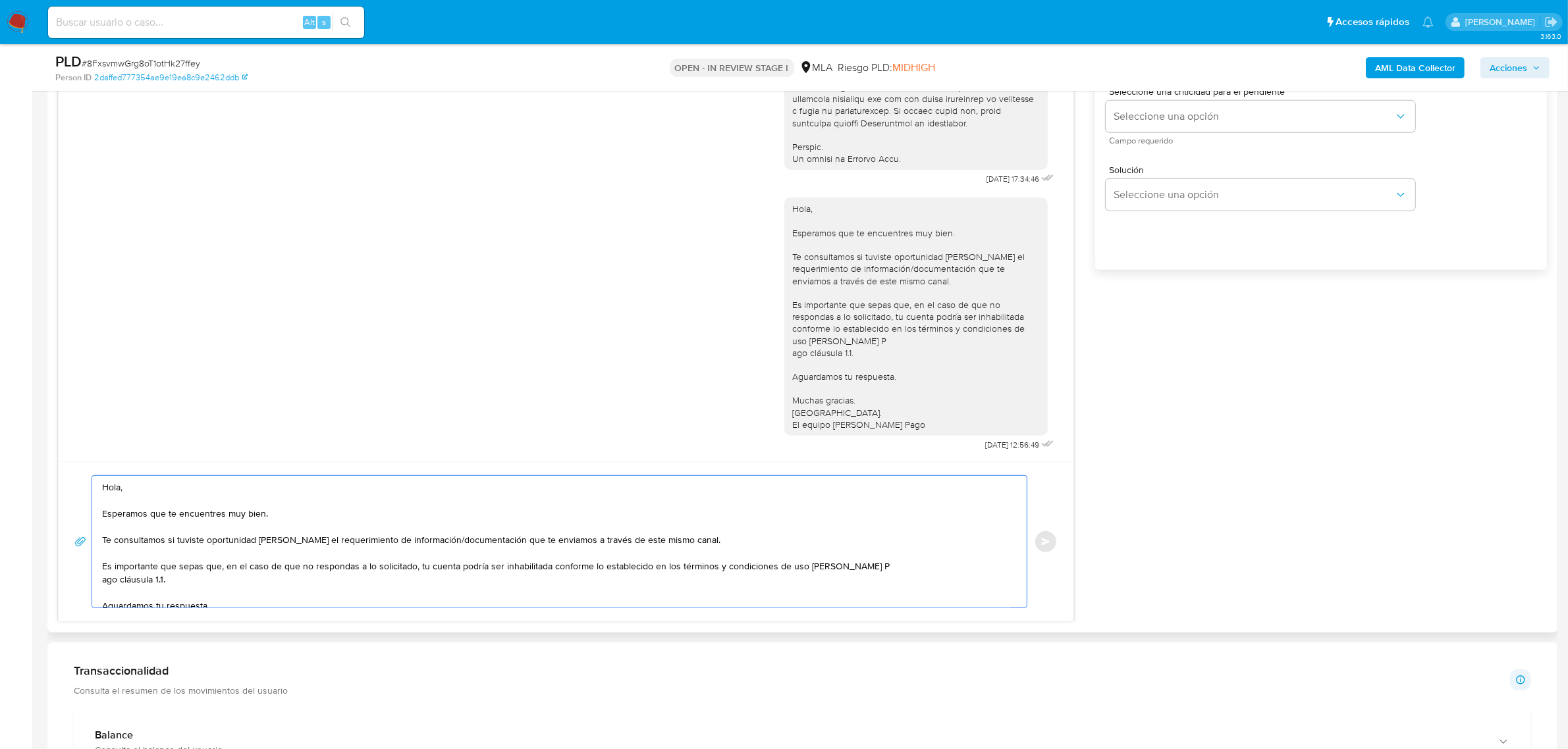
click at [175, 494] on textarea "Hola, Esperamos que te encuentres muy bien. Te consultamos si tuviste oportunid…" at bounding box center [556, 542] width 909 height 132
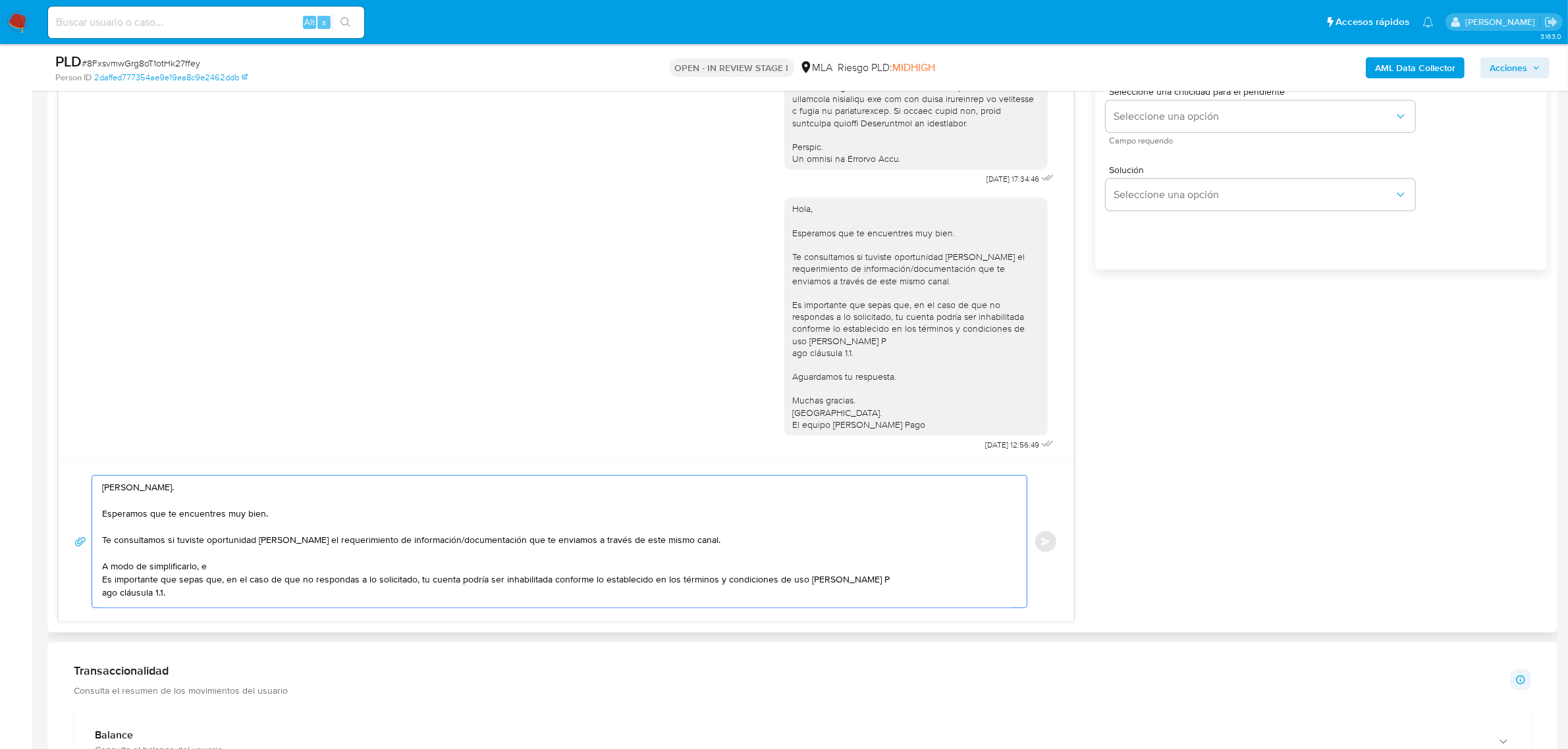
click at [219, 568] on textarea "Hola, Fernando. Esperamos que te encuentres muy bien. Te consultamos si tuviste…" at bounding box center [556, 542] width 909 height 132
paste textarea "n función de las operaciones registradas en tu cuenta de Mercado Pago, necesita…"
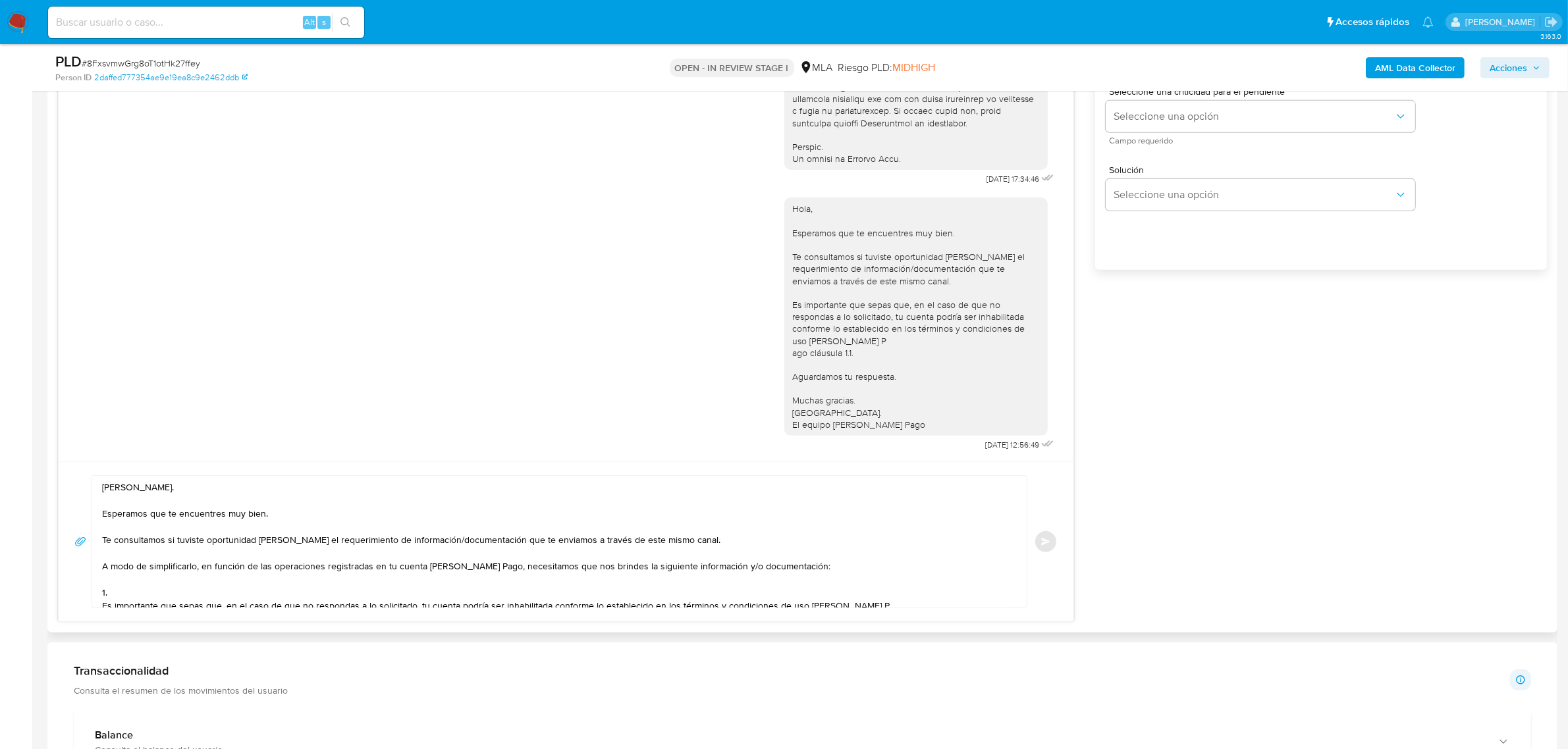
click at [117, 596] on textarea "Hola, Fernando. Esperamos que te encuentres muy bien. Te consultamos si tuviste…" at bounding box center [556, 542] width 909 height 132
paste textarea "Resumen de Comprobantes Electrónicos emitidos de los períodos 2024 y 2025. Si t…"
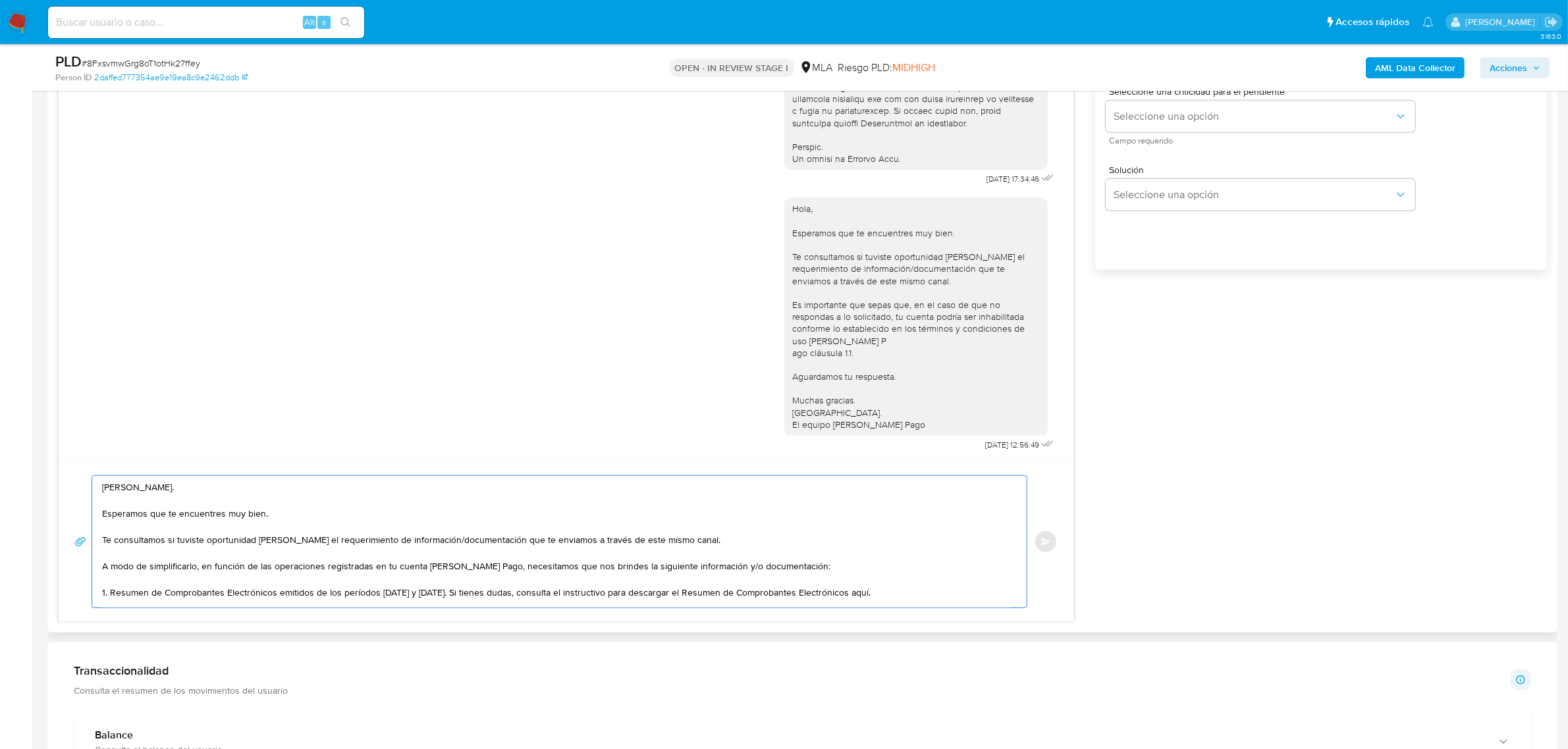
scroll to position [5, 0]
click at [879, 592] on textarea "Hola, Fernando. Esperamos que te encuentres muy bien. Te consultamos si tuviste…" at bounding box center [556, 542] width 909 height 132
paste textarea "https://www.mercadopago.com.ar/ayuda/30181"
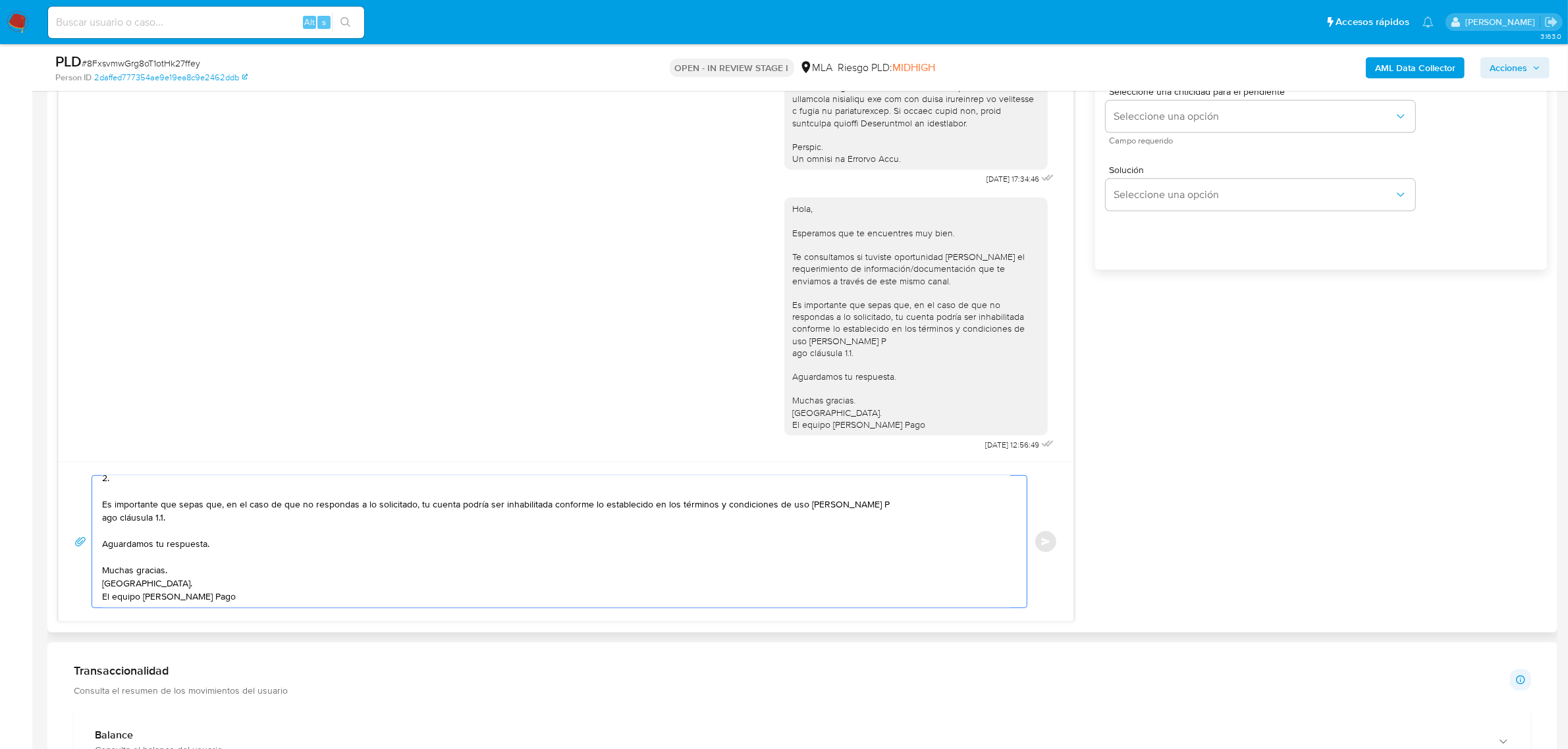
scroll to position [71, 0]
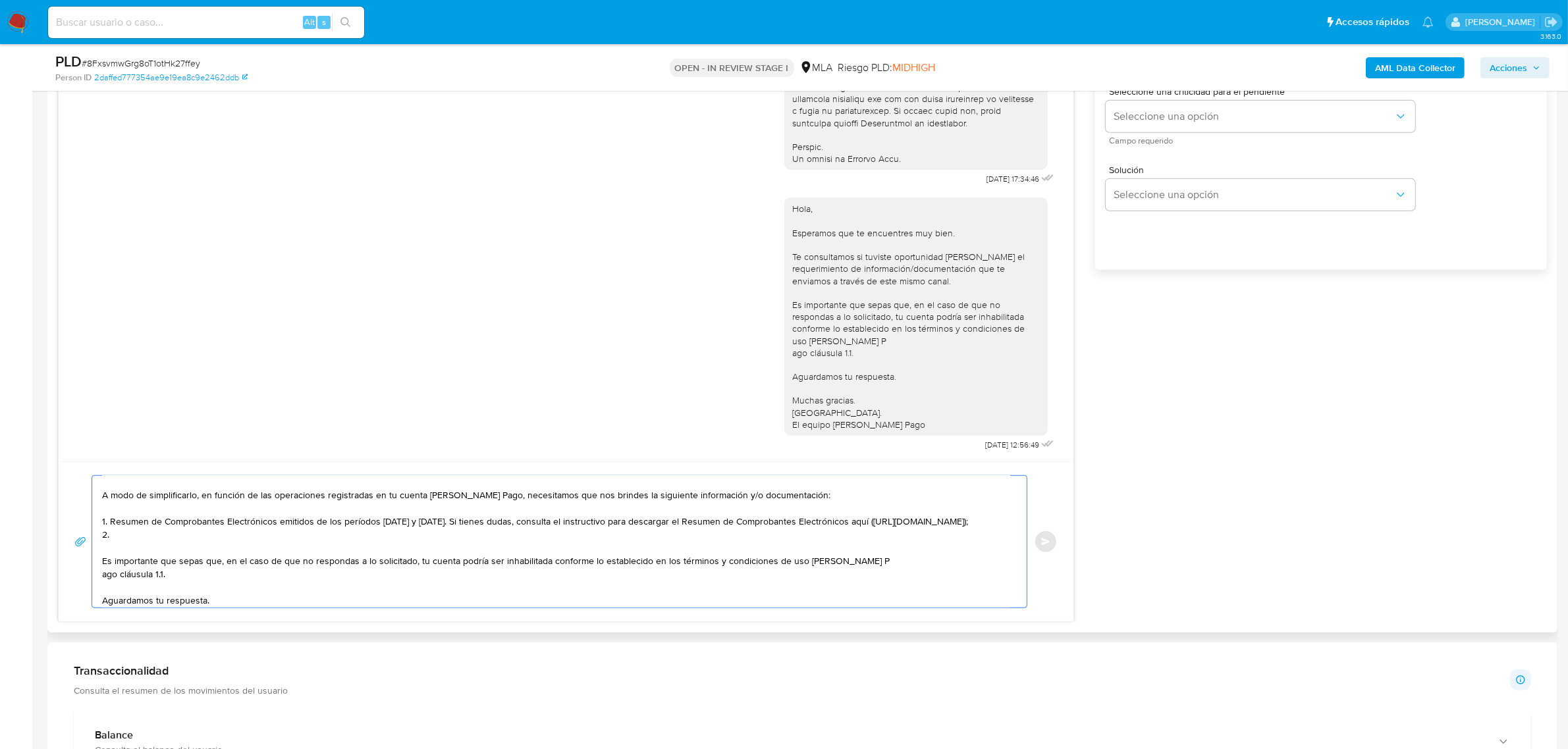
click at [144, 551] on textarea "Hola, Fernando. Esperamos que te encuentres muy bien. Te consultamos si tuviste…" at bounding box center [556, 542] width 909 height 132
paste textarea "Motivo por el cual la operatoria en el mes de XXXX de 2025 presenta un desvío r…"
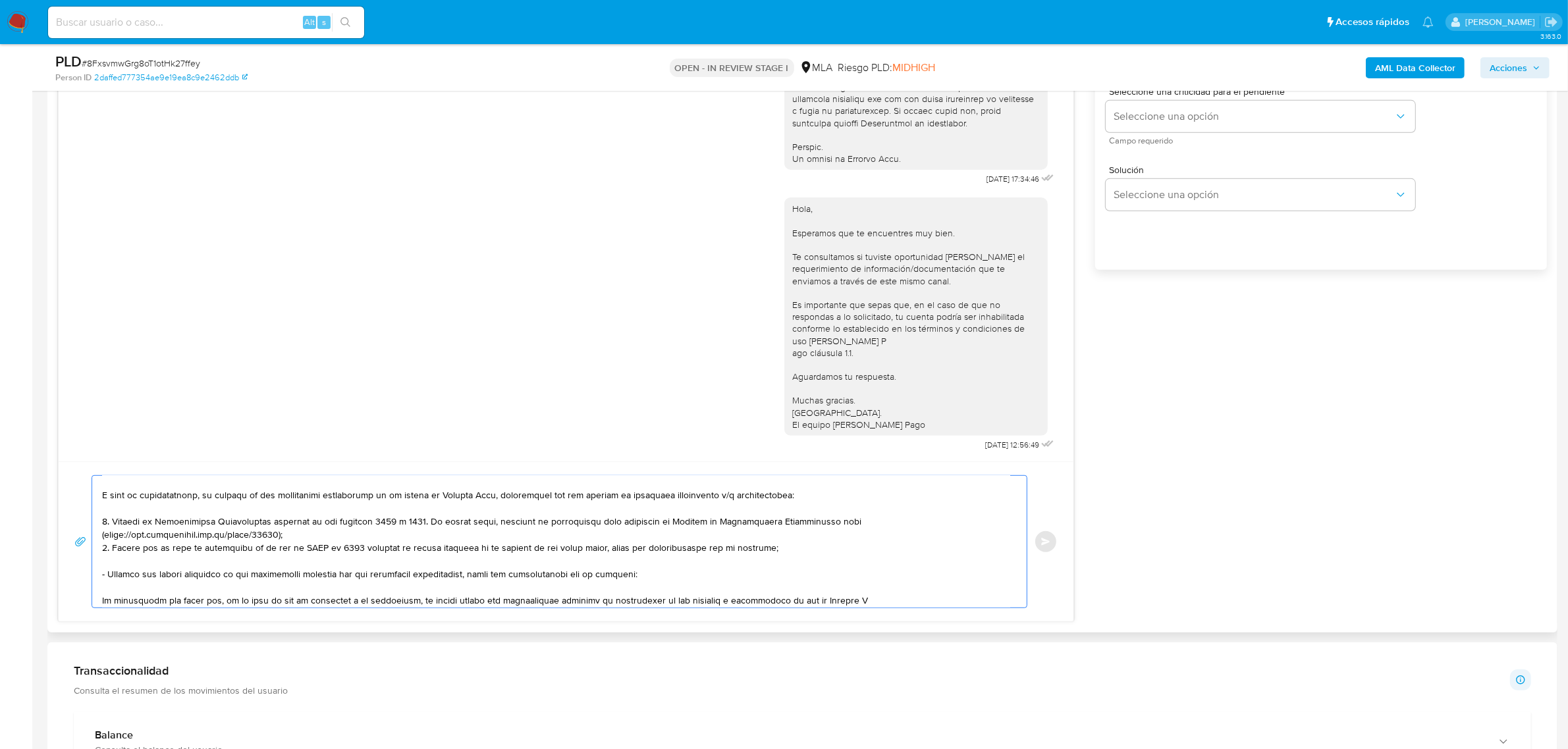
click at [317, 550] on textarea at bounding box center [556, 542] width 909 height 132
click at [304, 548] on textarea at bounding box center [556, 542] width 909 height 132
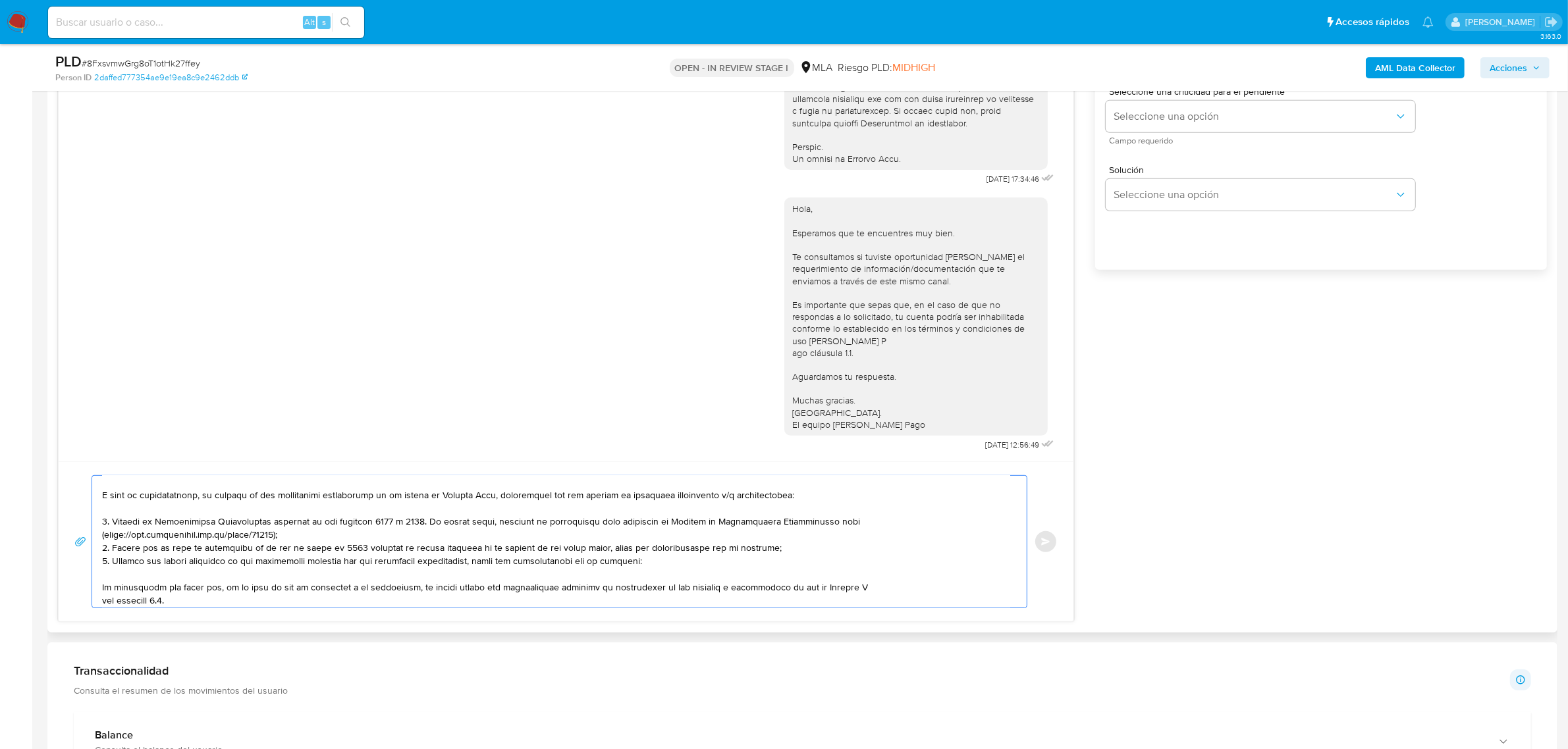
paste textarea "27200487996 Mabel Yolanda Cauquoz 27948953795 Perfectiva Santos Rollano"
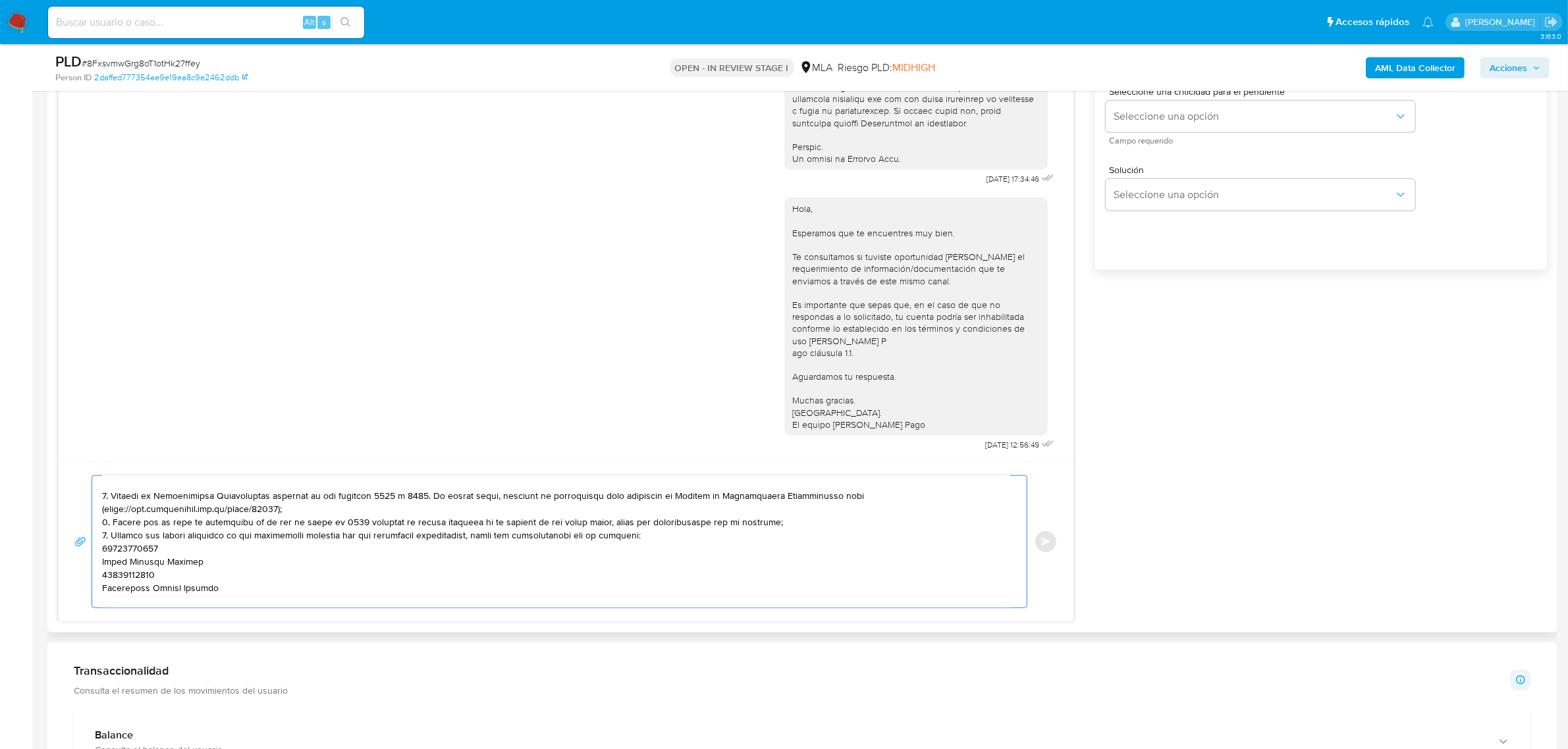
click at [149, 554] on textarea at bounding box center [556, 542] width 909 height 132
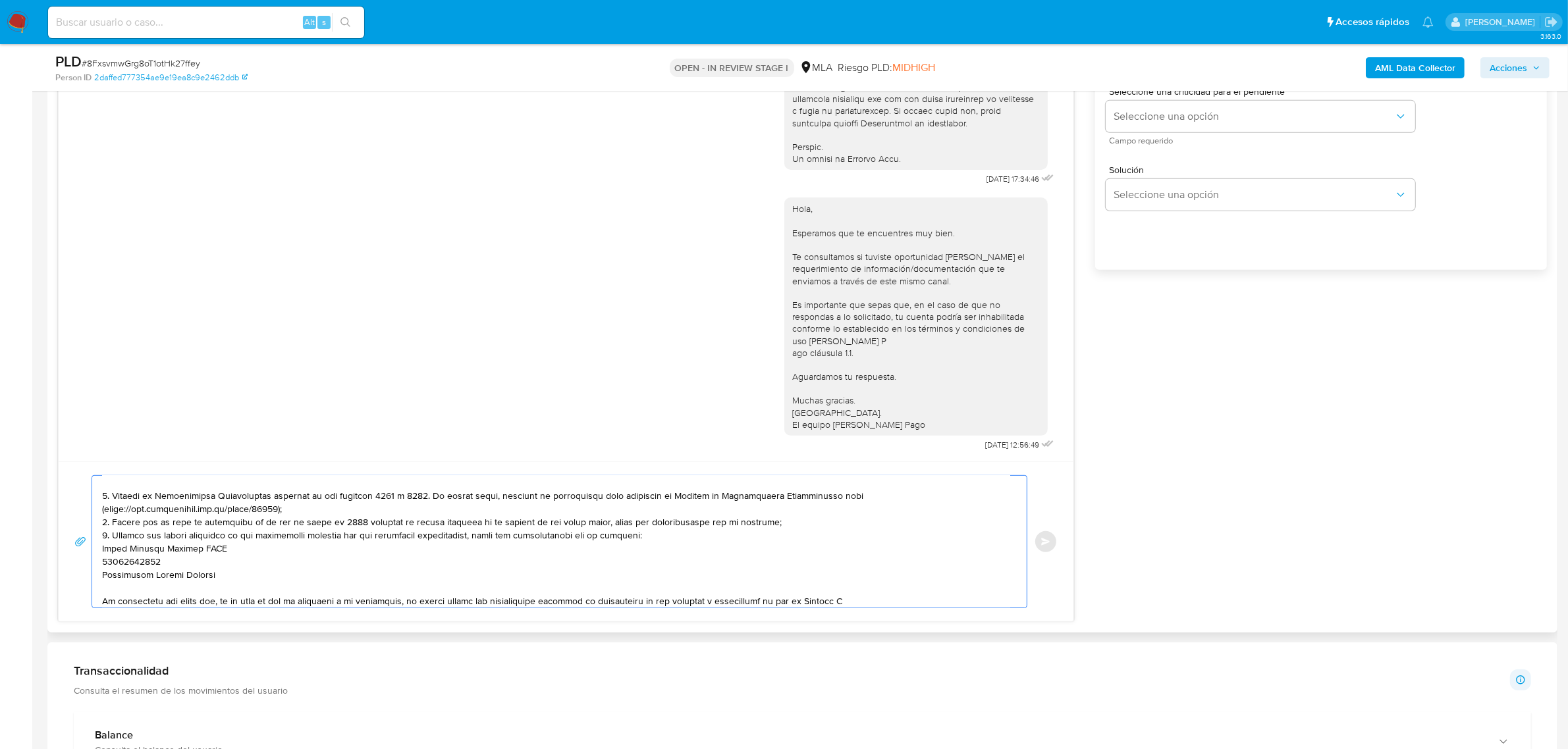
paste textarea "27200487996"
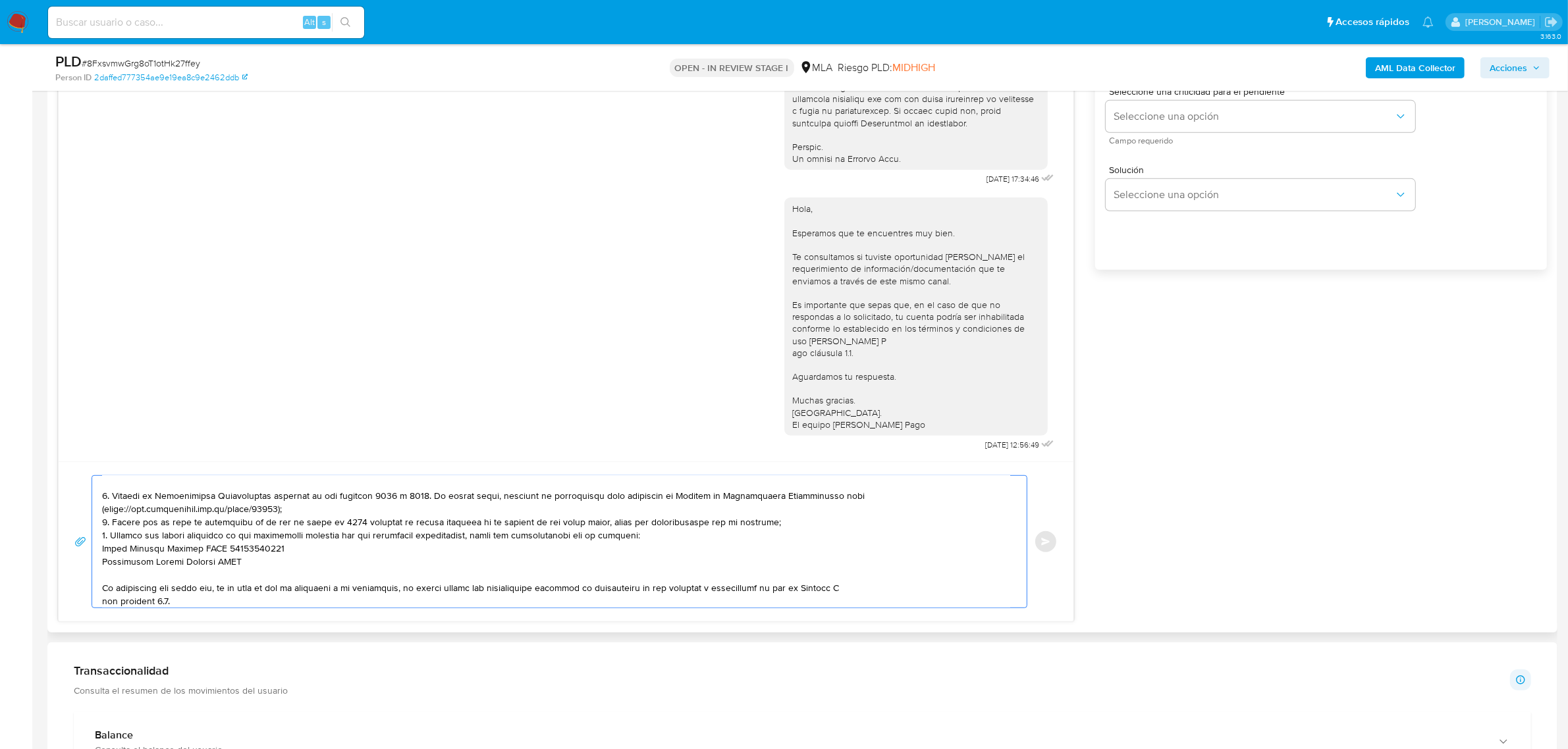
paste textarea "27948953795"
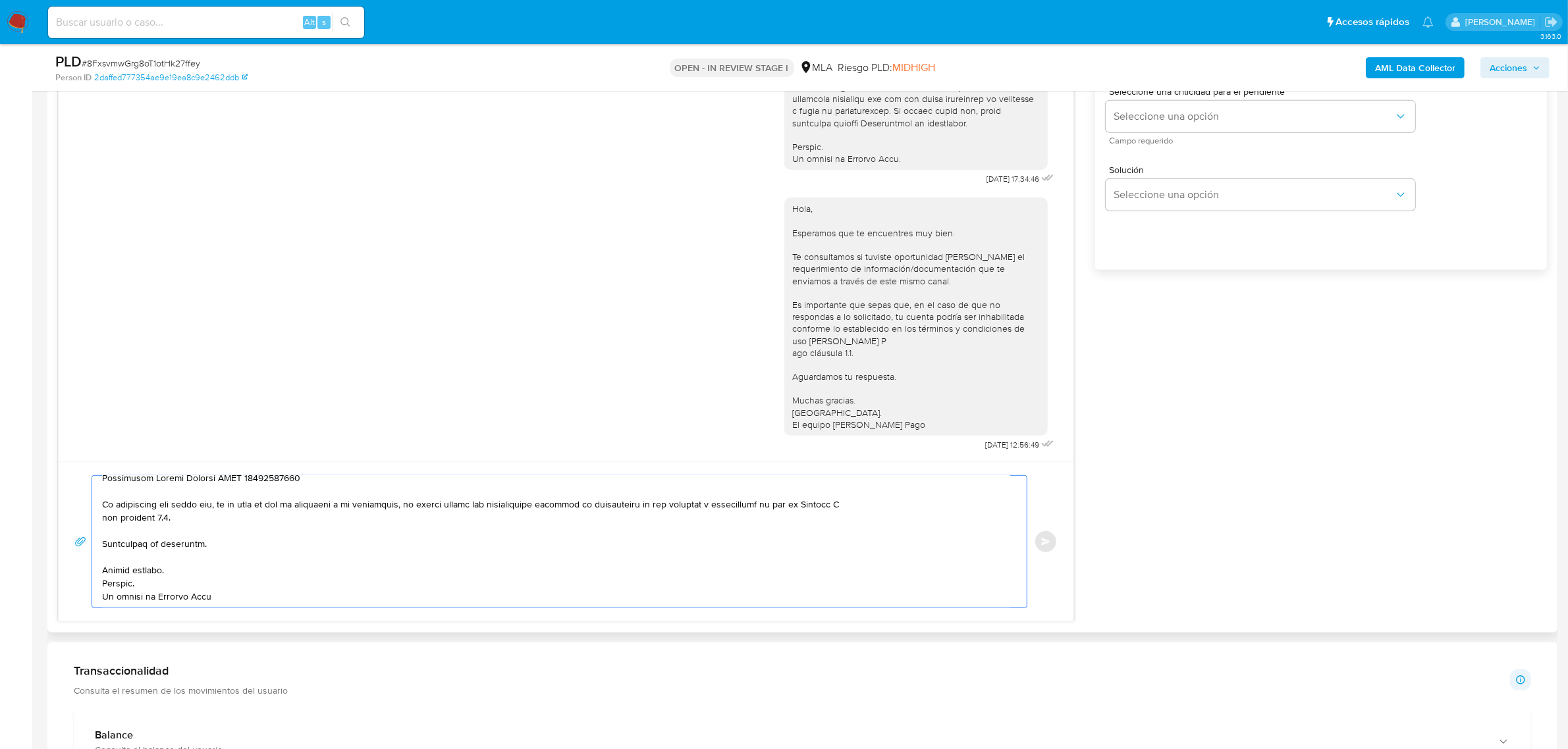
scroll to position [193, 0]
click at [881, 495] on textarea at bounding box center [556, 542] width 909 height 132
click at [241, 588] on textarea at bounding box center [556, 542] width 909 height 132
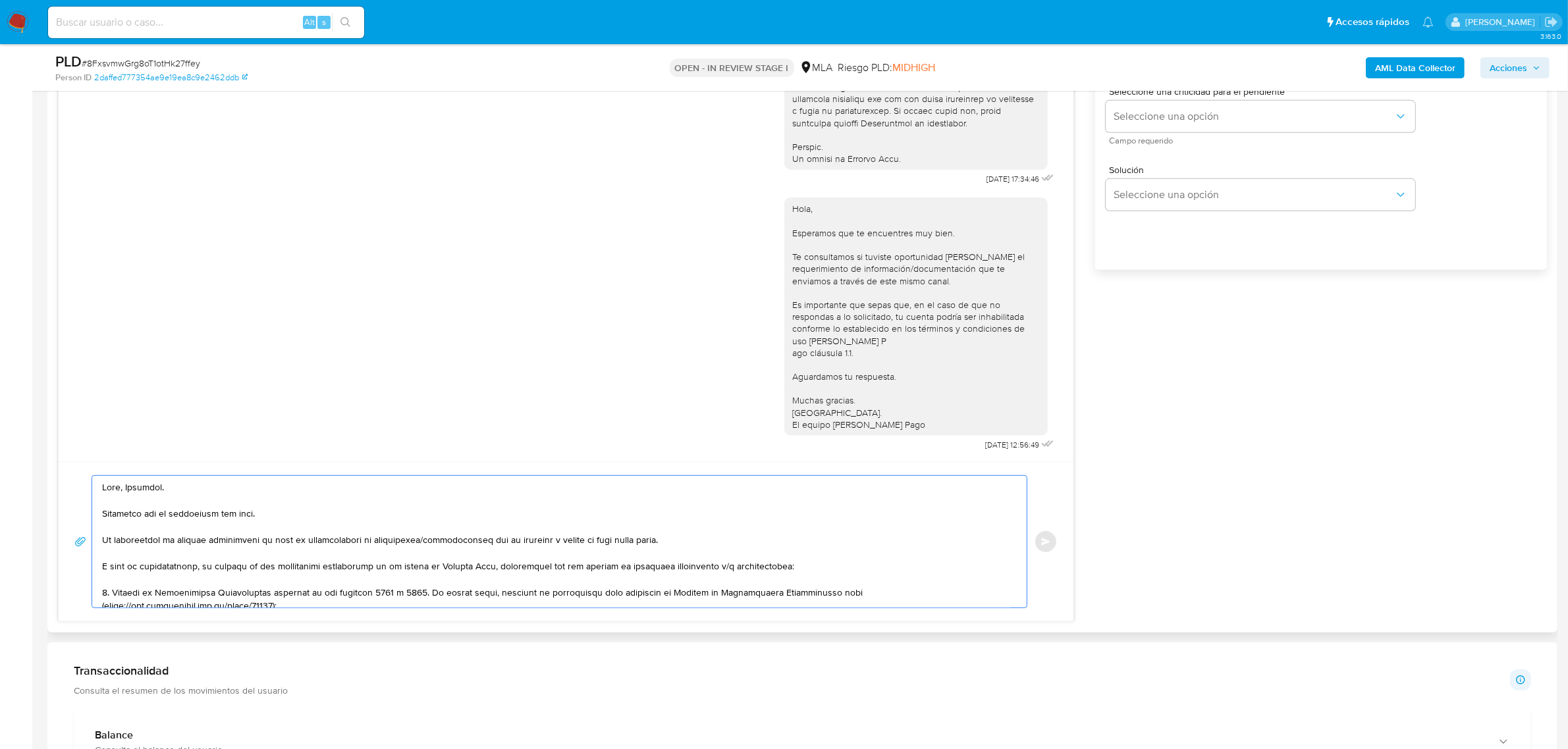
drag, startPoint x: 231, startPoint y: 602, endPoint x: 48, endPoint y: 325, distance: 332.0
click at [48, 325] on div "Historial CX Soluciones Chat Id Estado Fecha de creación Origen Proceso Anterio…" at bounding box center [802, 266] width 1510 height 733
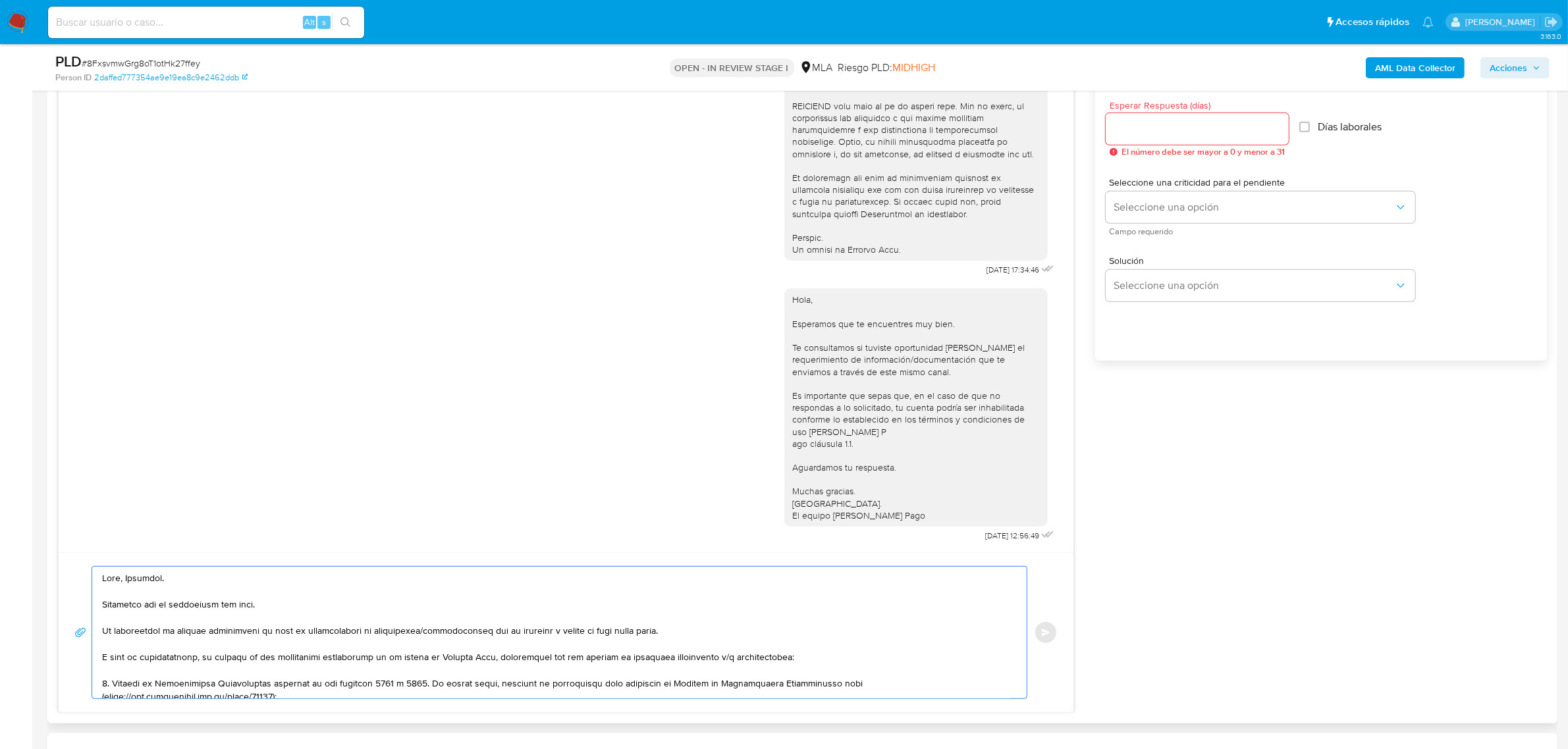
scroll to position [576, 0]
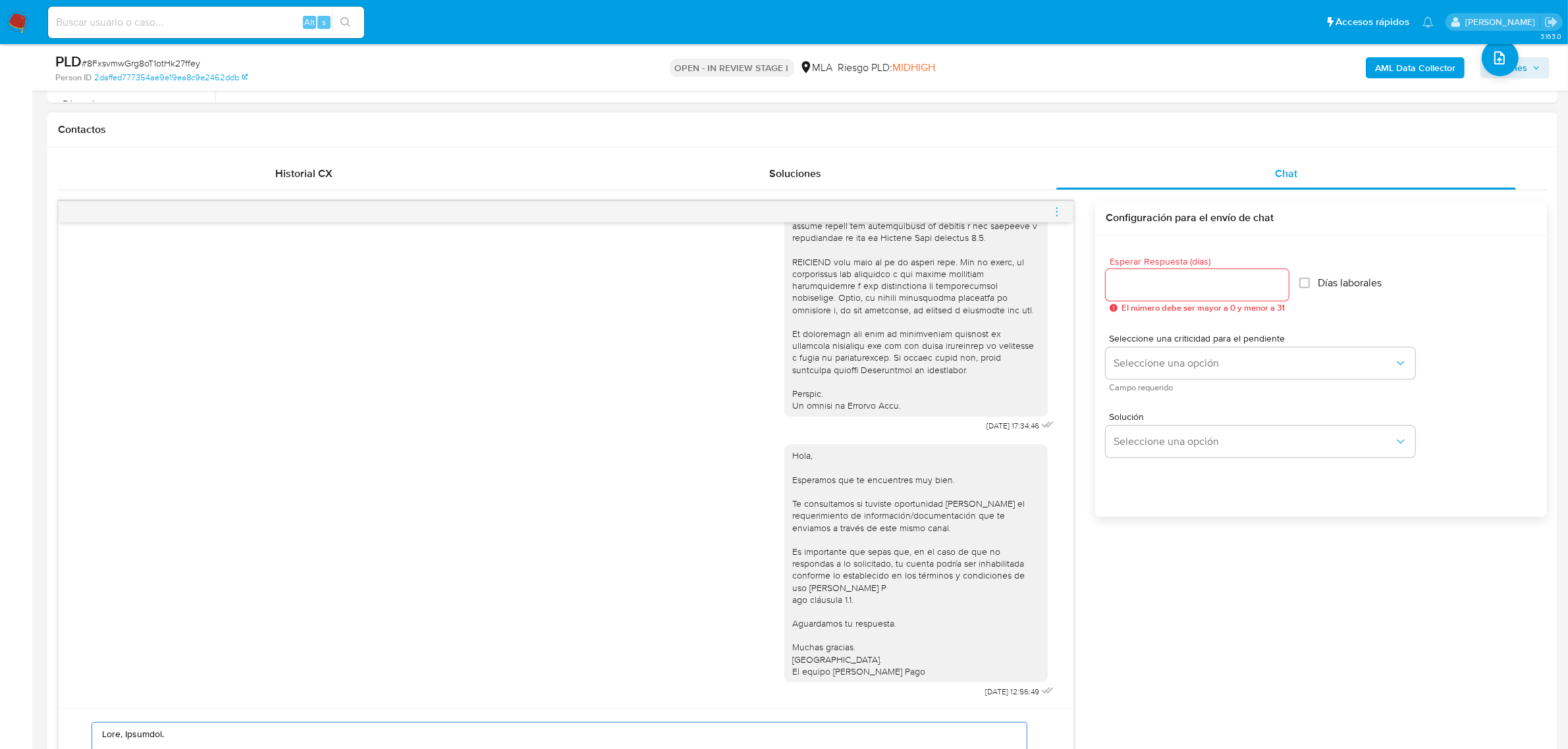
type textarea "Hola, Fernando. Esperamos que te encuentres muy bien. Te consultamos si tuviste…"
click at [1127, 287] on input "Esperar Respuesta (días)" at bounding box center [1197, 285] width 183 height 17
type input "1"
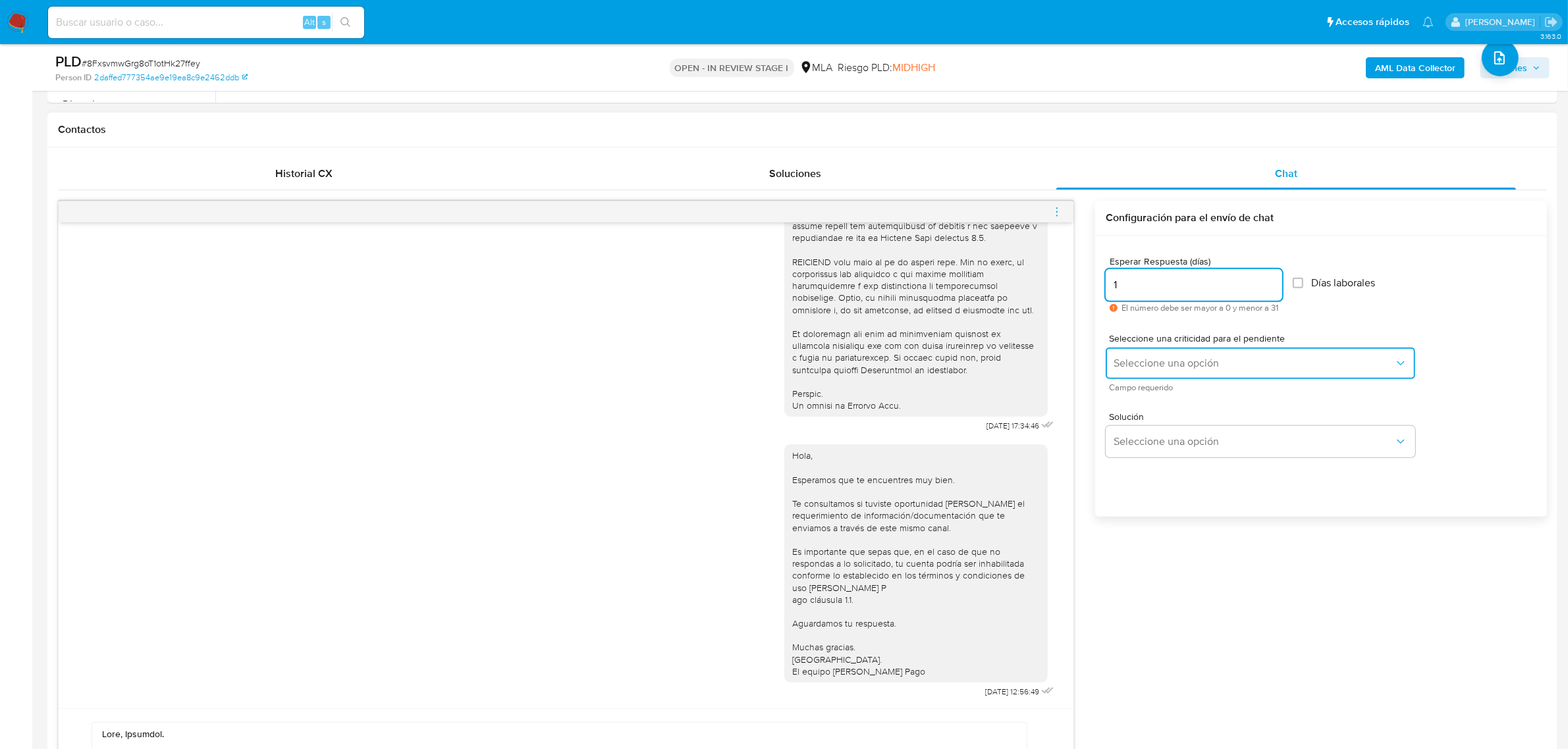
click at [1152, 359] on span "Seleccione una opción" at bounding box center [1254, 364] width 280 height 13
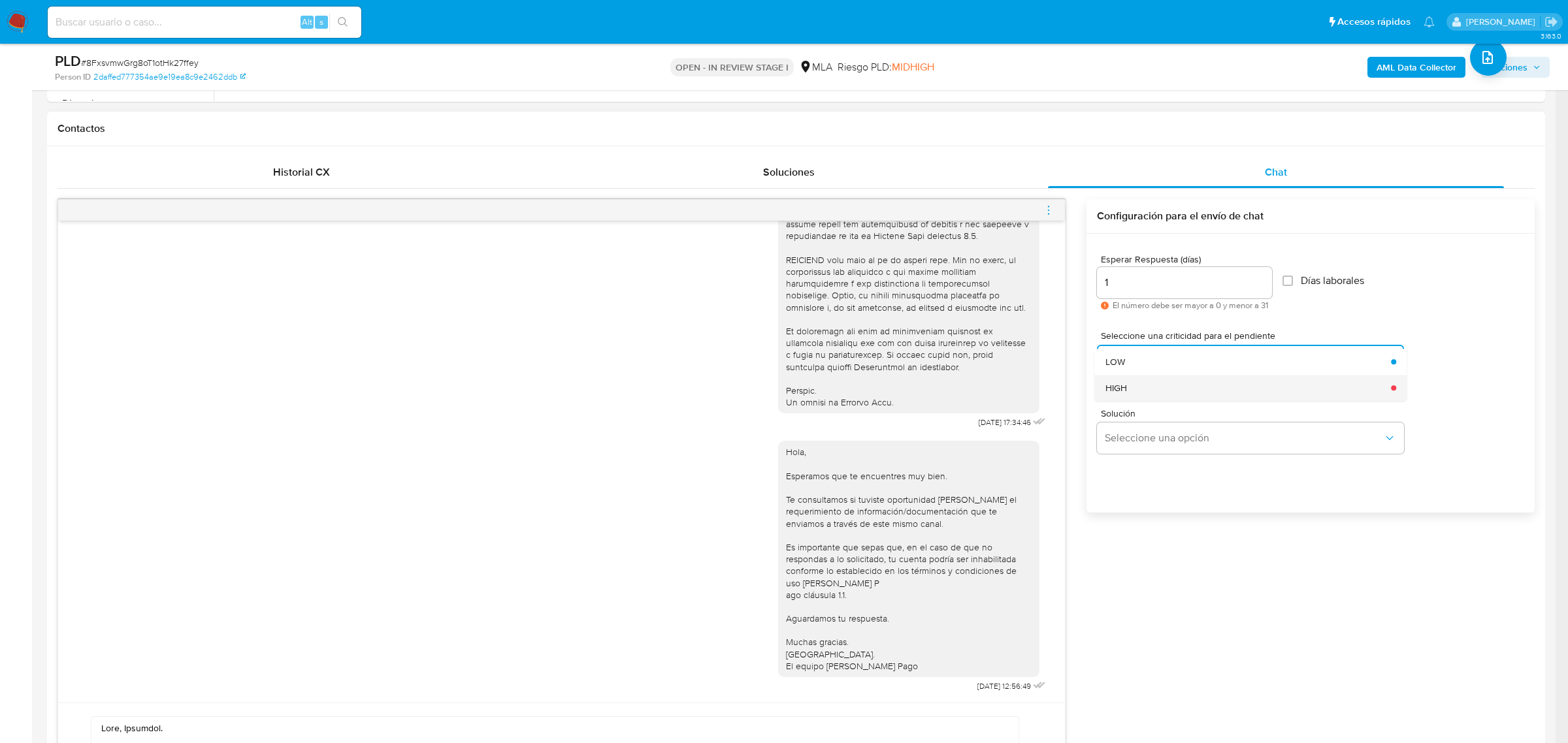
click at [1150, 391] on div "HIGH" at bounding box center [1245, 388] width 278 height 26
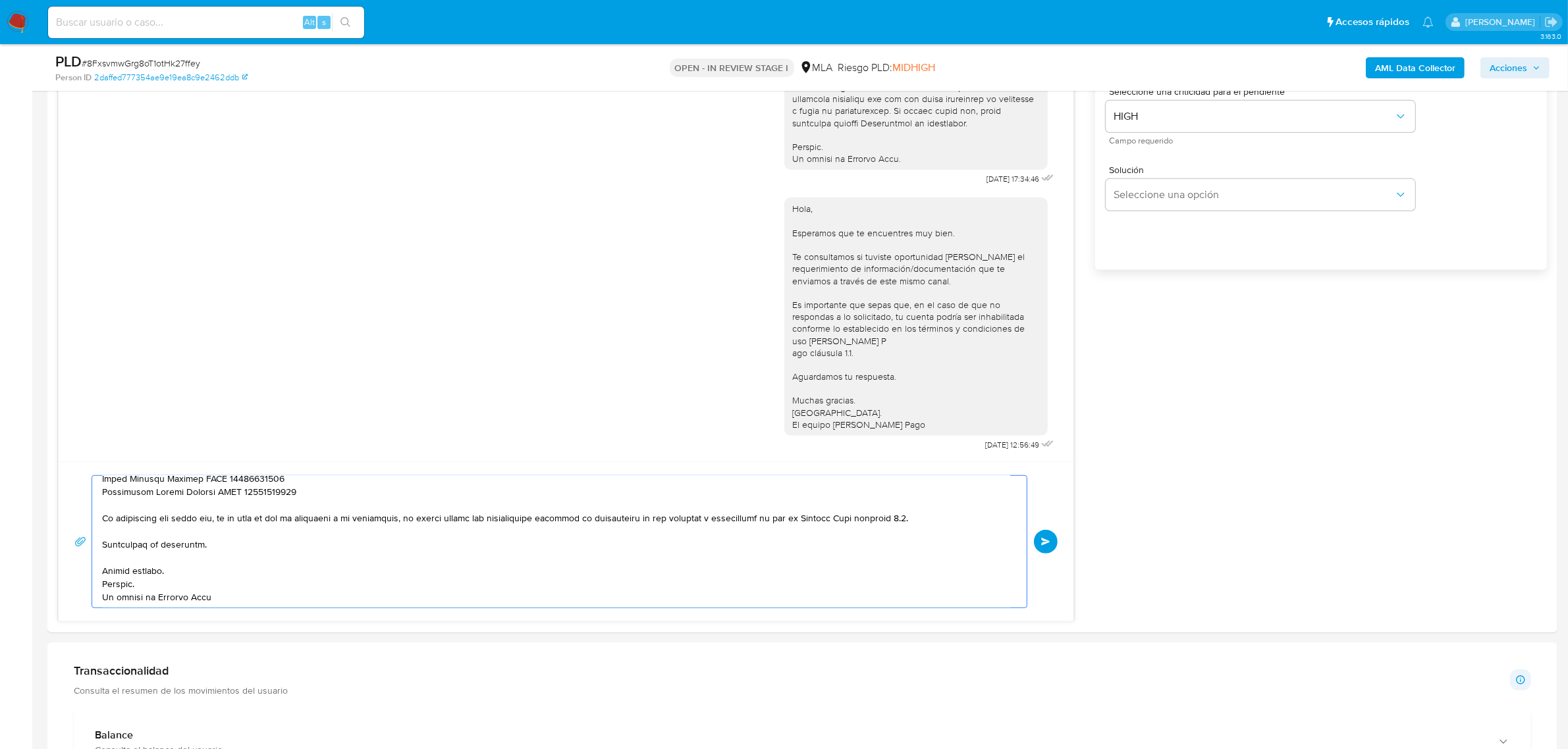
scroll to position [0, 0]
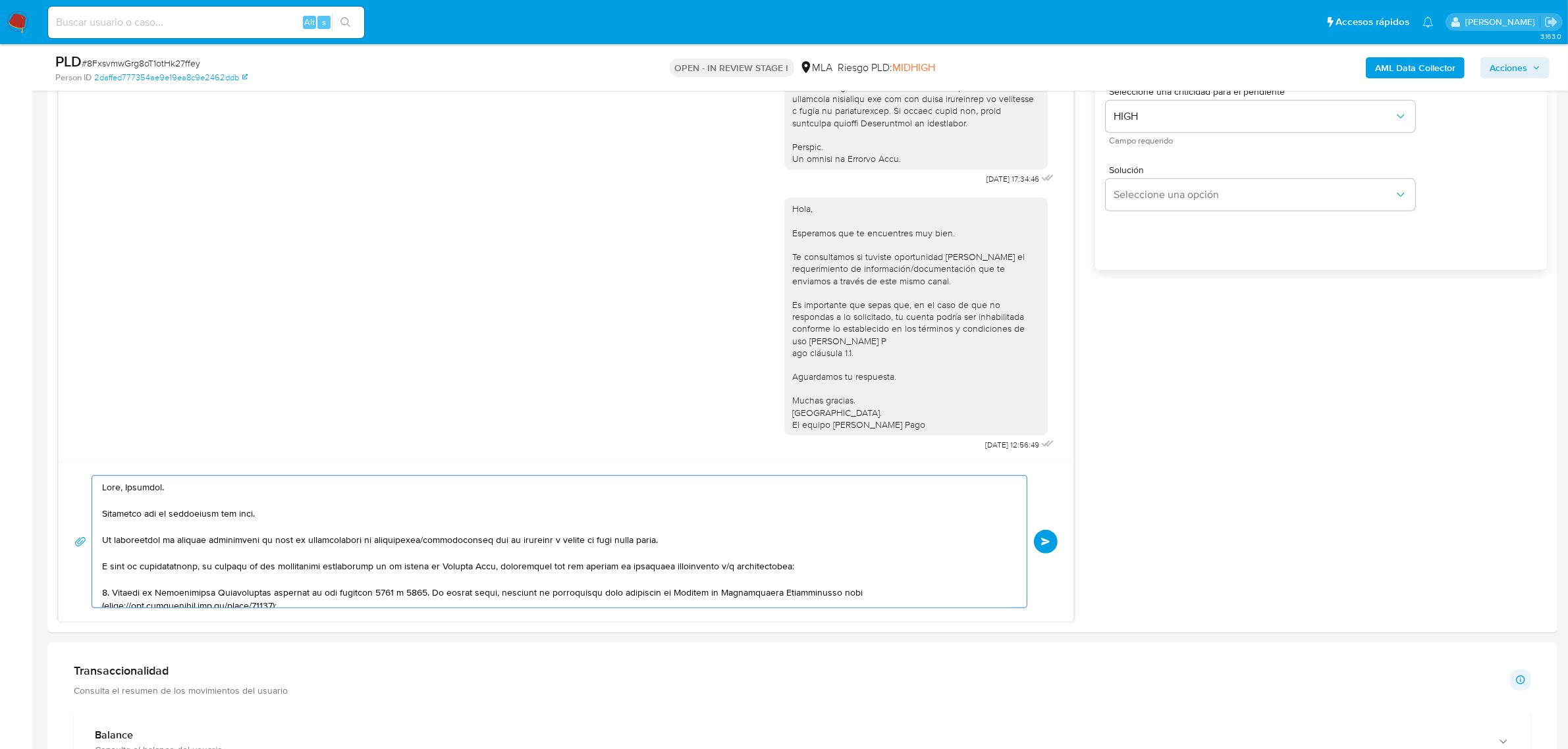
drag, startPoint x: 235, startPoint y: 599, endPoint x: 34, endPoint y: 404, distance: 280.0
click at [34, 404] on main "3.163.0 Asignado a rovasquez Asignado el: 18/08/2025 14:15:18 Creado el: 12/08/…" at bounding box center [784, 574] width 1568 height 2795
click at [1039, 547] on button "Enviar" at bounding box center [1046, 542] width 24 height 24
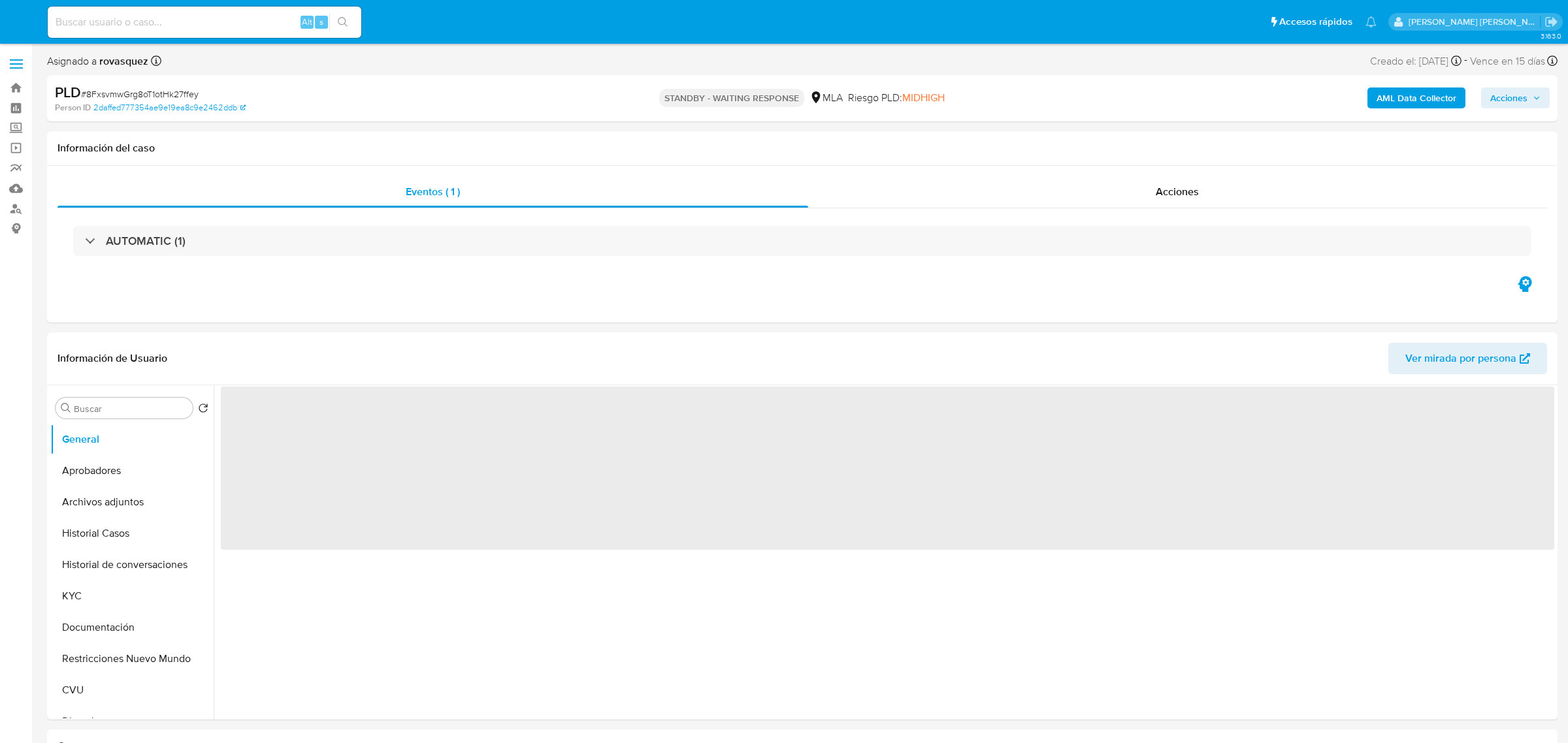
select select "10"
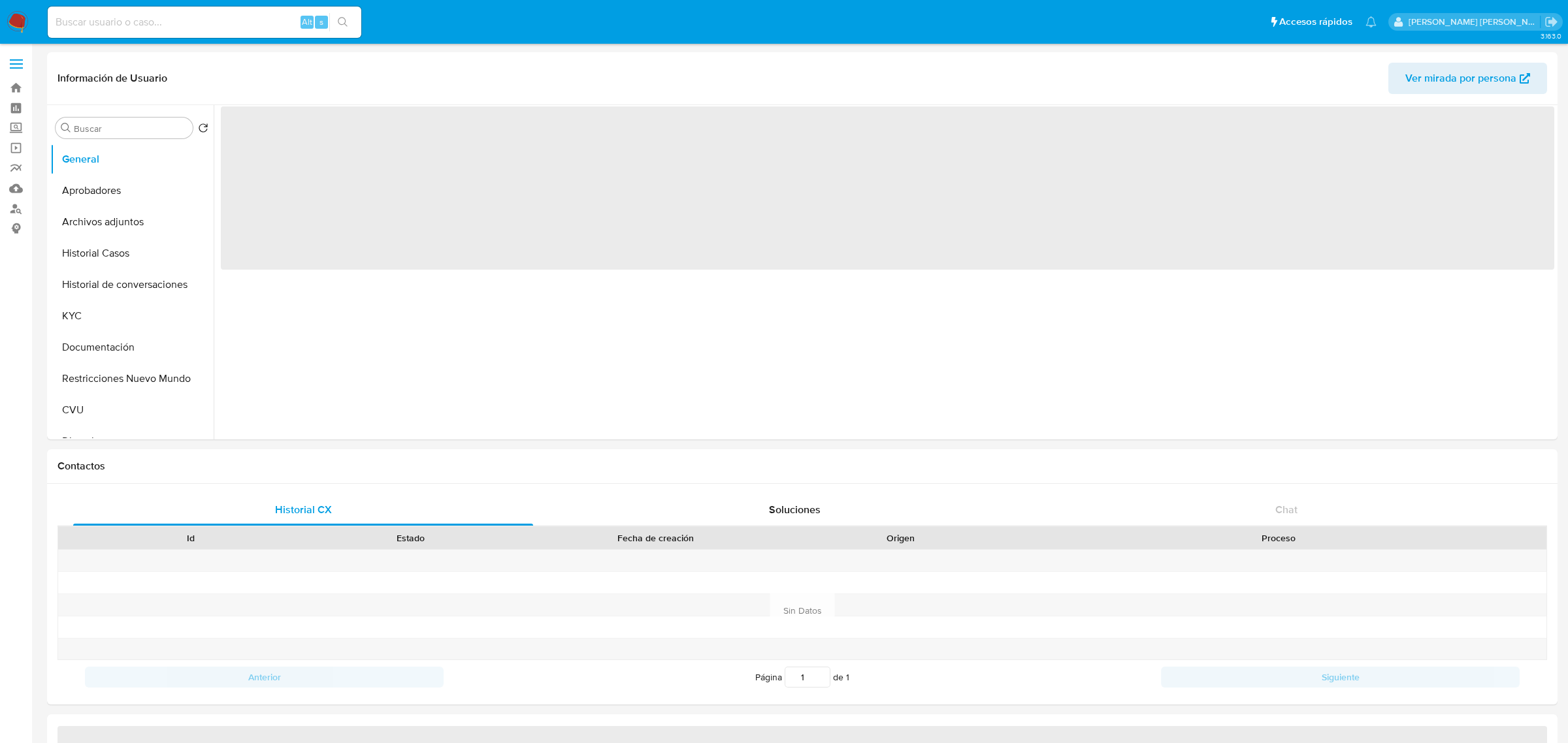
select select "10"
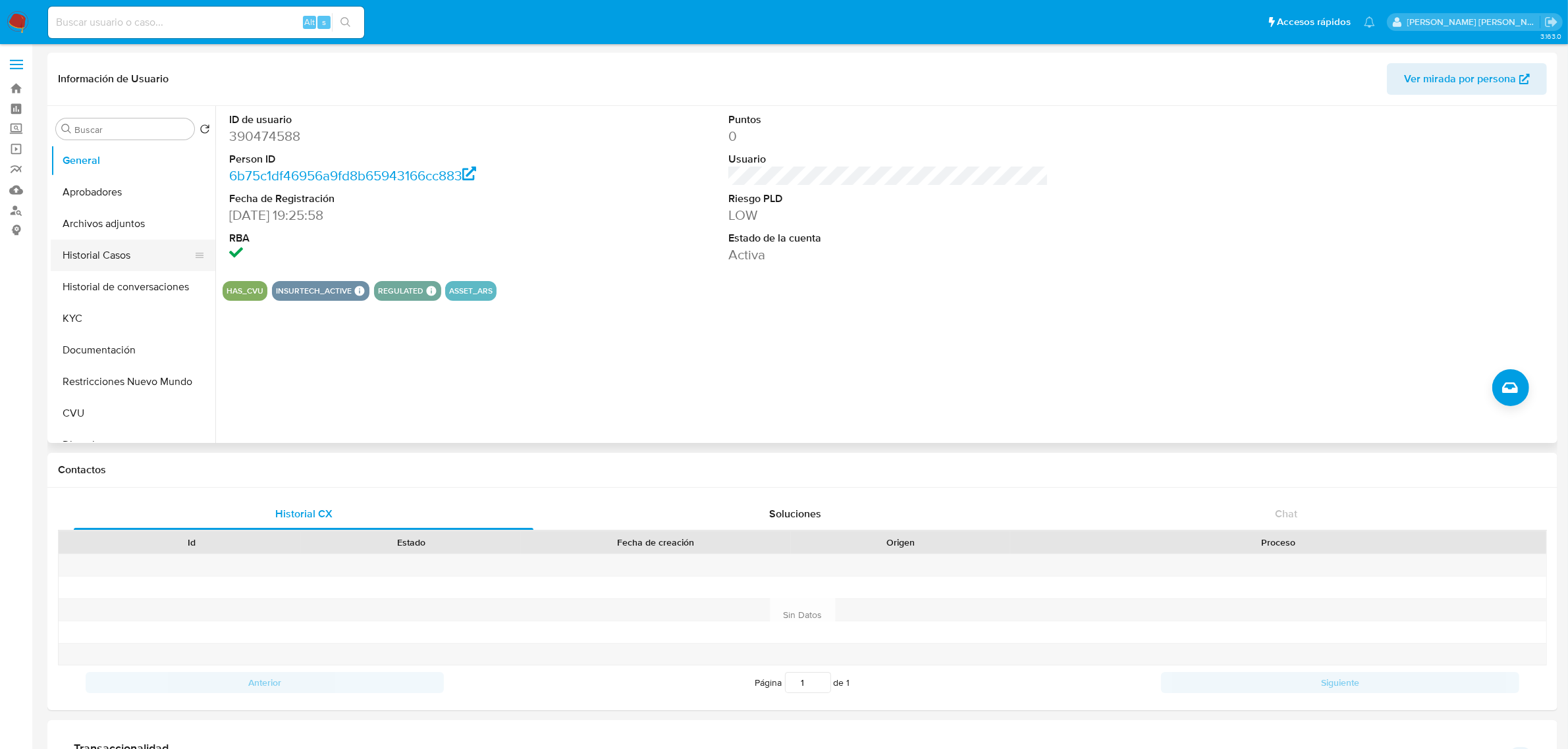
click at [100, 261] on button "Historial Casos" at bounding box center [127, 255] width 154 height 32
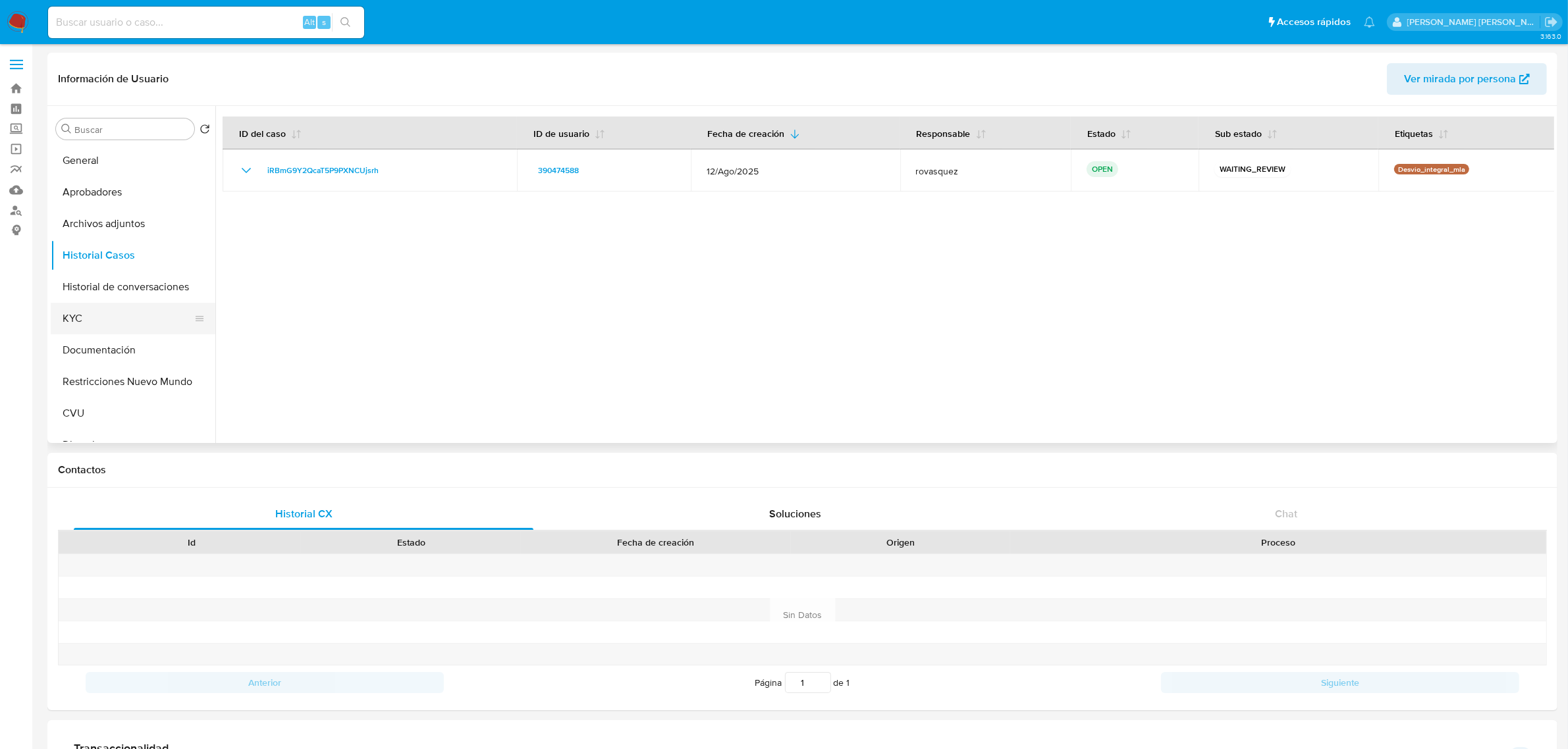
drag, startPoint x: 109, startPoint y: 316, endPoint x: 116, endPoint y: 316, distance: 7.0
click at [109, 316] on button "KYC" at bounding box center [127, 319] width 154 height 32
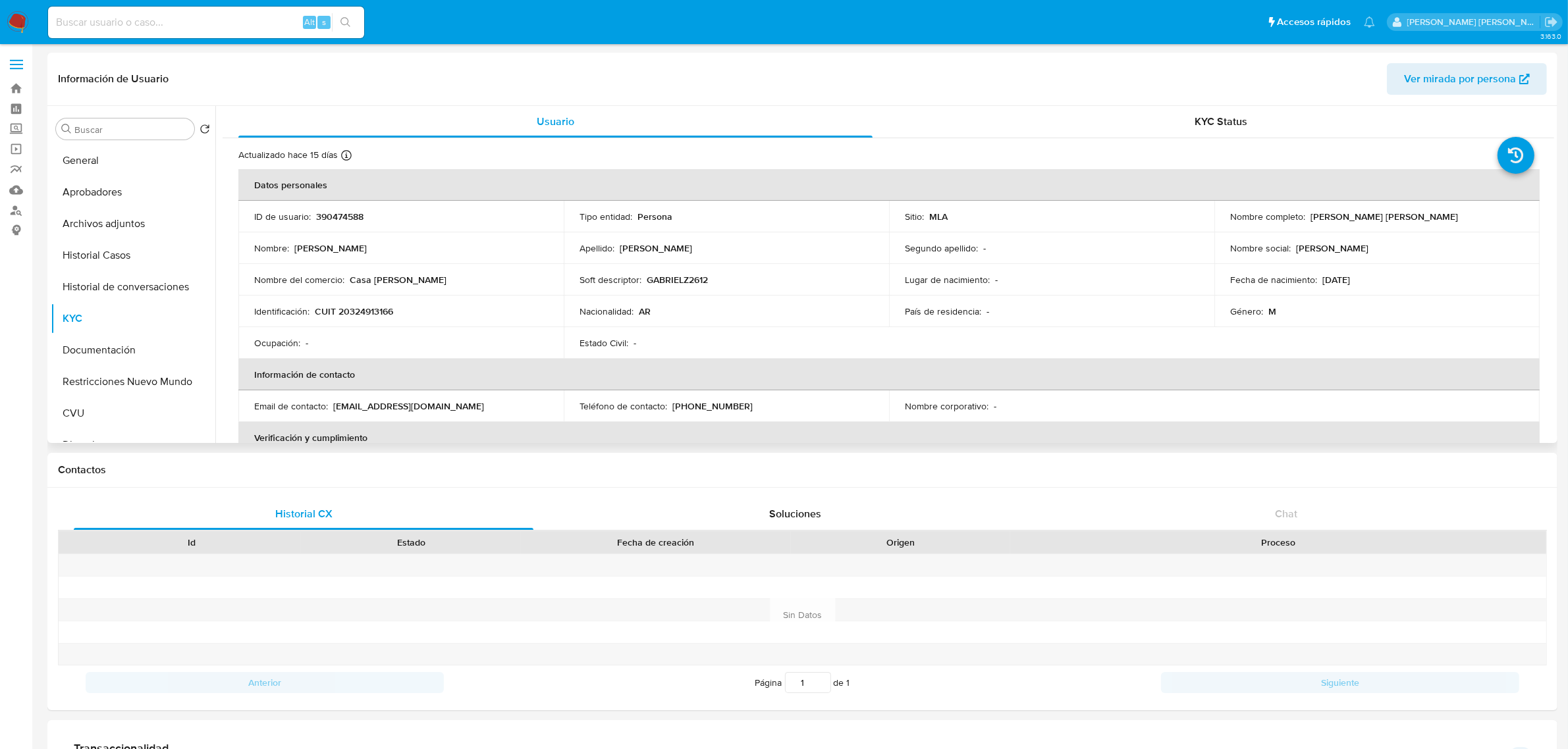
drag, startPoint x: 1305, startPoint y: 217, endPoint x: 1469, endPoint y: 218, distance: 164.0
click at [1469, 218] on div "Nombre completo : [PERSON_NAME] [PERSON_NAME]" at bounding box center [1377, 216] width 294 height 12
copy p "[PERSON_NAME] [PERSON_NAME]"
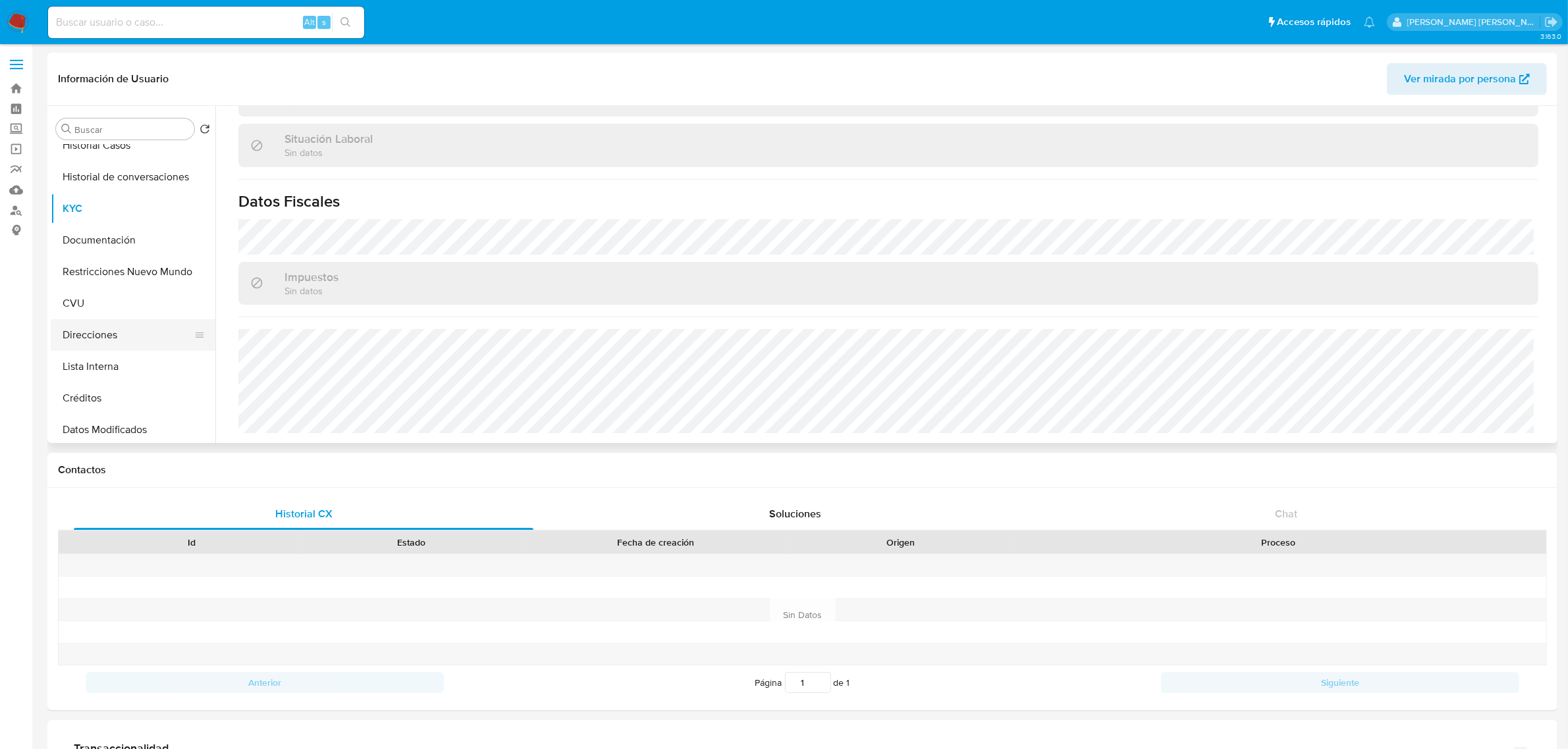
scroll to position [82, 0]
click at [102, 363] on button "Direcciones" at bounding box center [127, 363] width 154 height 32
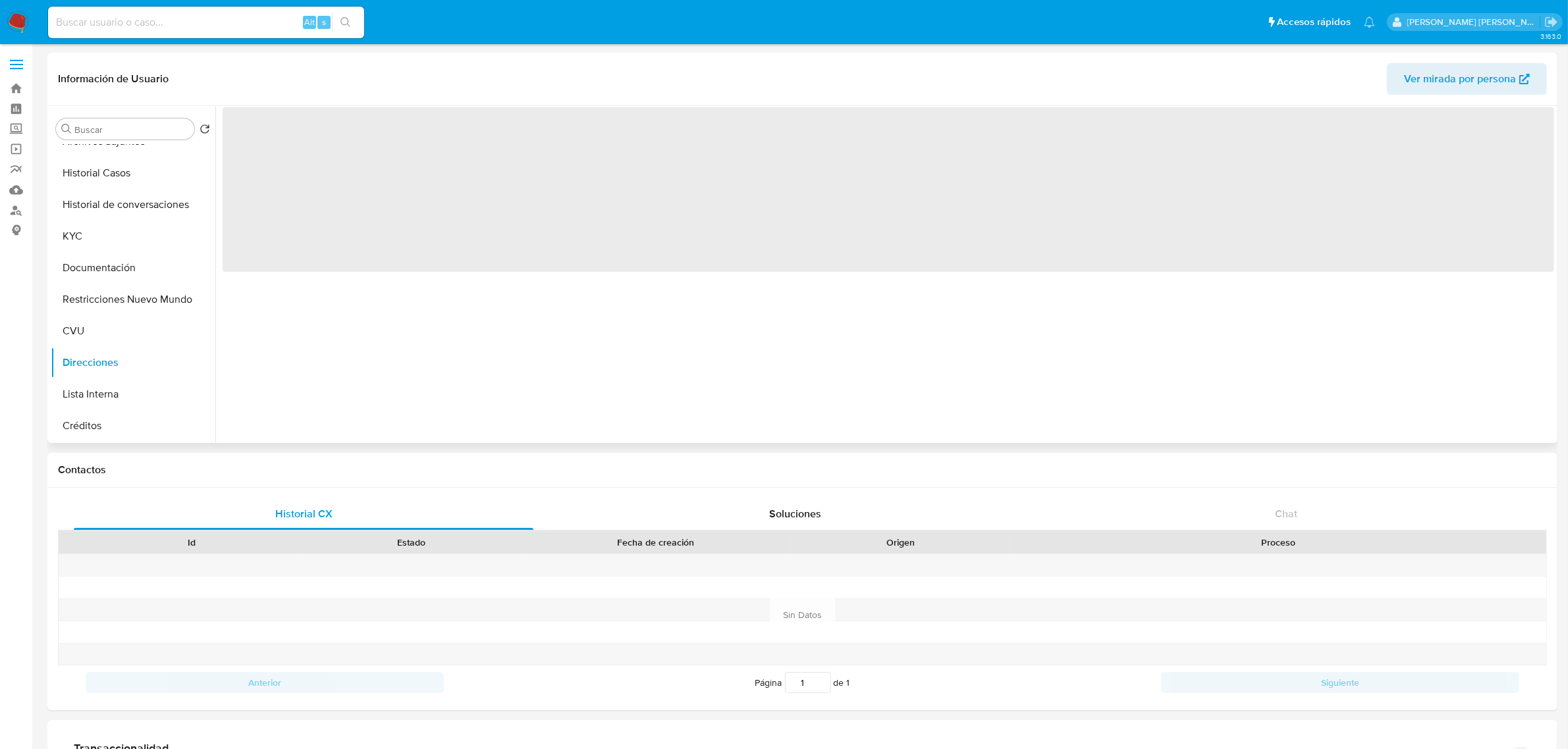
scroll to position [0, 0]
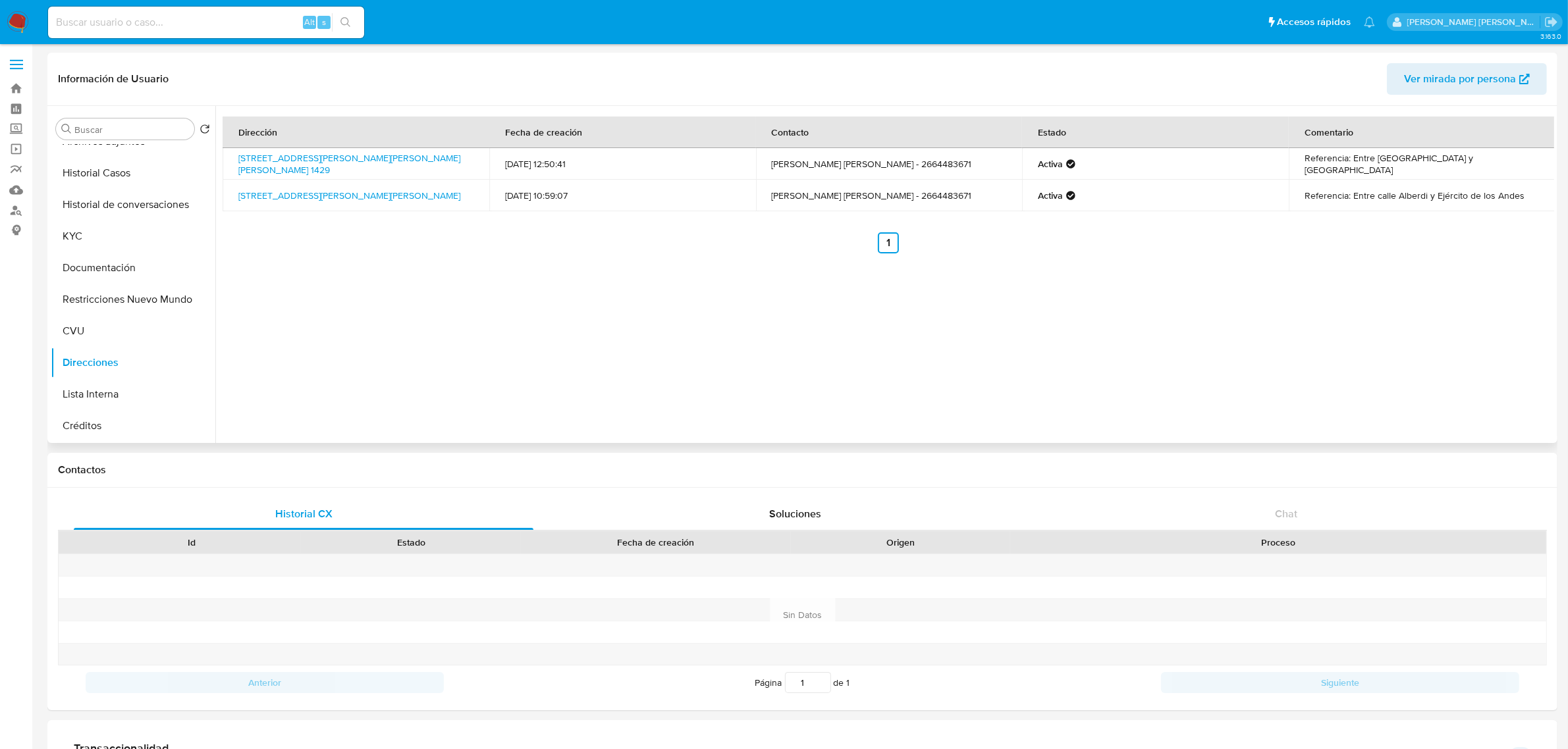
drag, startPoint x: 317, startPoint y: 171, endPoint x: 234, endPoint y: 159, distance: 83.9
click at [234, 159] on td "[STREET_ADDRESS][PERSON_NAME][PERSON_NAME][PERSON_NAME] 1429" at bounding box center [355, 164] width 267 height 32
copy link "[STREET_ADDRESS][PERSON_NAME][PERSON_NAME][PERSON_NAME] 1429"
click at [85, 251] on button "KYC" at bounding box center [127, 236] width 154 height 32
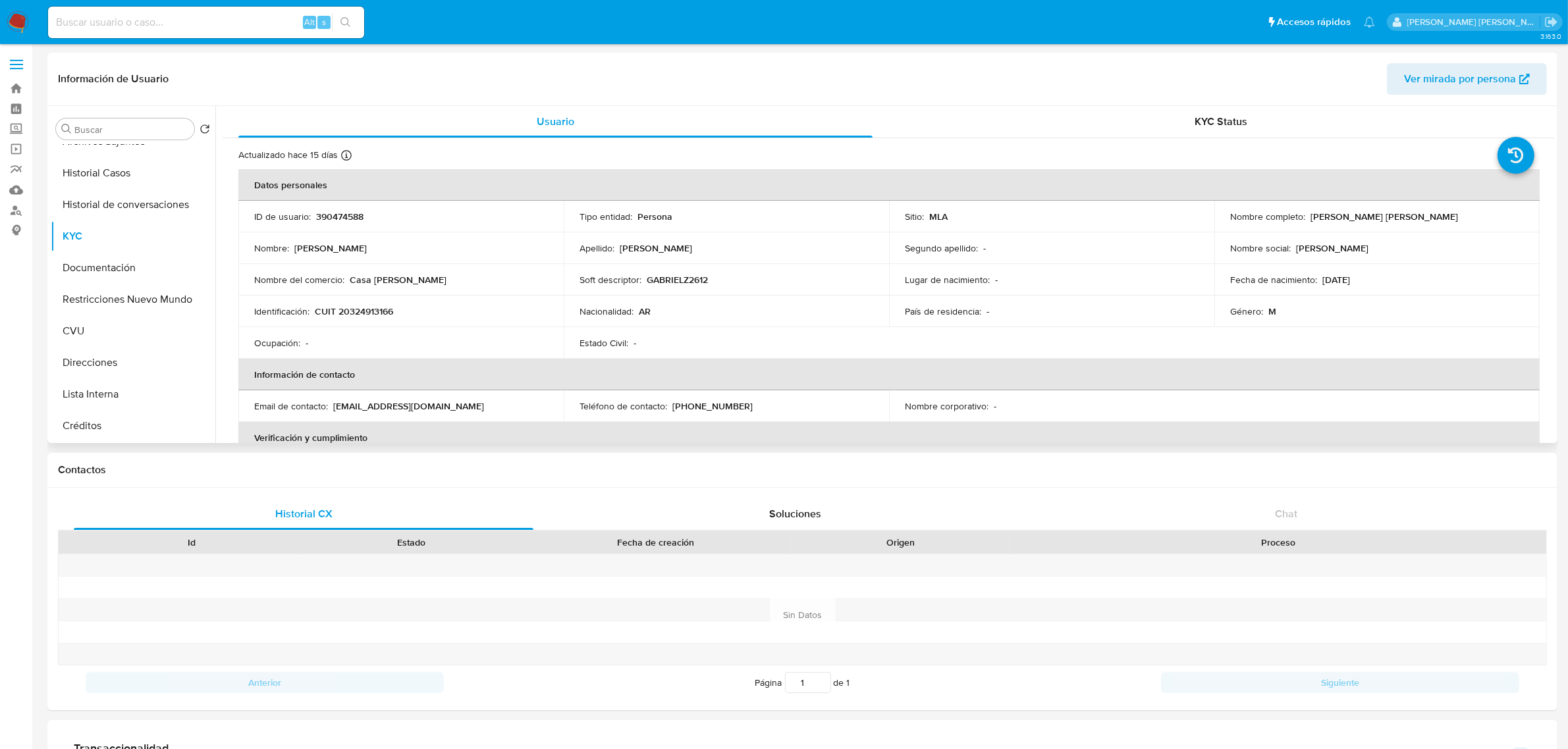
drag, startPoint x: 1307, startPoint y: 219, endPoint x: 1469, endPoint y: 224, distance: 162.1
click at [1469, 224] on td "Nombre completo : [PERSON_NAME] [PERSON_NAME]" at bounding box center [1377, 216] width 325 height 32
copy p "[PERSON_NAME] [PERSON_NAME]"
click at [88, 273] on button "Documentación" at bounding box center [127, 267] width 154 height 32
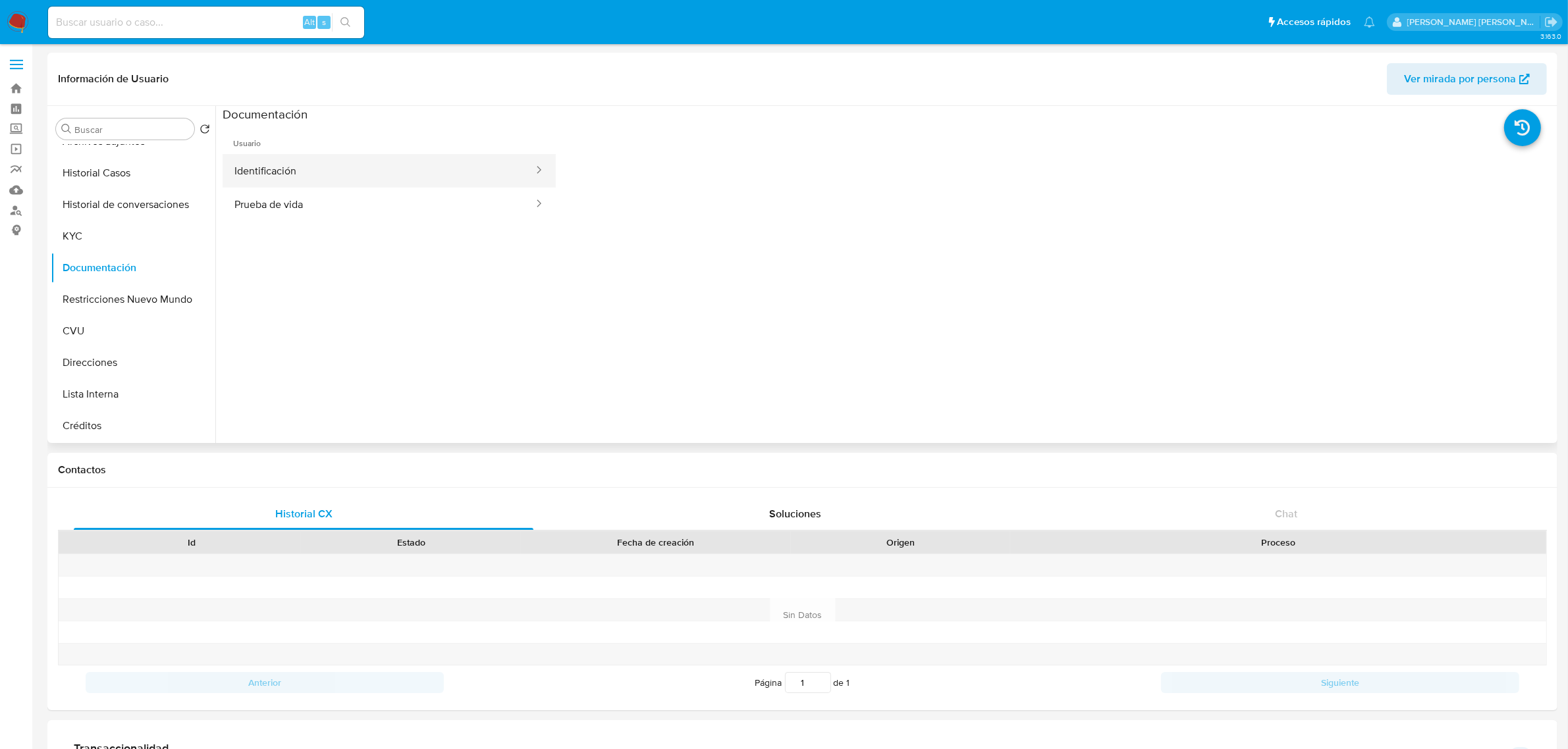
click at [426, 181] on button "Identificación" at bounding box center [378, 170] width 312 height 34
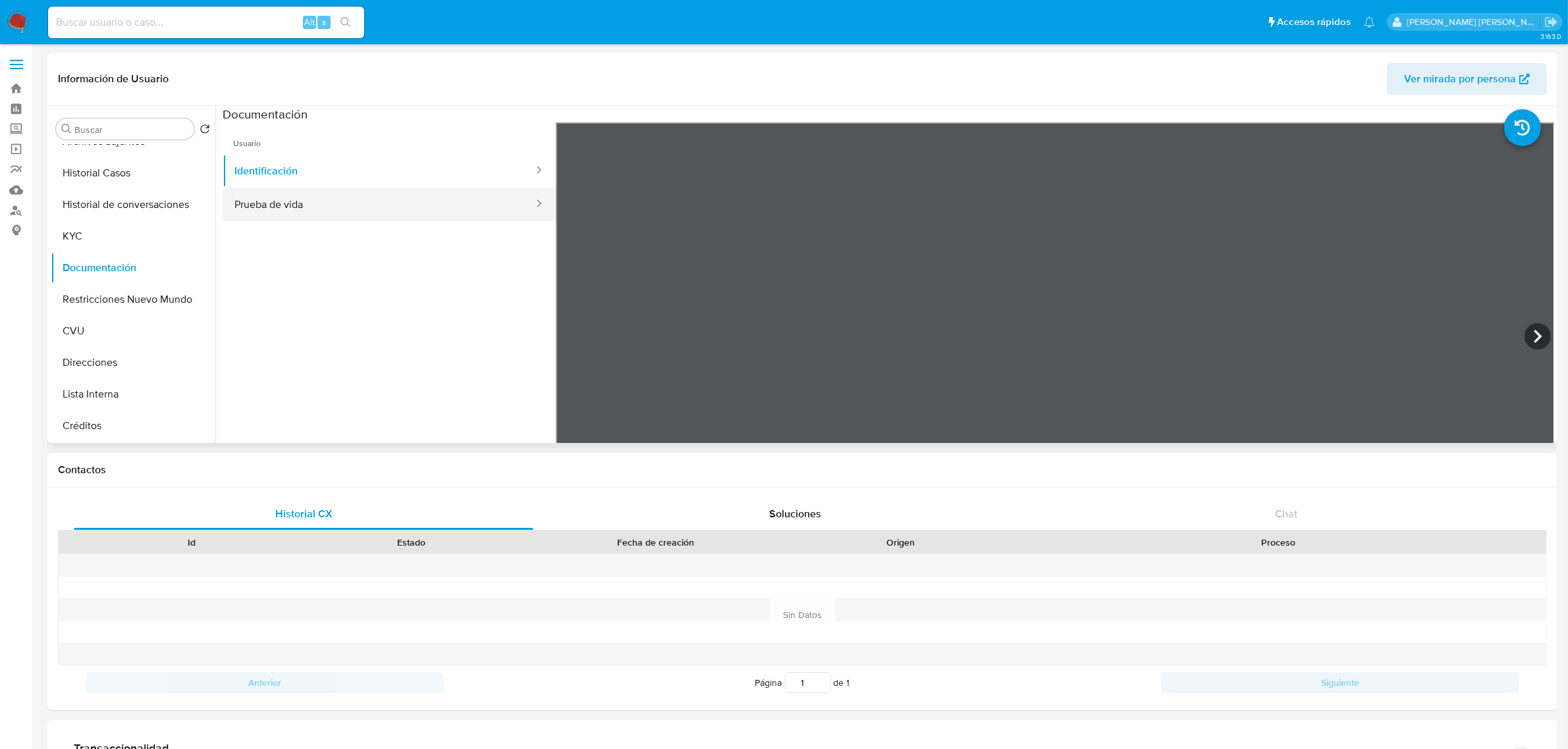
click at [413, 217] on button "Prueba de vida" at bounding box center [378, 204] width 312 height 34
click at [507, 327] on ul "Usuario Identificación Prueba de vida" at bounding box center [389, 312] width 333 height 379
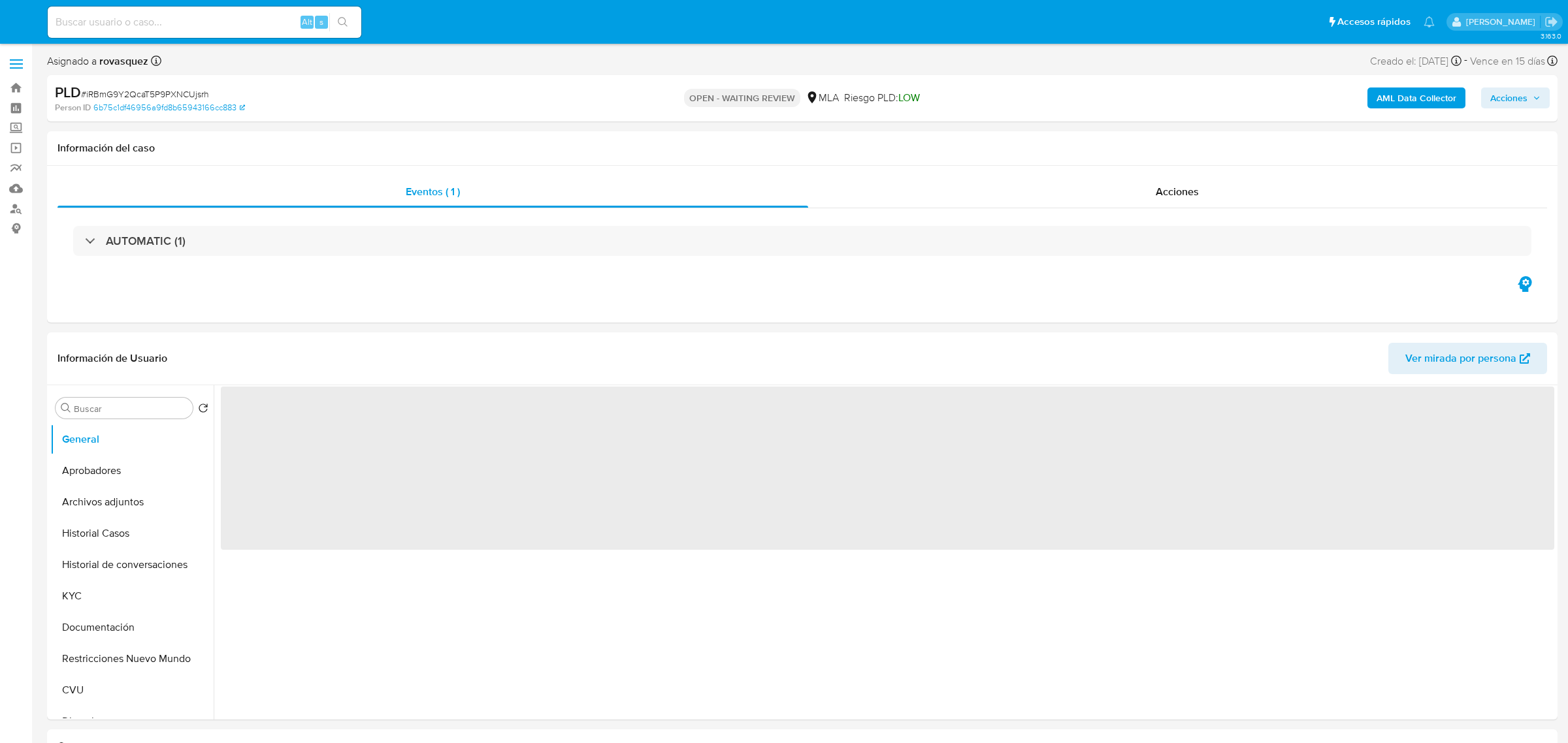
select select "10"
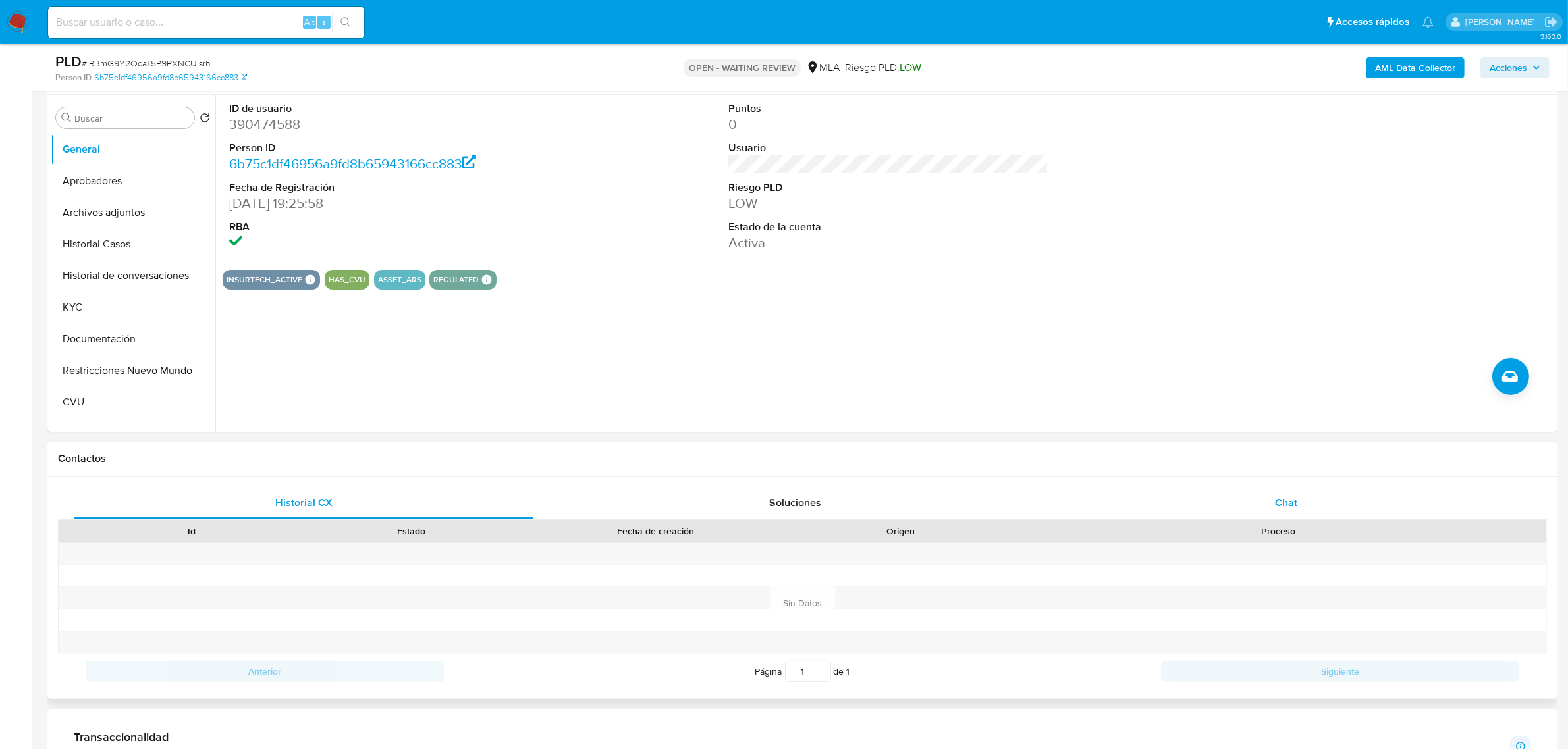
click at [1267, 508] on div "Chat" at bounding box center [1286, 503] width 460 height 32
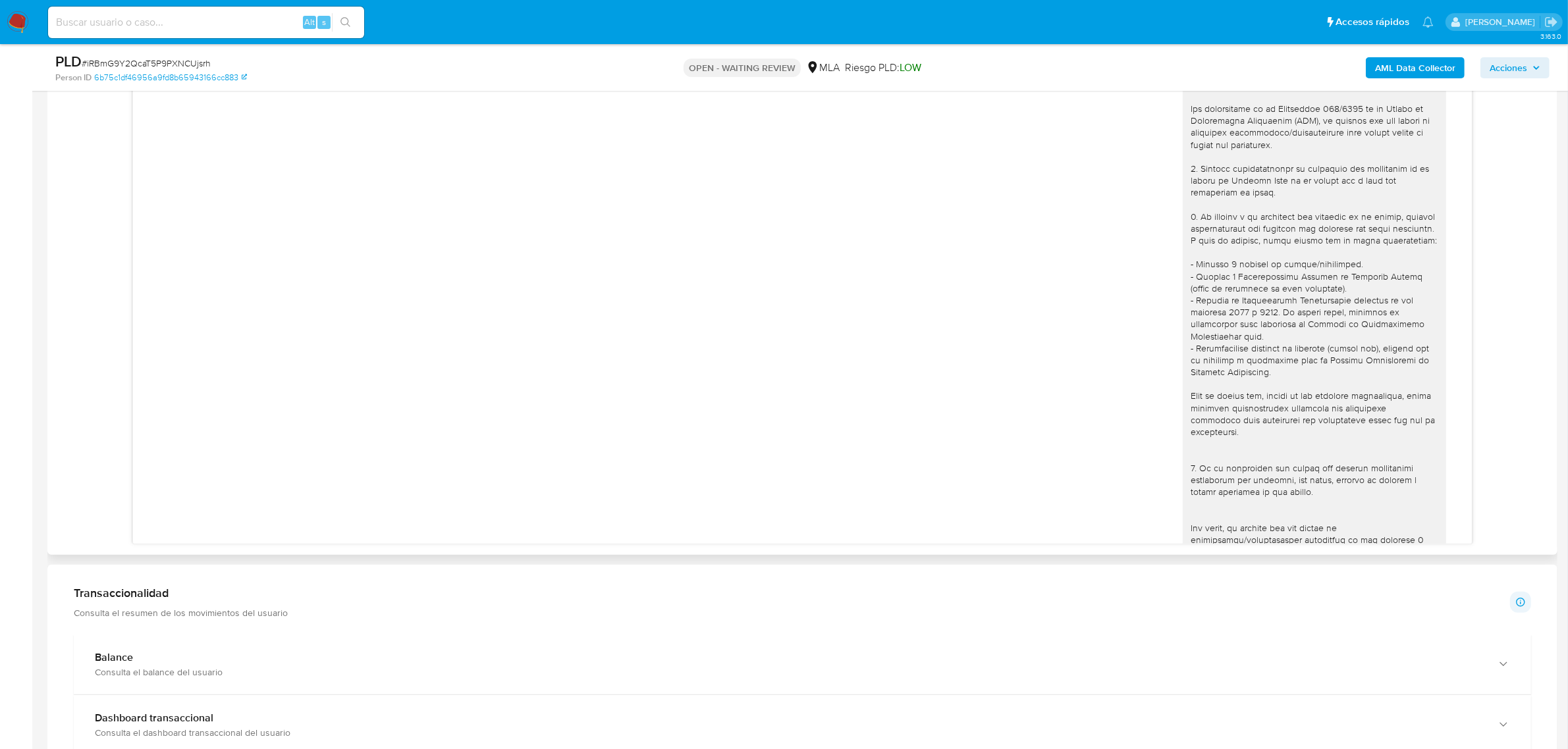
scroll to position [547, 0]
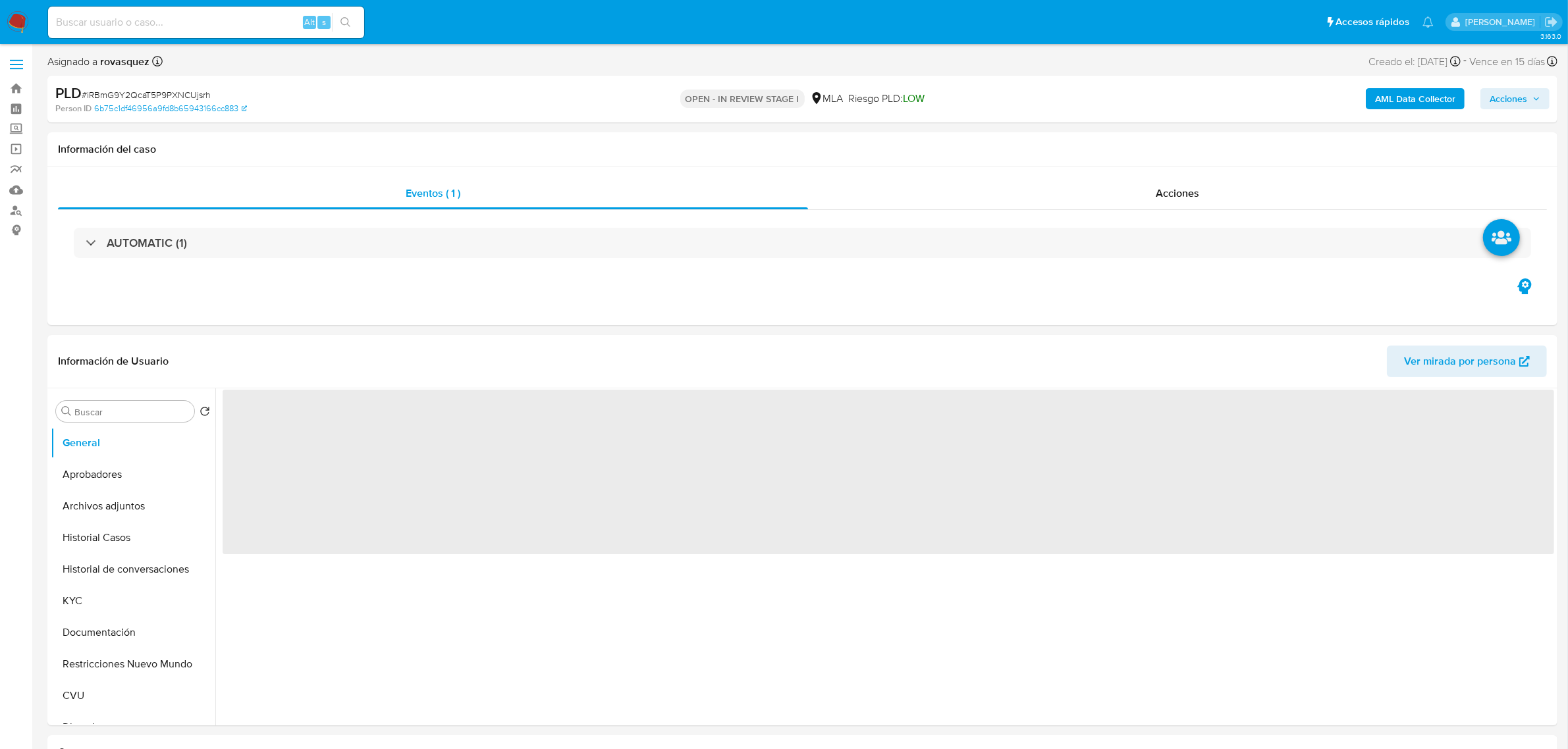
select select "10"
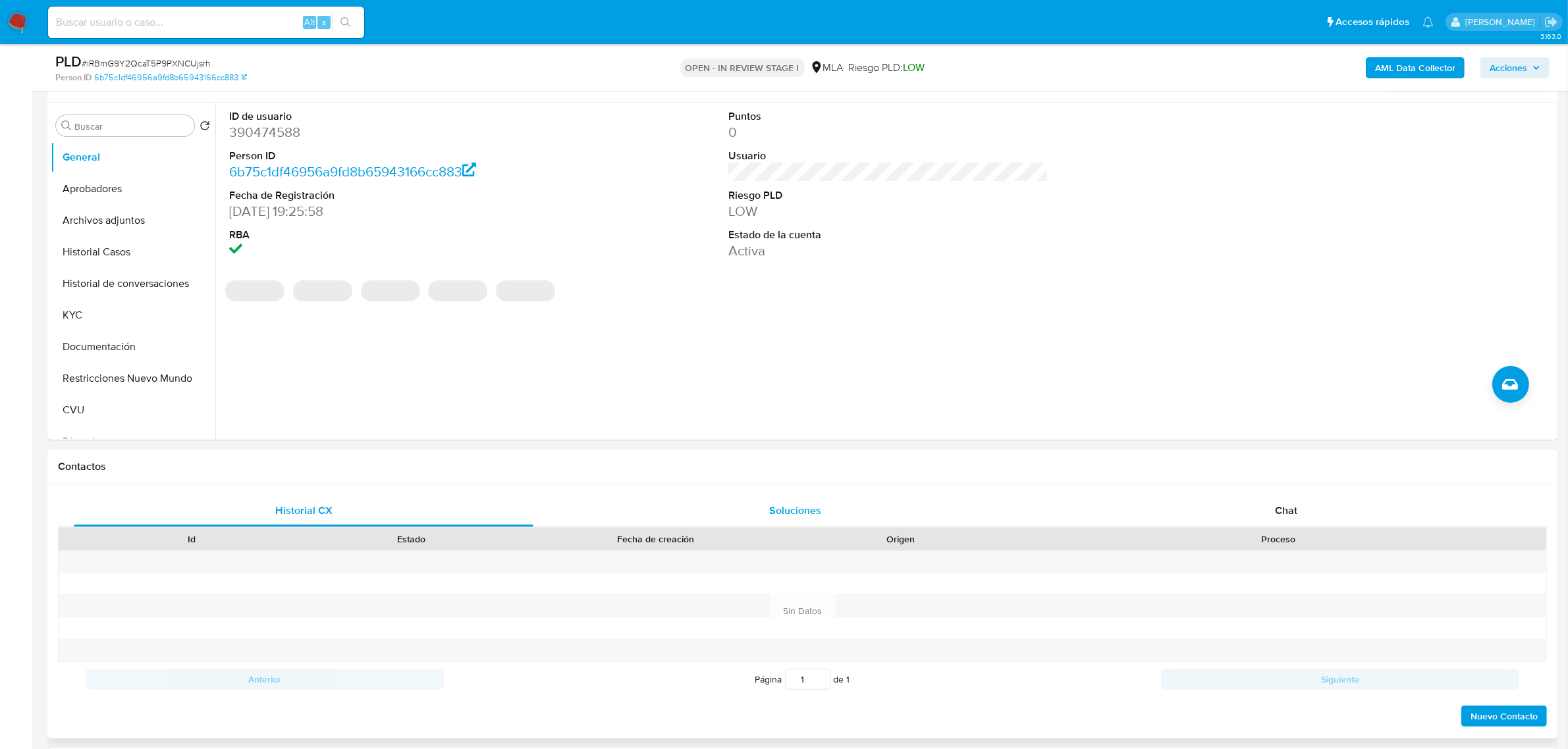
scroll to position [247, 0]
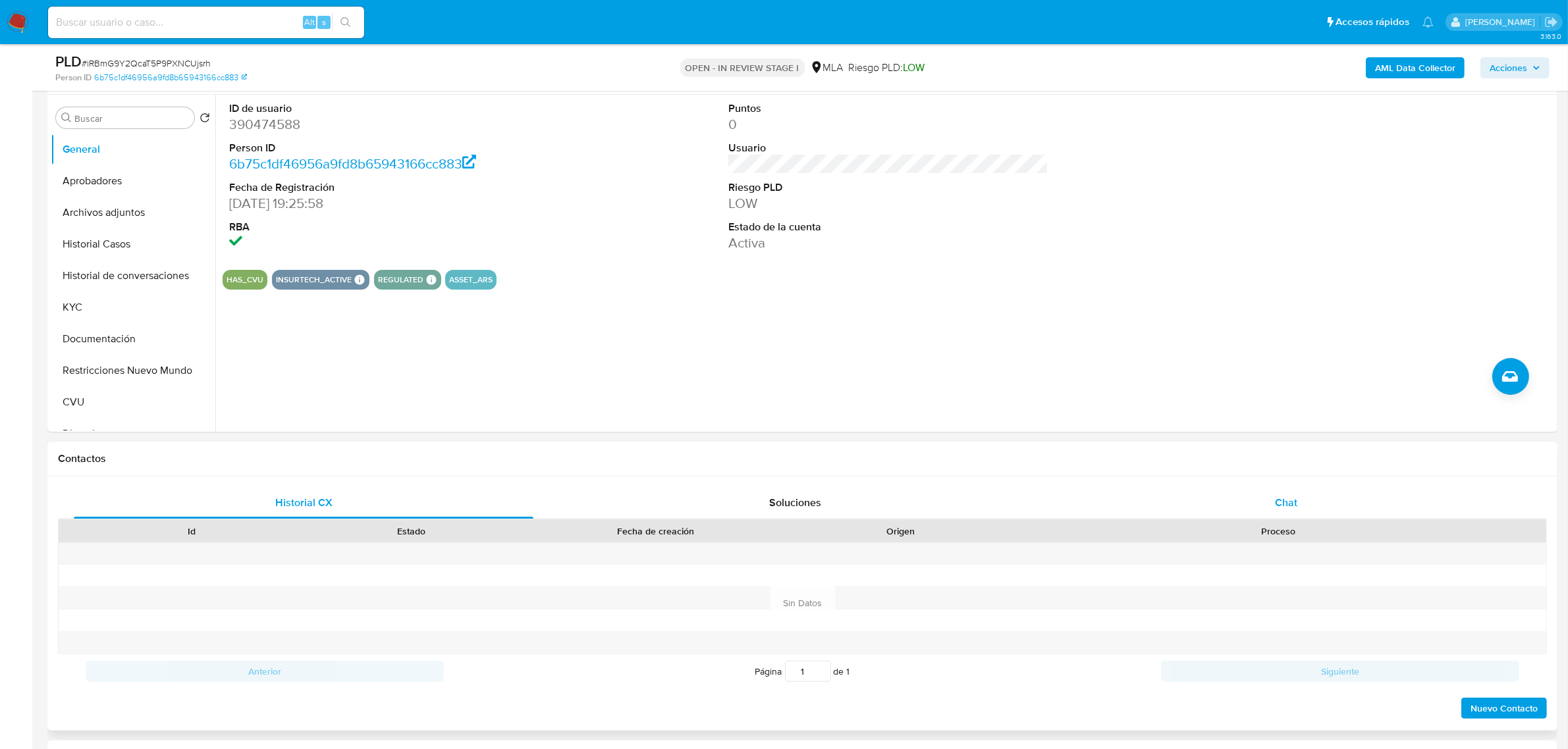
click at [1272, 505] on div "Chat" at bounding box center [1286, 503] width 460 height 32
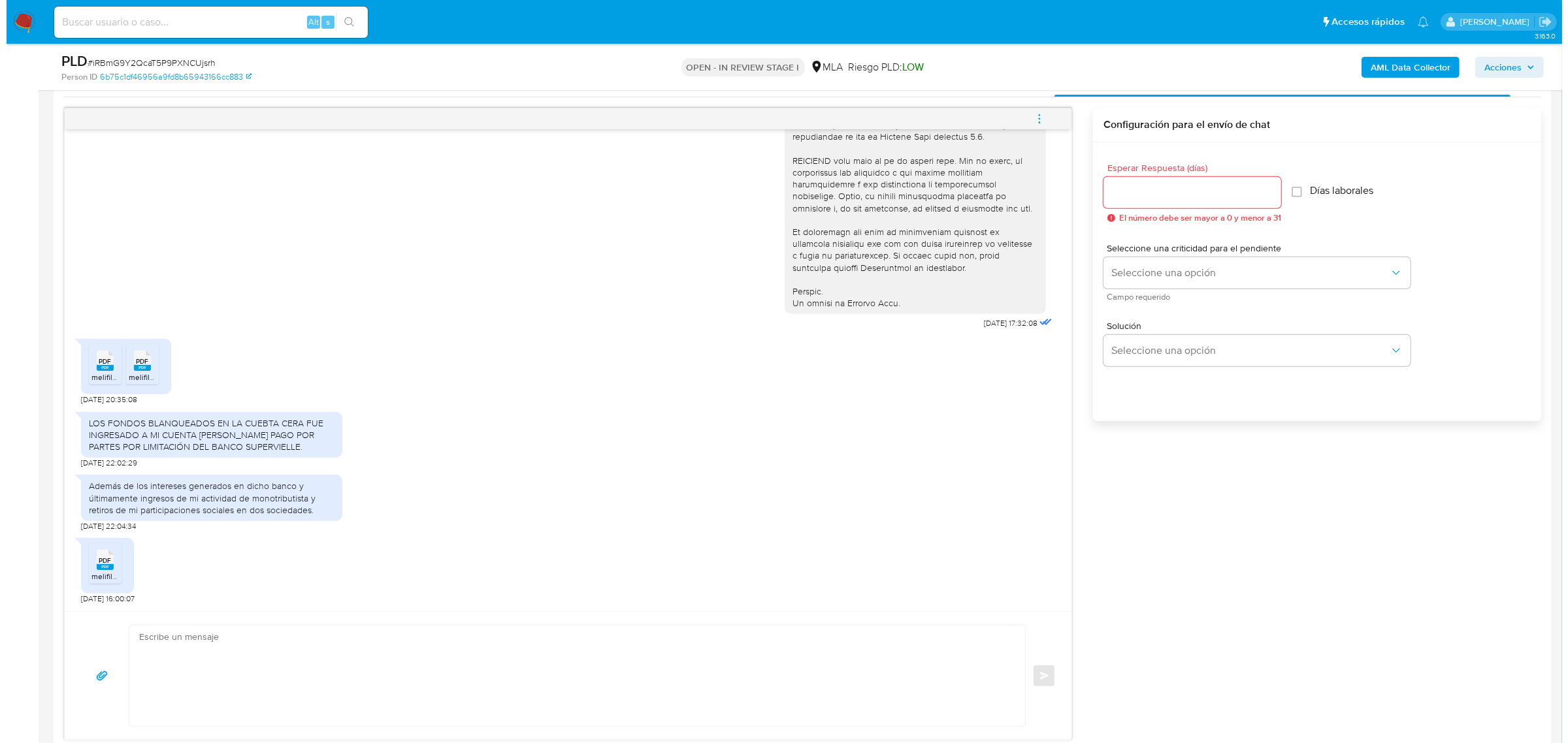
scroll to position [735, 0]
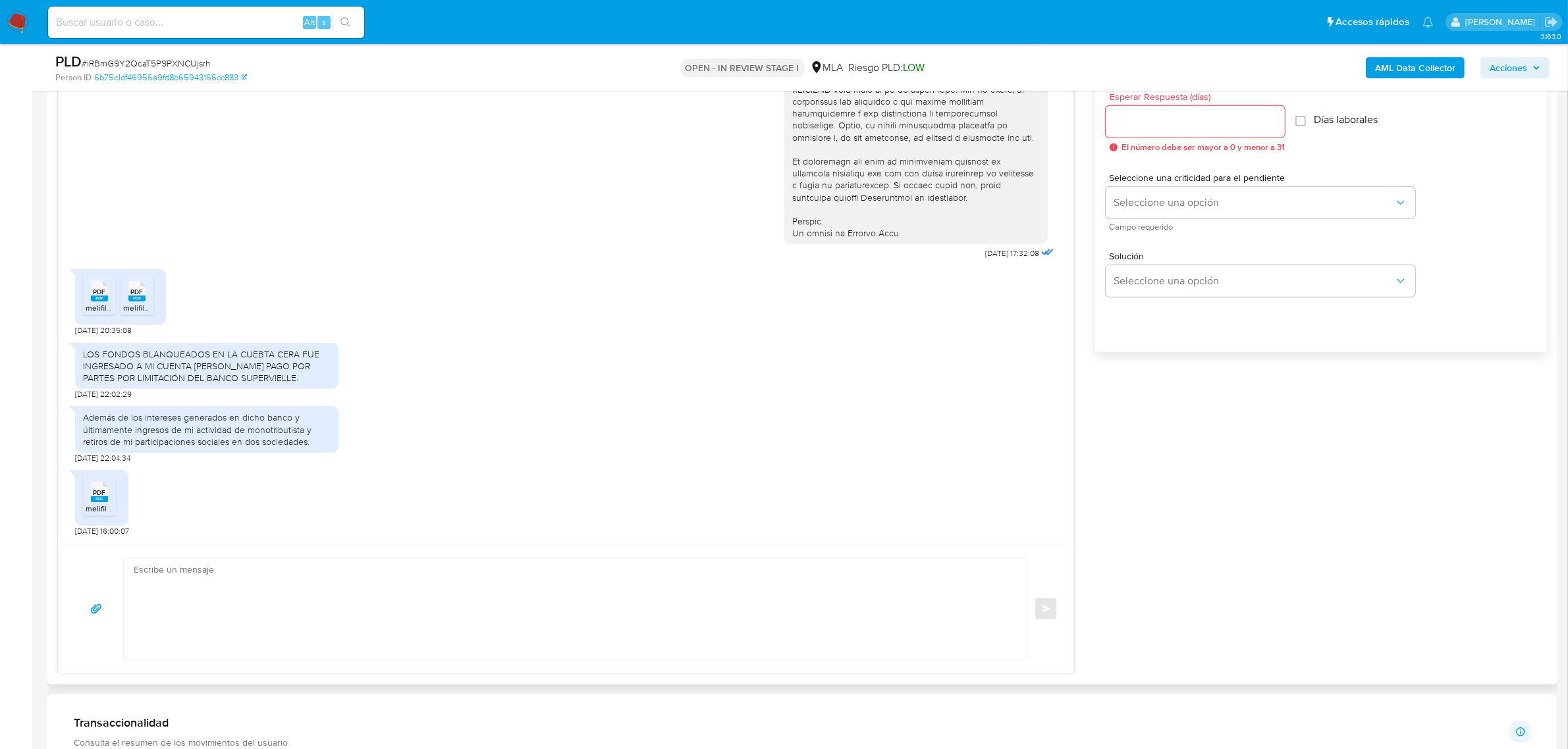
click at [489, 410] on div "Además de los intereses generados en dicho banco y últimamente ingresos de mi a…" at bounding box center [566, 432] width 982 height 64
click at [100, 299] on rect at bounding box center [99, 299] width 17 height 5
click at [136, 297] on span "PDF" at bounding box center [137, 291] width 13 height 8
click at [97, 491] on span "PDF" at bounding box center [100, 493] width 13 height 8
click at [616, 375] on div "LOS FONDOS BLANQUEADOS EN LA CUEBTA CERA FUE INGRESADO A MI CUENTA DE MERCADO P…" at bounding box center [566, 368] width 982 height 64
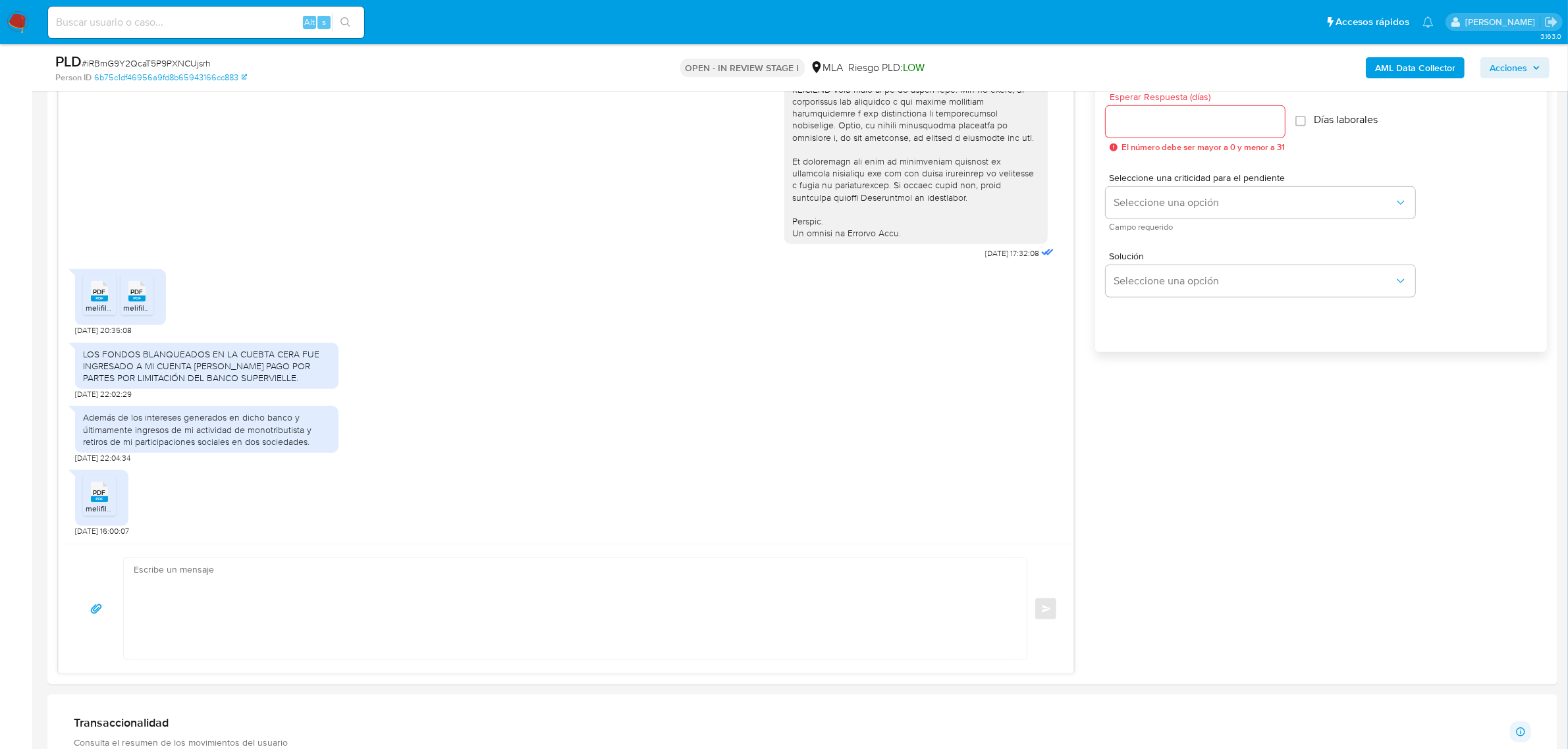
click at [1407, 58] on b "AML Data Collector" at bounding box center [1416, 68] width 81 height 21
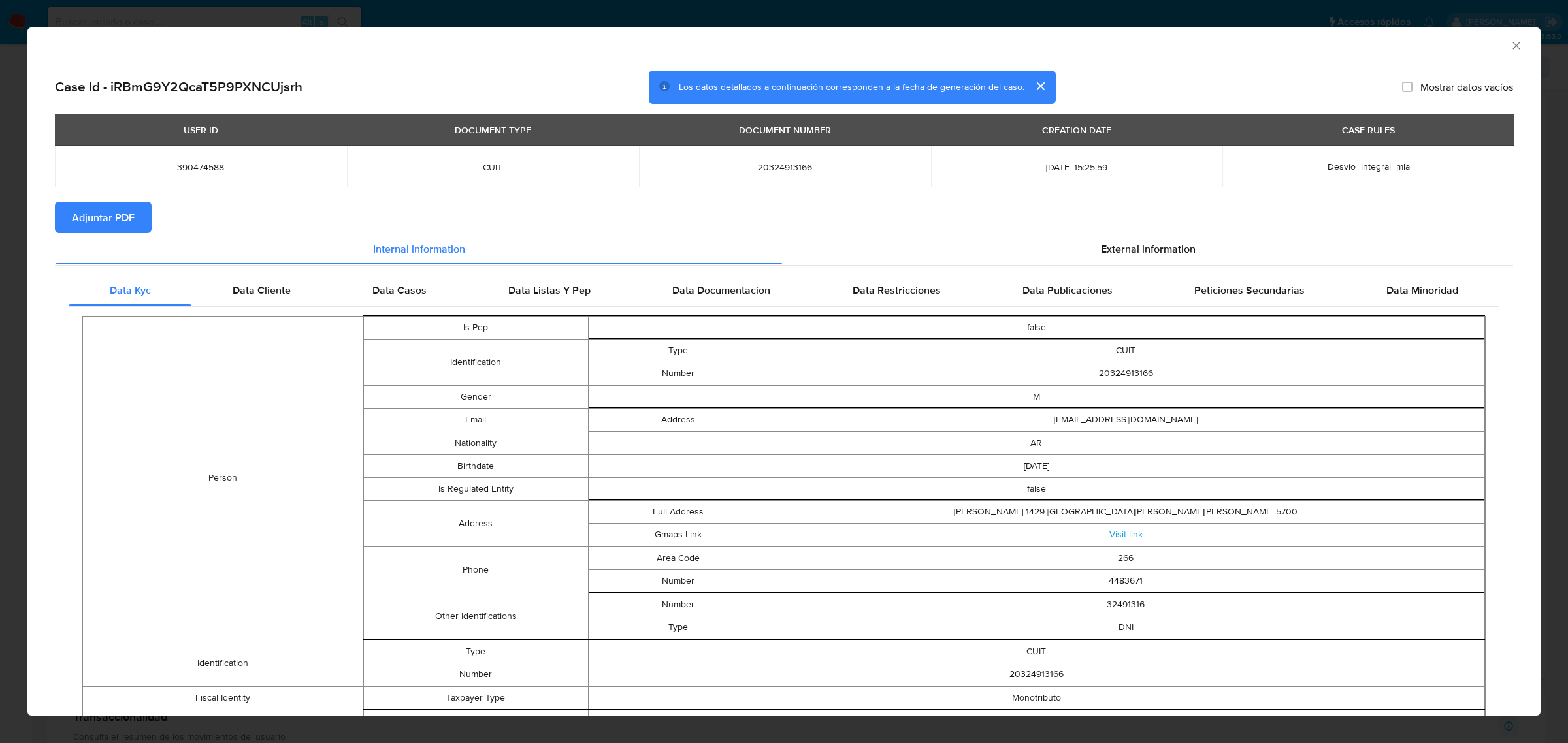
click at [141, 226] on button "Adjuntar PDF" at bounding box center [103, 217] width 96 height 32
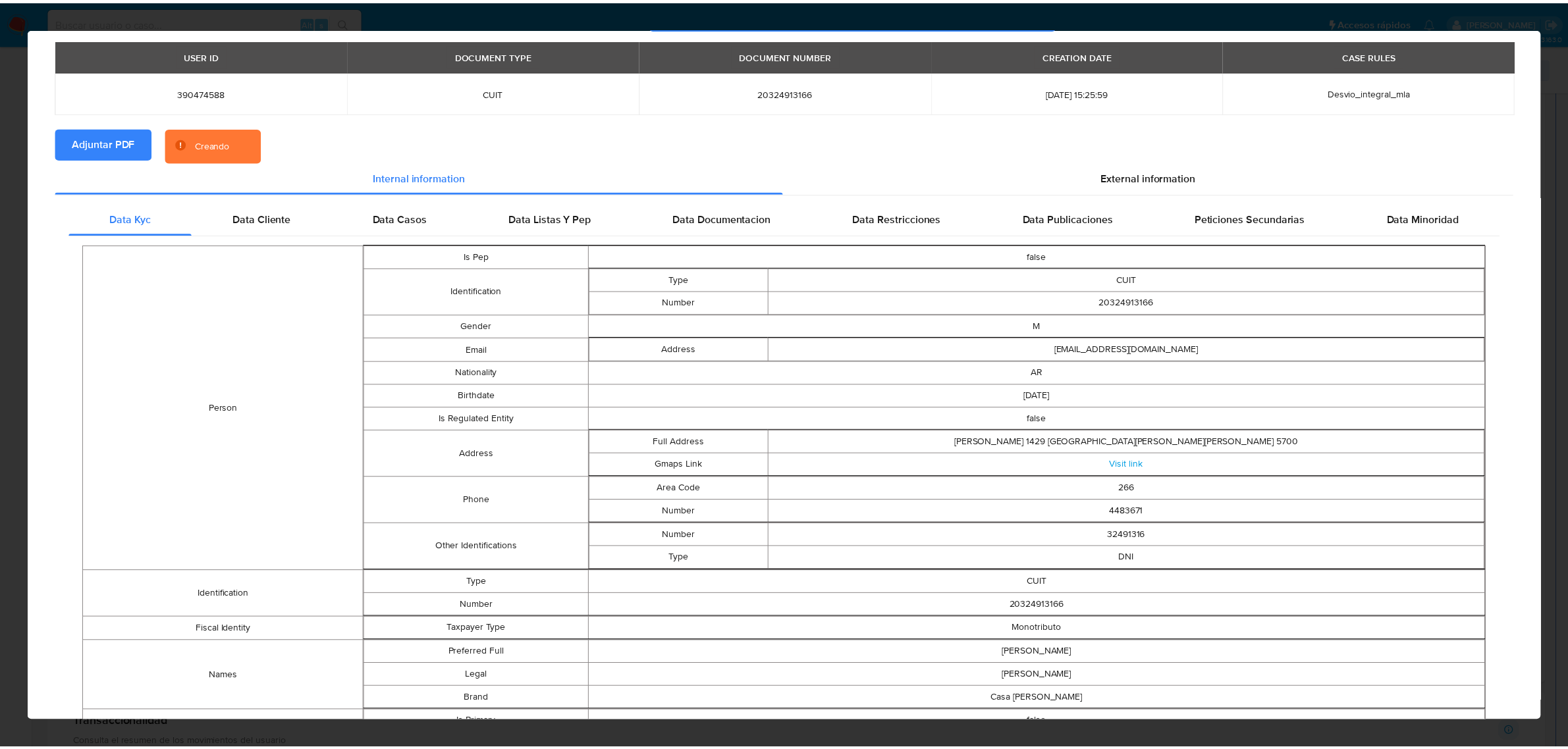
scroll to position [0, 0]
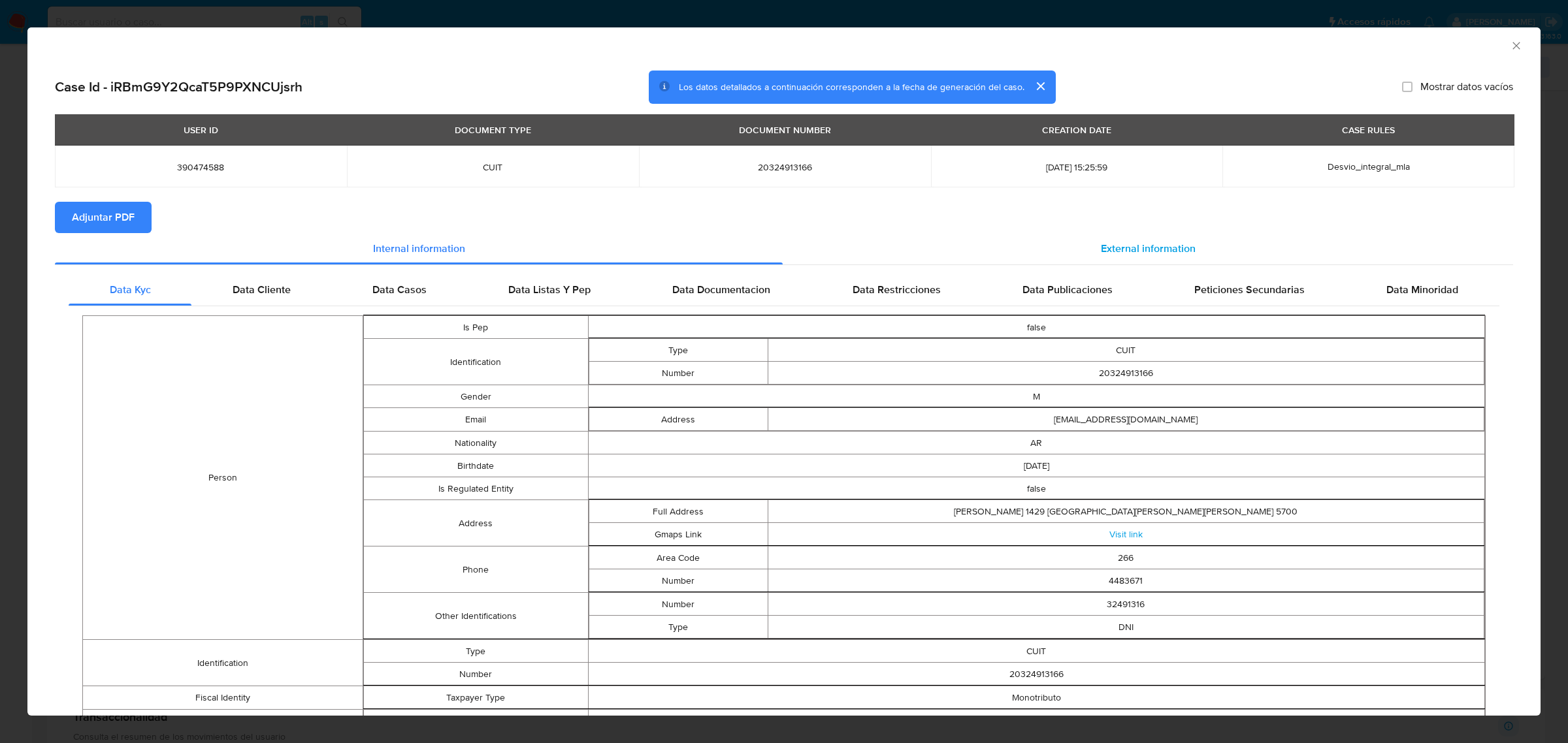
click at [1145, 253] on span "External information" at bounding box center [1148, 248] width 94 height 15
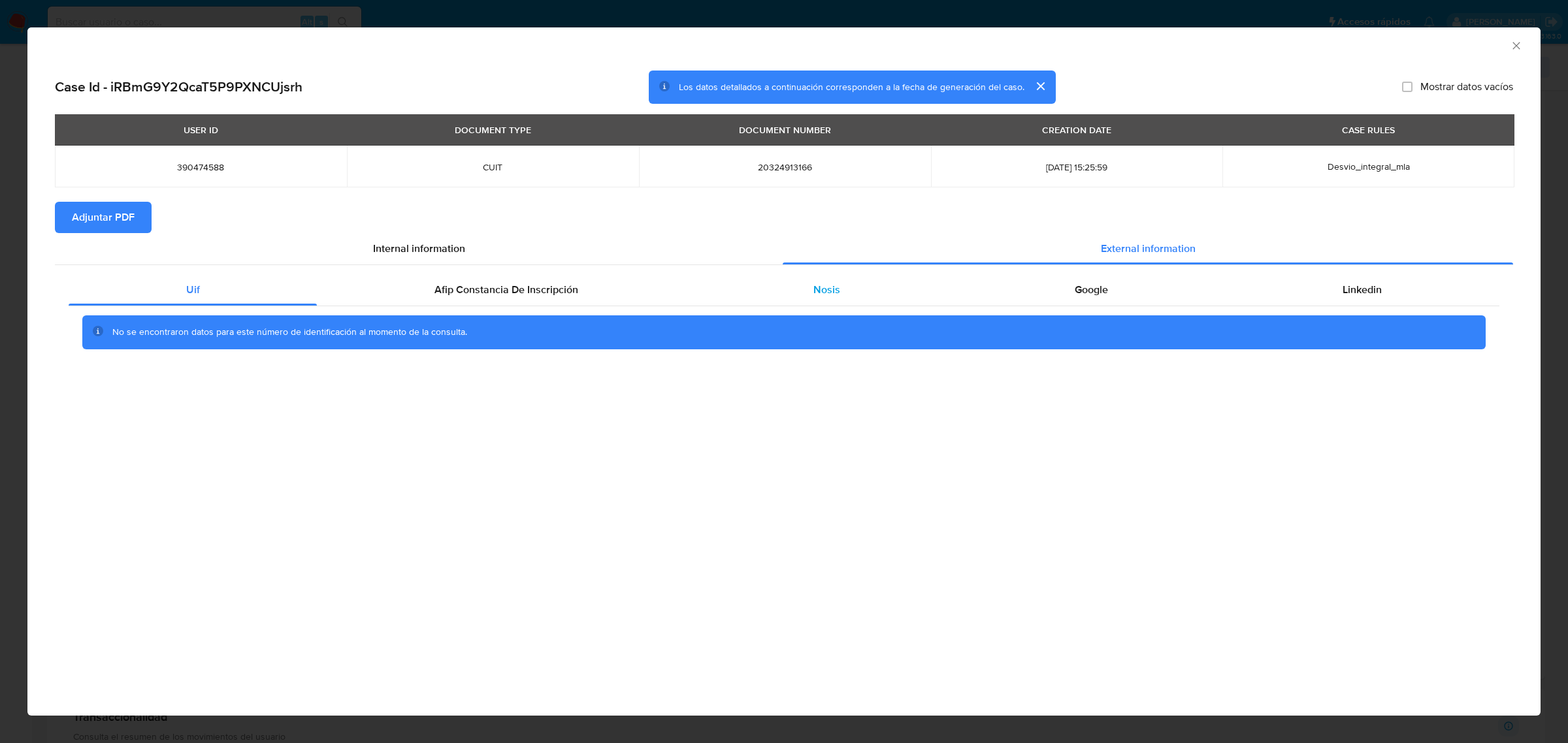
click at [811, 294] on div "Nosis" at bounding box center [827, 290] width 262 height 32
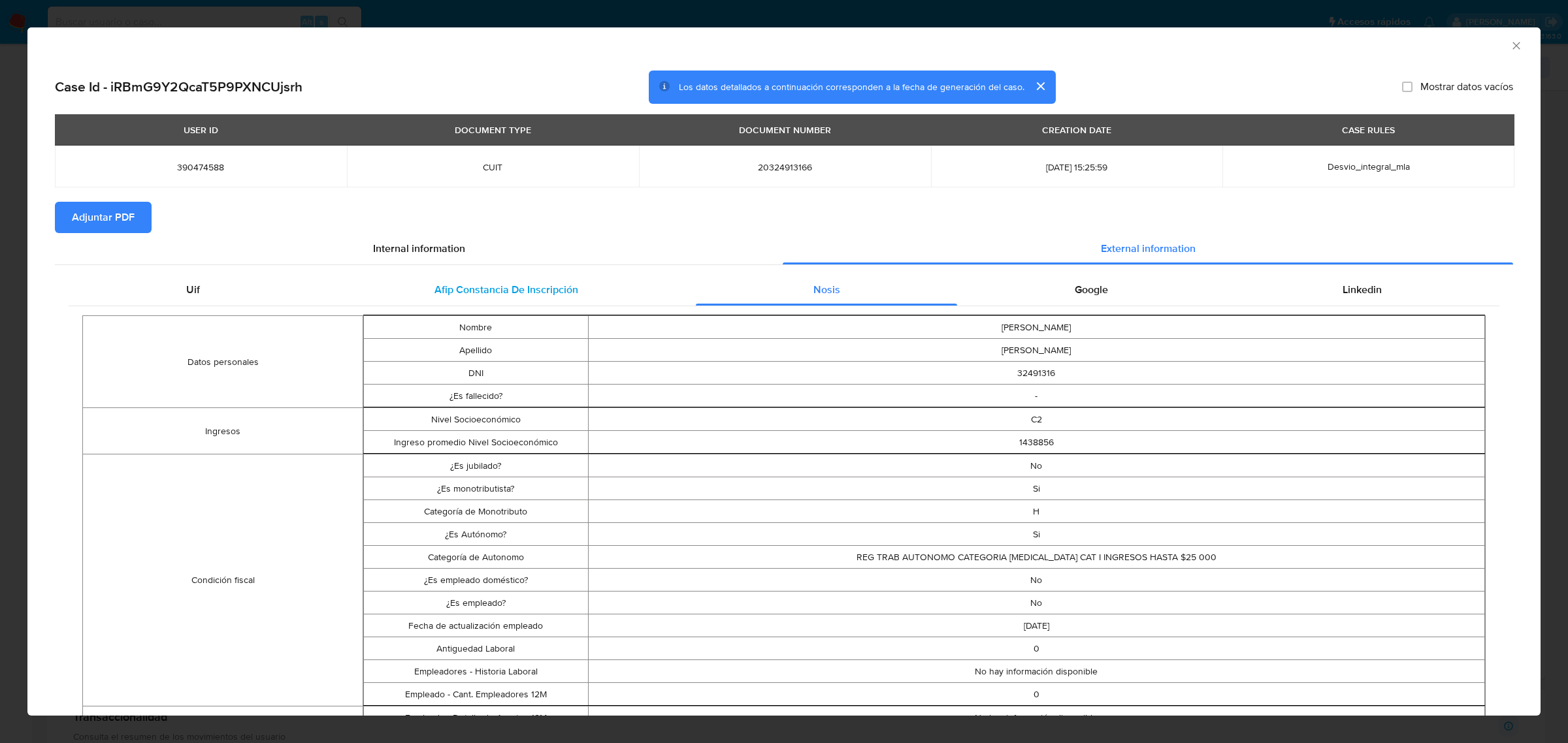
click at [491, 280] on div "Afip Constancia De Inscripción" at bounding box center [506, 290] width 378 height 32
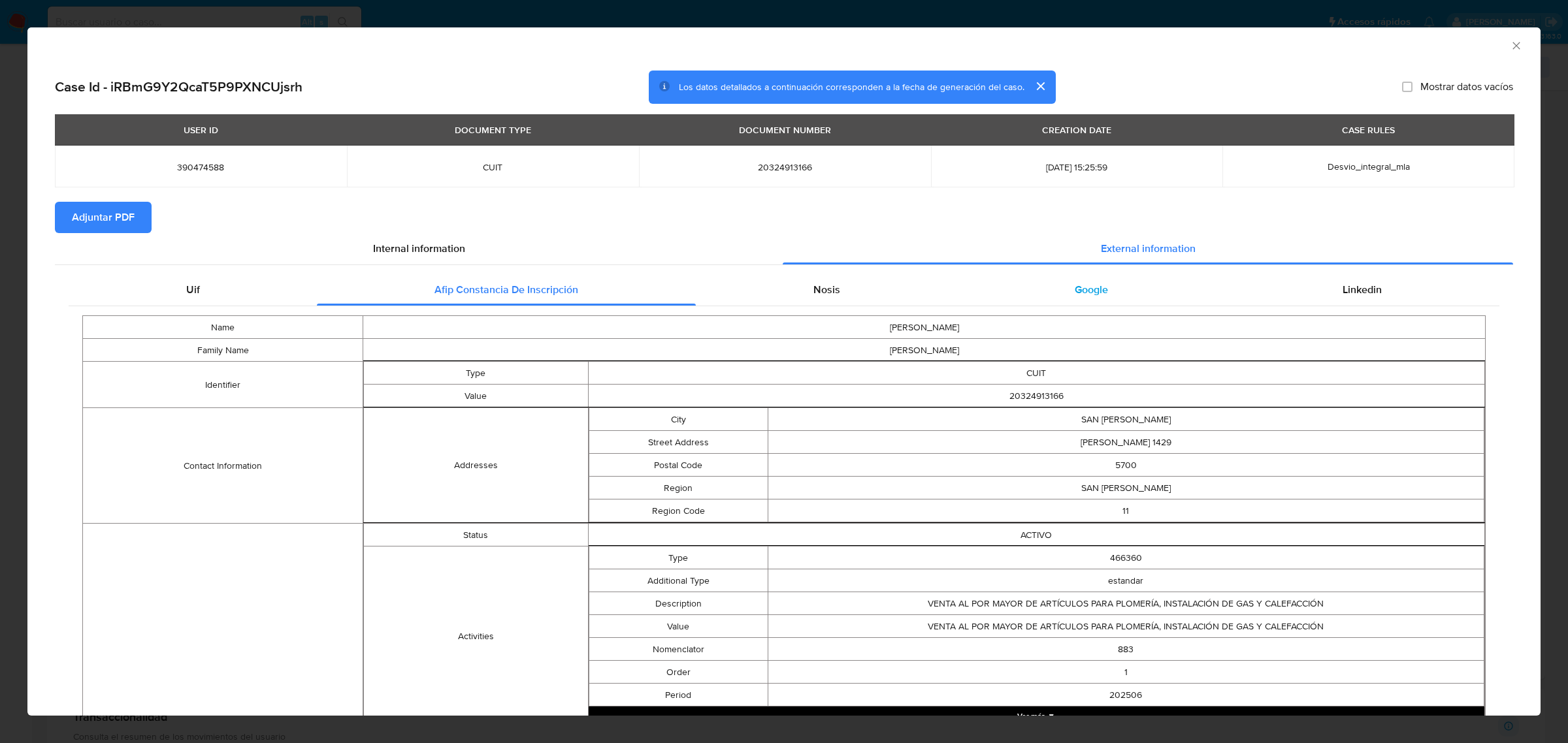
click at [1065, 276] on div "Google" at bounding box center [1090, 290] width 268 height 32
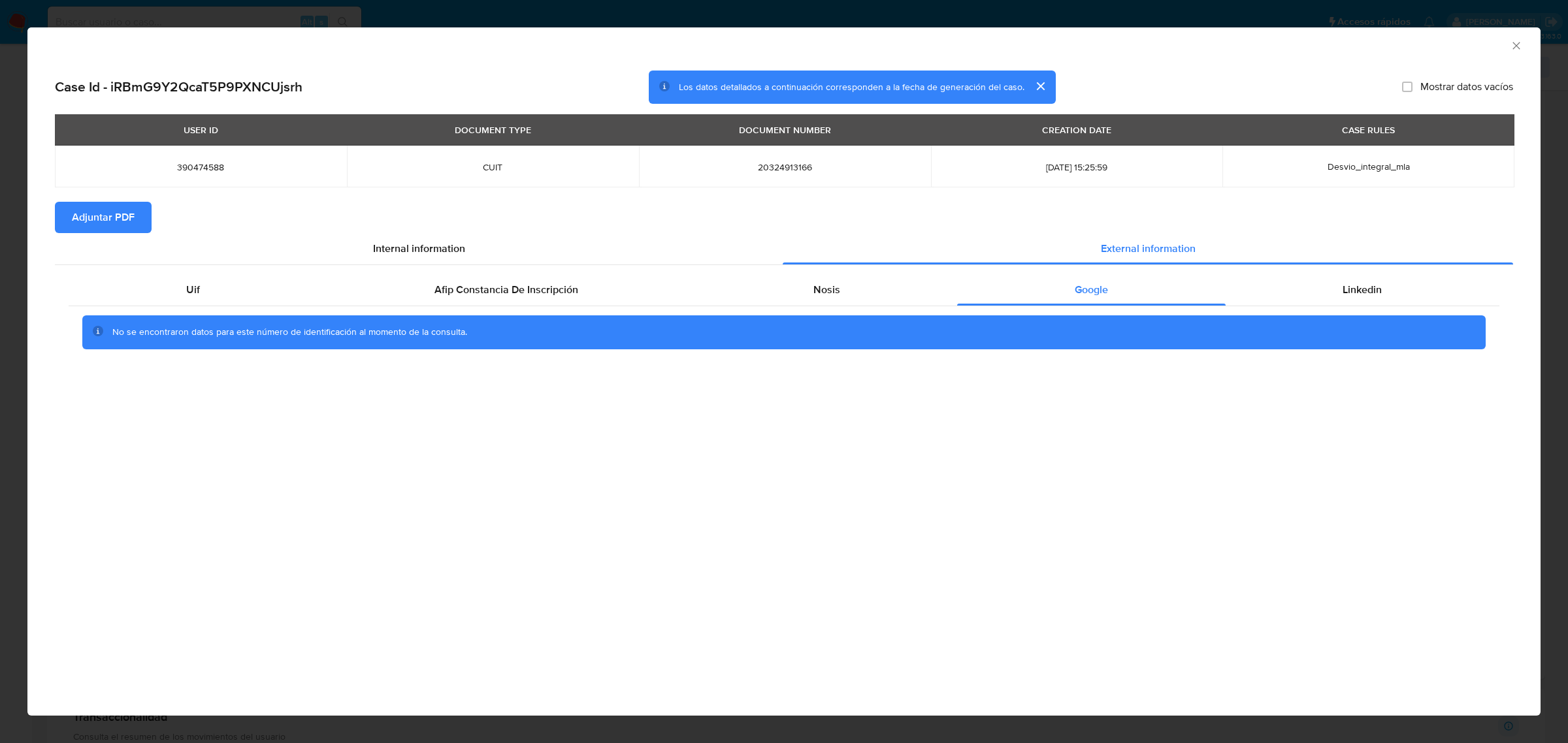
click at [1511, 50] on icon "Cerrar ventana" at bounding box center [1516, 45] width 13 height 13
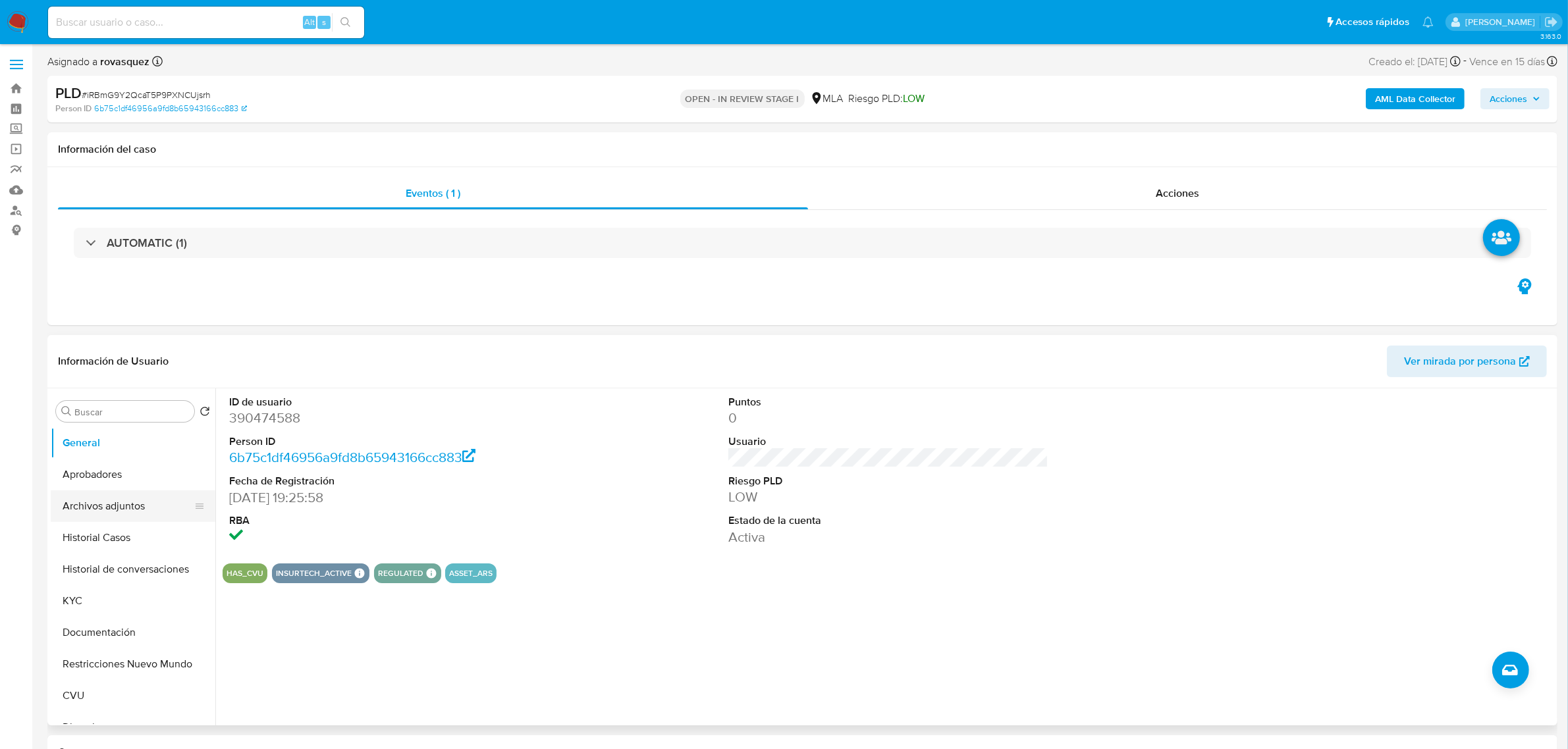
click at [113, 494] on button "Archivos adjuntos" at bounding box center [127, 506] width 154 height 32
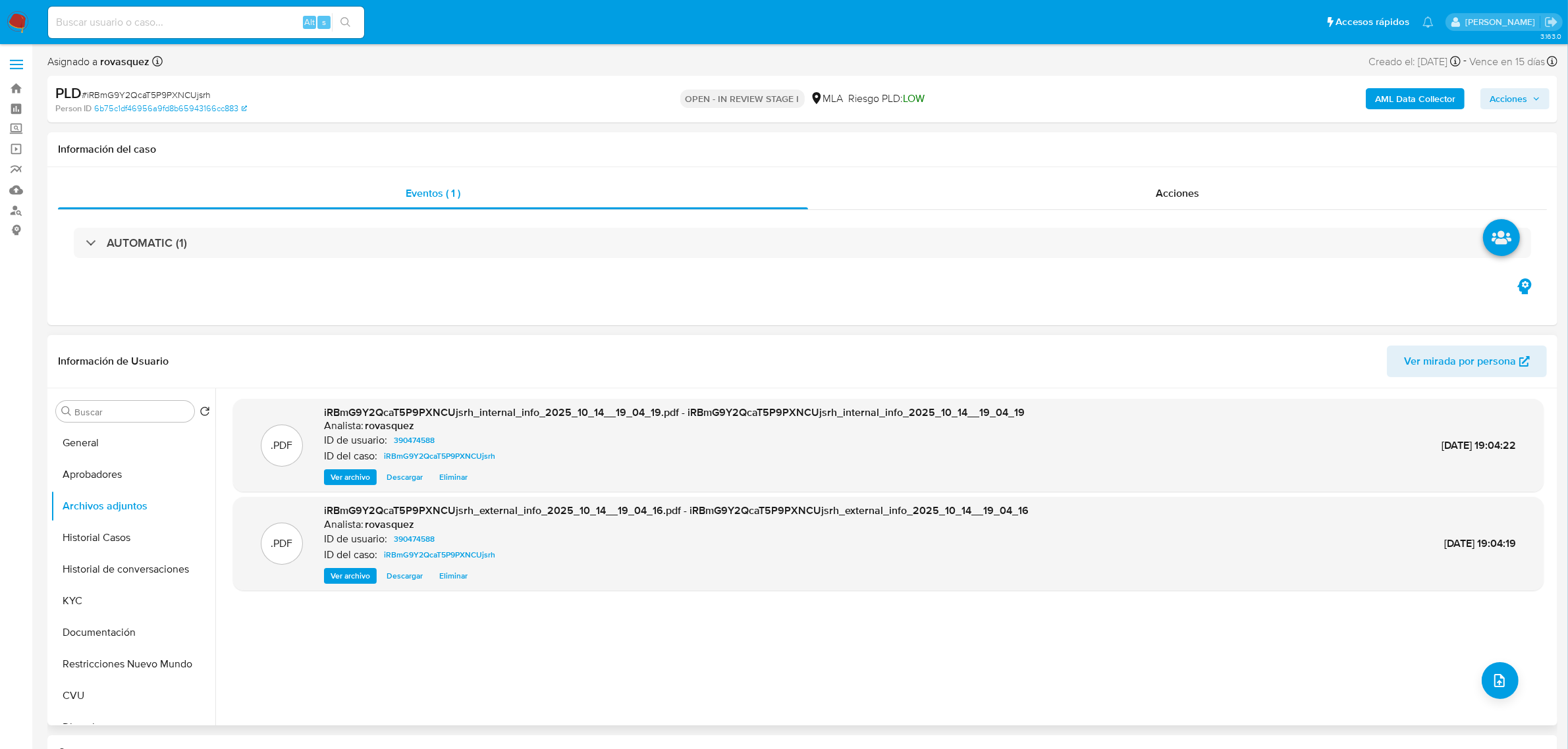
click at [343, 578] on span "Ver archivo" at bounding box center [350, 576] width 39 height 13
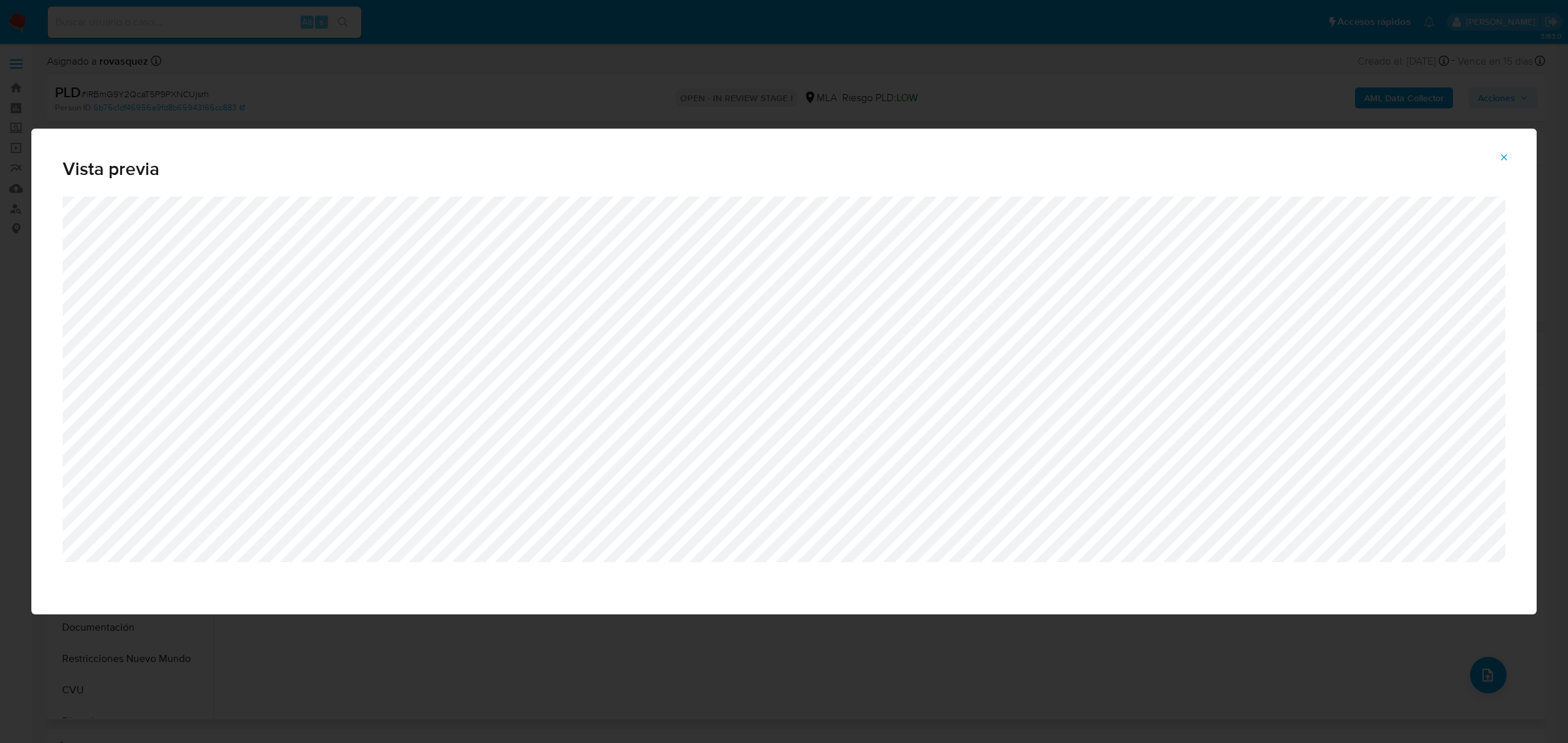
click at [1499, 157] on icon "Attachment preview" at bounding box center [1504, 158] width 11 height 11
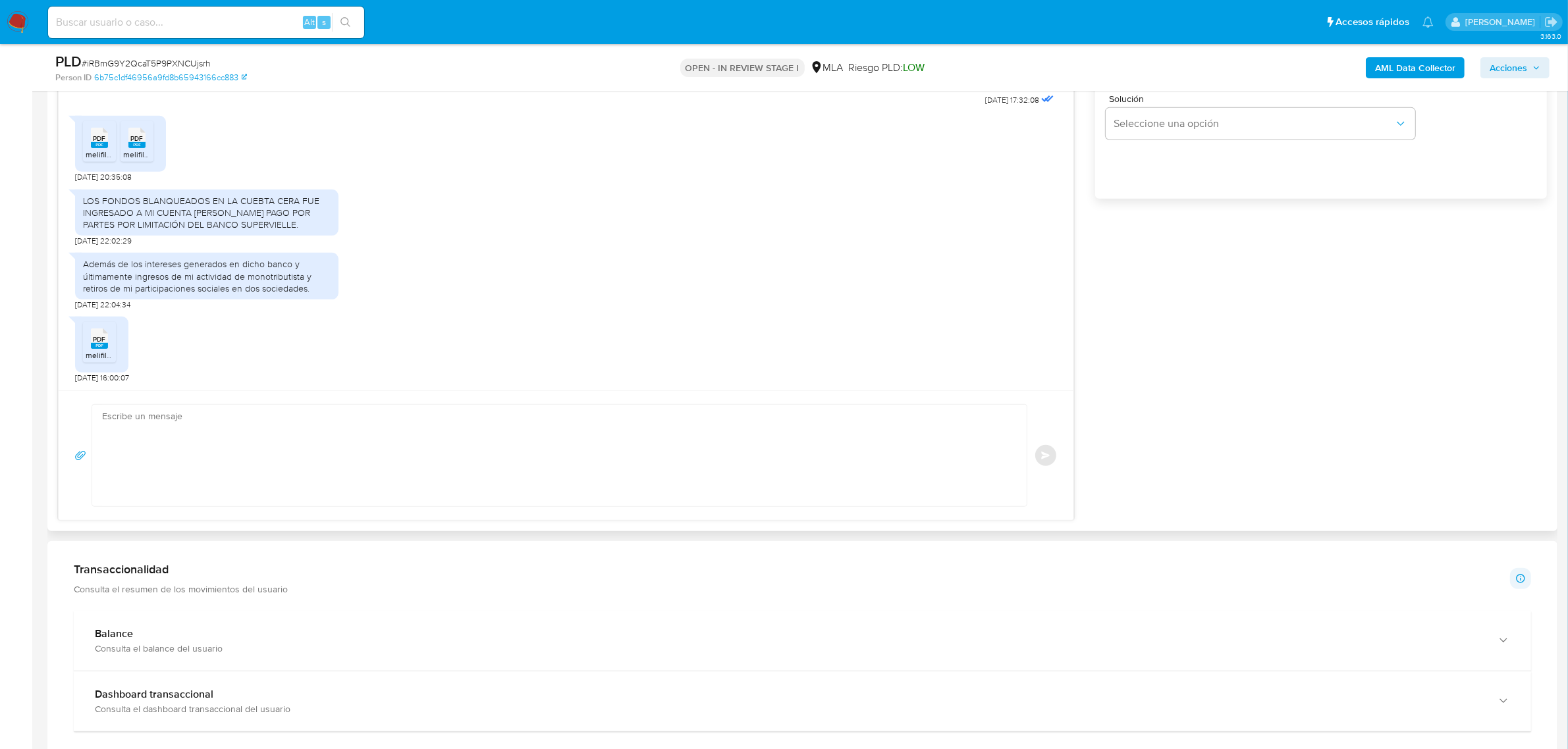
scroll to position [741, 0]
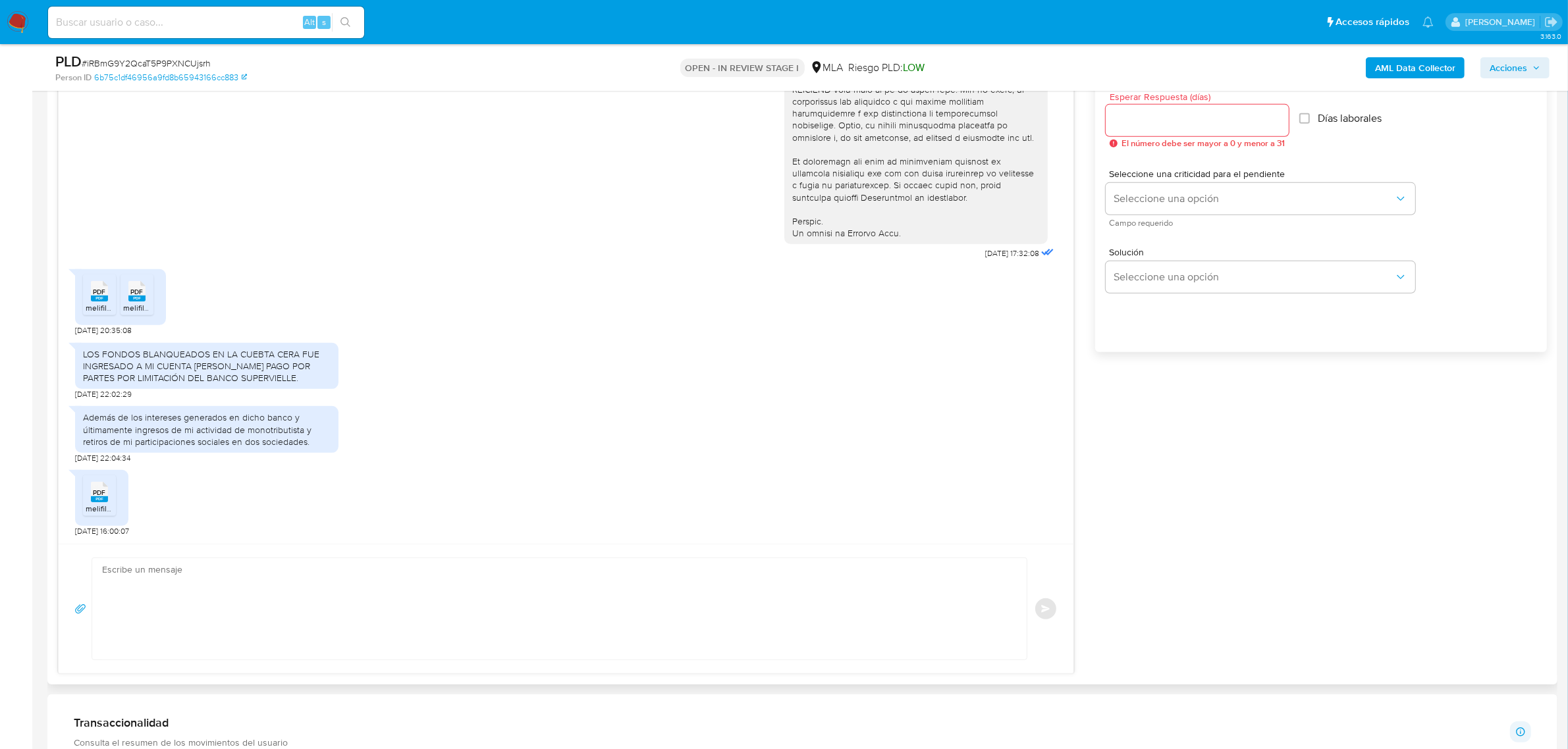
click at [167, 365] on div "LOS FONDOS BLANQUEADOS EN LA CUEBTA CERA FUE INGRESADO A MI CUENTA DE MERCADO P…" at bounding box center [207, 366] width 247 height 37
copy div "LOS FONDOS BLANQUEADOS EN LA CUEBTA CERA FUE INGRESADO A MI CUENTA DE MERCADO P…"
click at [205, 451] on div "Además de los intereses generados en dicho banco y últimamente ingresos de mi a…" at bounding box center [207, 429] width 264 height 47
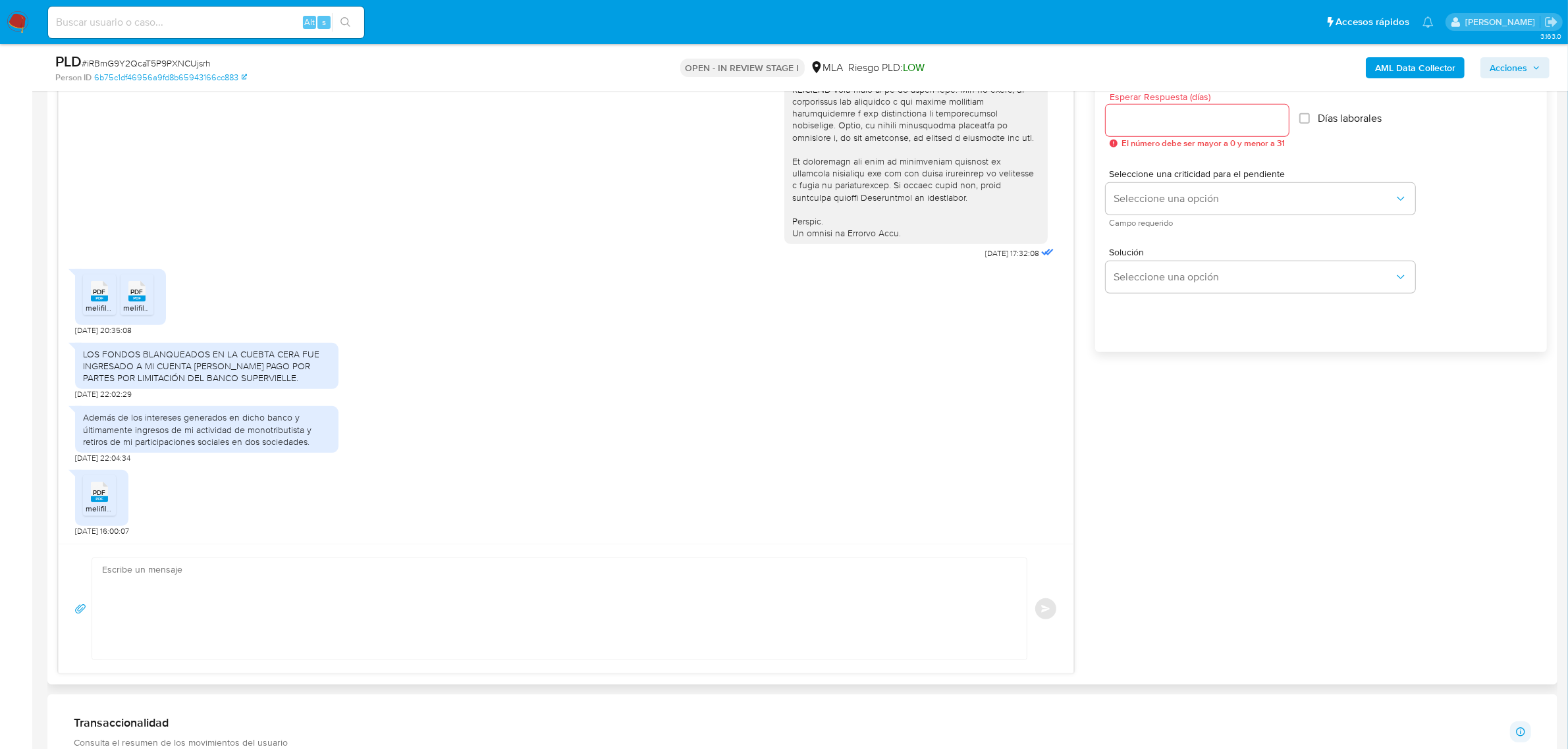
click at [222, 435] on div "Además de los intereses generados en dicho banco y últimamente ingresos de mi a…" at bounding box center [207, 429] width 247 height 37
copy div "Además de los intereses generados en dicho banco y últimamente ingresos de mi a…"
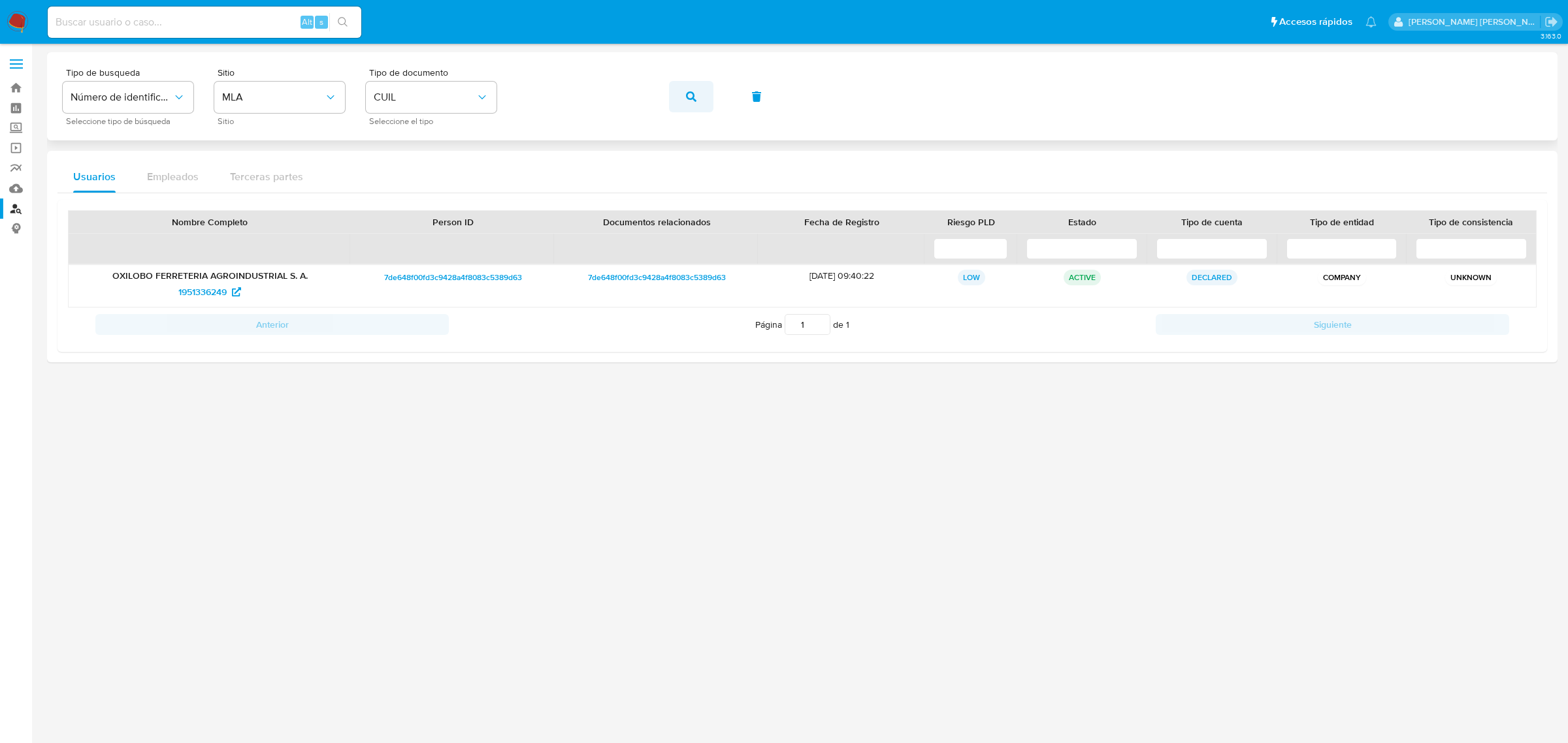
click at [690, 98] on icon "button" at bounding box center [691, 97] width 11 height 11
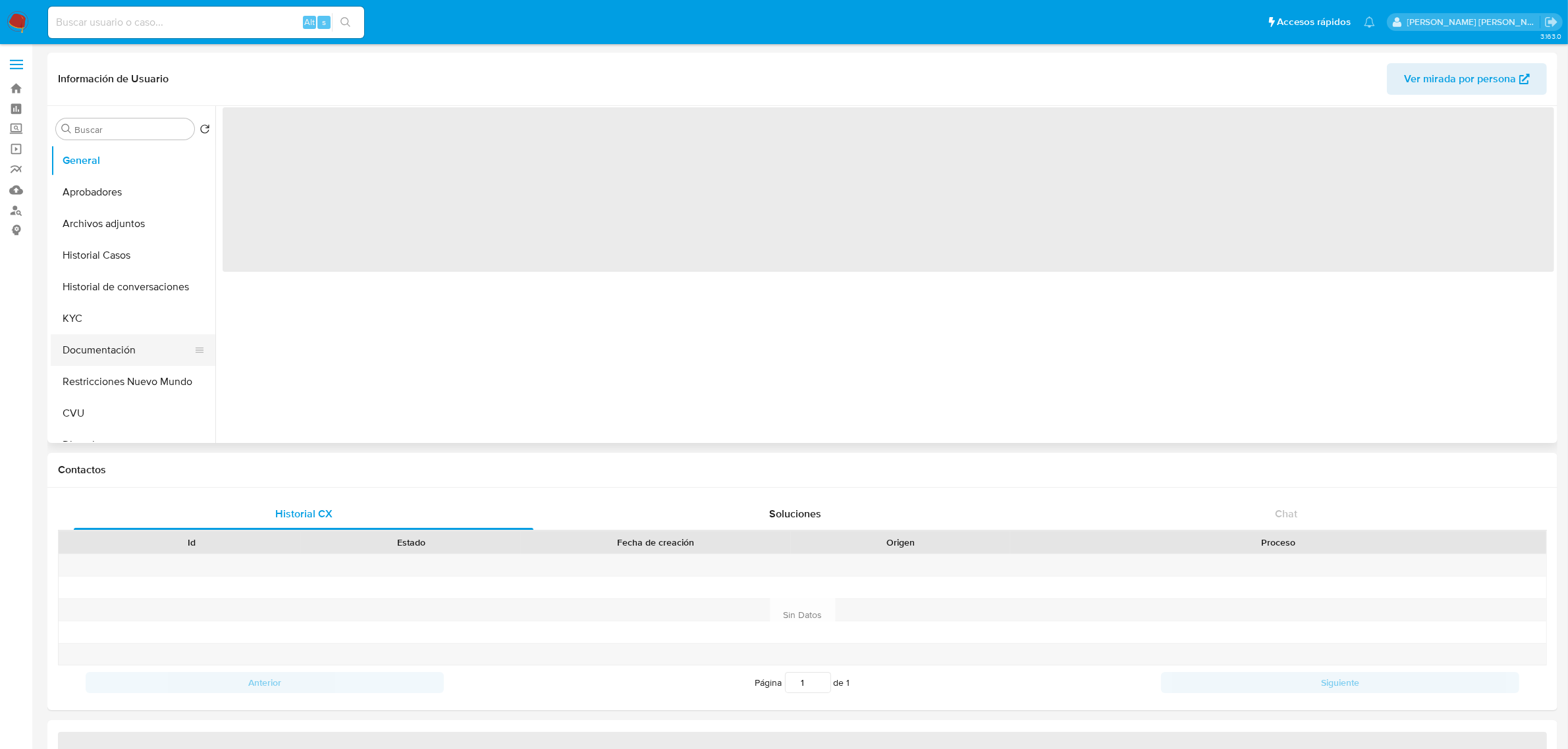
click at [110, 351] on button "Documentación" at bounding box center [127, 350] width 154 height 32
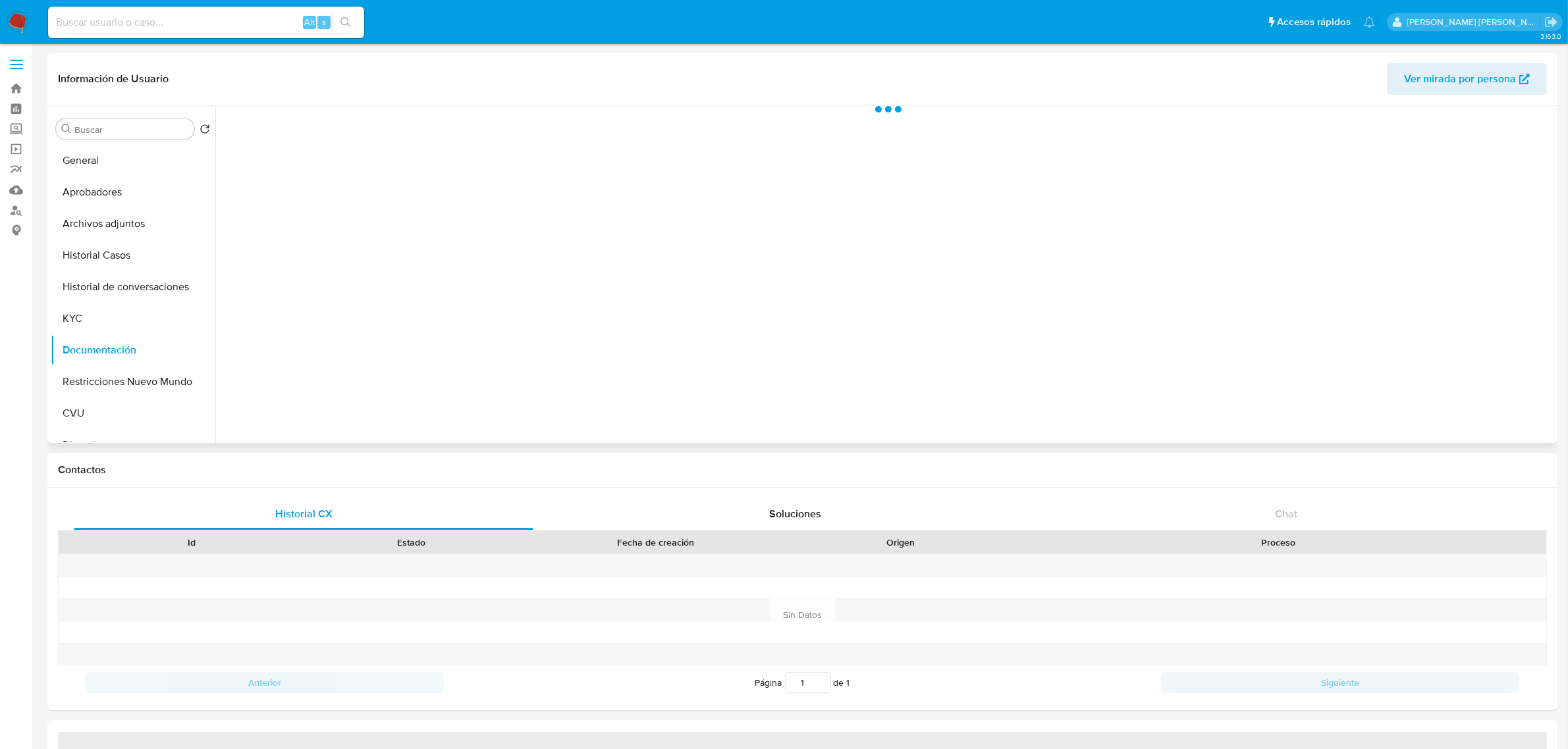
select select "10"
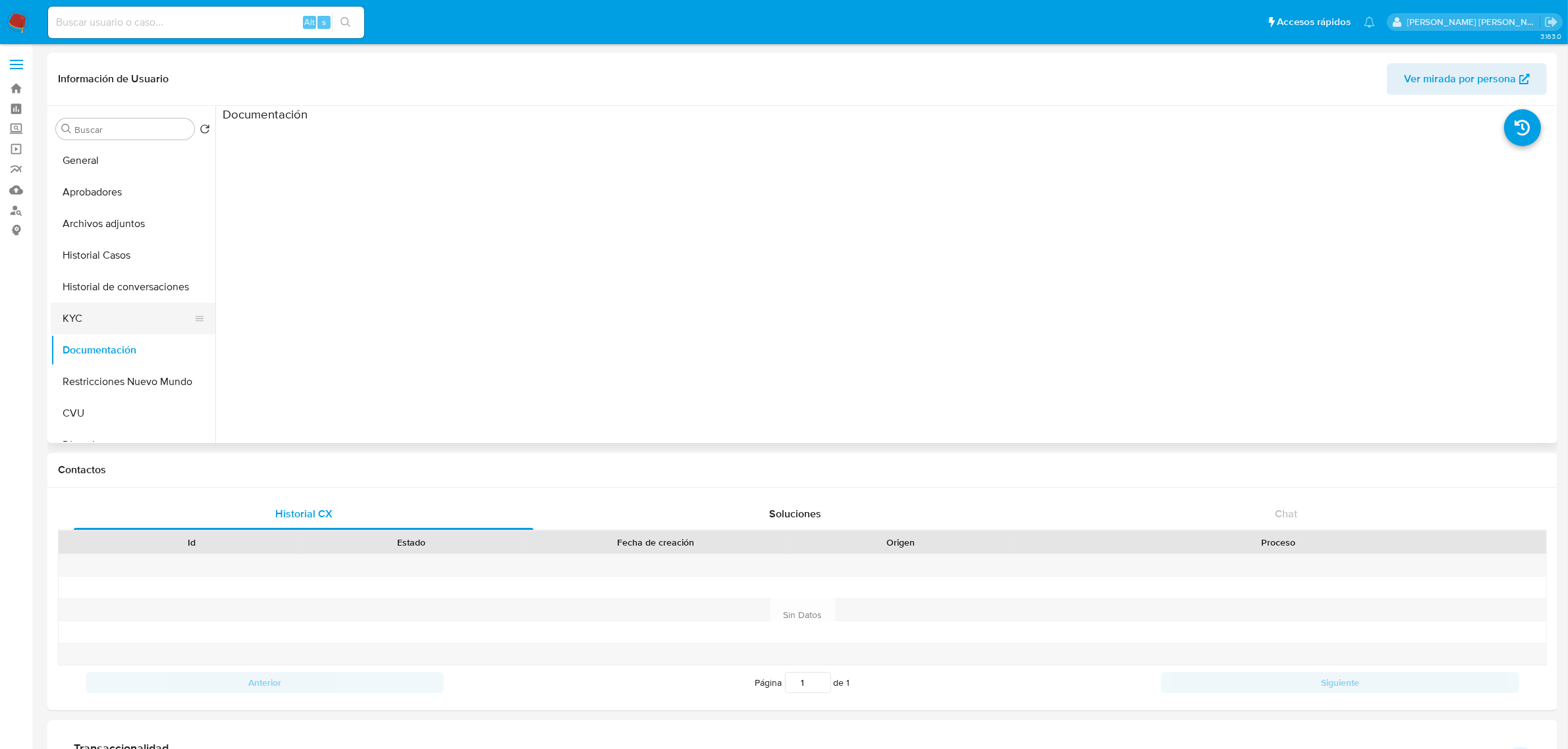
click at [85, 324] on button "KYC" at bounding box center [127, 319] width 154 height 32
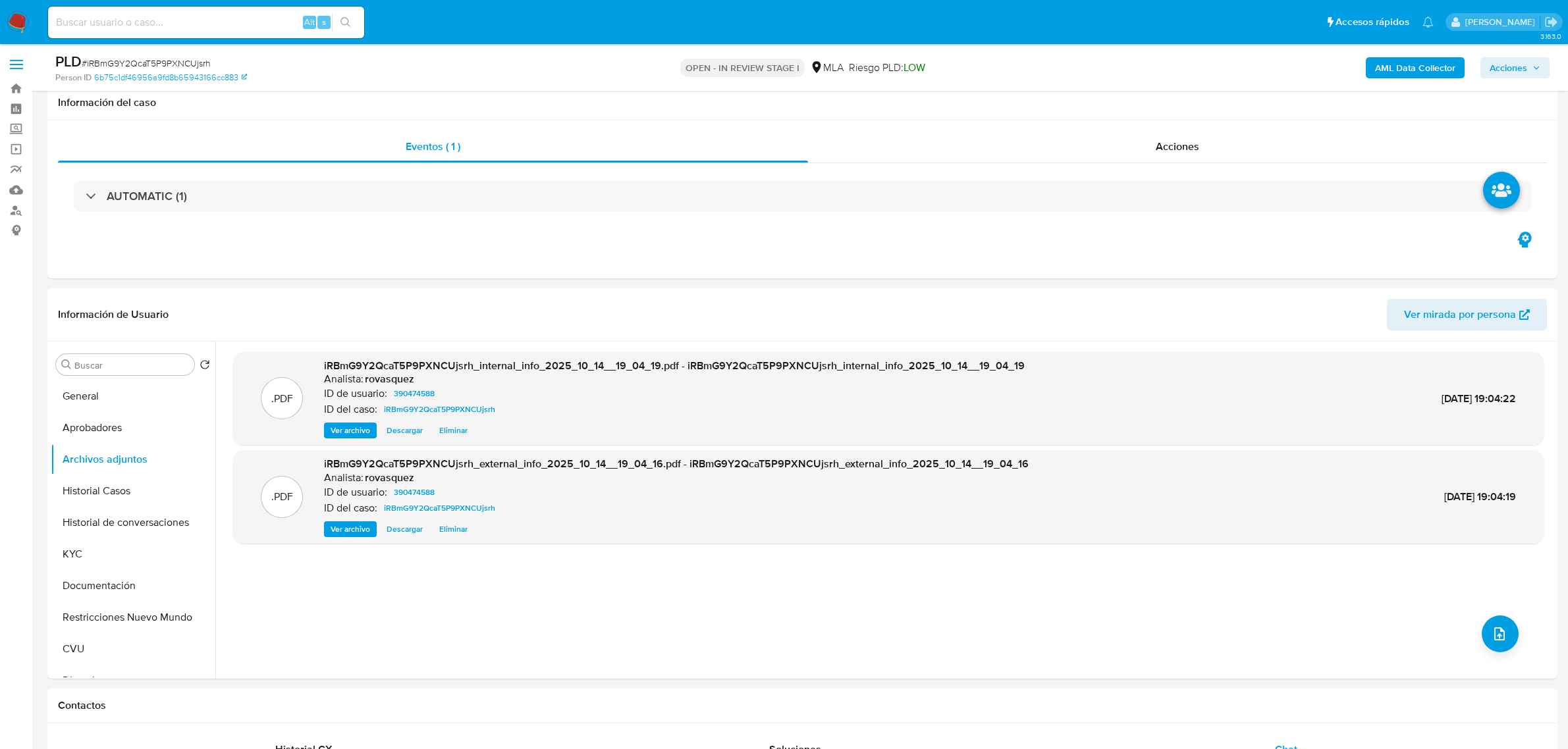
select select "10"
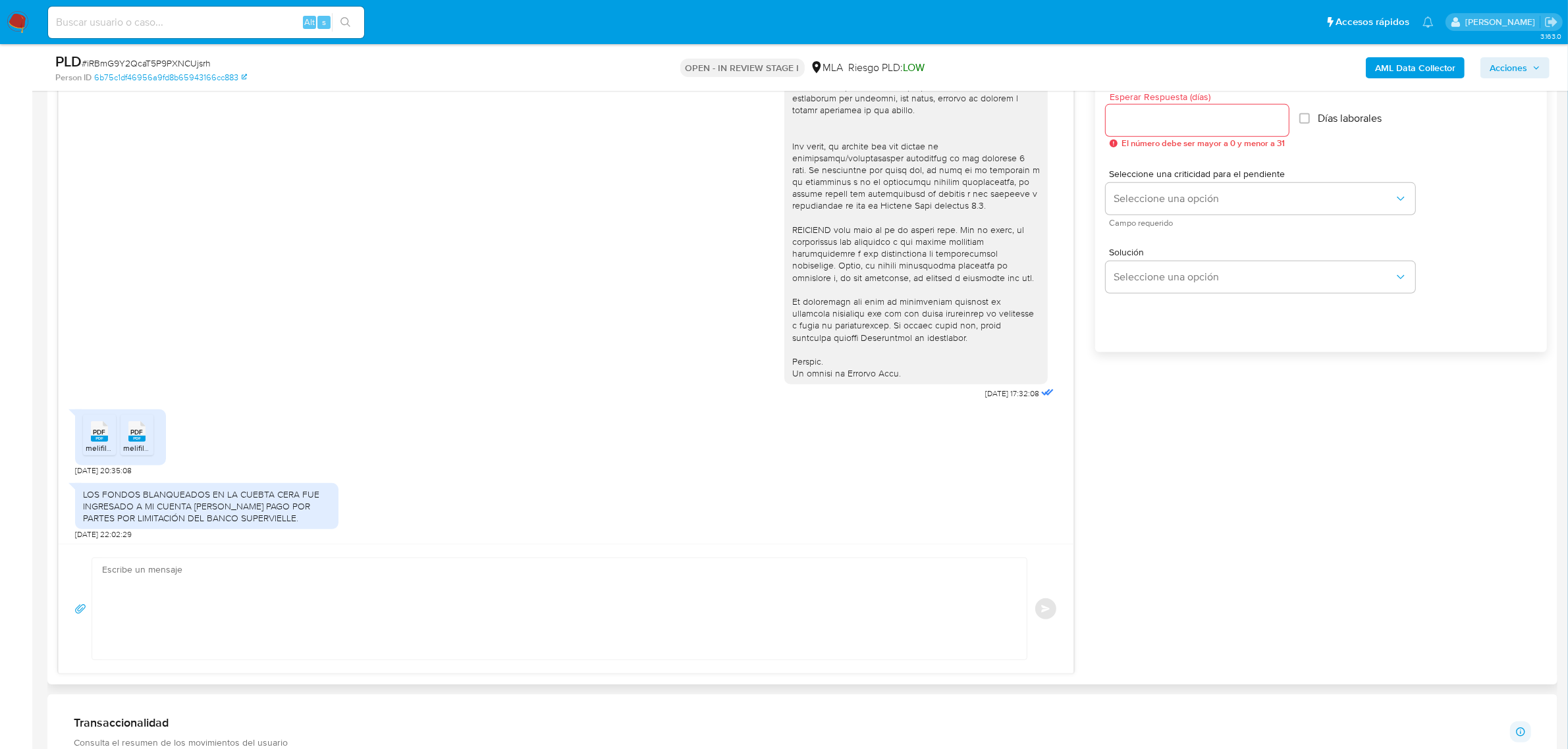
scroll to position [547, 0]
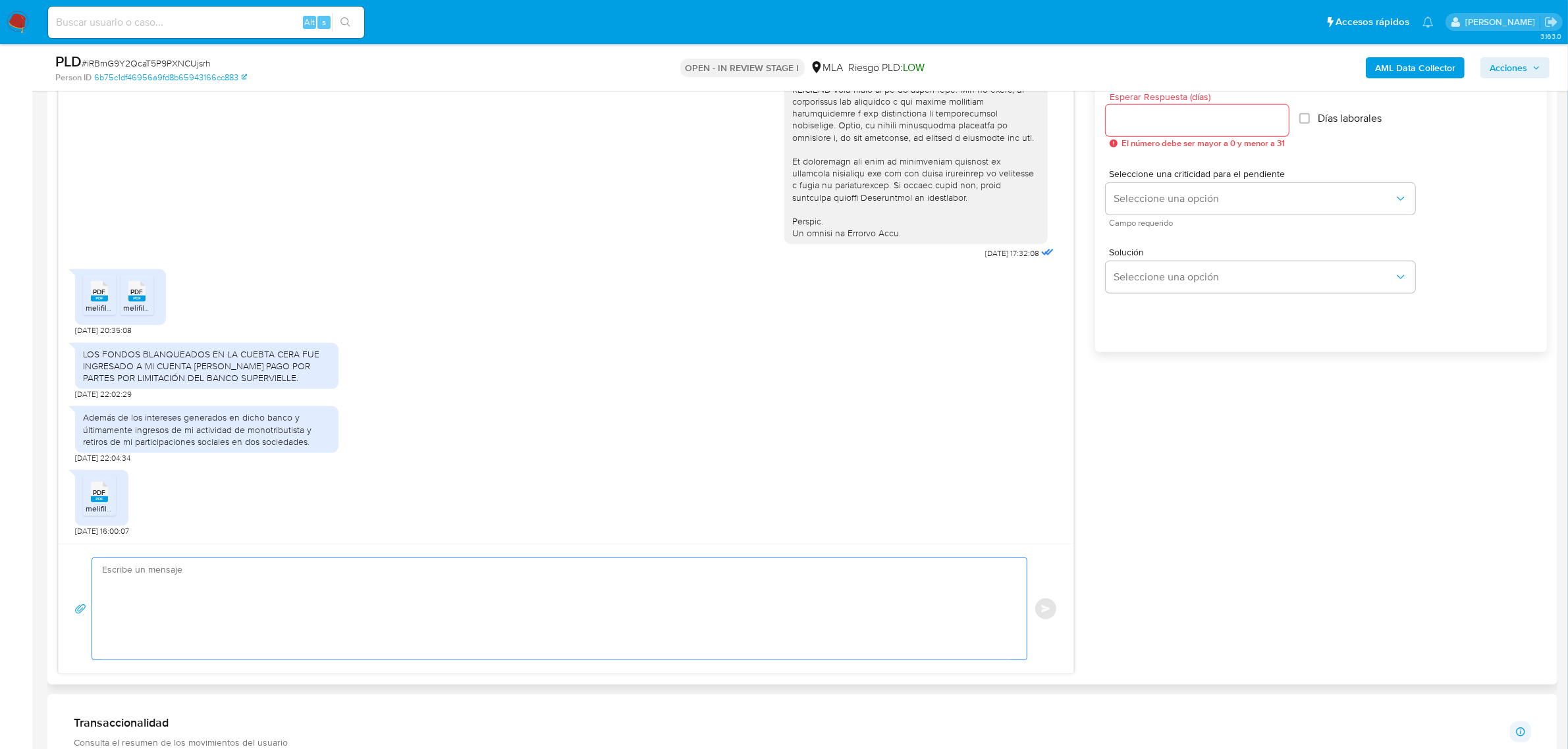
click at [304, 596] on textarea at bounding box center [556, 609] width 909 height 102
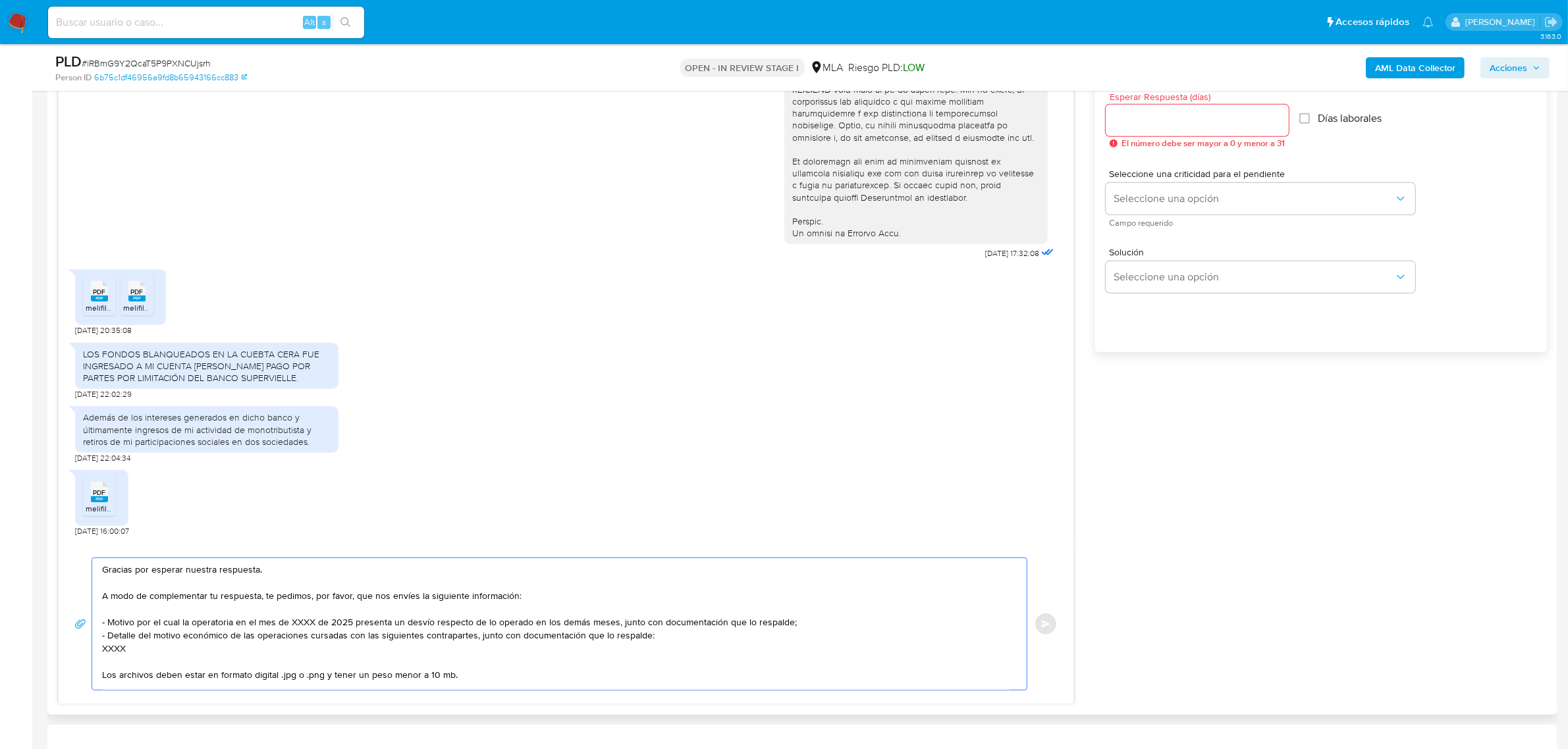
click at [92, 569] on div "Gracias por esperar nuestra respuesta. A modo de complementar tu respuesta, te …" at bounding box center [560, 624] width 936 height 133
click at [104, 570] on textarea "Gracias por esperar nuestra respuesta. A modo de complementar tu respuesta, te …" at bounding box center [556, 624] width 909 height 132
click at [163, 568] on textarea "Buenas tardes, Gracias por esperar nuestra respuesta. A modo de complementar tu…" at bounding box center [556, 624] width 909 height 132
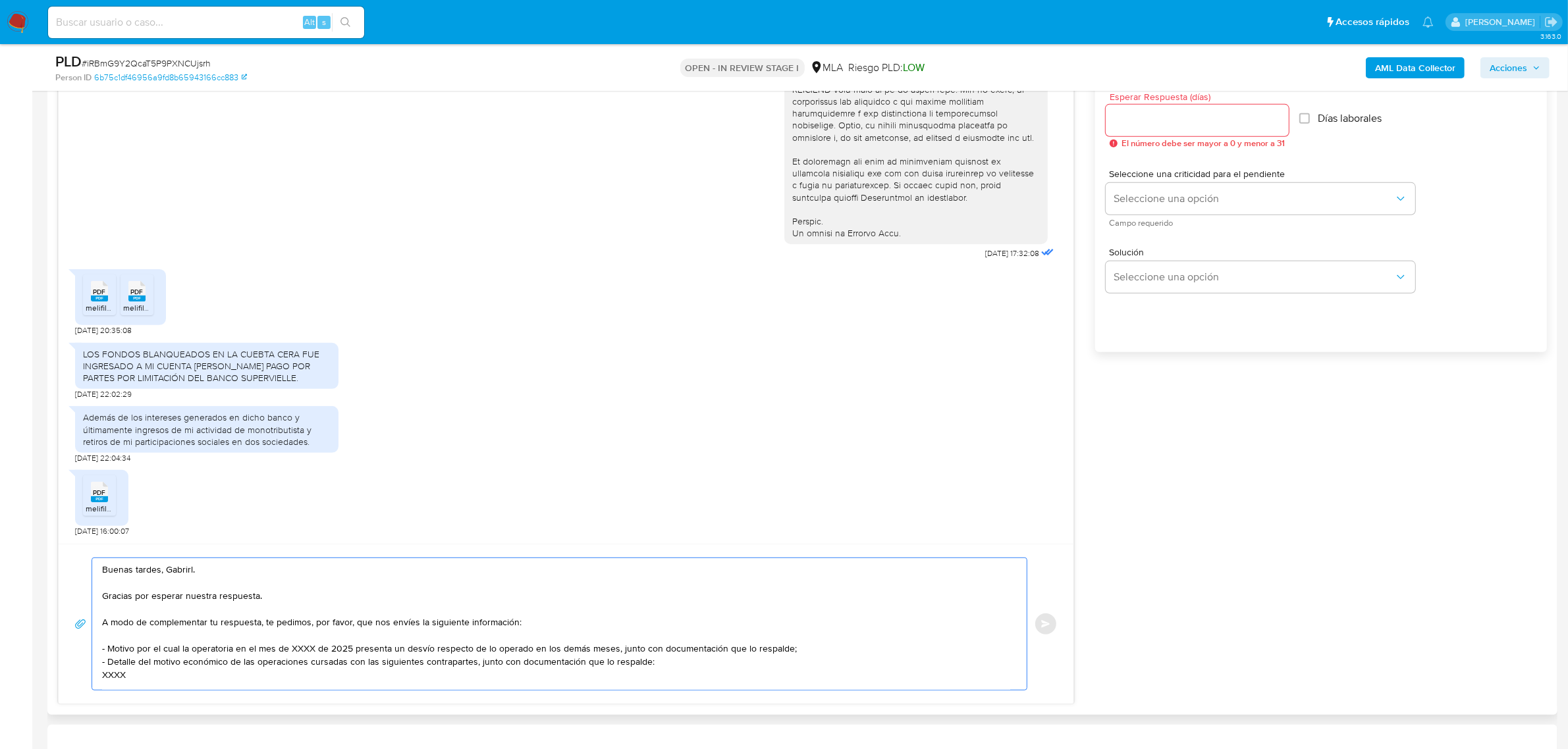
drag, startPoint x: 313, startPoint y: 571, endPoint x: 306, endPoint y: 573, distance: 7.3
click at [311, 573] on textarea "Buenas tardes, Gabrirl. Gracias por esperar nuestra respuesta. A modo de comple…" at bounding box center [556, 624] width 909 height 132
paste textarea "Diego Alejandro Sosa - CUIT 20255657721 (ACTIVIDAD: Reparación de artículos elé…"
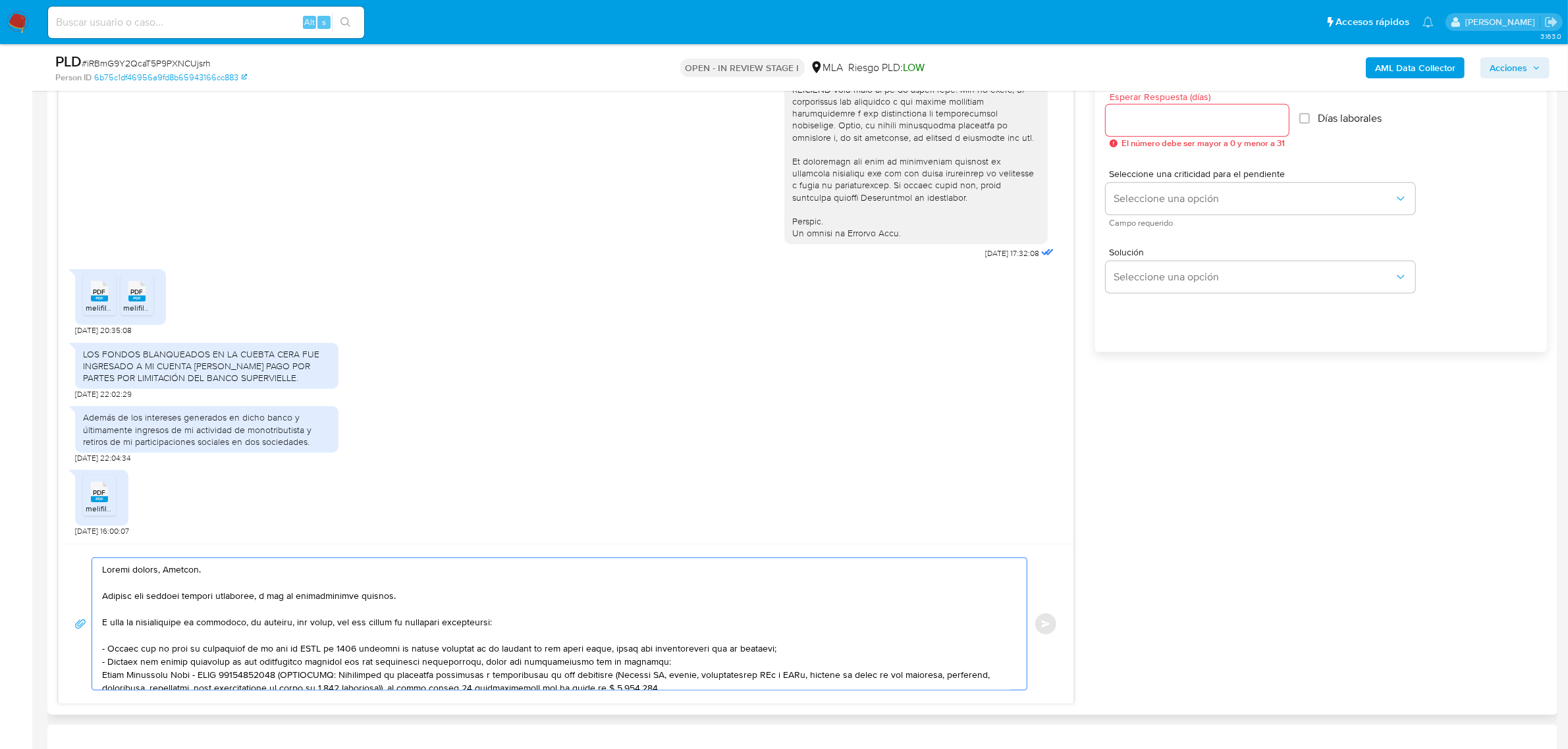
scroll to position [58, 0]
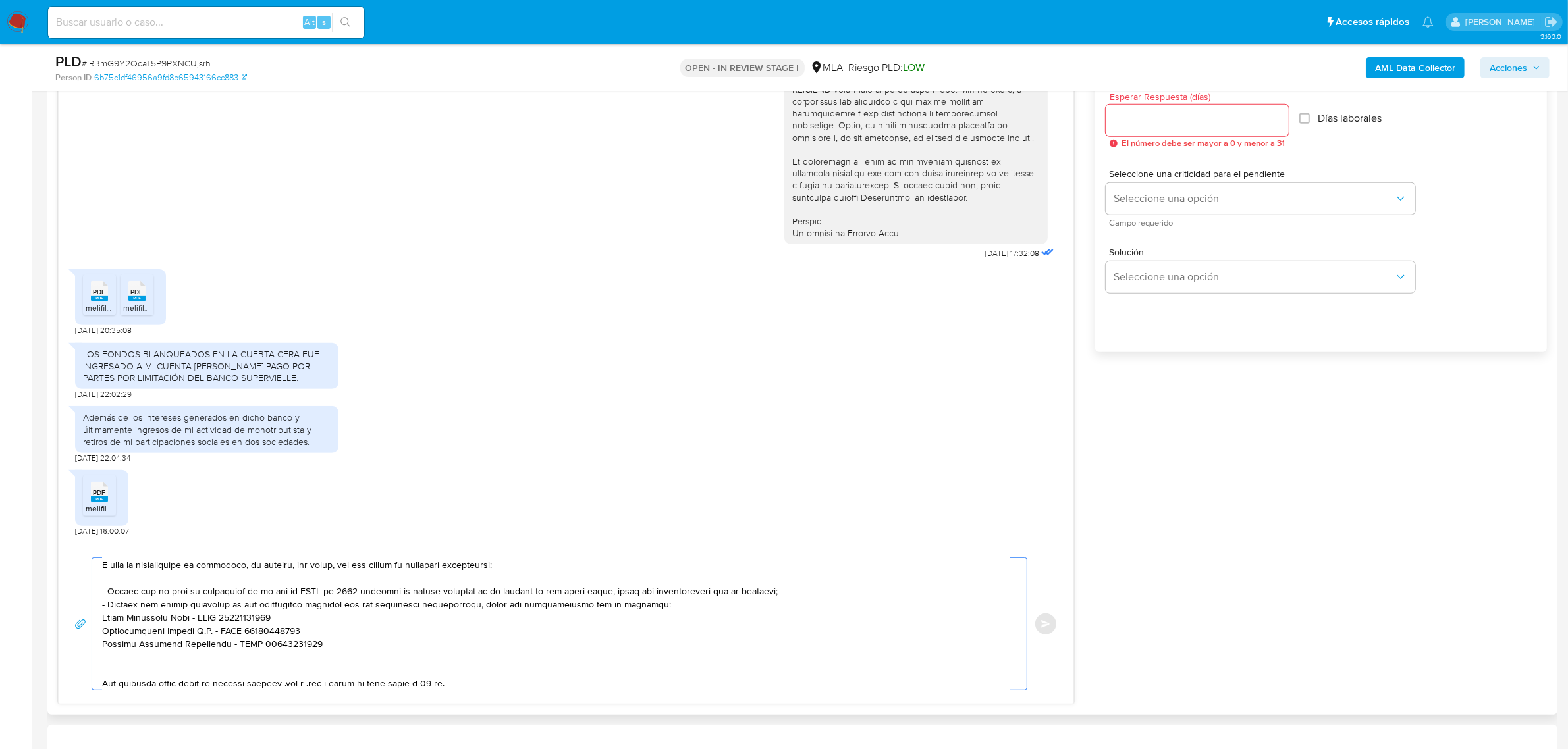
click at [103, 603] on textarea at bounding box center [556, 624] width 909 height 132
click at [136, 592] on textarea at bounding box center [556, 624] width 909 height 132
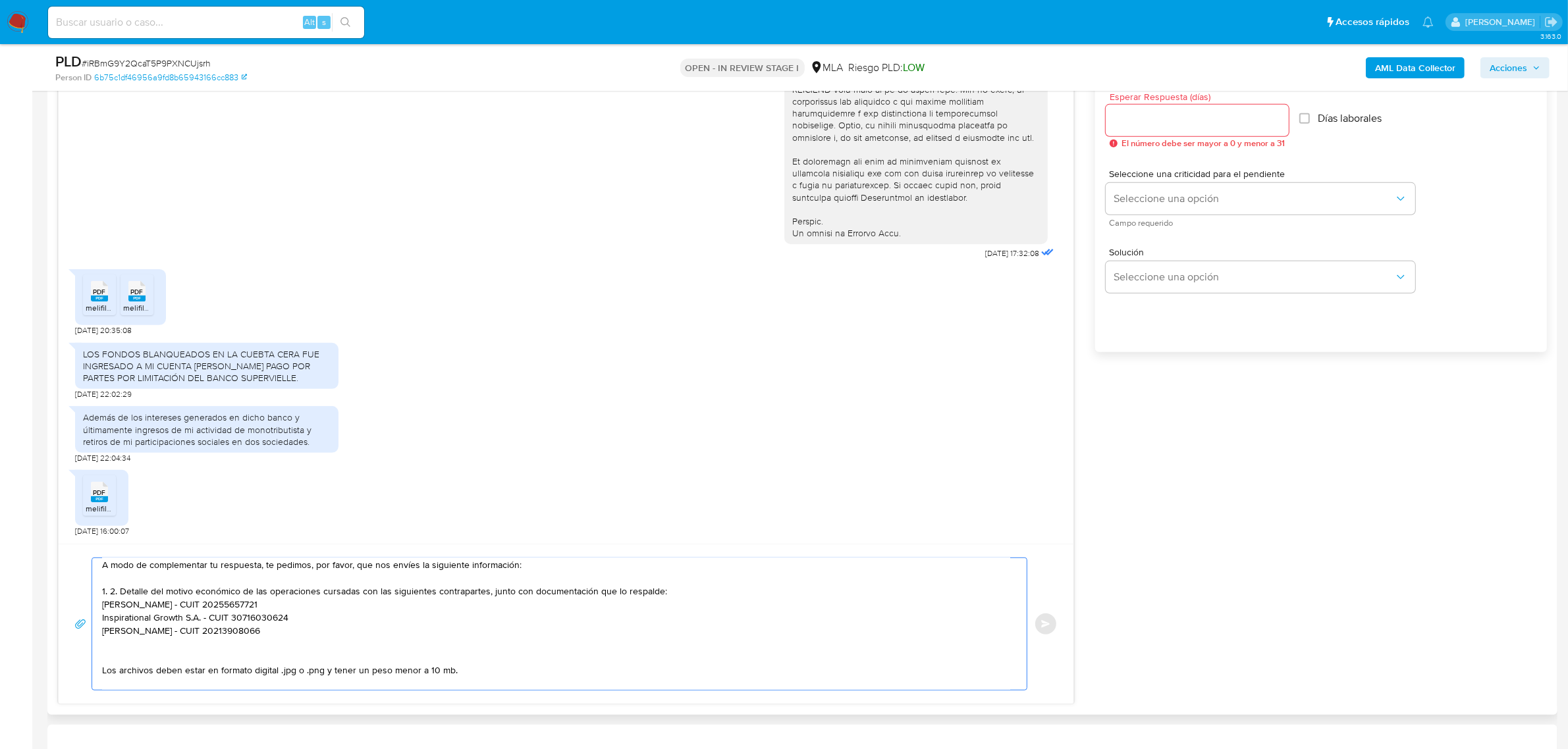
paste textarea "Declaraciones Juradas de Ingresos Brutos (donde se visualice la base imponible)."
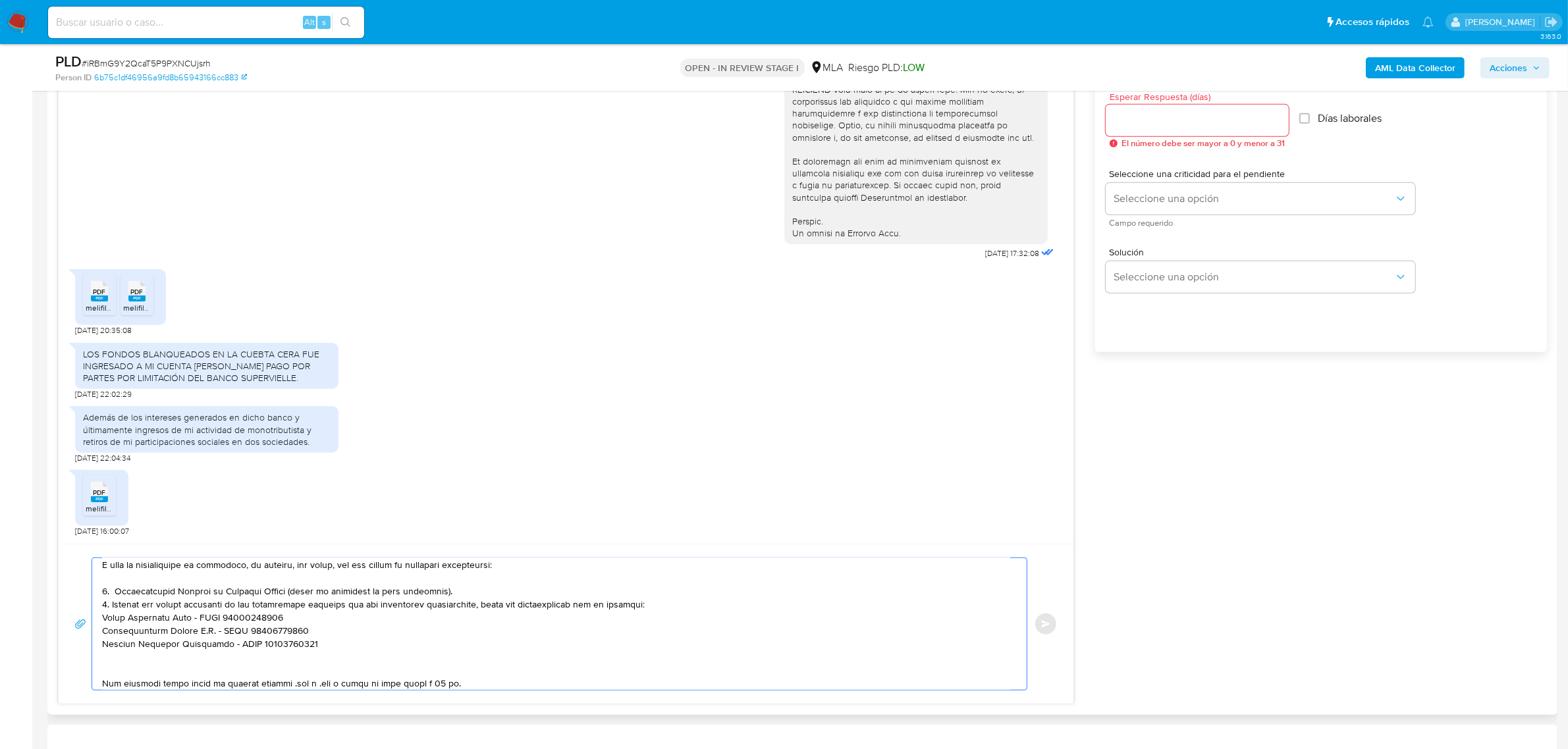
click at [440, 594] on textarea at bounding box center [556, 624] width 909 height 132
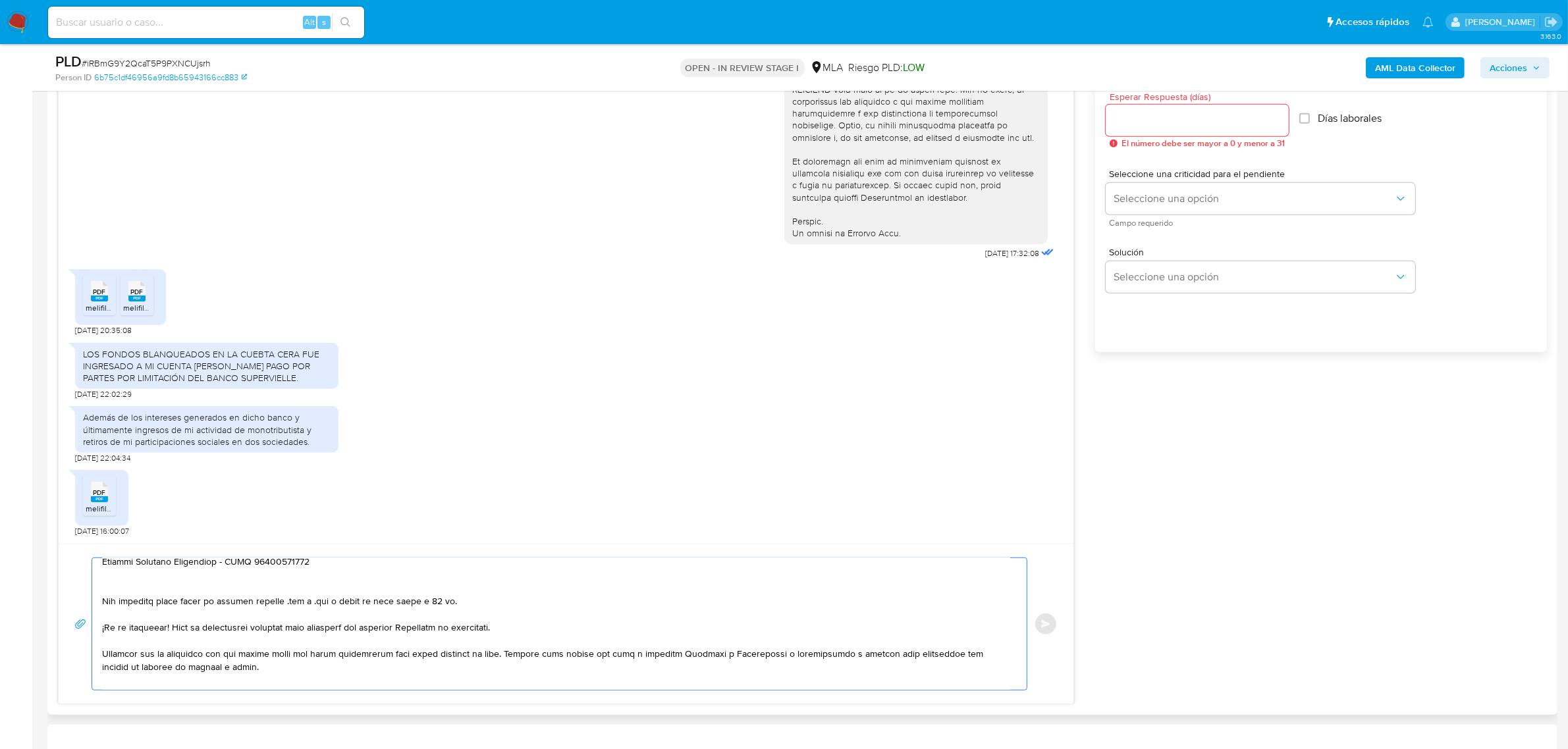
click at [137, 583] on textarea at bounding box center [556, 624] width 909 height 132
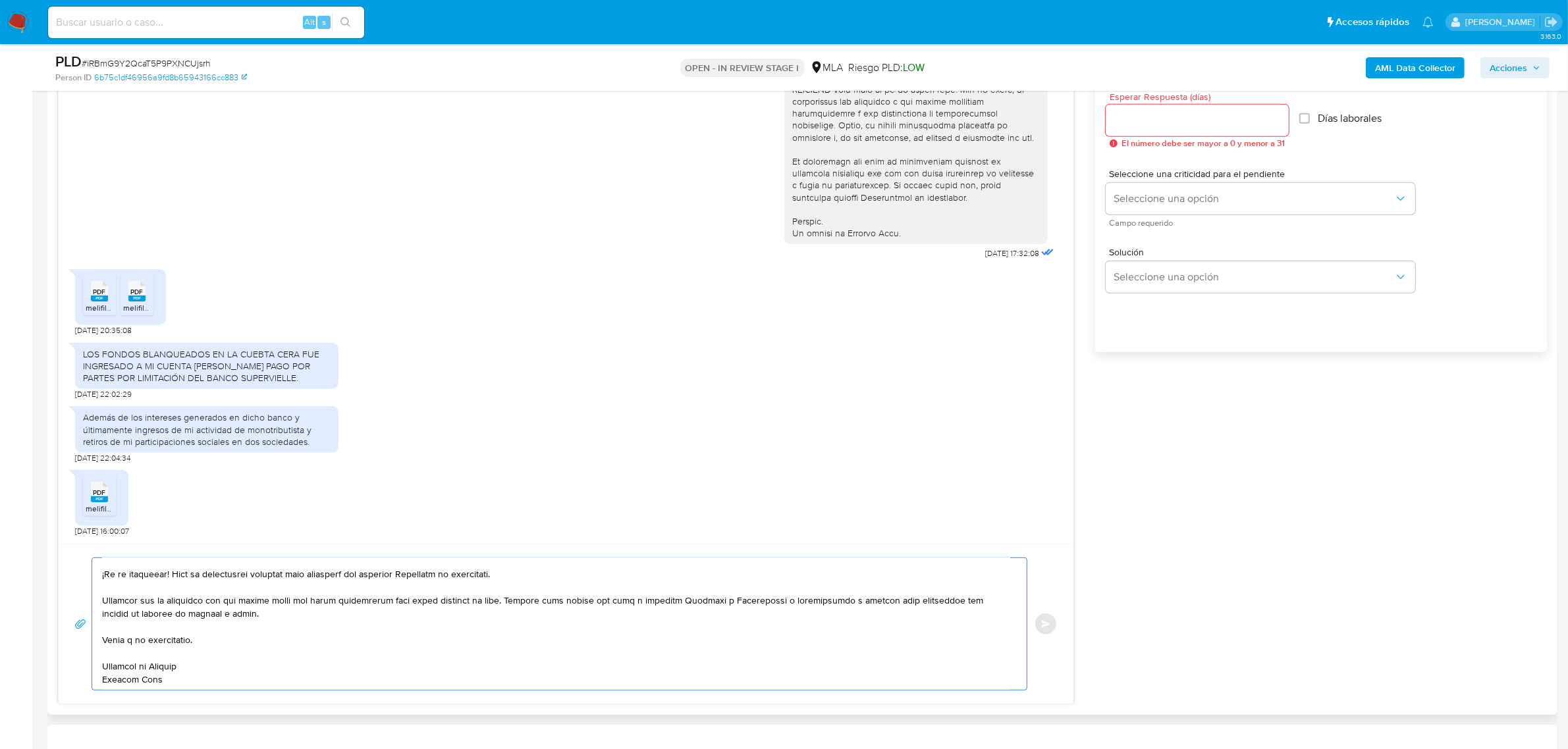
drag, startPoint x: 114, startPoint y: 586, endPoint x: 214, endPoint y: 696, distance: 148.7
click at [214, 696] on div "Enviar" at bounding box center [566, 624] width 1015 height 160
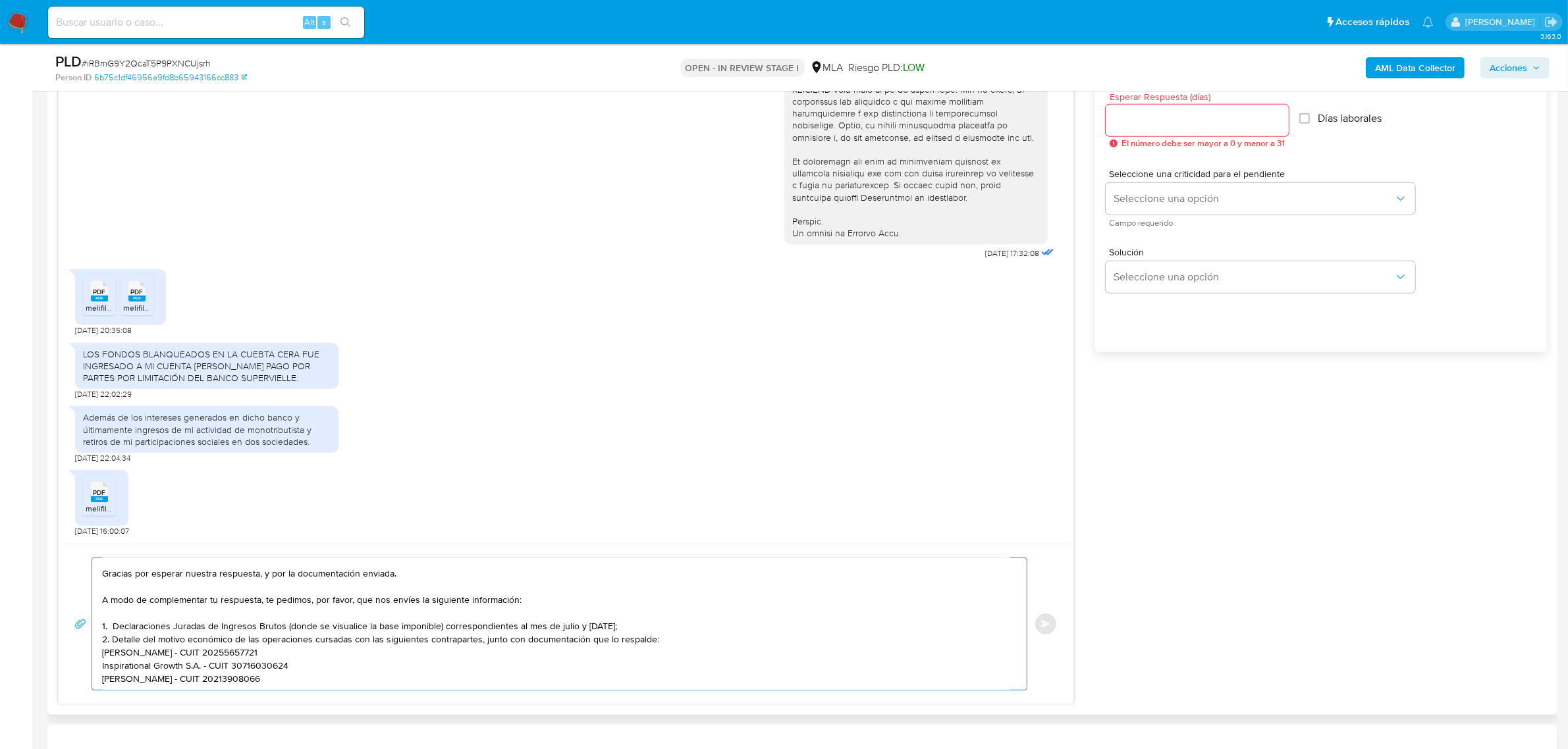
paste textarea "Es importante que sepas que, en caso de no responder a lo solicitado o si lo pr…"
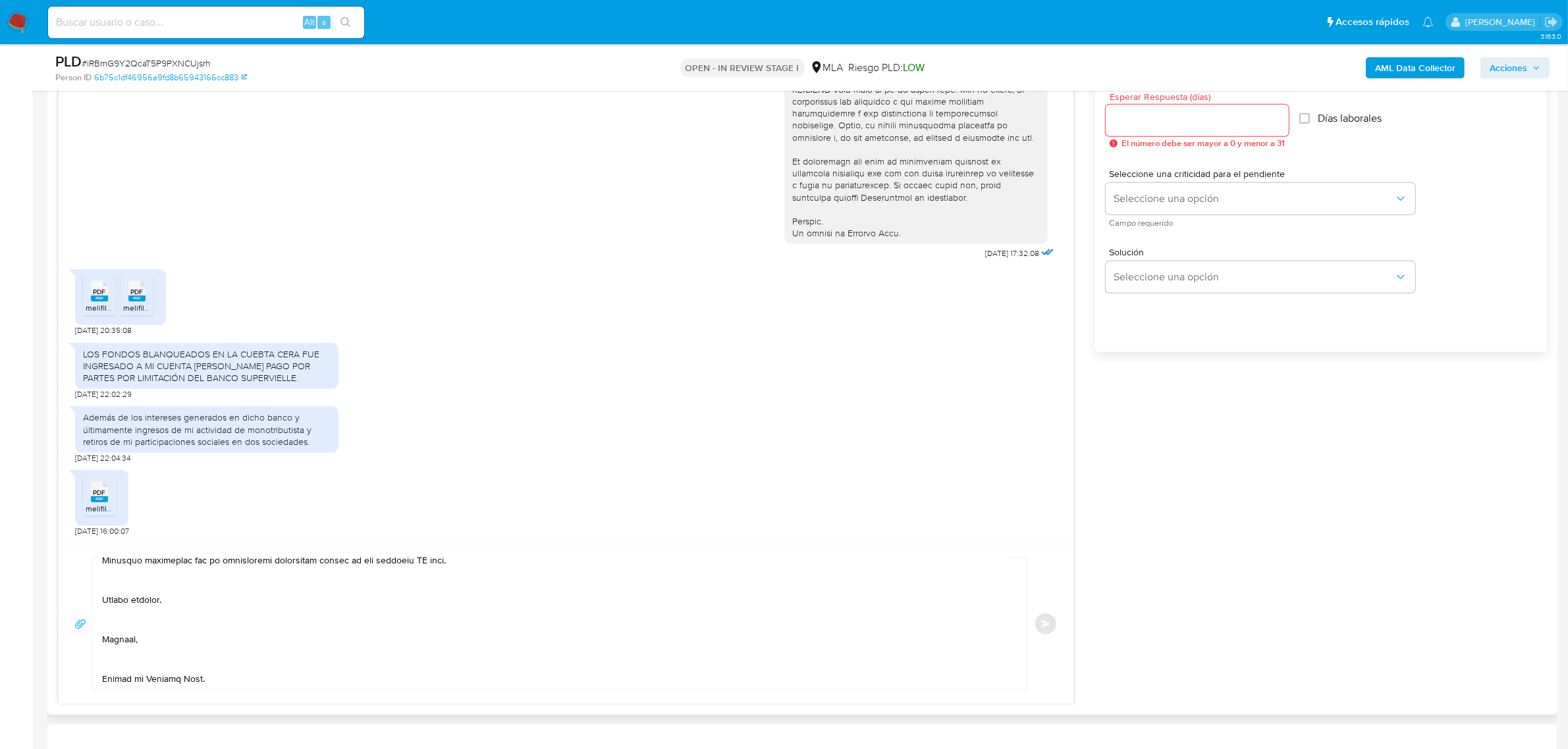
scroll to position [91, 0]
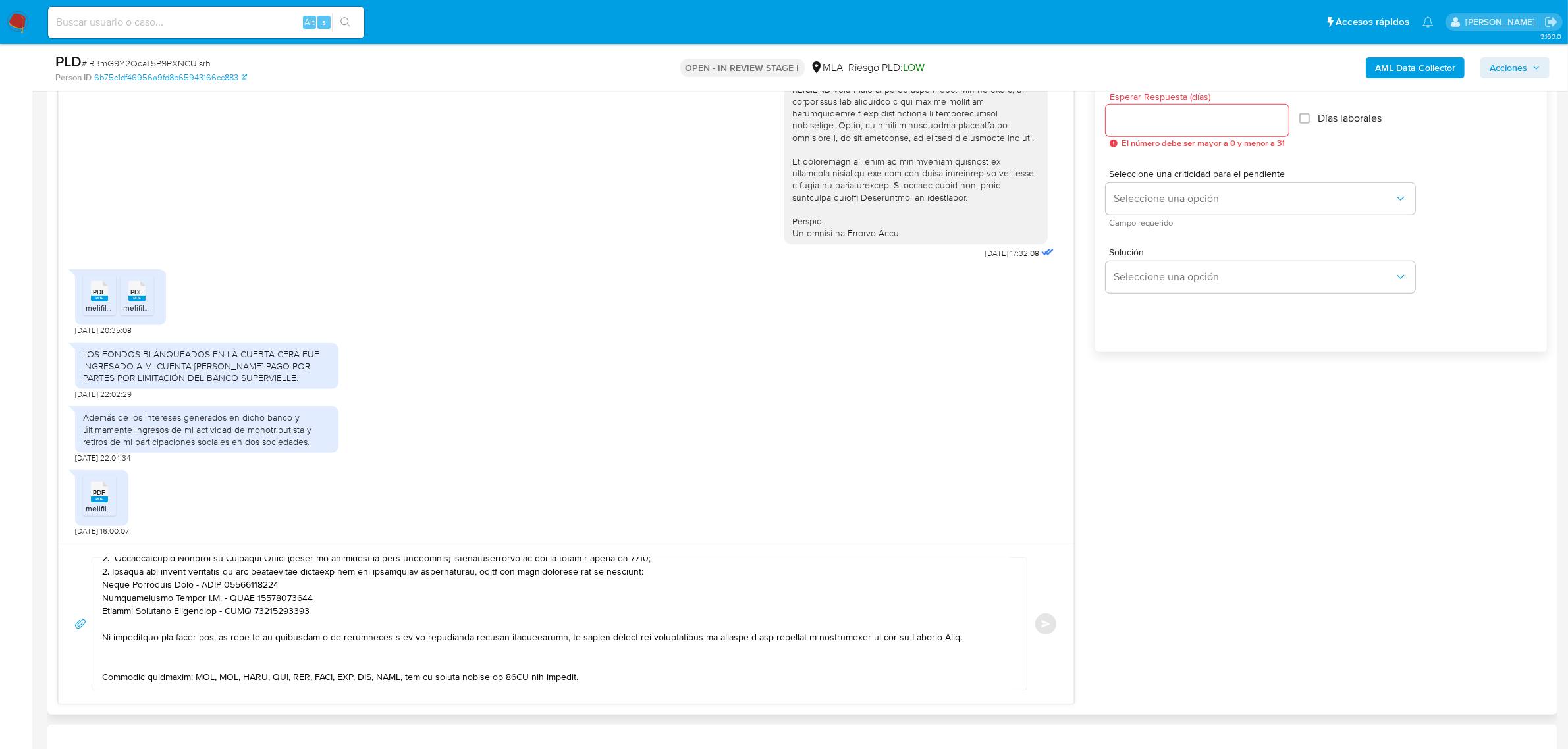
click at [175, 629] on textarea at bounding box center [556, 624] width 909 height 132
click at [132, 652] on textarea at bounding box center [556, 624] width 909 height 132
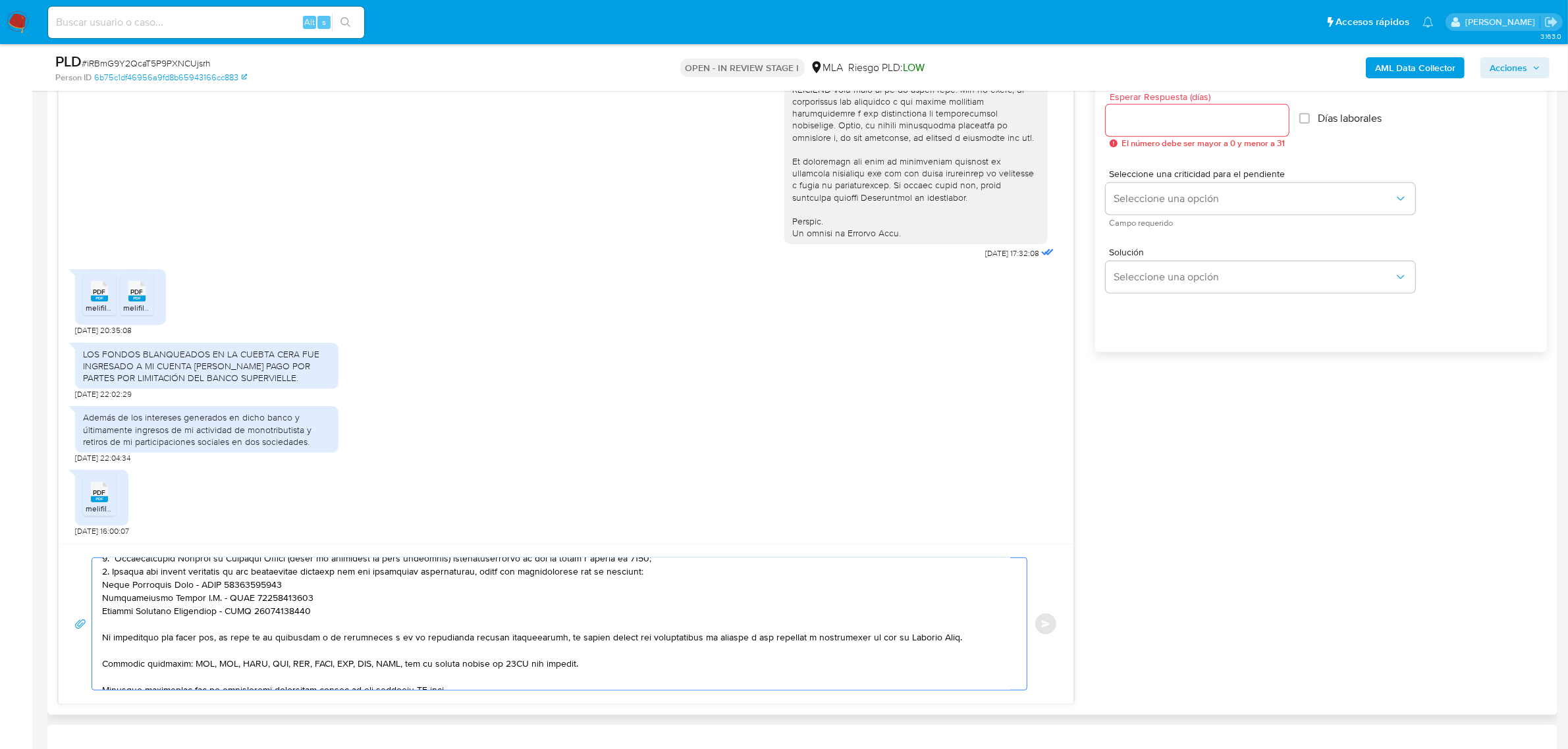
scroll to position [172, 0]
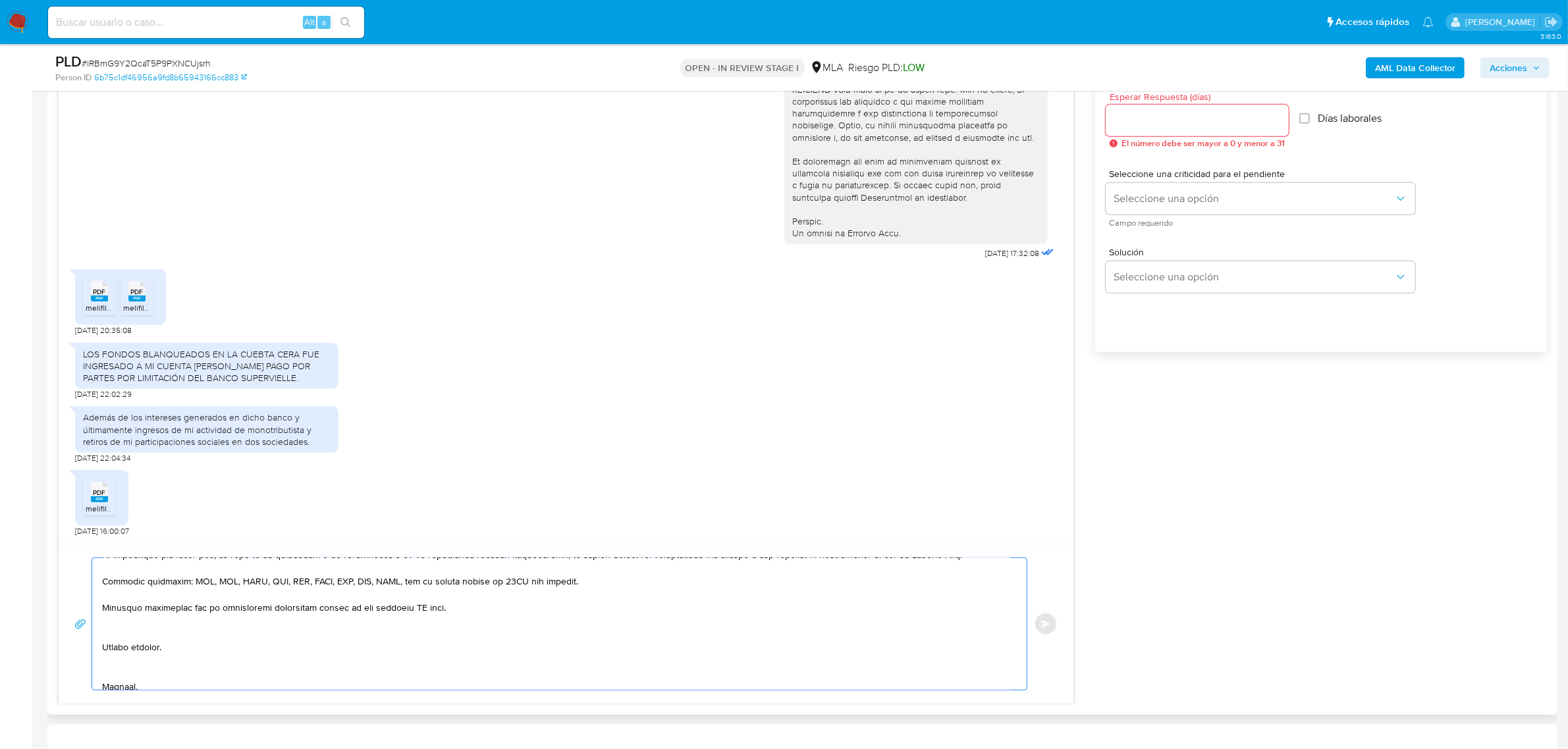
drag, startPoint x: 313, startPoint y: 607, endPoint x: 468, endPoint y: 619, distance: 155.5
click at [468, 619] on textarea at bounding box center [556, 624] width 909 height 132
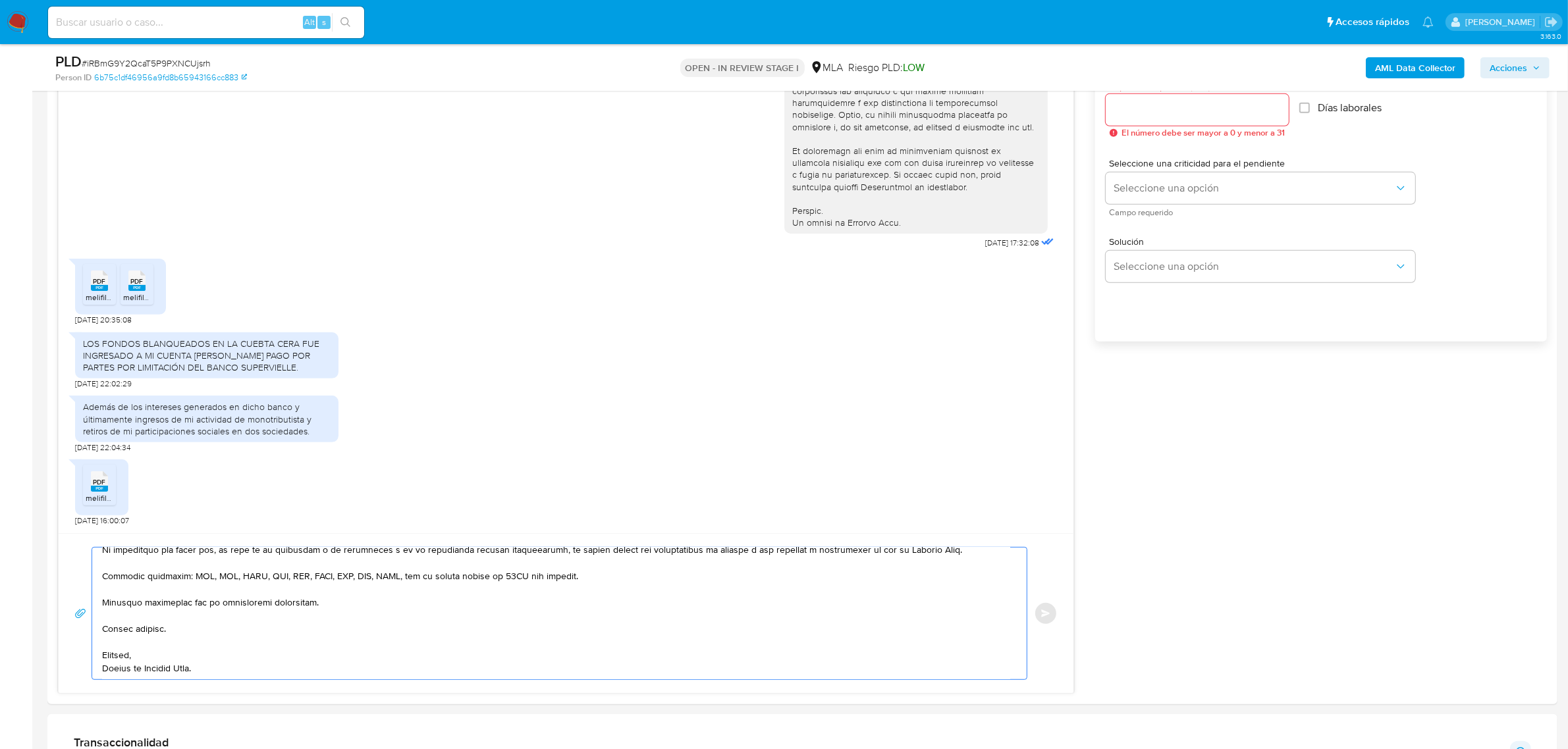
scroll to position [823, 0]
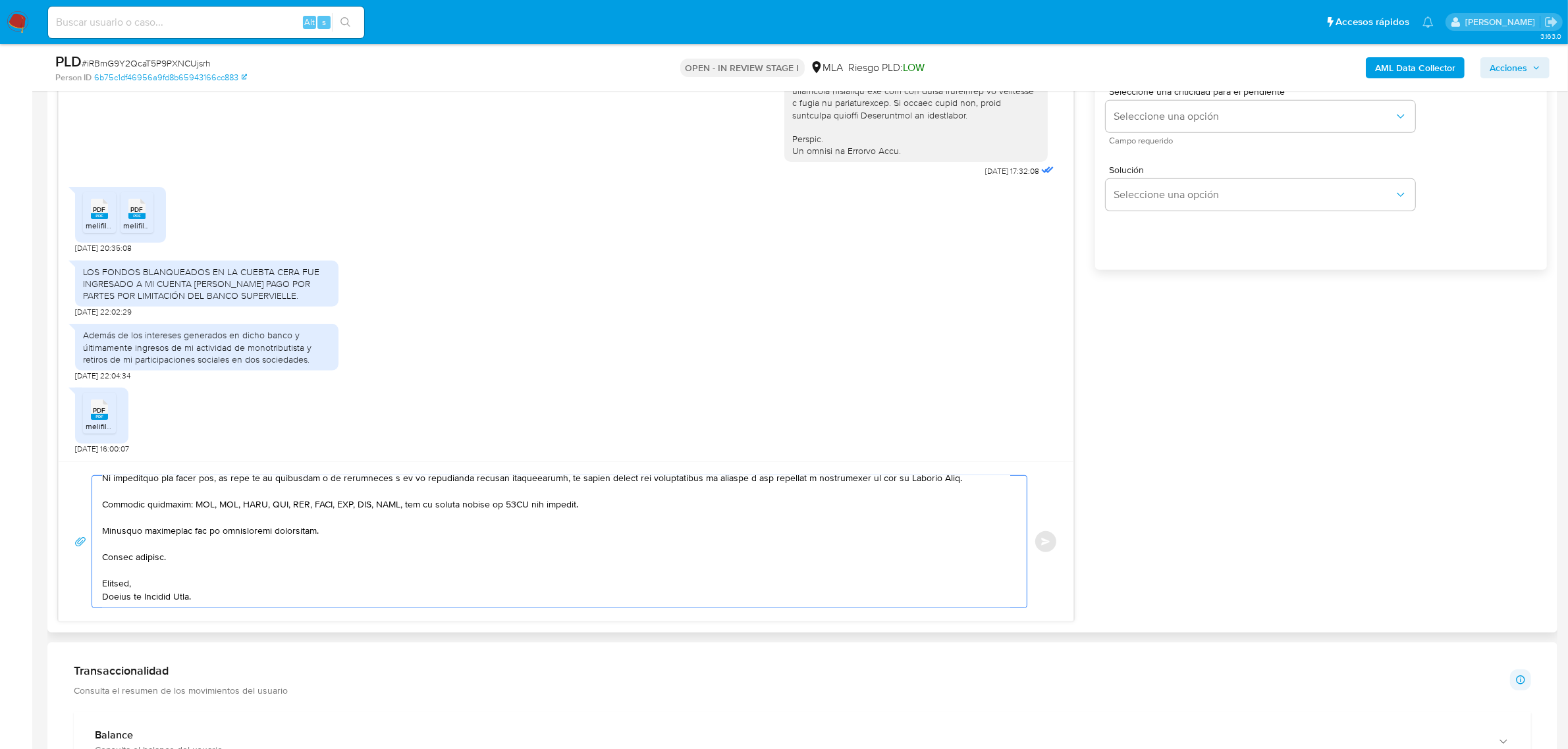
click at [249, 608] on textarea at bounding box center [556, 542] width 909 height 132
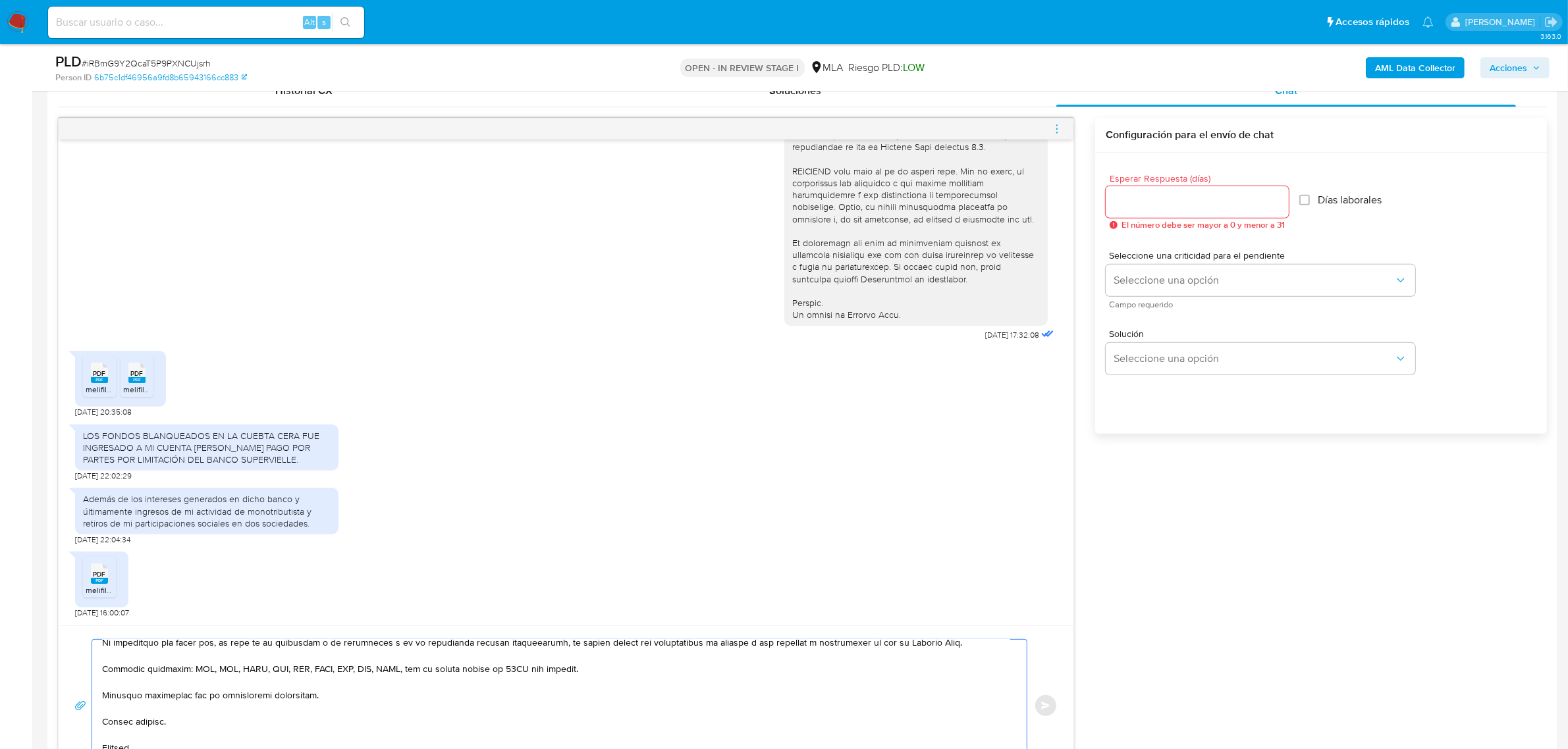
scroll to position [411, 0]
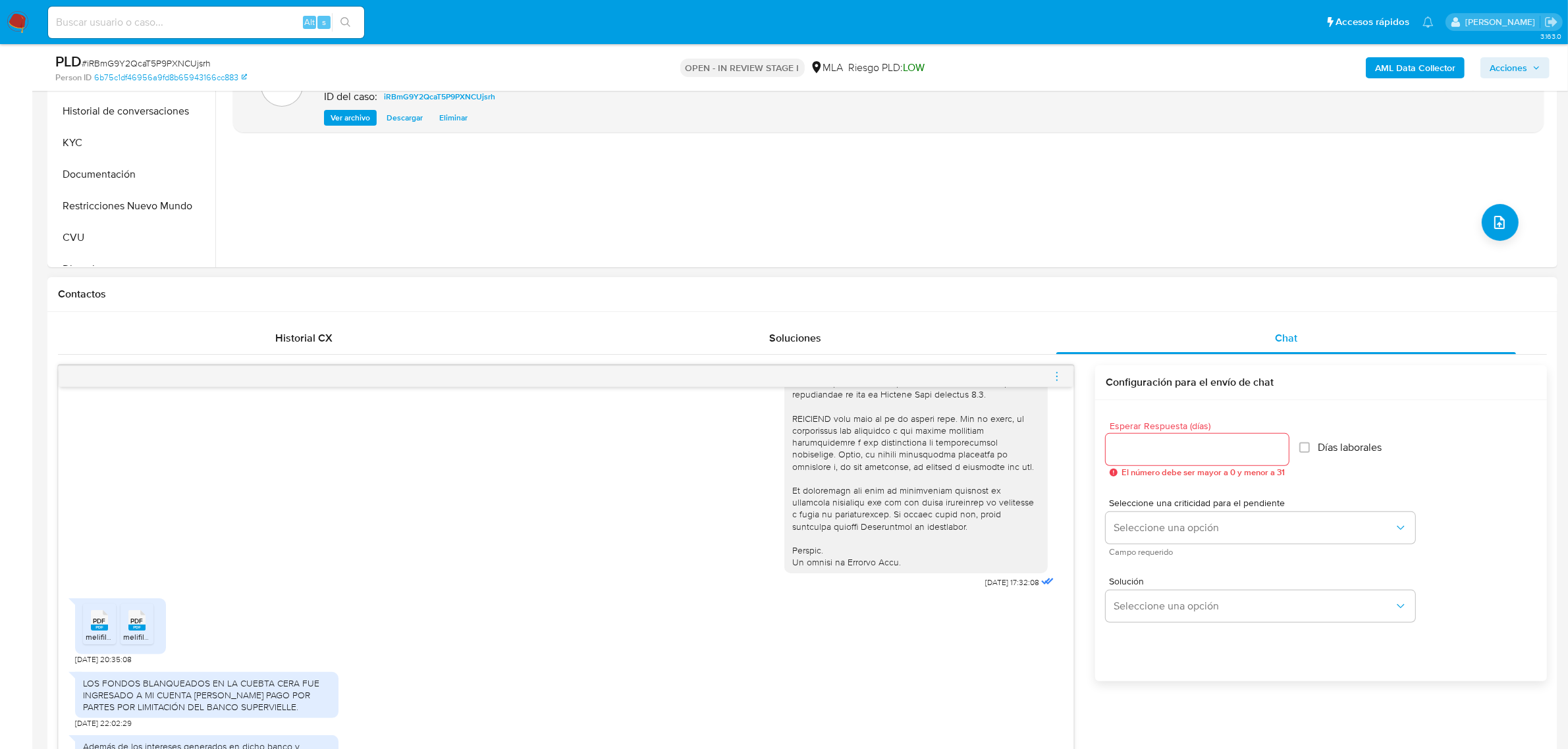
type textarea "Buenas tardes, Gabriel. Gracias por esperar nuestra respuesta, y por la documen…"
click at [1131, 449] on input "Esperar Respuesta (días)" at bounding box center [1197, 450] width 183 height 17
type input "1"
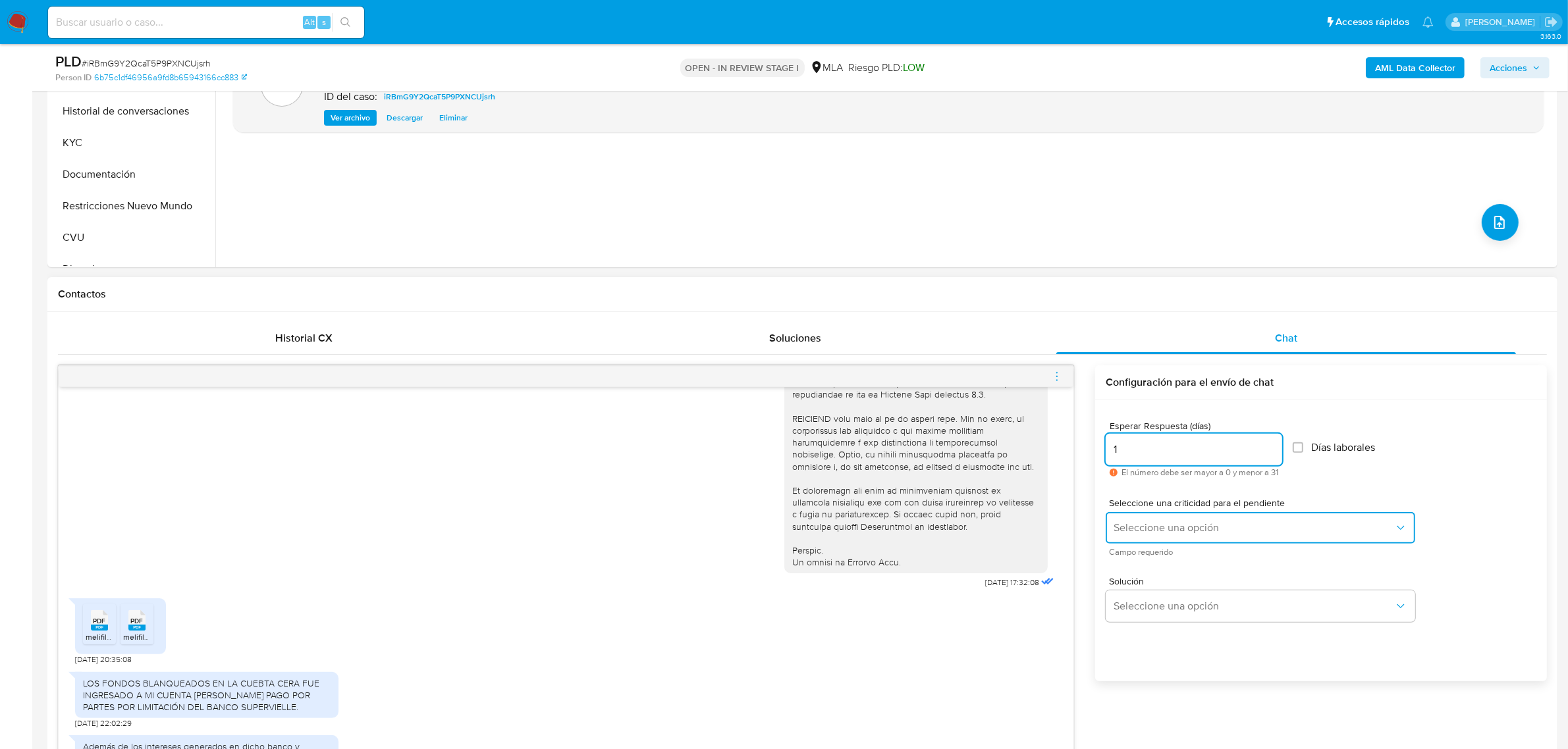
click at [1139, 524] on span "Seleccione una opción" at bounding box center [1254, 528] width 280 height 13
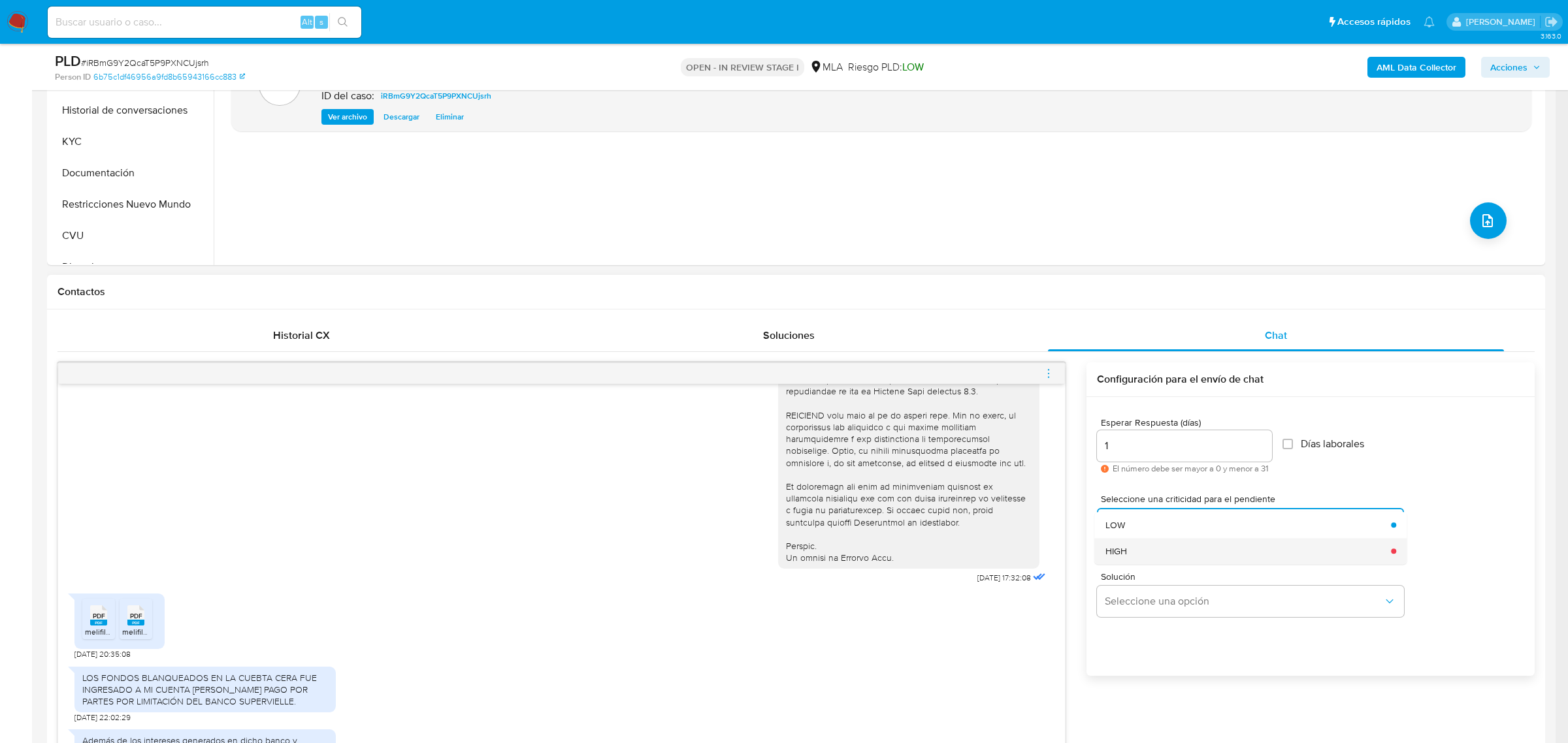
click at [1129, 552] on div "HIGH" at bounding box center [1245, 551] width 278 height 26
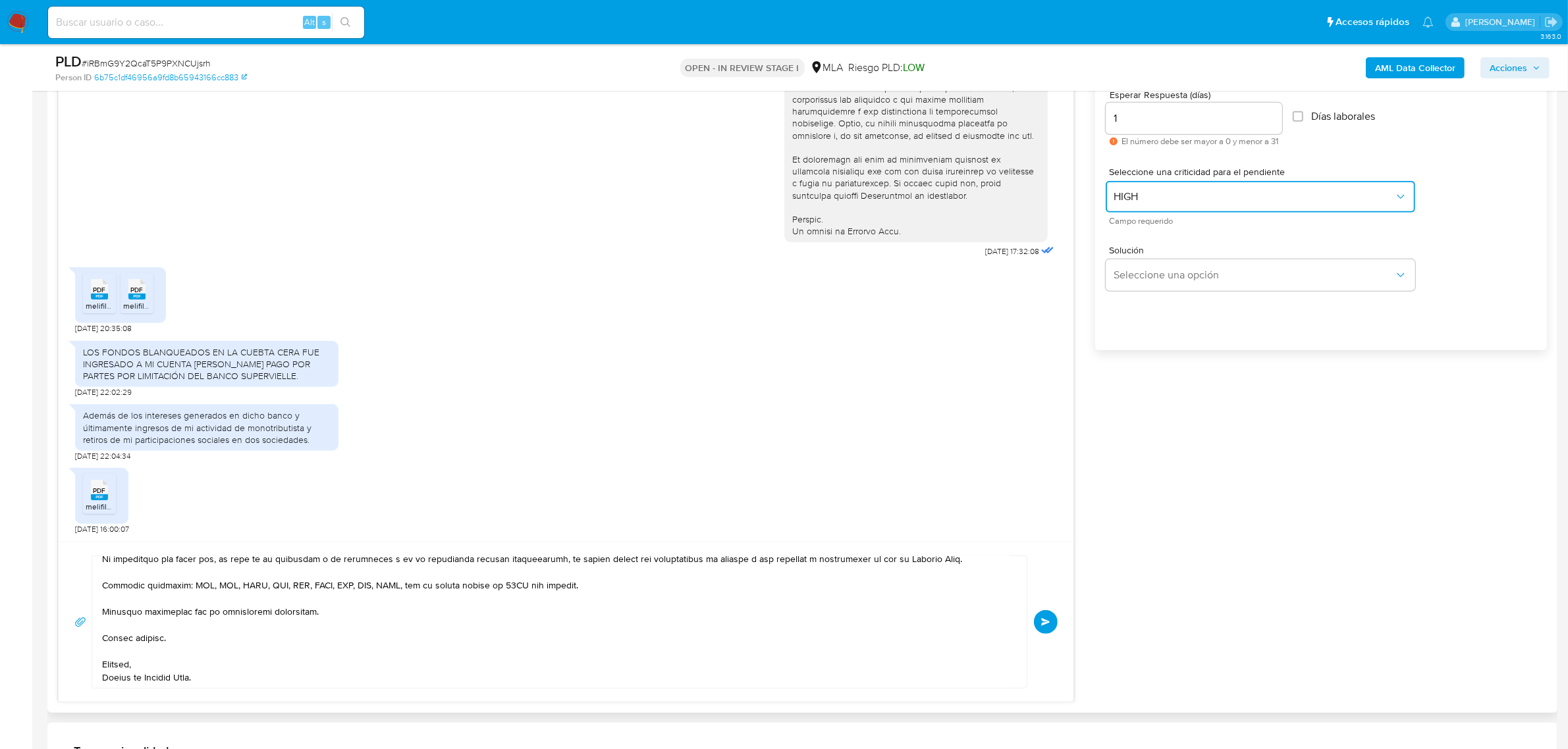
scroll to position [823, 0]
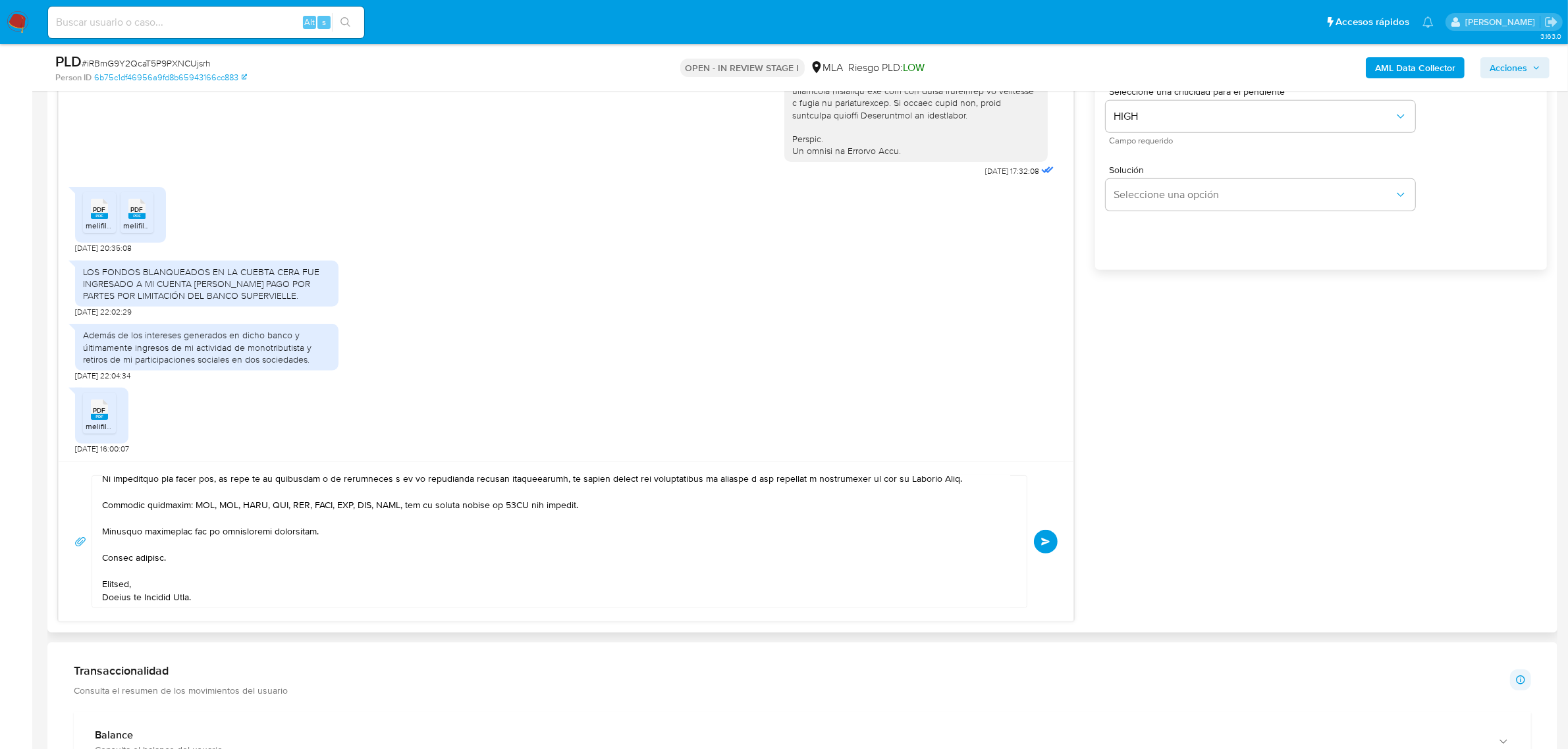
click at [1049, 543] on span "Enviar" at bounding box center [1046, 542] width 9 height 8
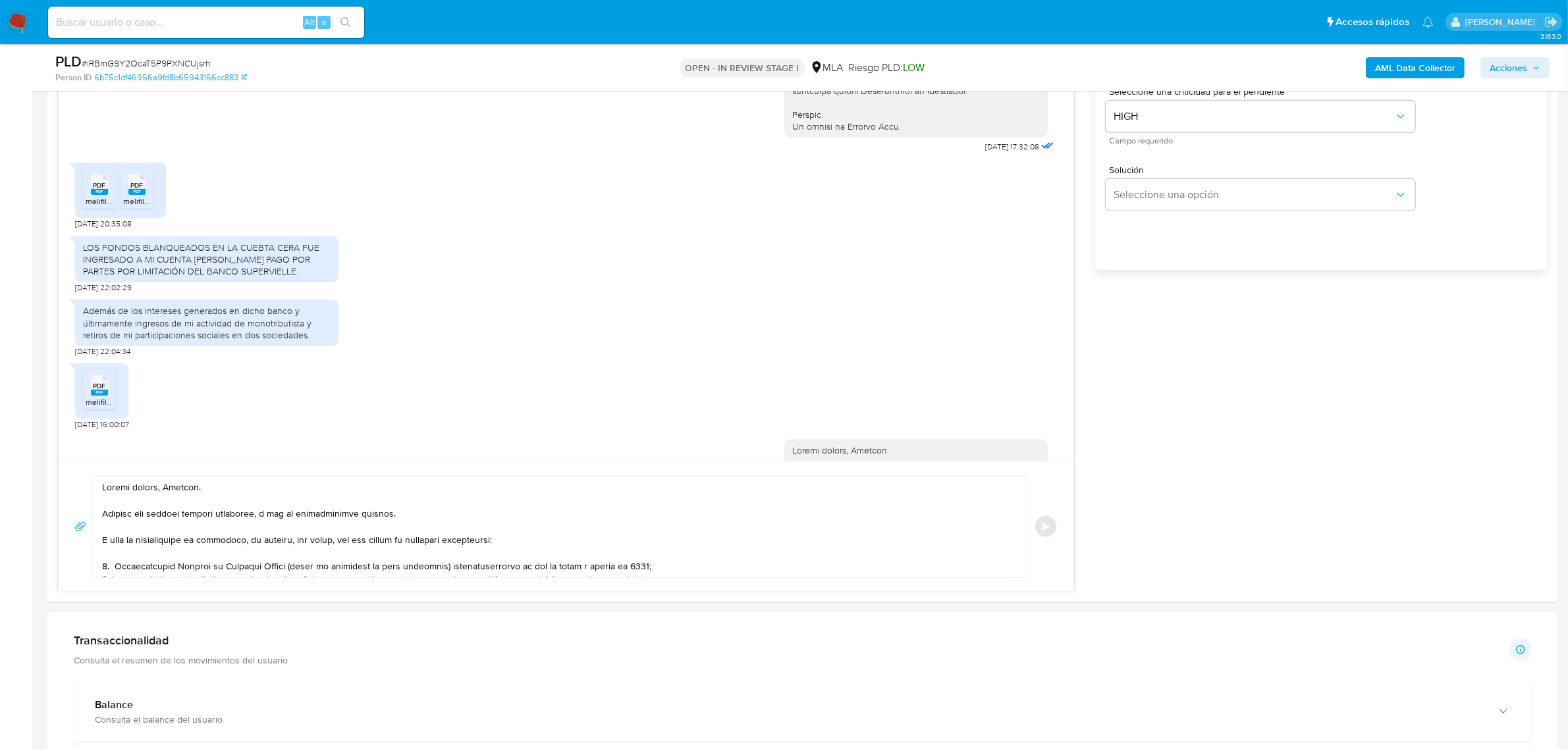
scroll to position [969, 0]
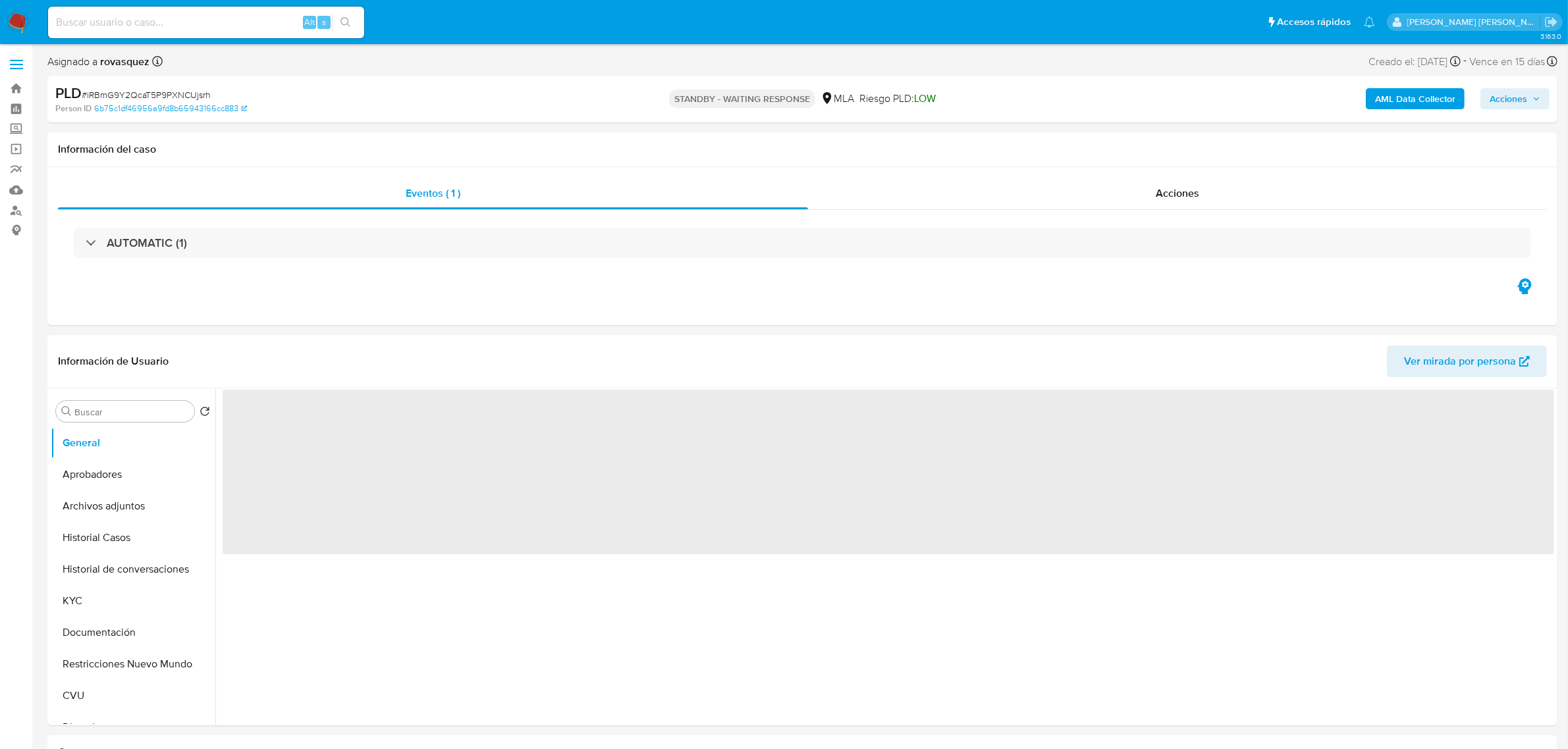
select select "10"
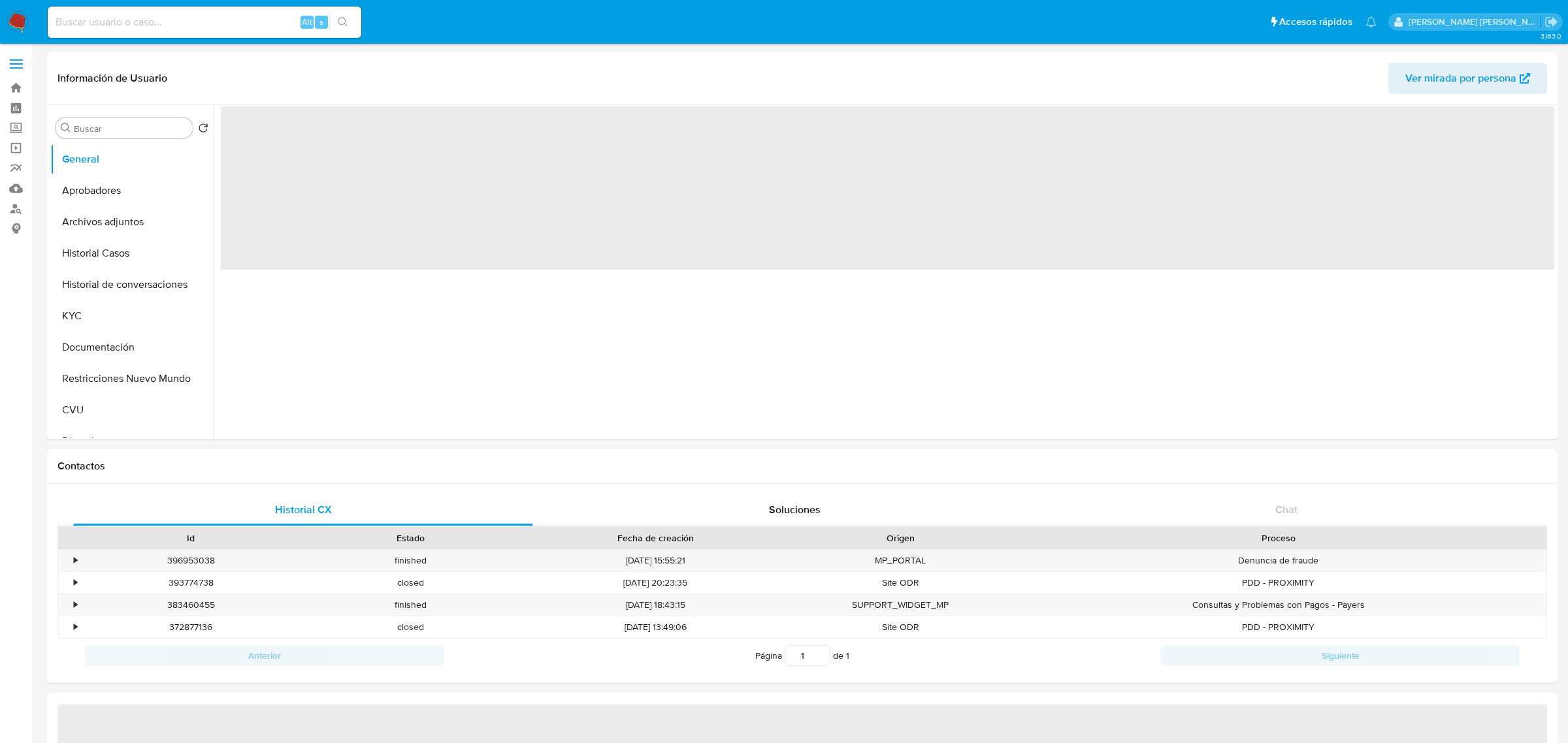
select select "10"
